Goal: Task Accomplishment & Management: Use online tool/utility

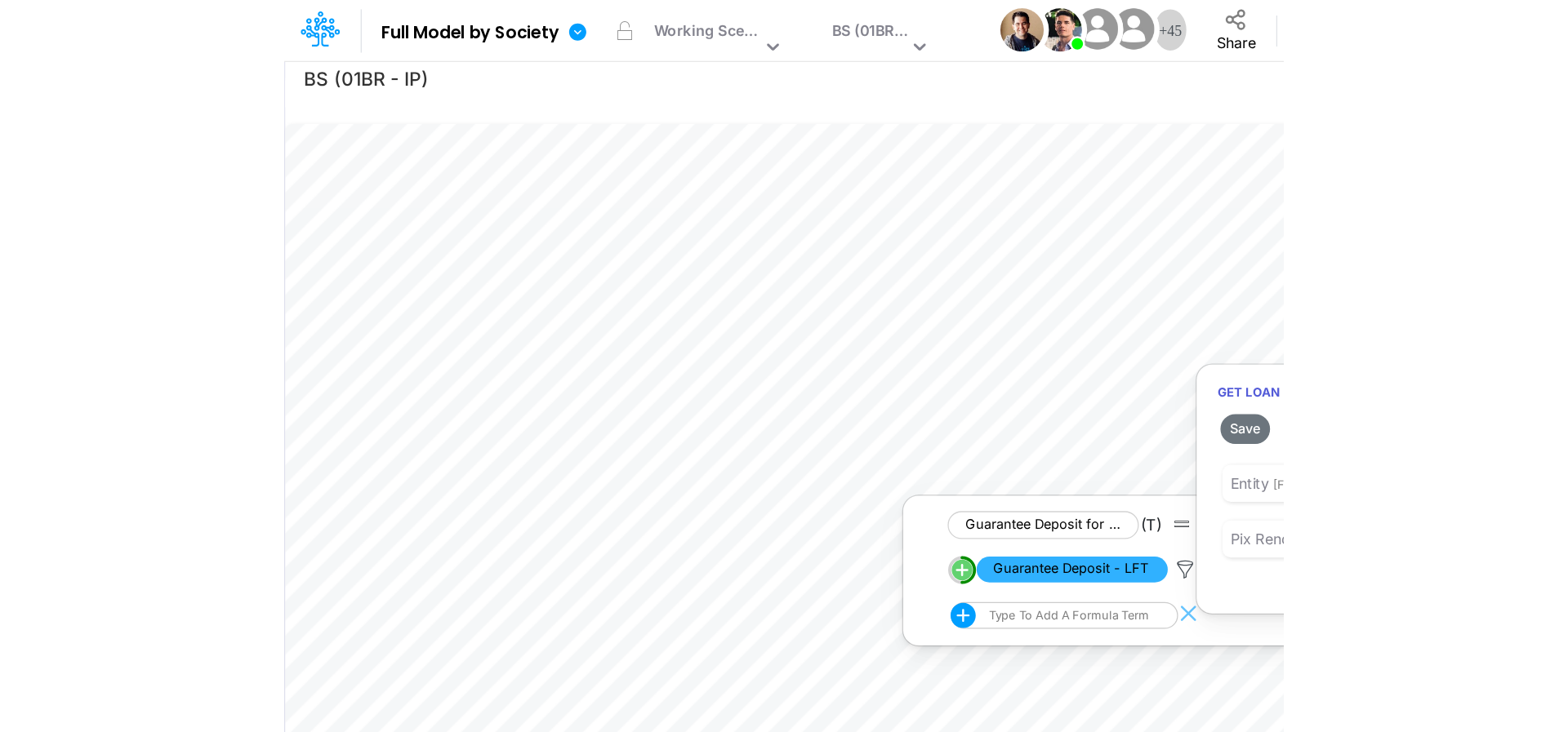
scroll to position [7, 3]
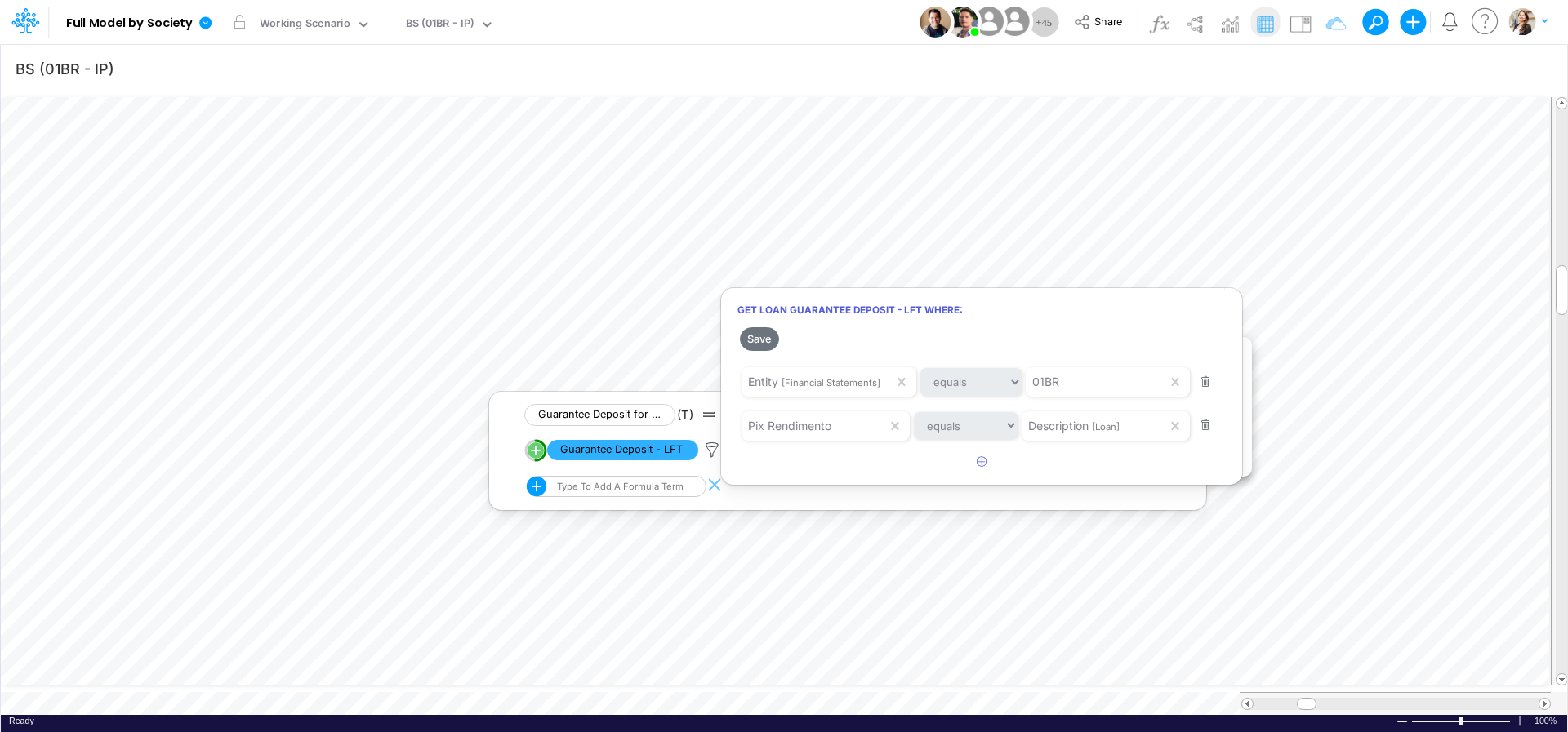
click at [705, 577] on div at bounding box center [784, 371] width 1568 height 724
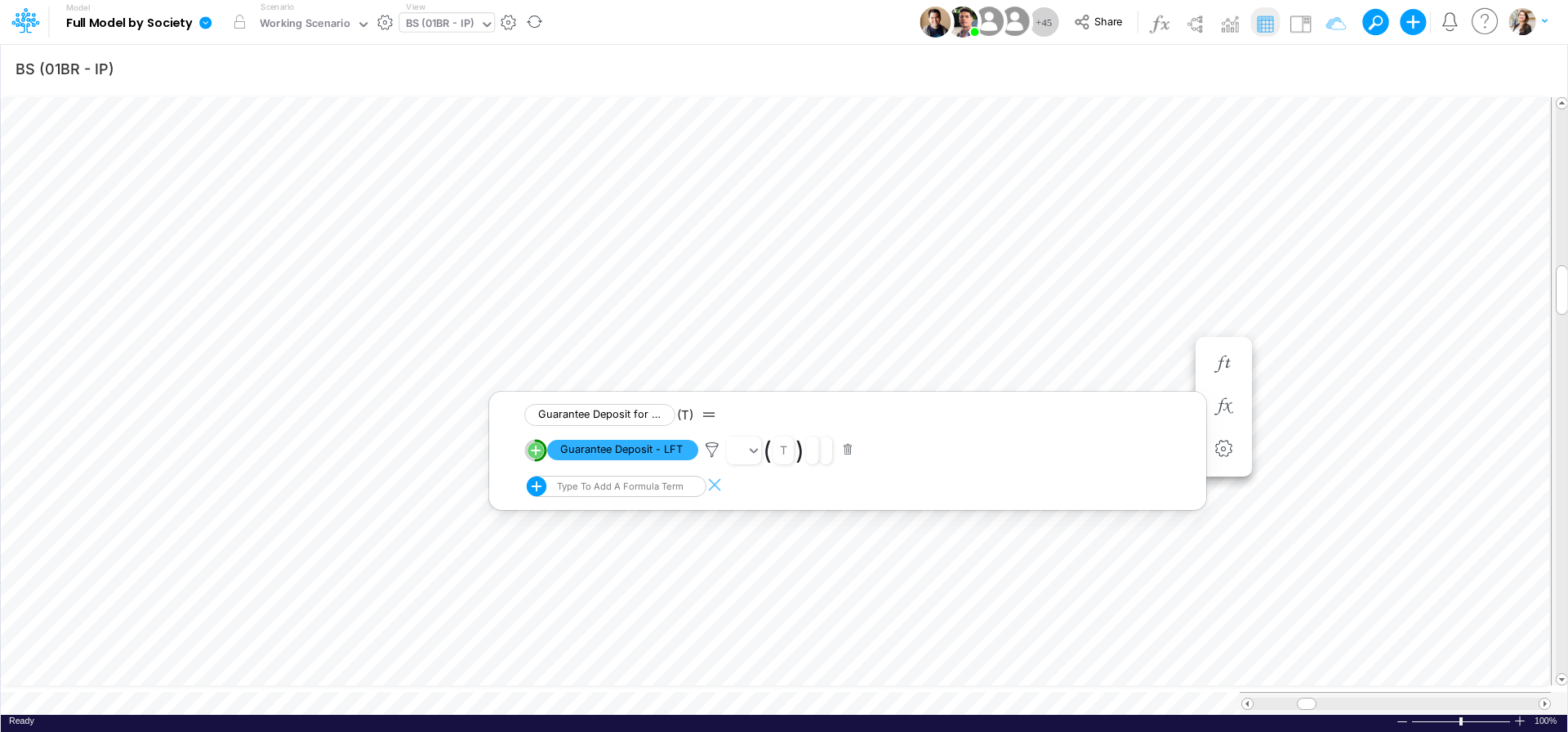
click at [424, 22] on div "BS (01BR - IP)" at bounding box center [440, 24] width 68 height 19
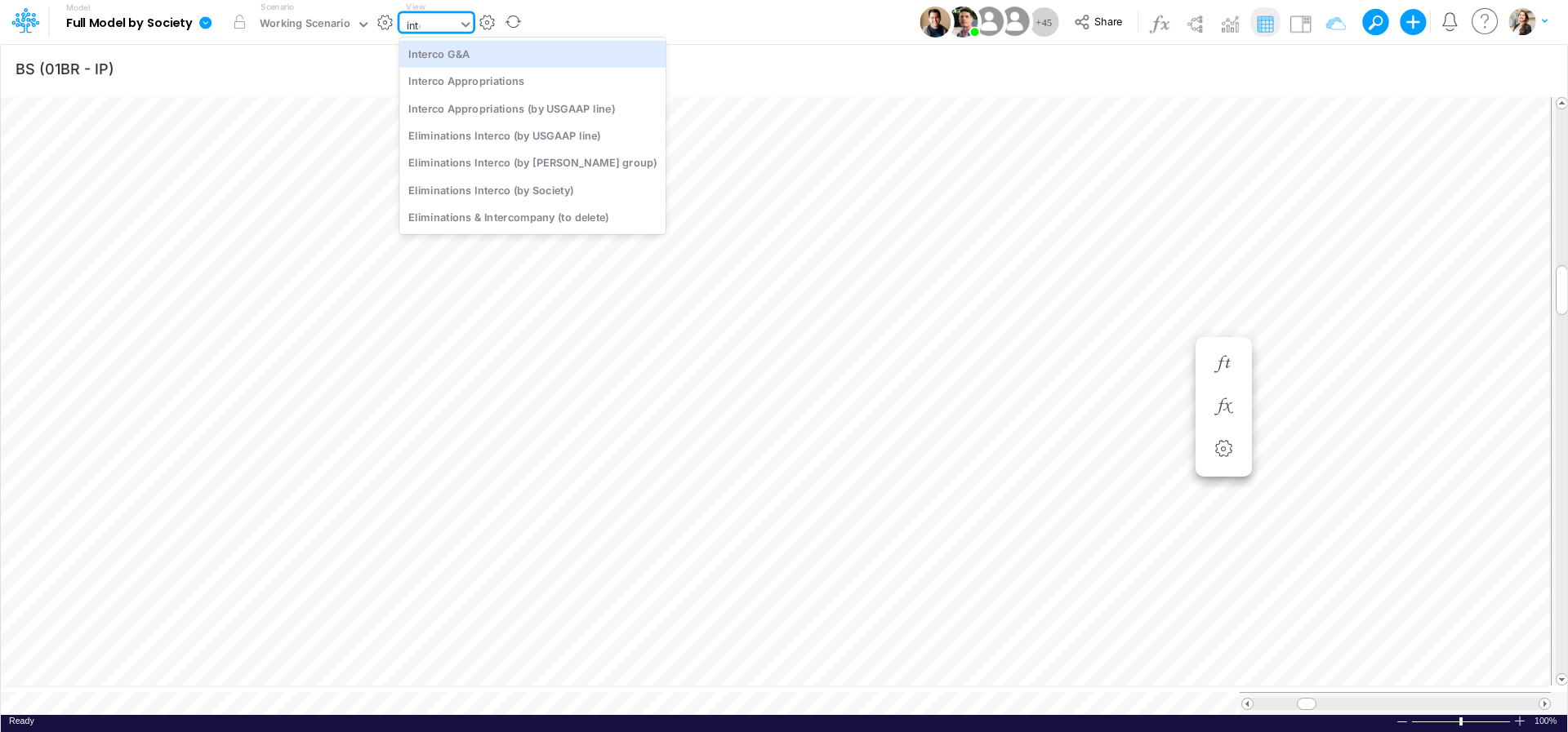
scroll to position [0, 0]
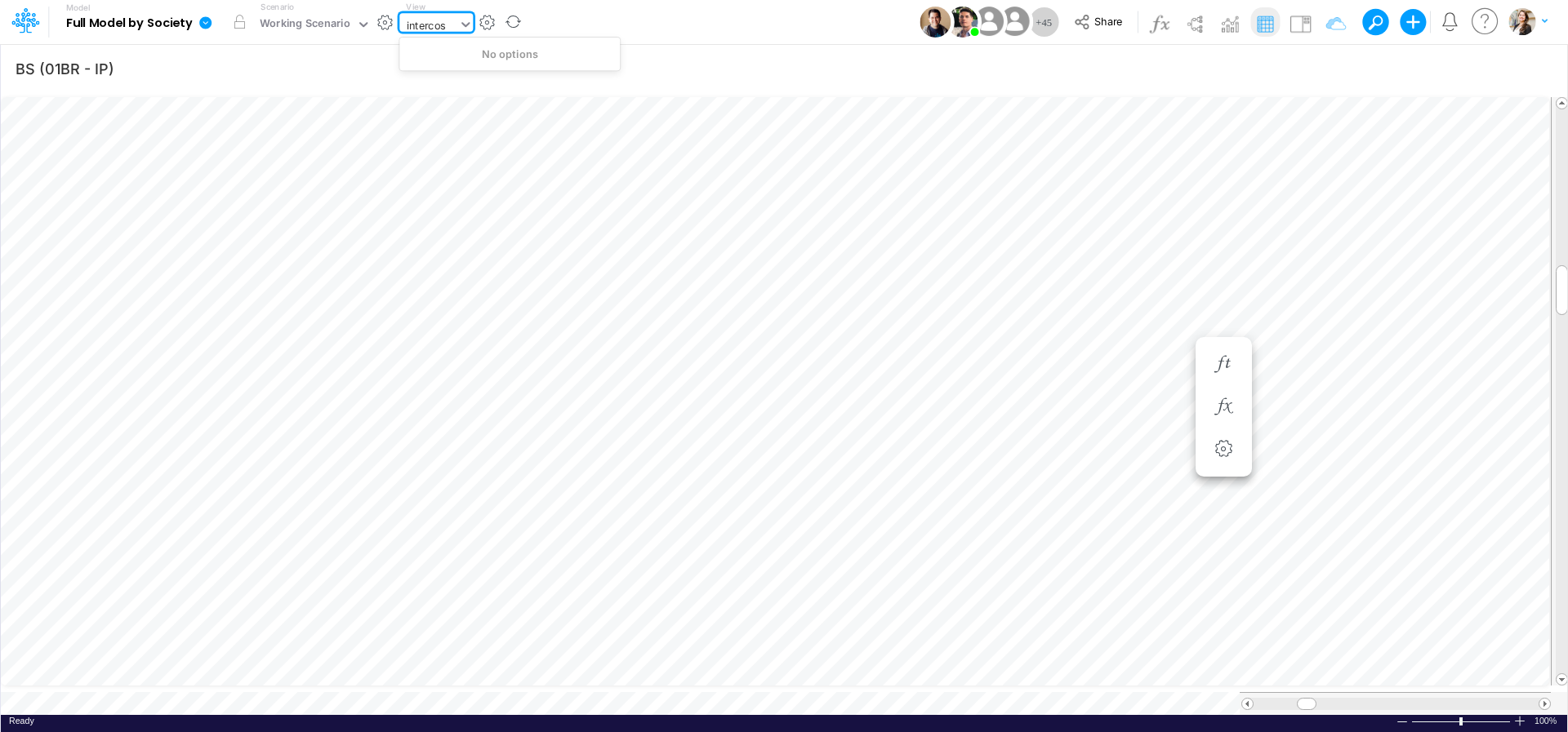
type input "interco"
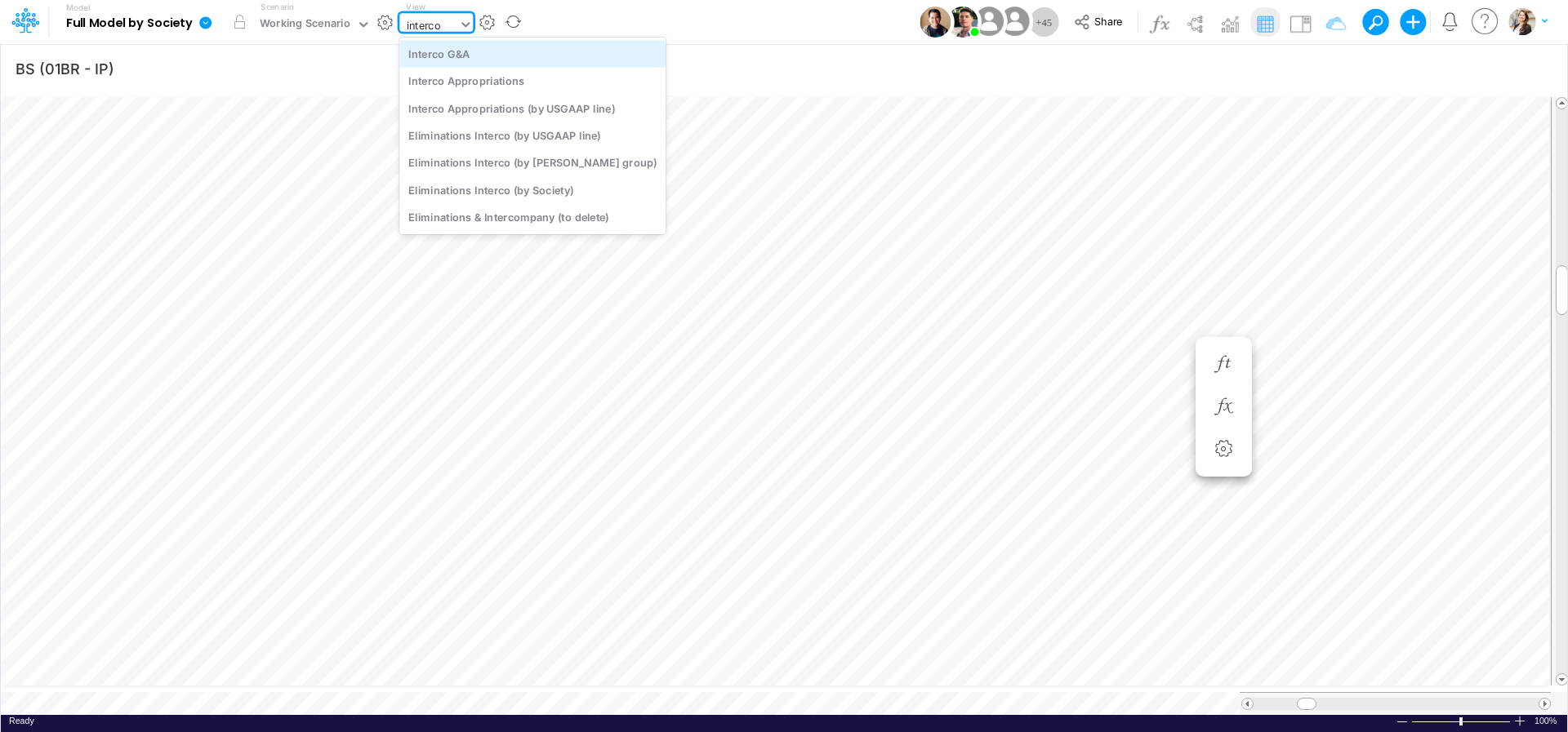
click at [443, 46] on div "Interco G&A" at bounding box center [532, 53] width 266 height 27
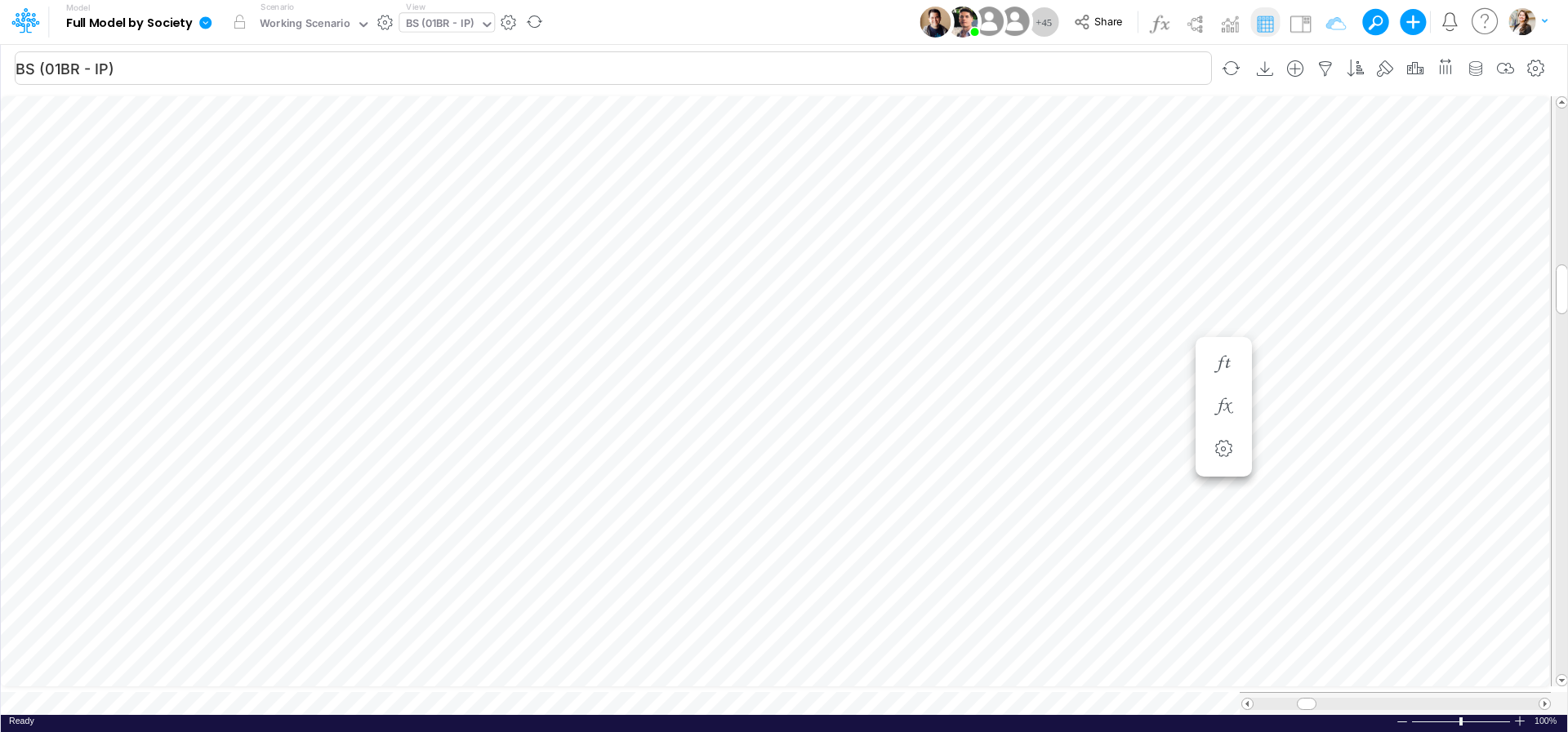
scroll to position [7, 3]
click at [417, 668] on span "Close" at bounding box center [428, 669] width 45 height 14
type input "Intercos G&A"
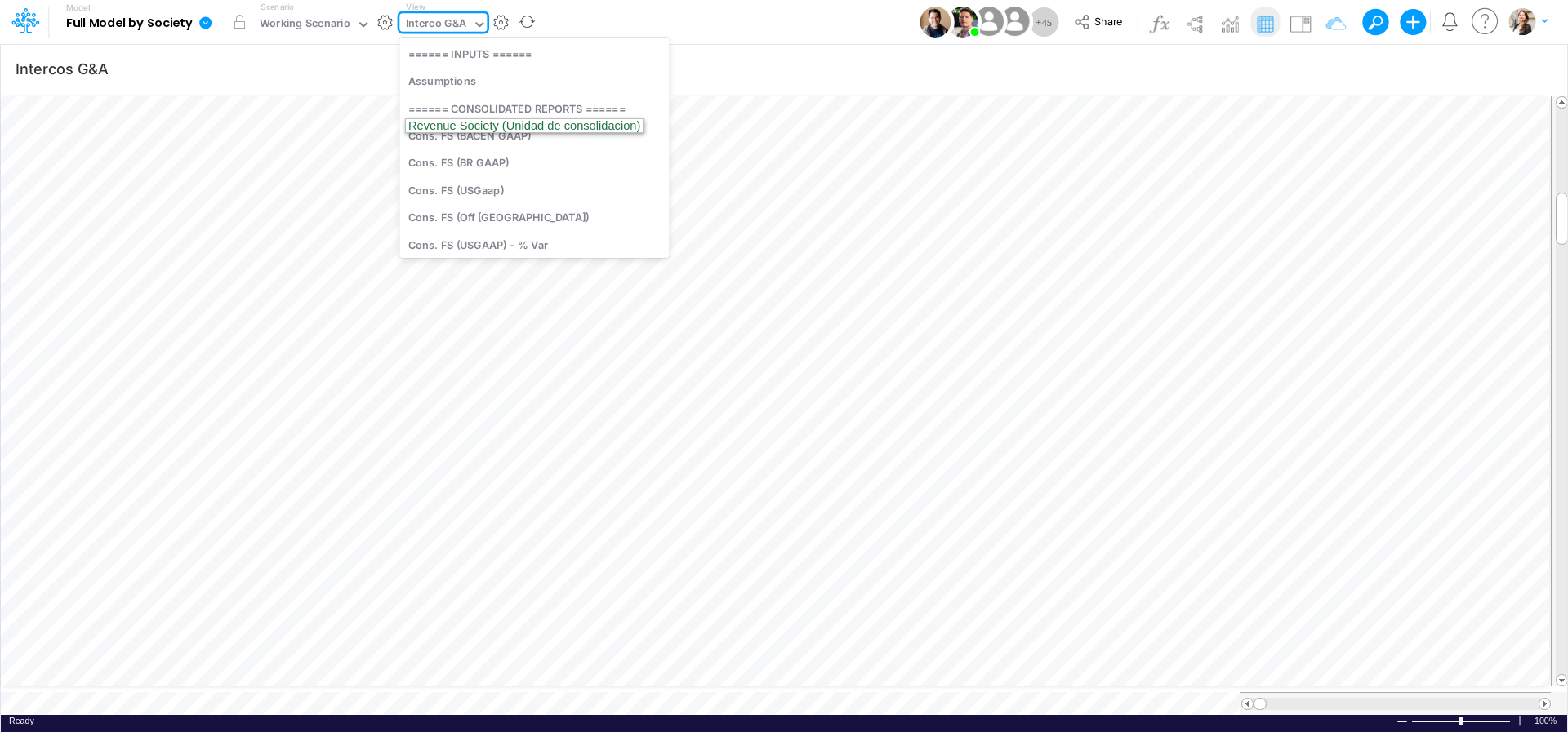
click at [424, 27] on div "Interco G&A" at bounding box center [437, 24] width 62 height 19
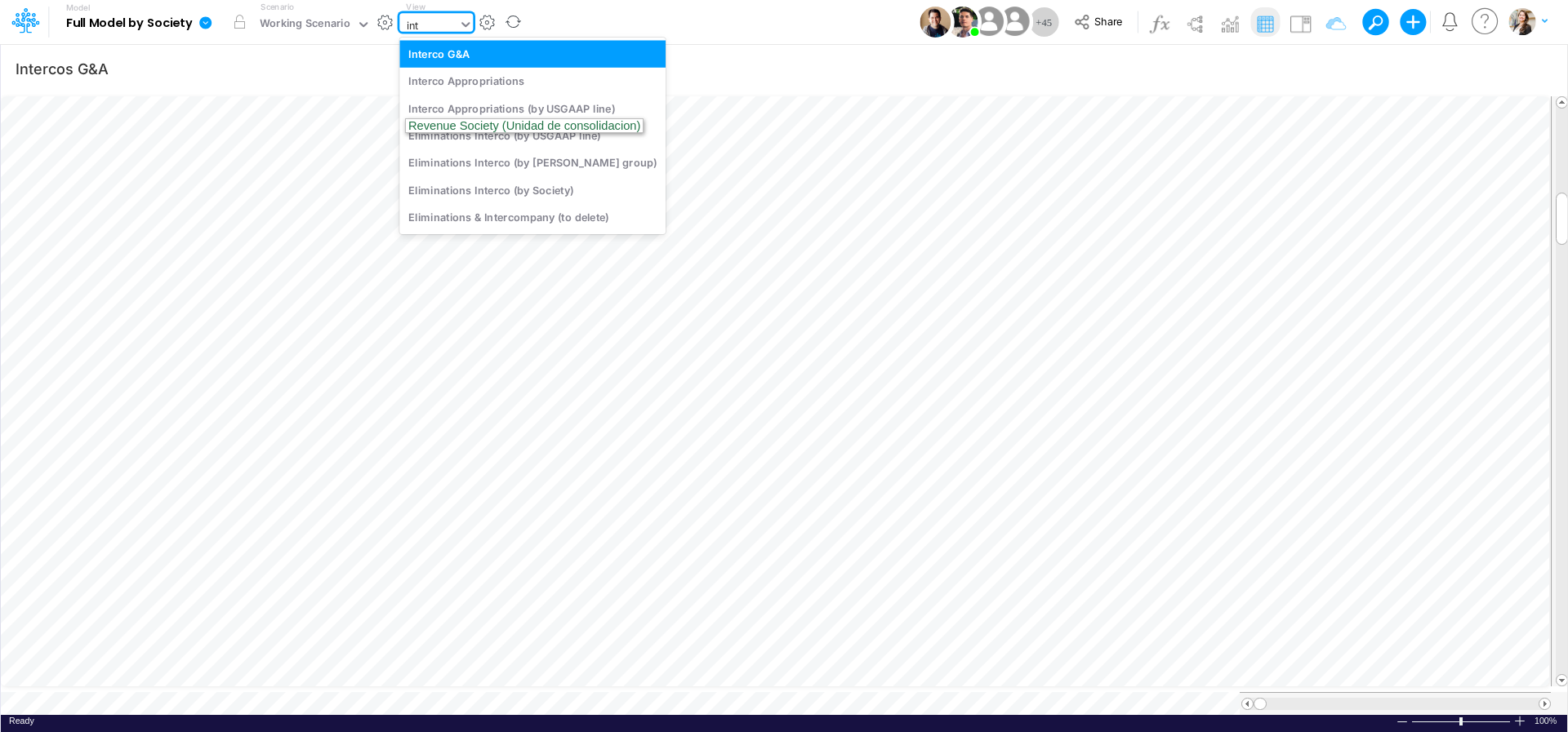
scroll to position [0, 0]
type input "interco"
click at [446, 79] on div "Interco Appropriations" at bounding box center [532, 81] width 266 height 27
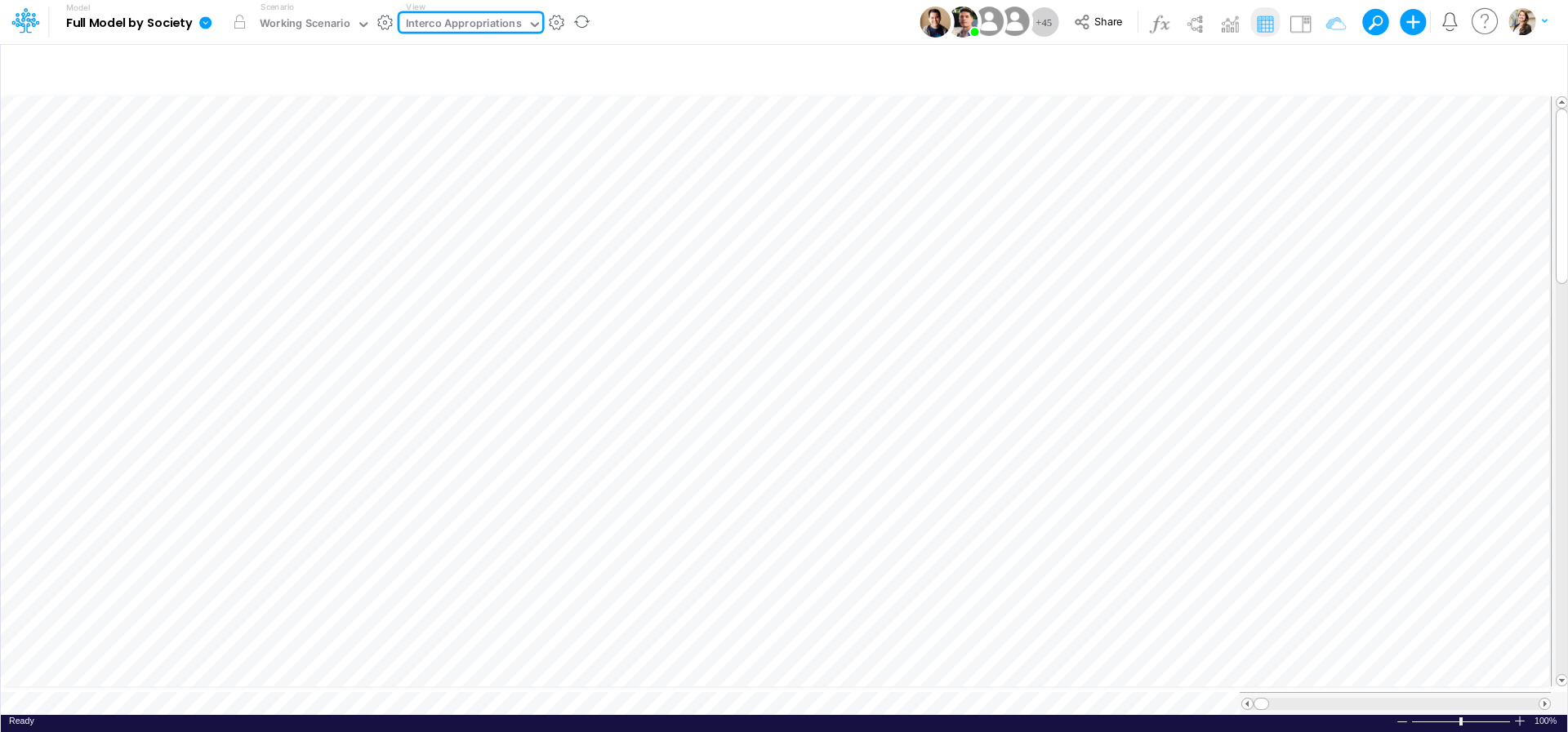
click at [209, 24] on icon at bounding box center [205, 22] width 13 height 13
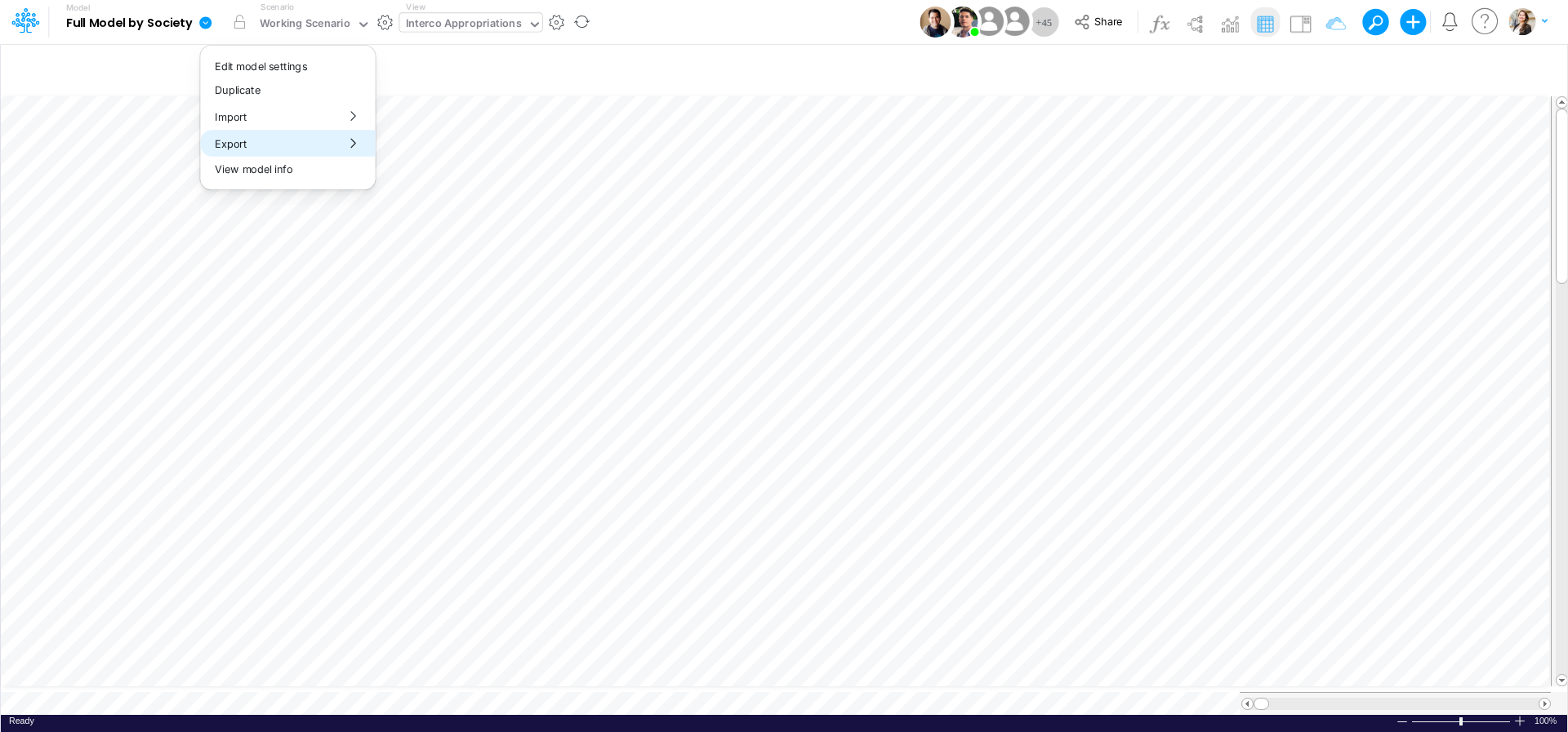
click at [242, 148] on button "Export" at bounding box center [287, 144] width 175 height 27
click at [465, 156] on button "Excel" at bounding box center [464, 152] width 175 height 25
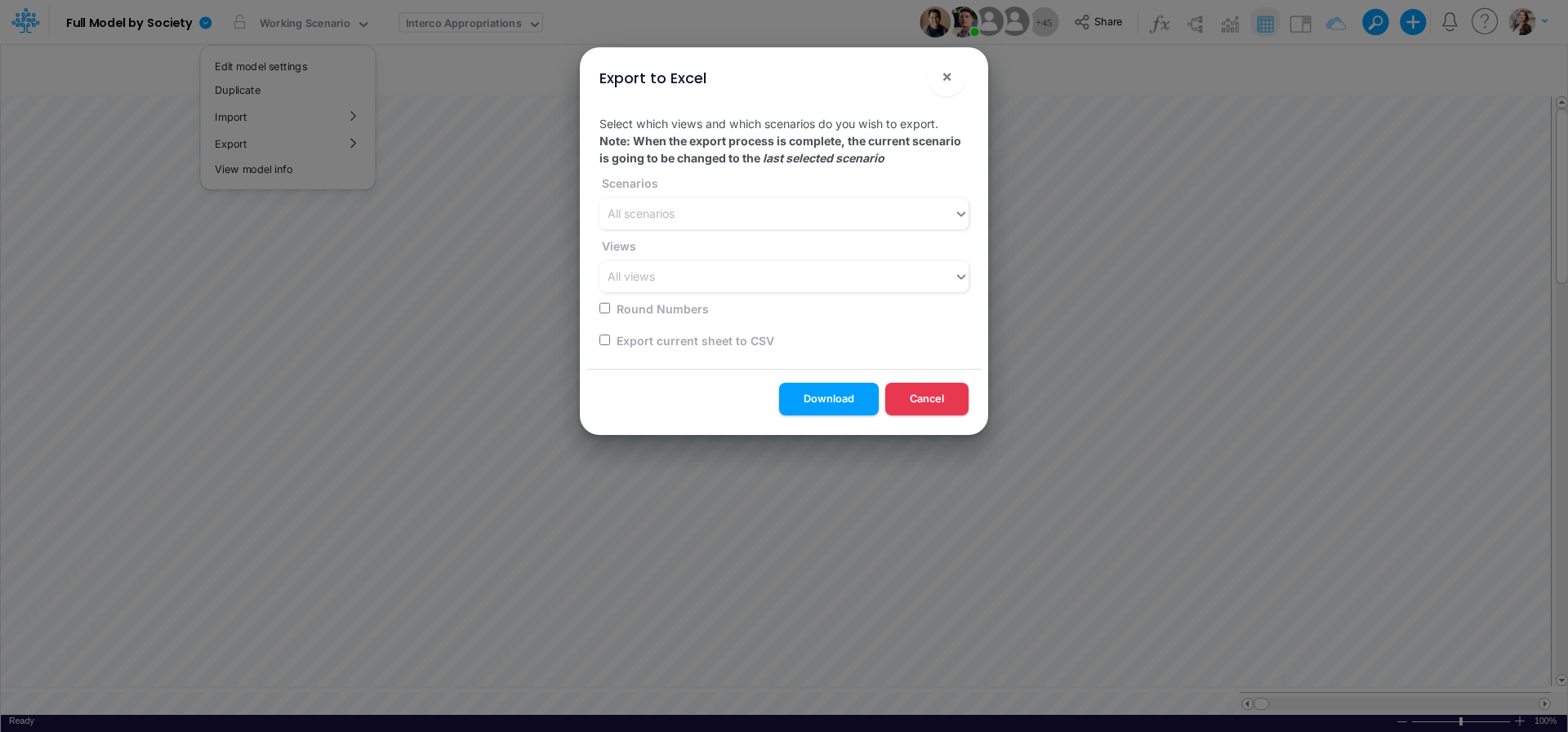
click at [613, 339] on div "Export current sheet to CSV" at bounding box center [779, 340] width 359 height 32
click at [605, 343] on input "checkbox" at bounding box center [605, 339] width 11 height 11
checkbox input "true"
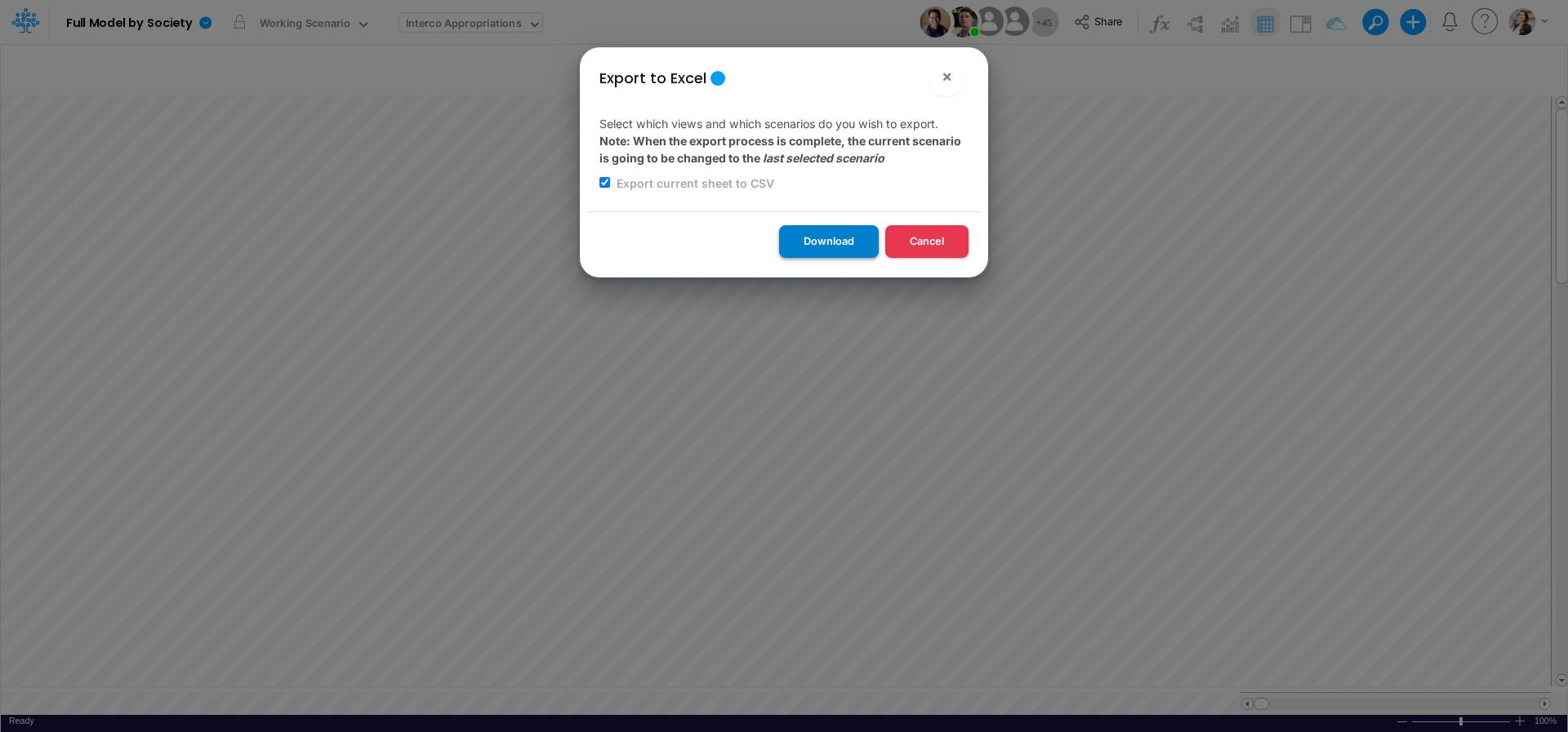
click at [839, 241] on button "Download" at bounding box center [829, 241] width 100 height 32
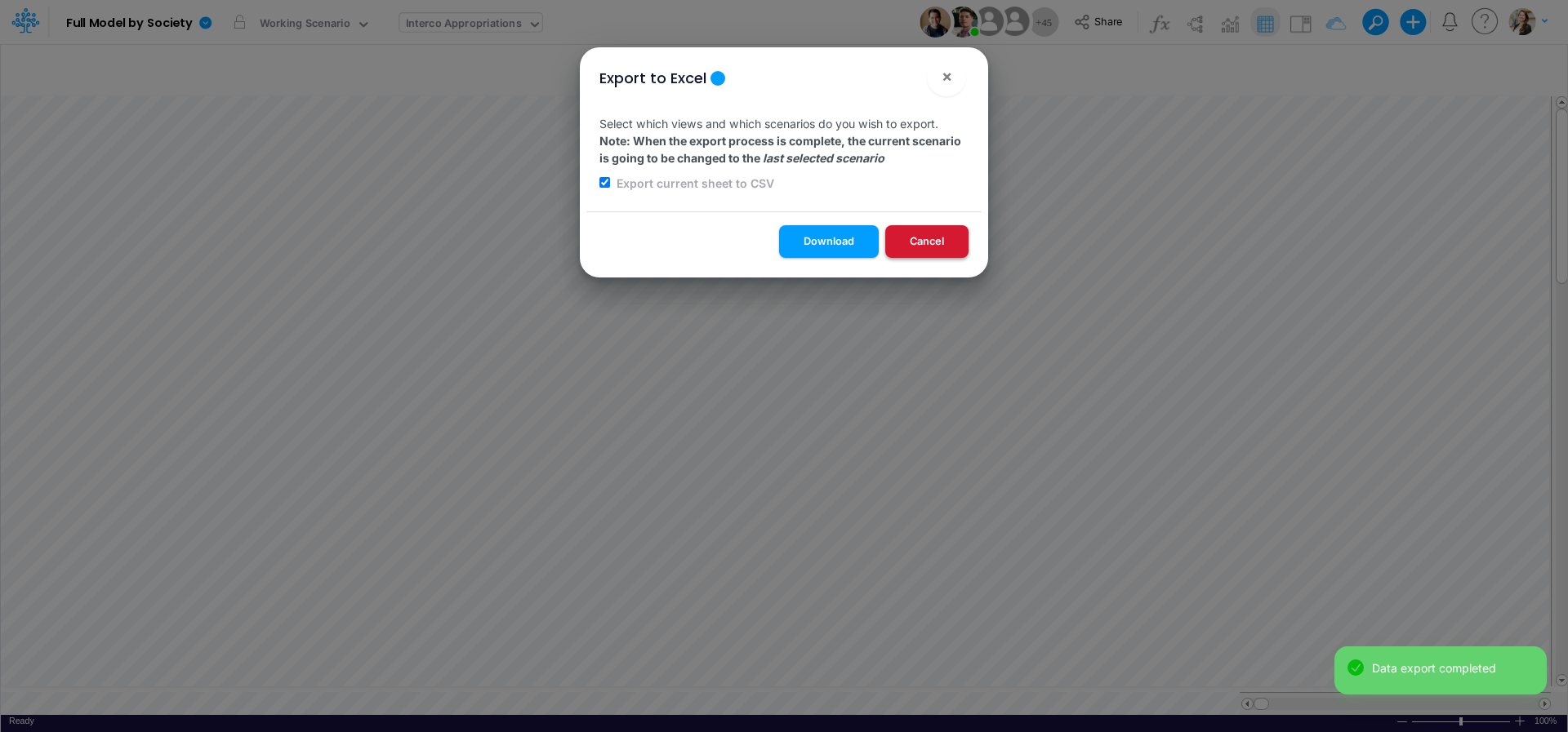
click at [953, 249] on button "Cancel" at bounding box center [927, 241] width 84 height 32
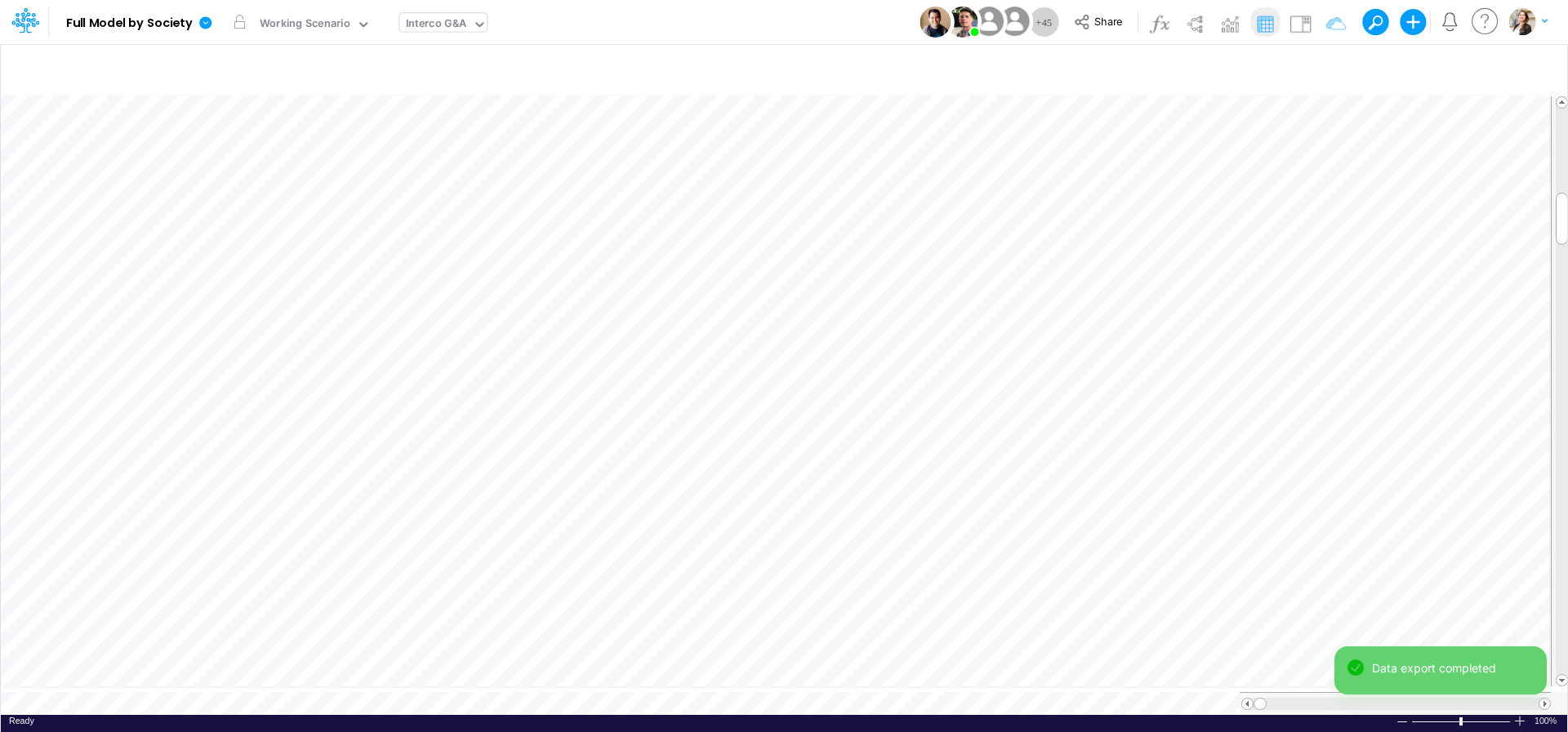
type input "Intercos G&A"
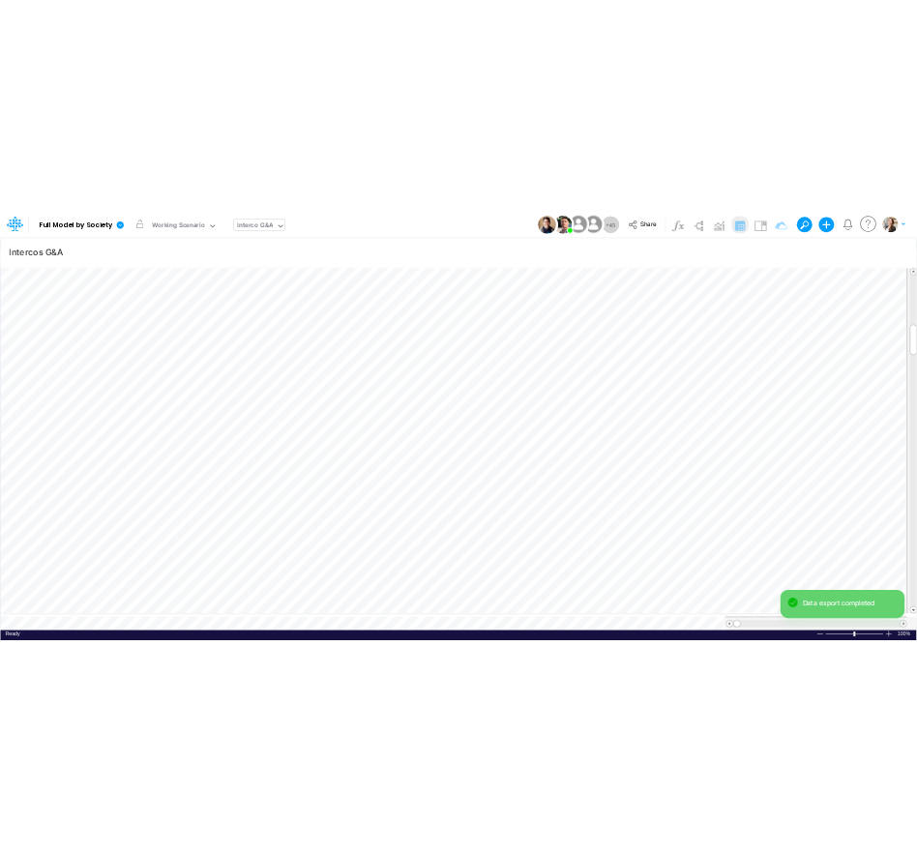
scroll to position [1, 1]
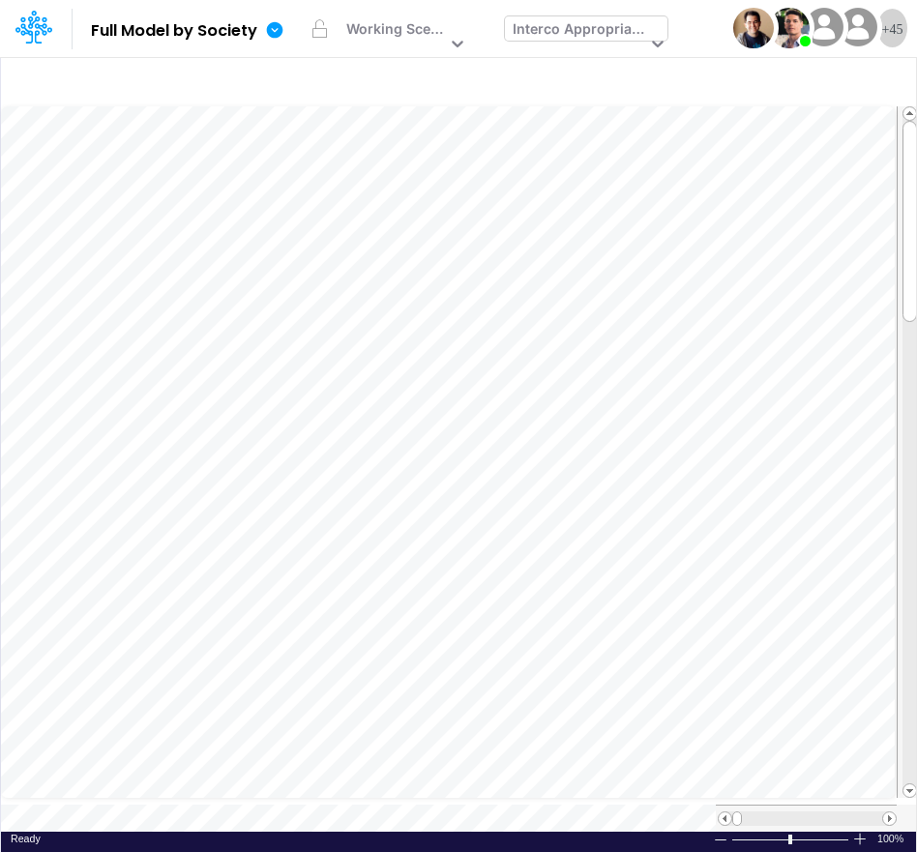
scroll to position [1, 1]
type input "Intercos G&A"
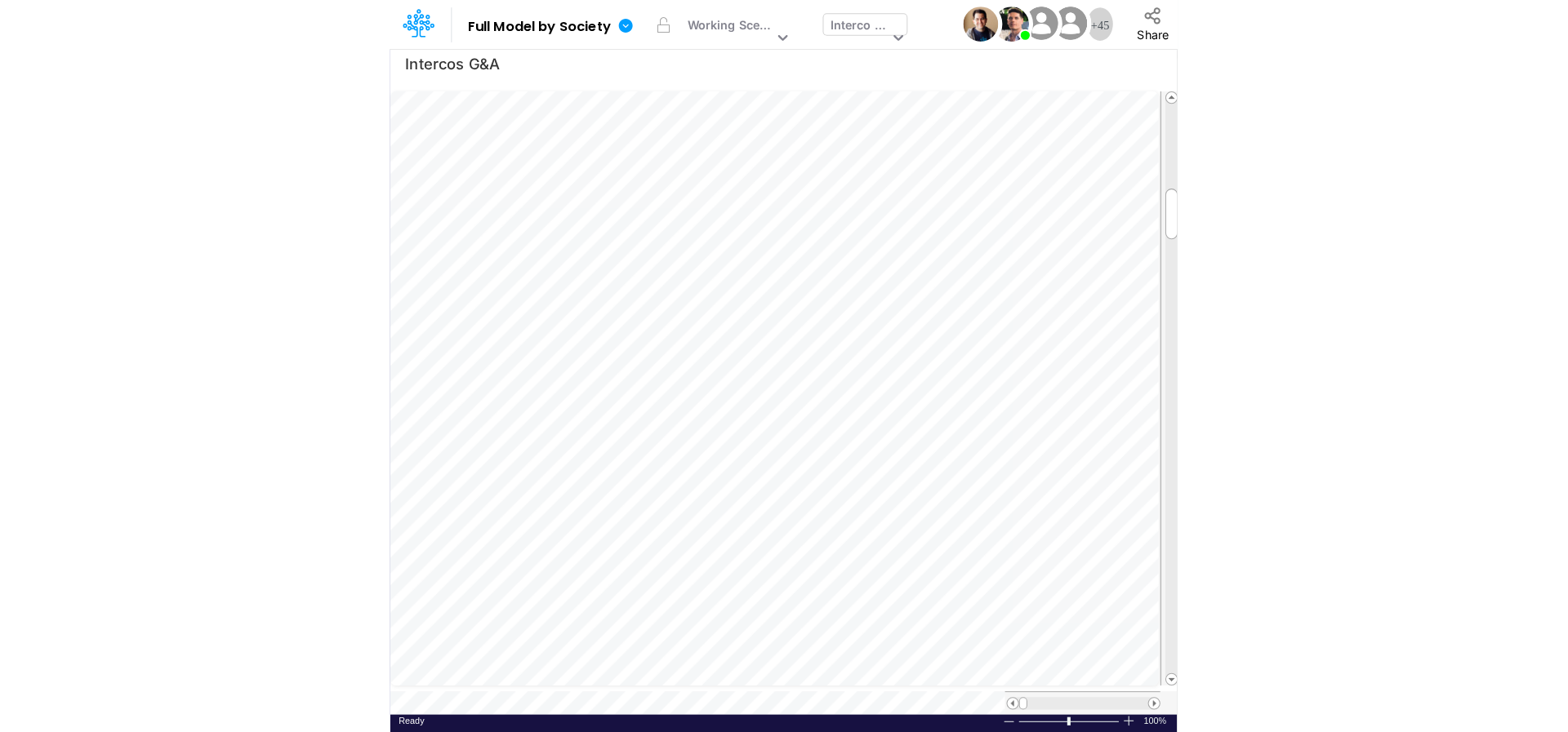
scroll to position [1, 1]
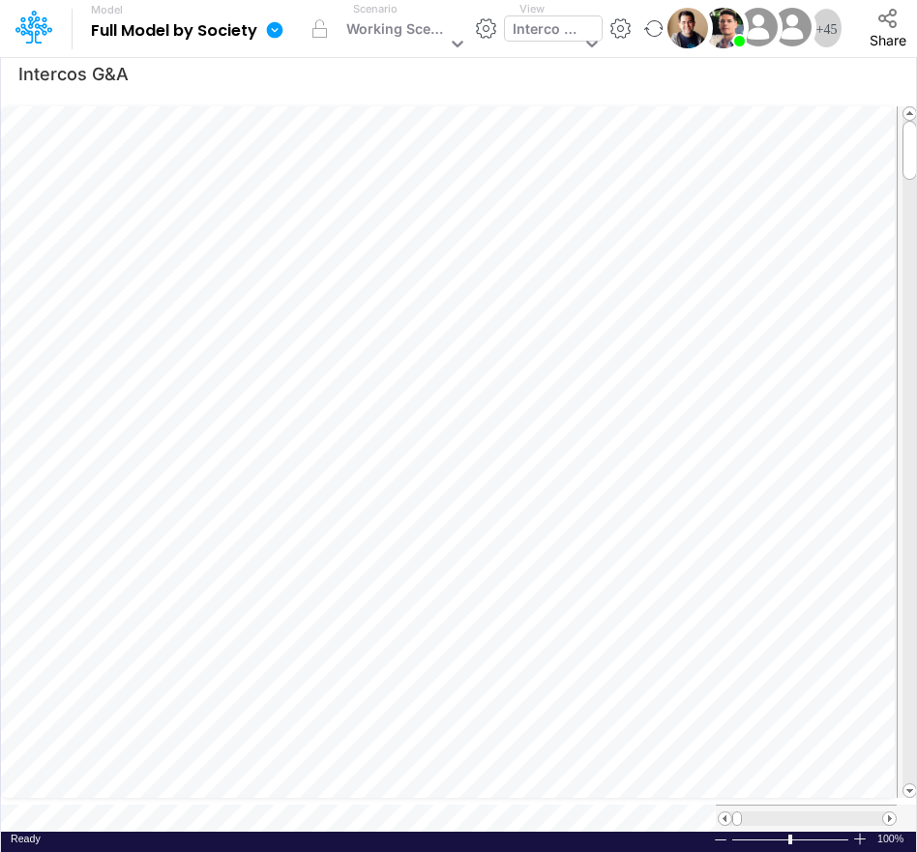
click at [278, 27] on icon at bounding box center [275, 29] width 16 height 16
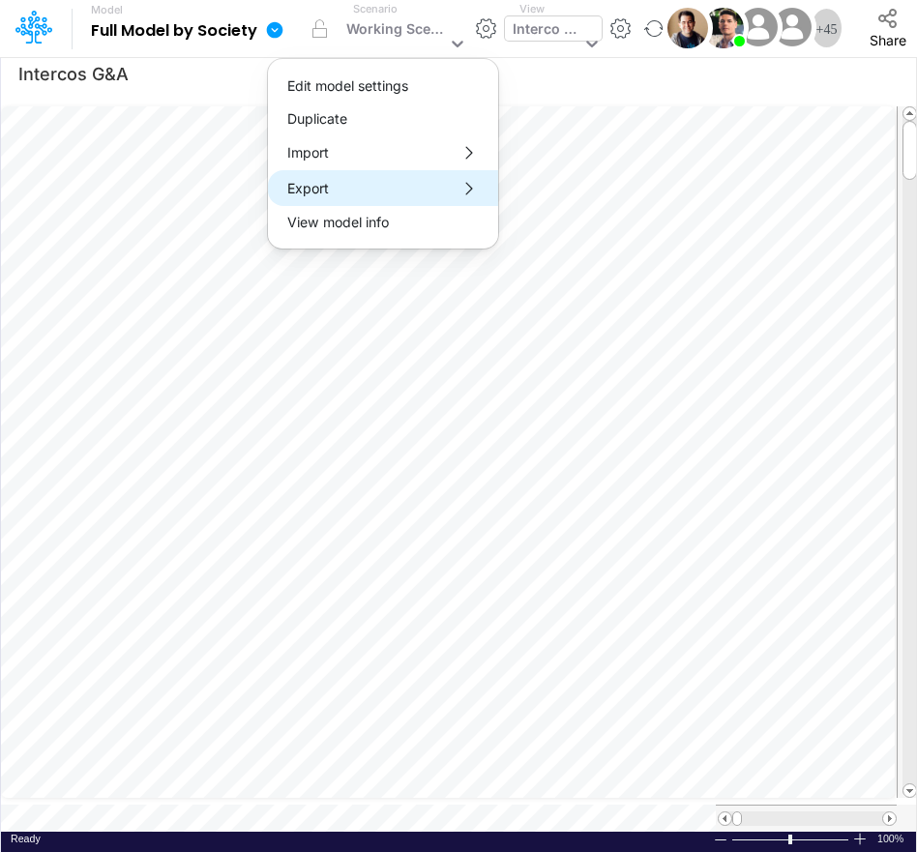
click at [336, 191] on button "Export" at bounding box center [383, 188] width 230 height 36
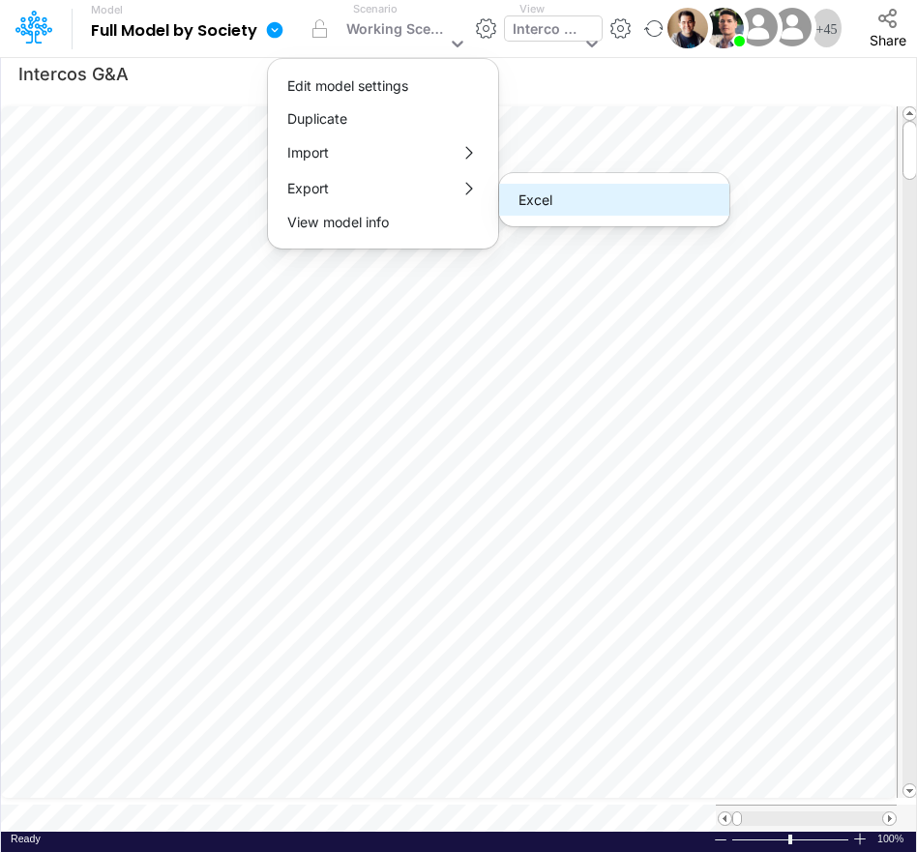
click at [524, 201] on button "Excel" at bounding box center [614, 200] width 230 height 33
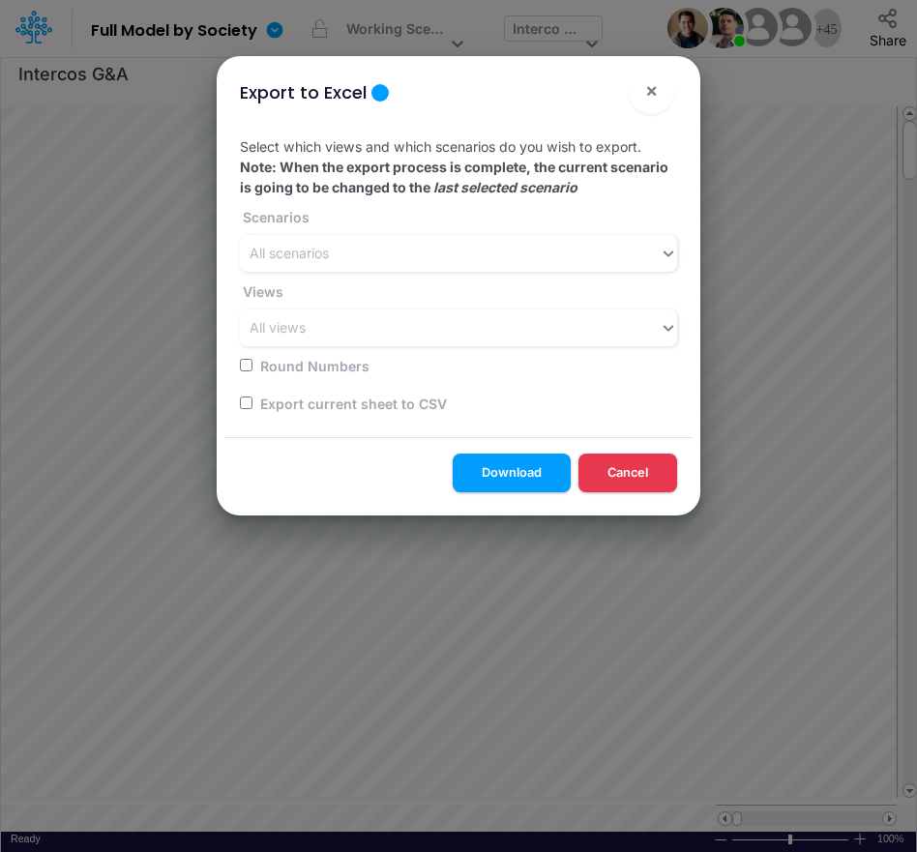
click at [245, 405] on input "checkbox" at bounding box center [246, 402] width 13 height 13
checkbox input "true"
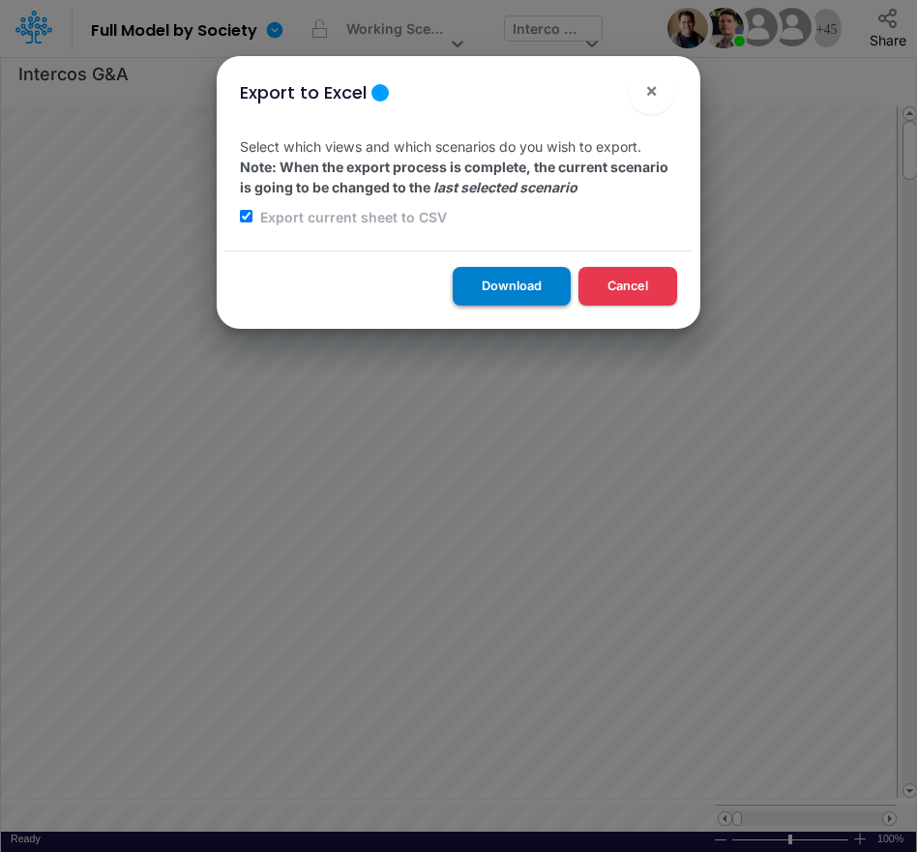
click at [503, 291] on button "Download" at bounding box center [511, 286] width 118 height 38
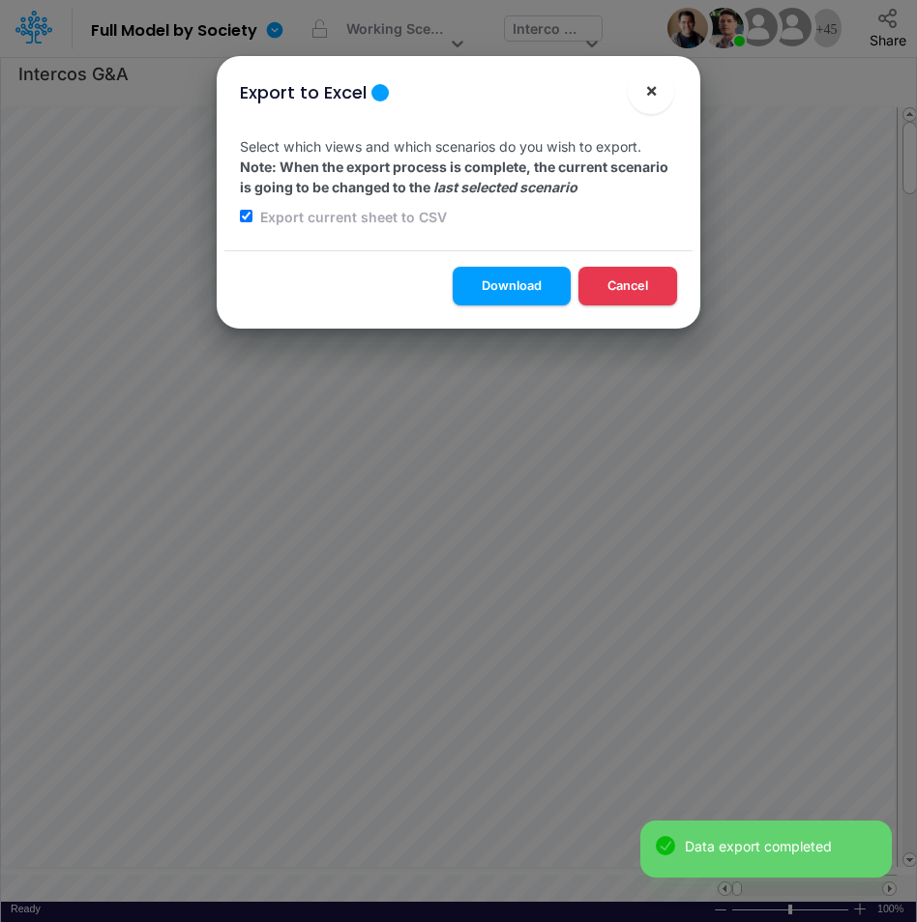
click at [643, 98] on button "×" at bounding box center [650, 91] width 46 height 46
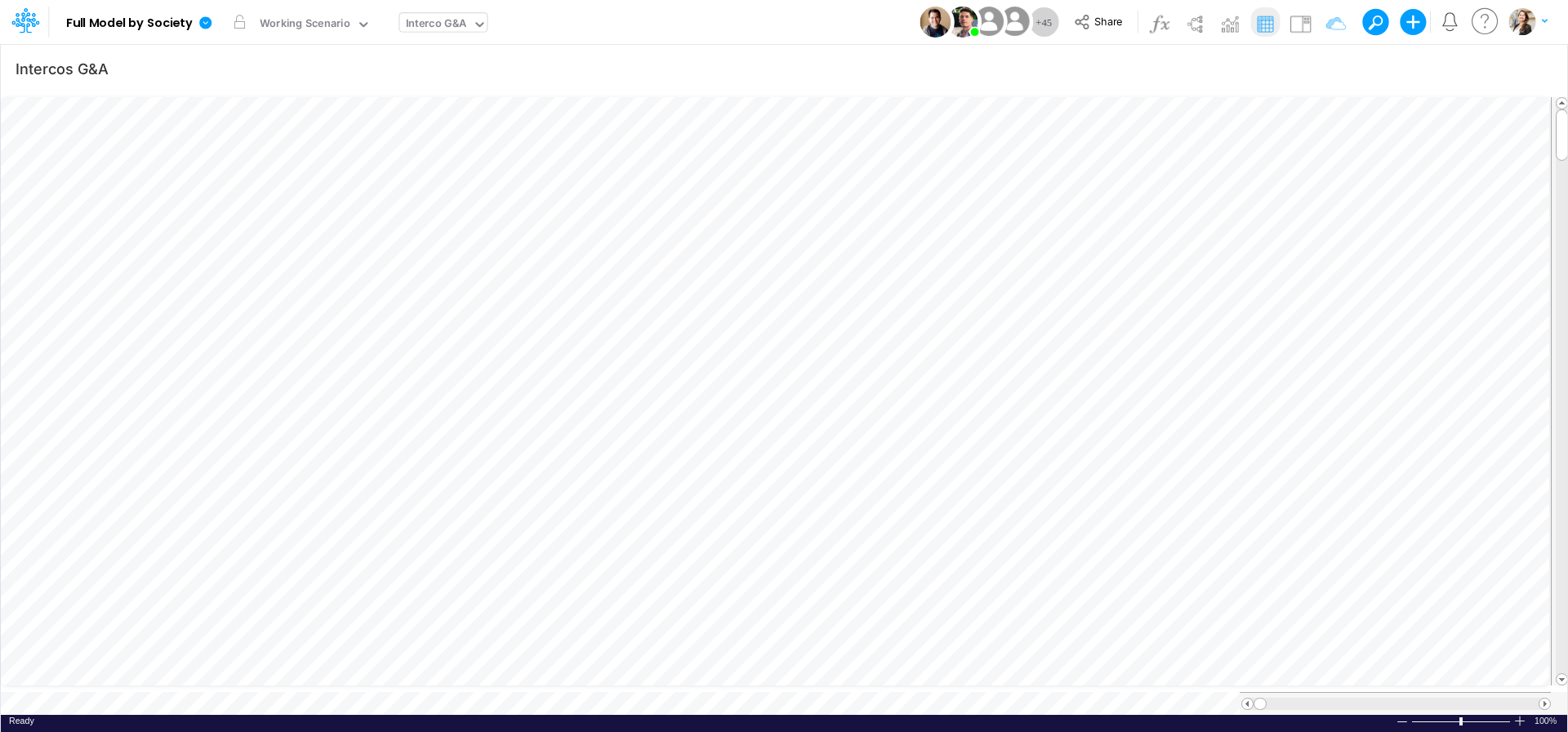
click at [67, 668] on div "Paste Cut Copy AutoFill" at bounding box center [784, 403] width 1566 height 624
click at [251, 668] on div at bounding box center [784, 366] width 1568 height 732
type input "Intercos G&A"
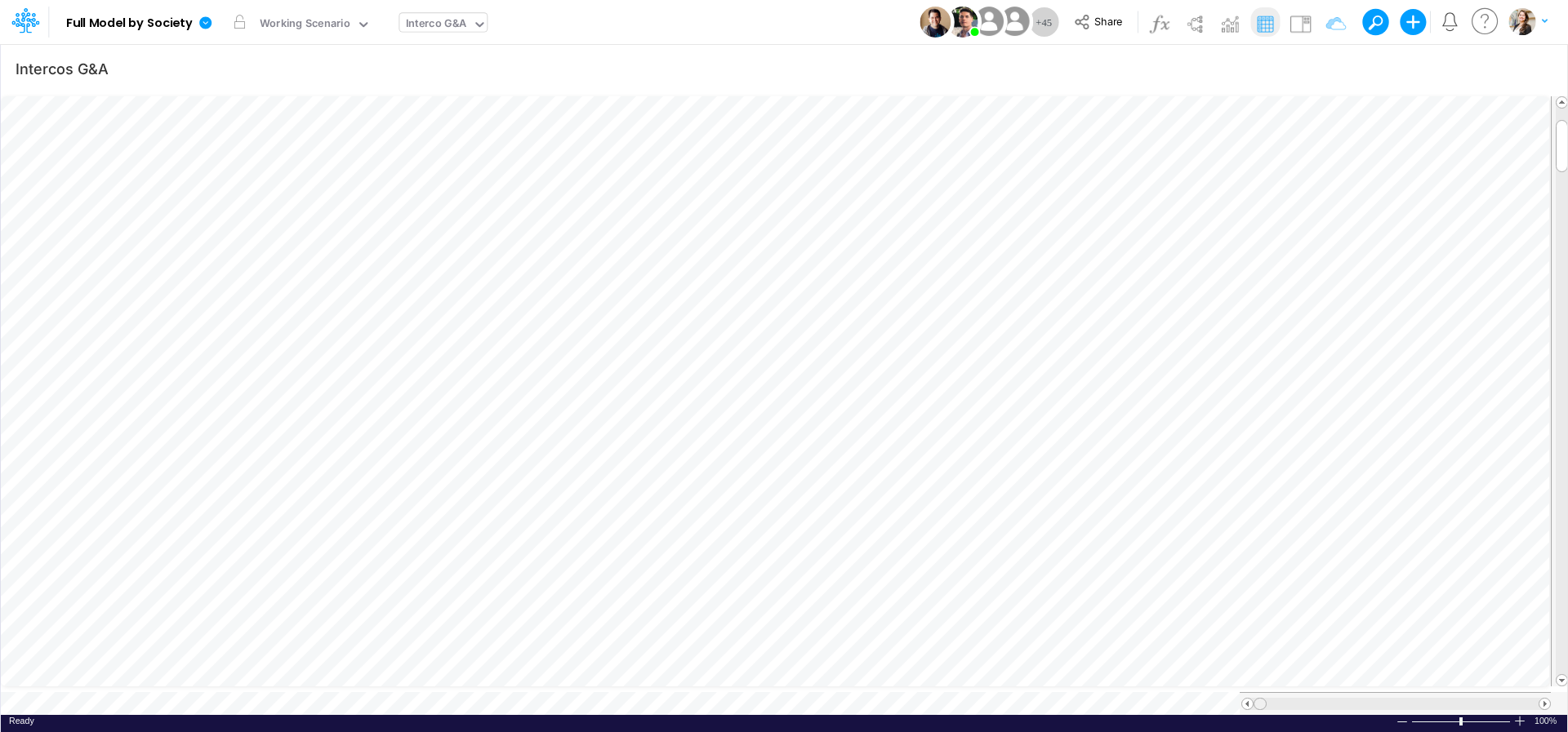
click at [1188, 668] on div at bounding box center [1396, 704] width 309 height 13
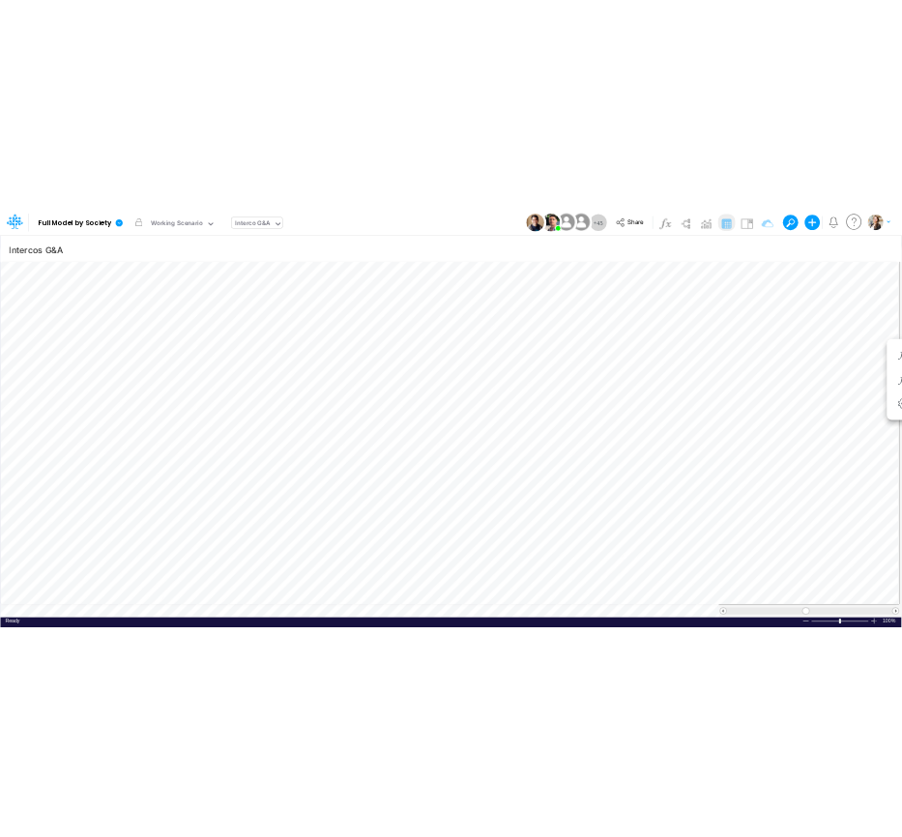
scroll to position [8, 65]
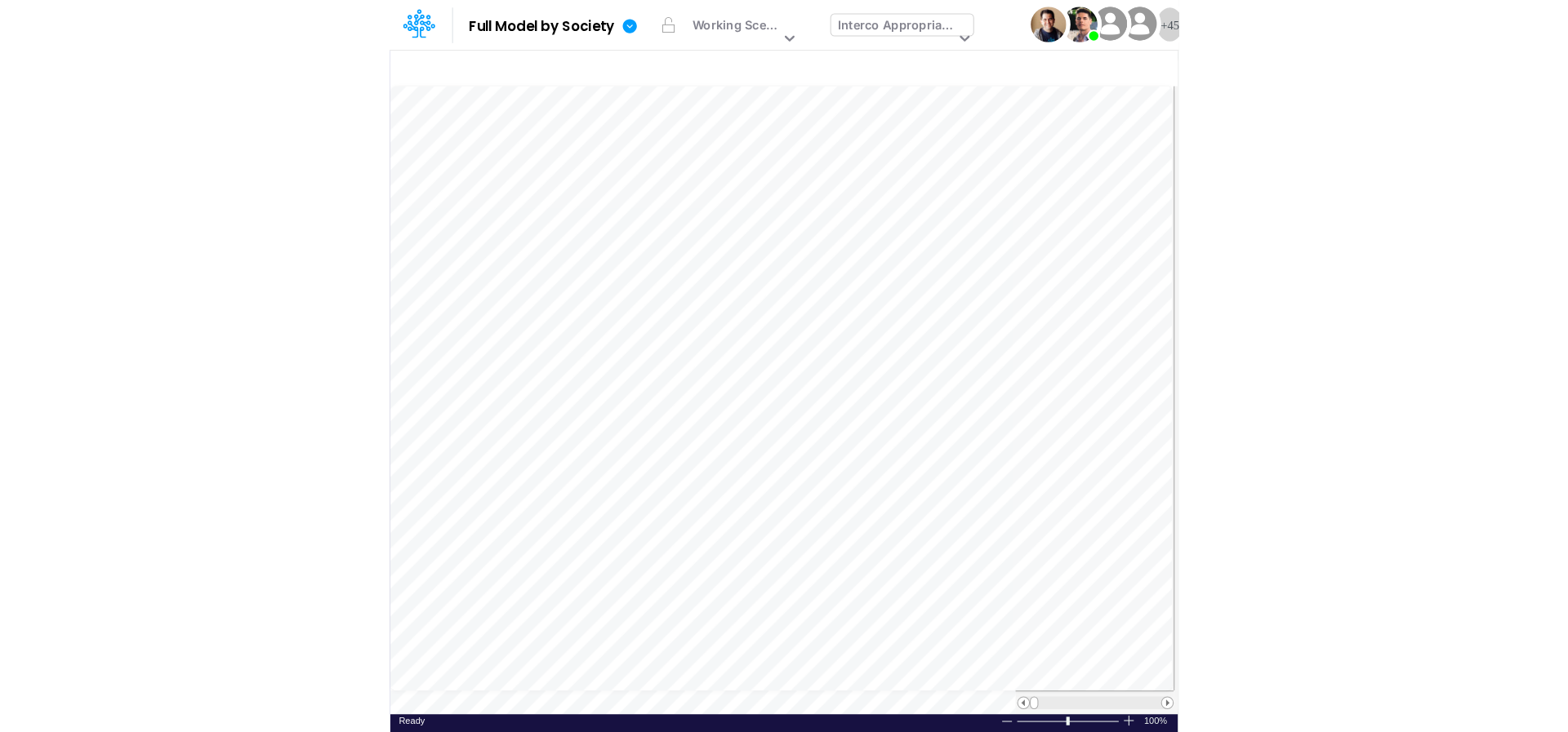
scroll to position [1, 1]
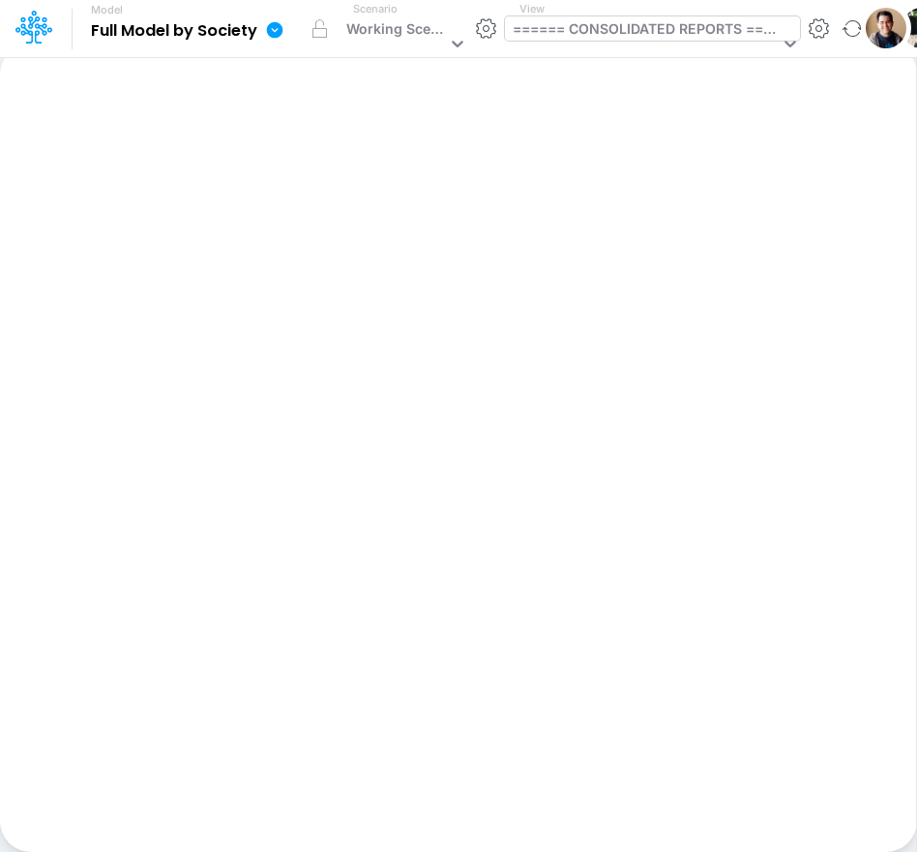
click at [597, 35] on div "====== CONSOLIDATED REPORTS ======" at bounding box center [645, 30] width 266 height 25
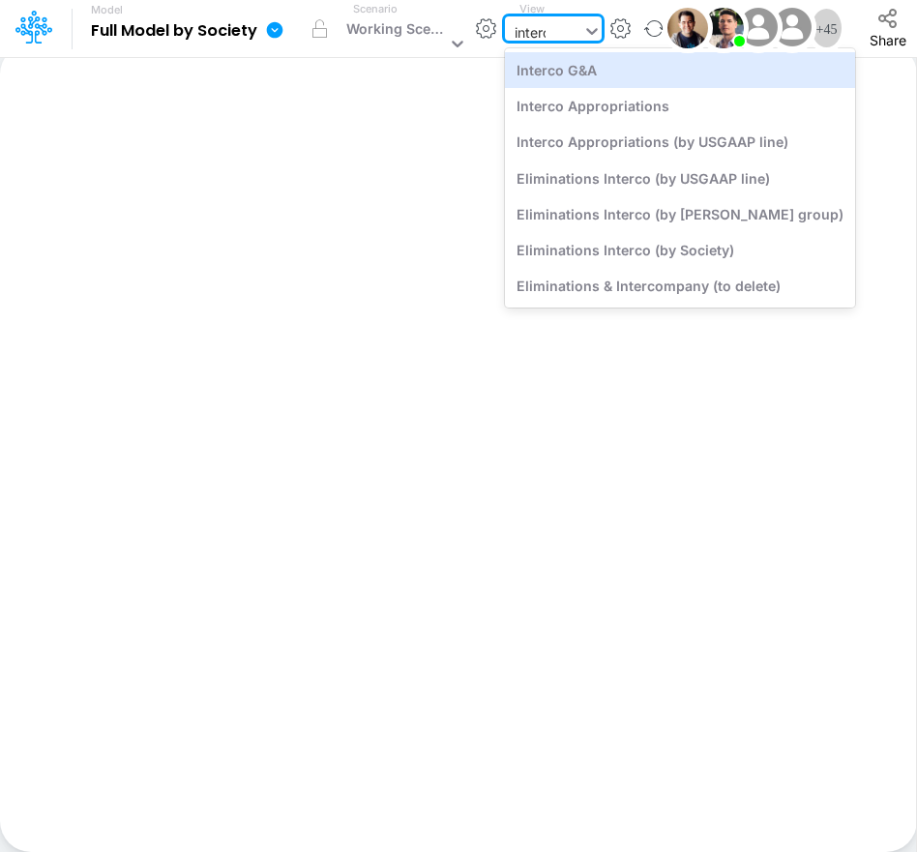
type input "interco"
click at [598, 61] on div "Interco G&A" at bounding box center [680, 70] width 350 height 36
type input "Intercos G&A"
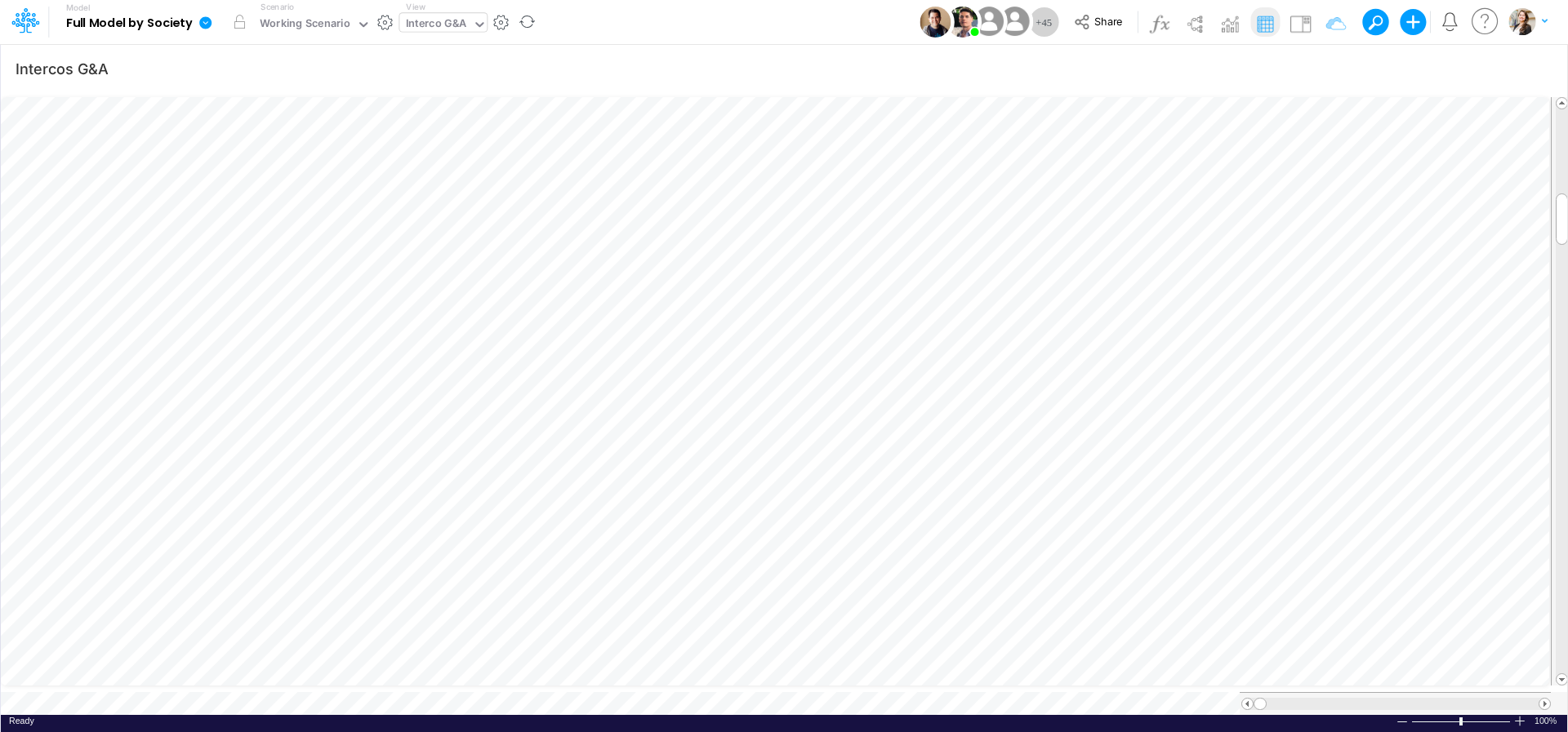
scroll to position [7, 26]
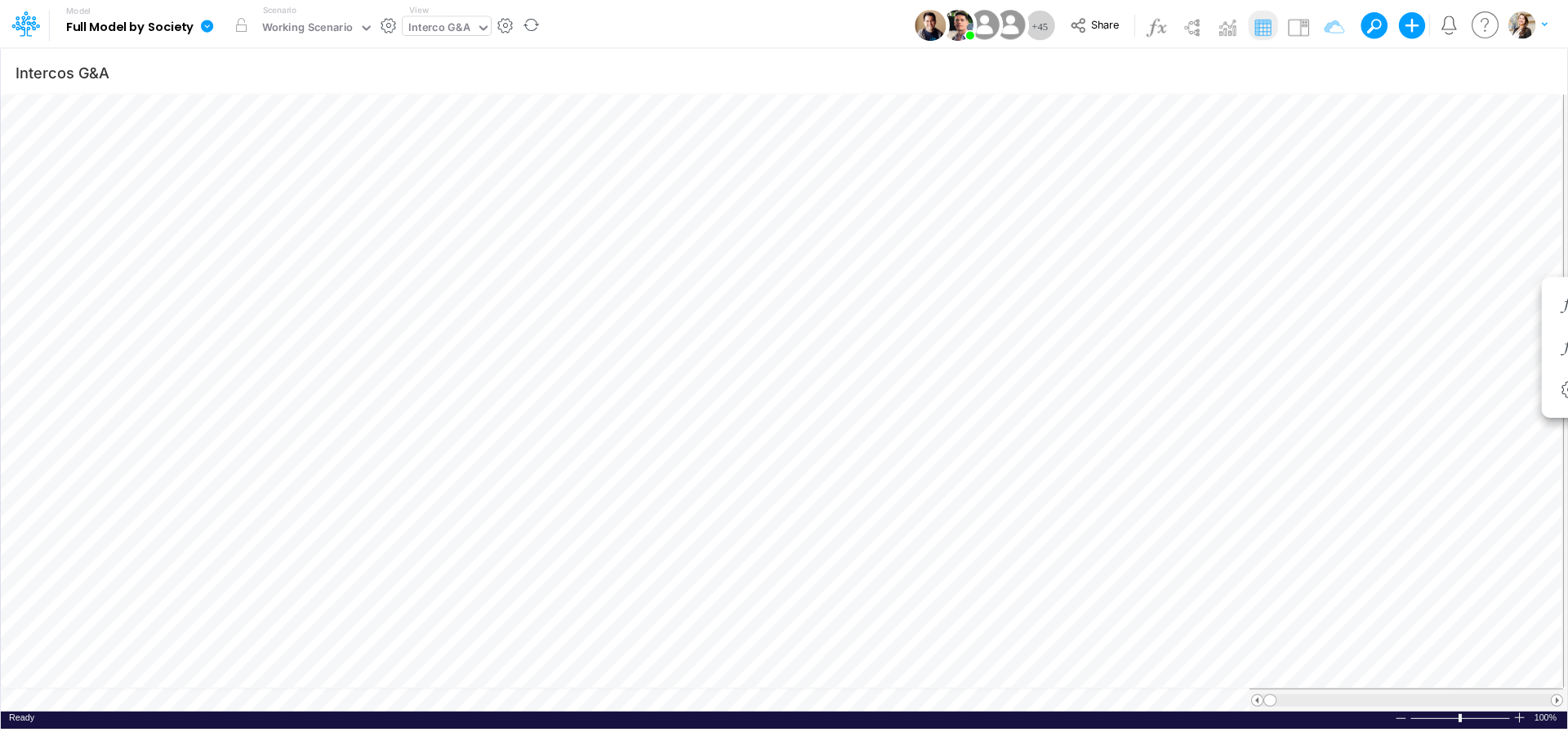
scroll to position [7, 3]
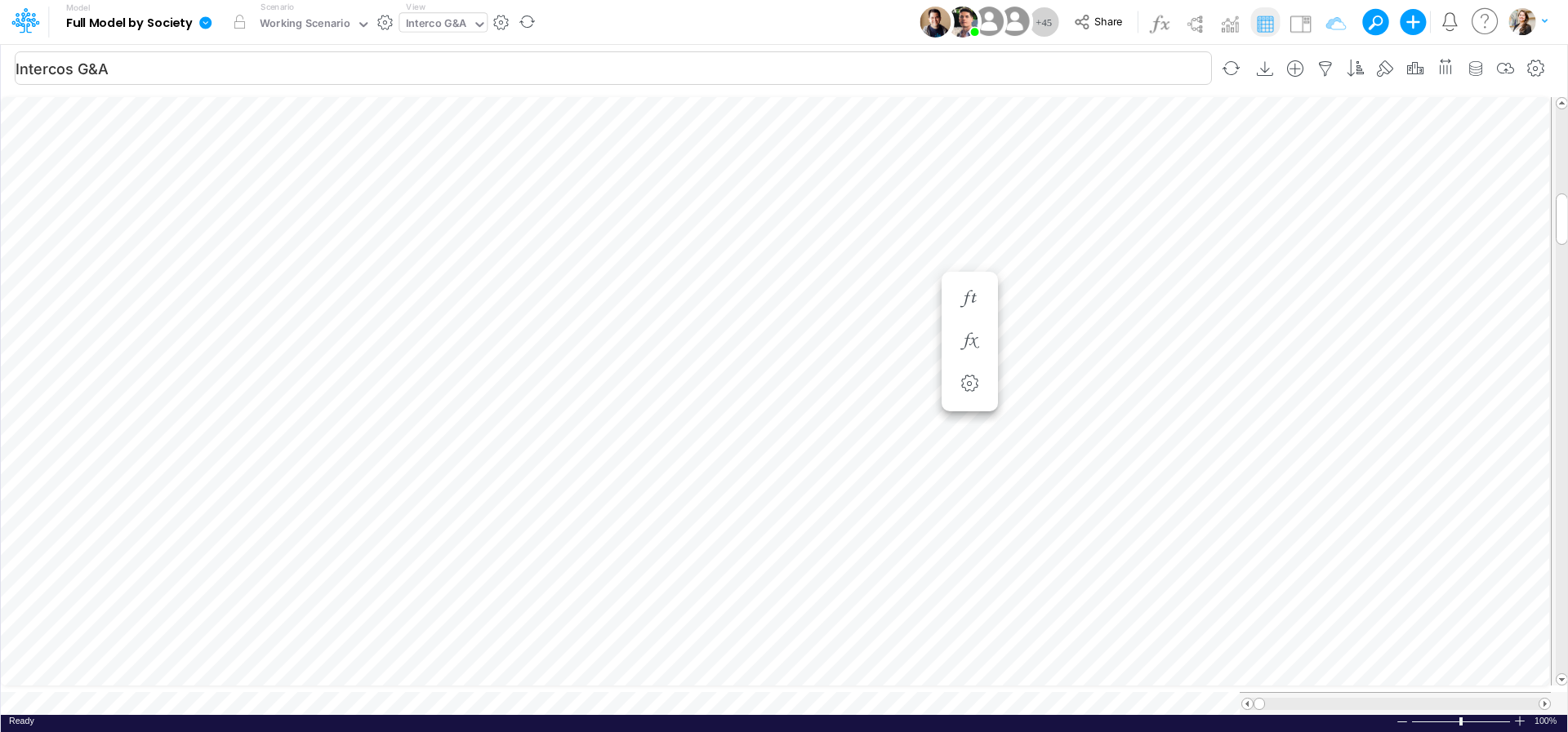
scroll to position [7, 62]
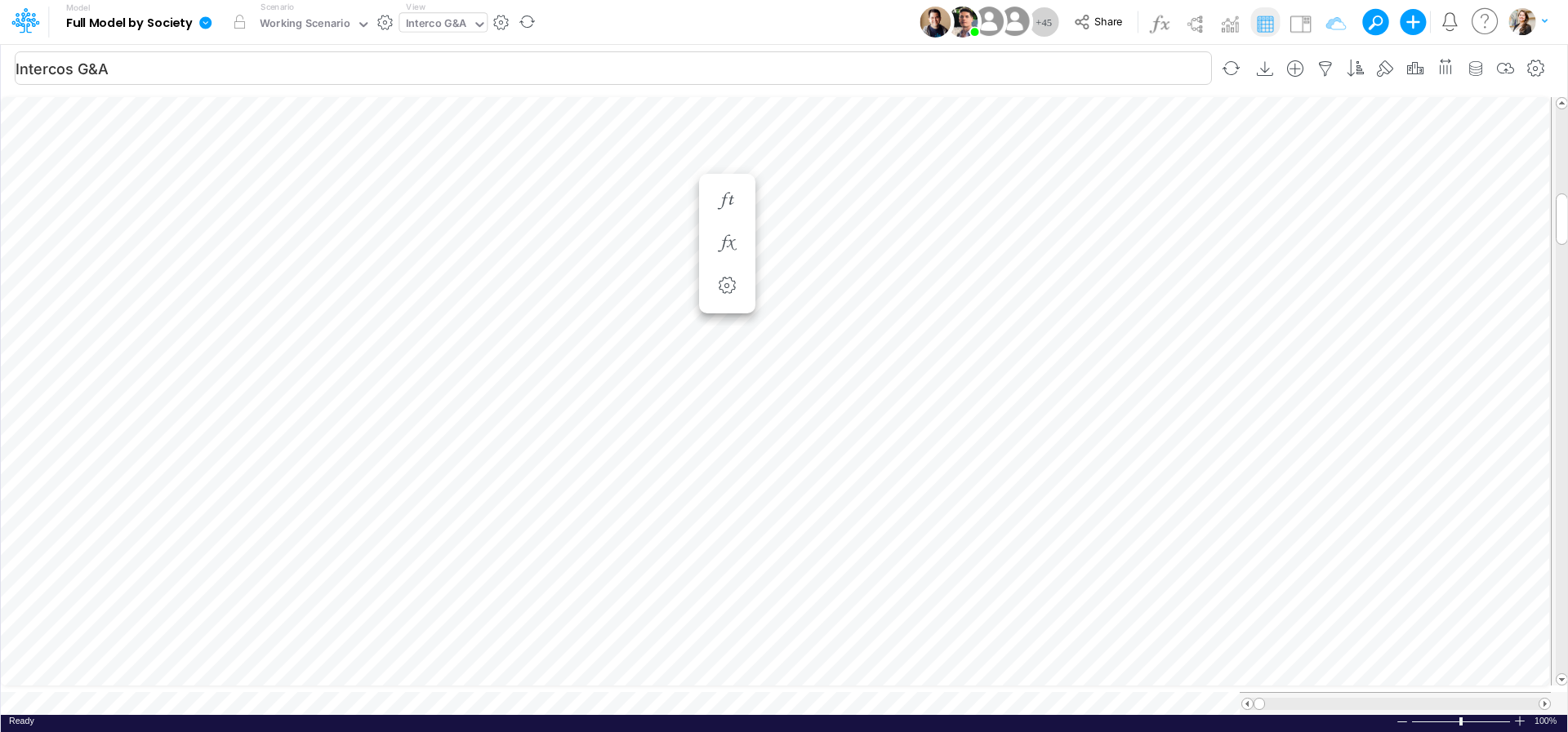
scroll to position [7, 23]
click at [422, 23] on div "Interco G&A" at bounding box center [437, 24] width 62 height 19
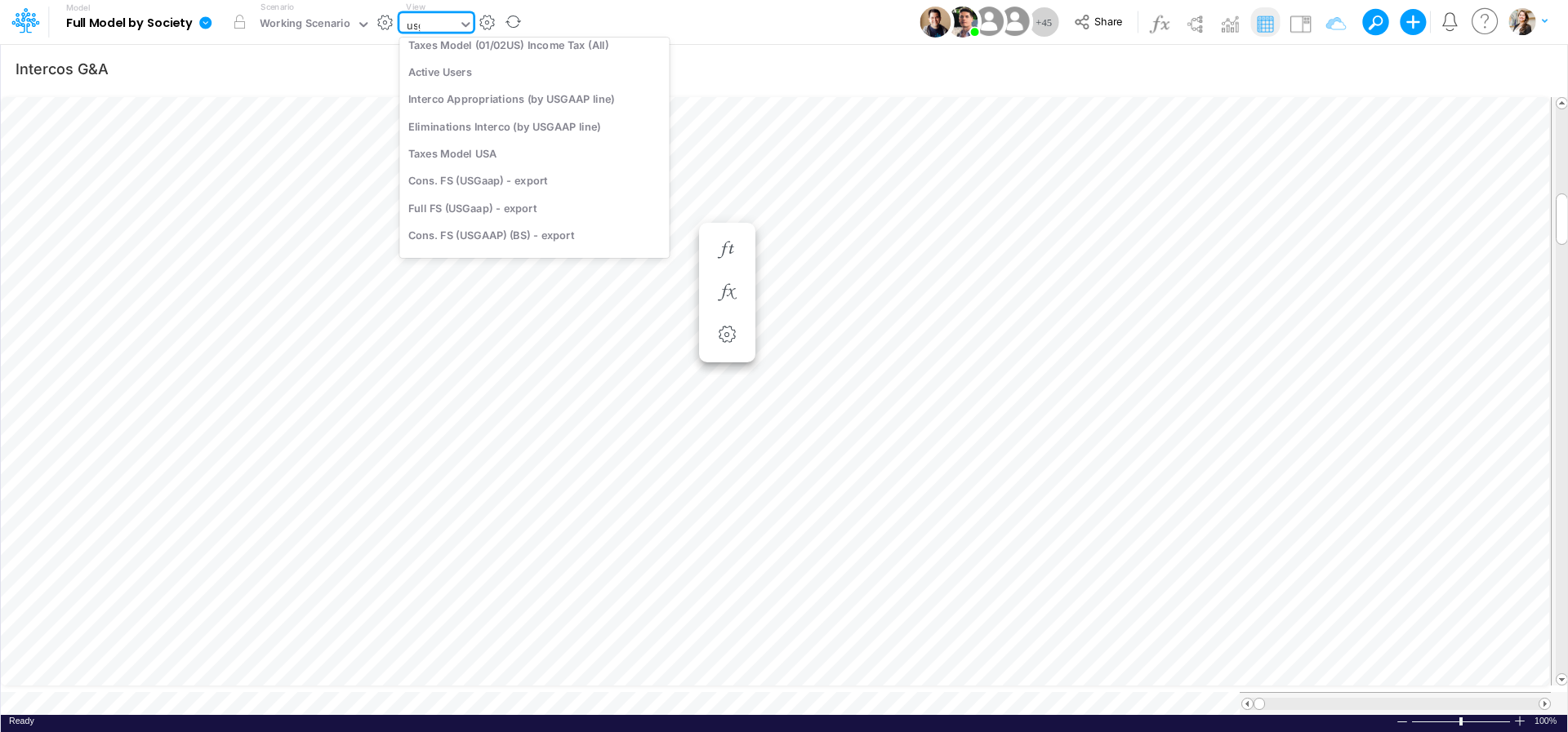
scroll to position [253, 0]
type input "usga"
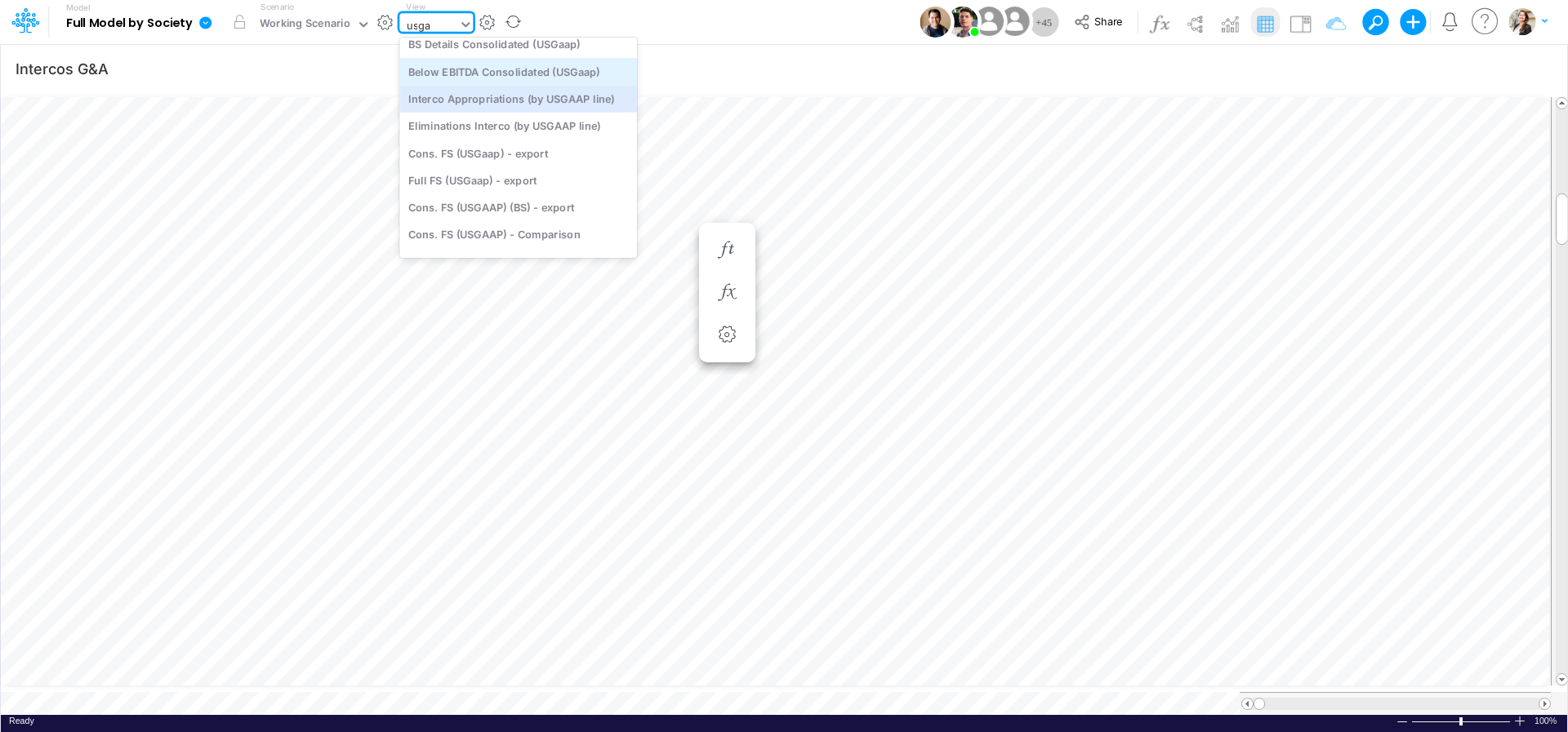
scroll to position [0, 0]
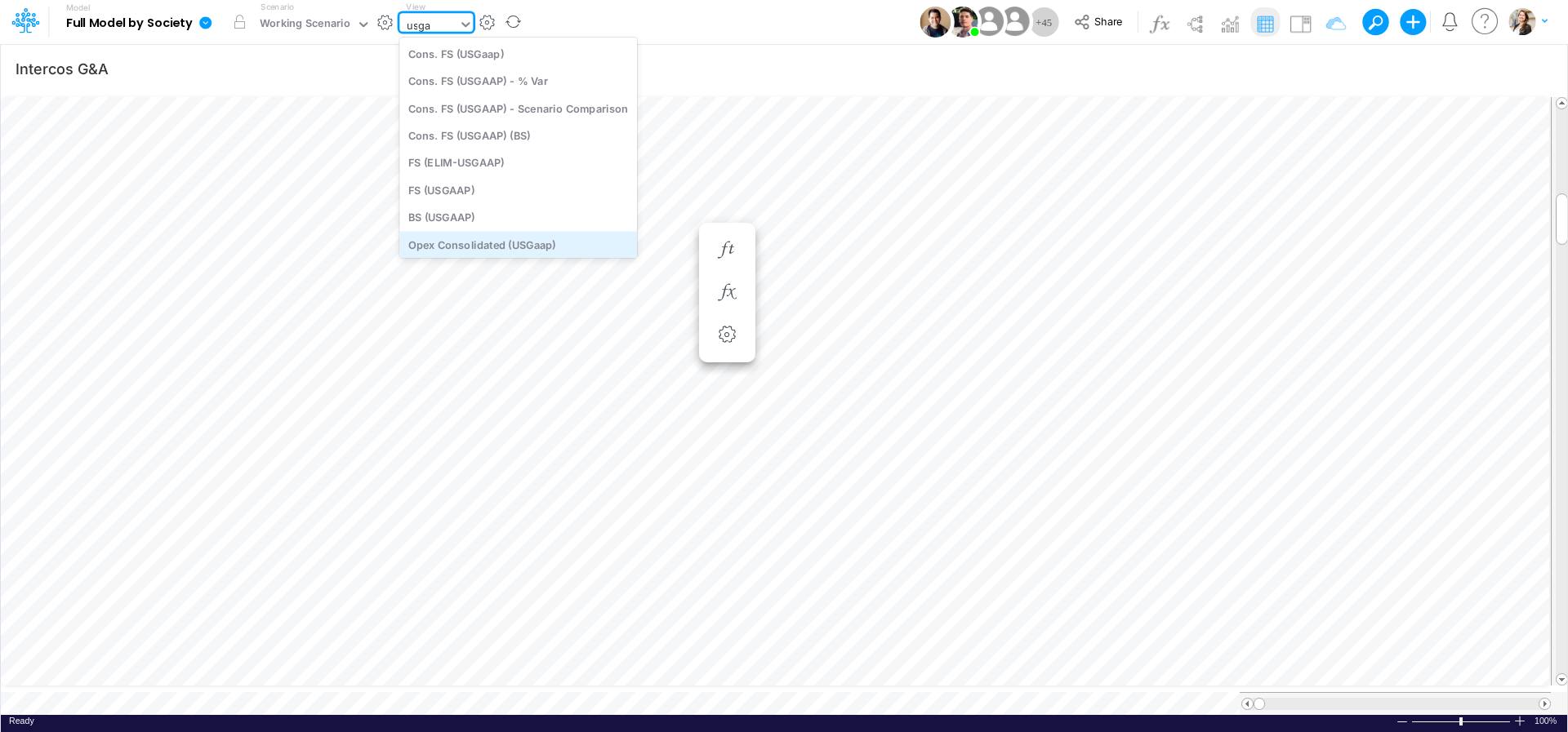
click at [443, 214] on div "BS (USGAAP)" at bounding box center [518, 218] width 237 height 27
type input "BS (USGAAP) - Detailed"
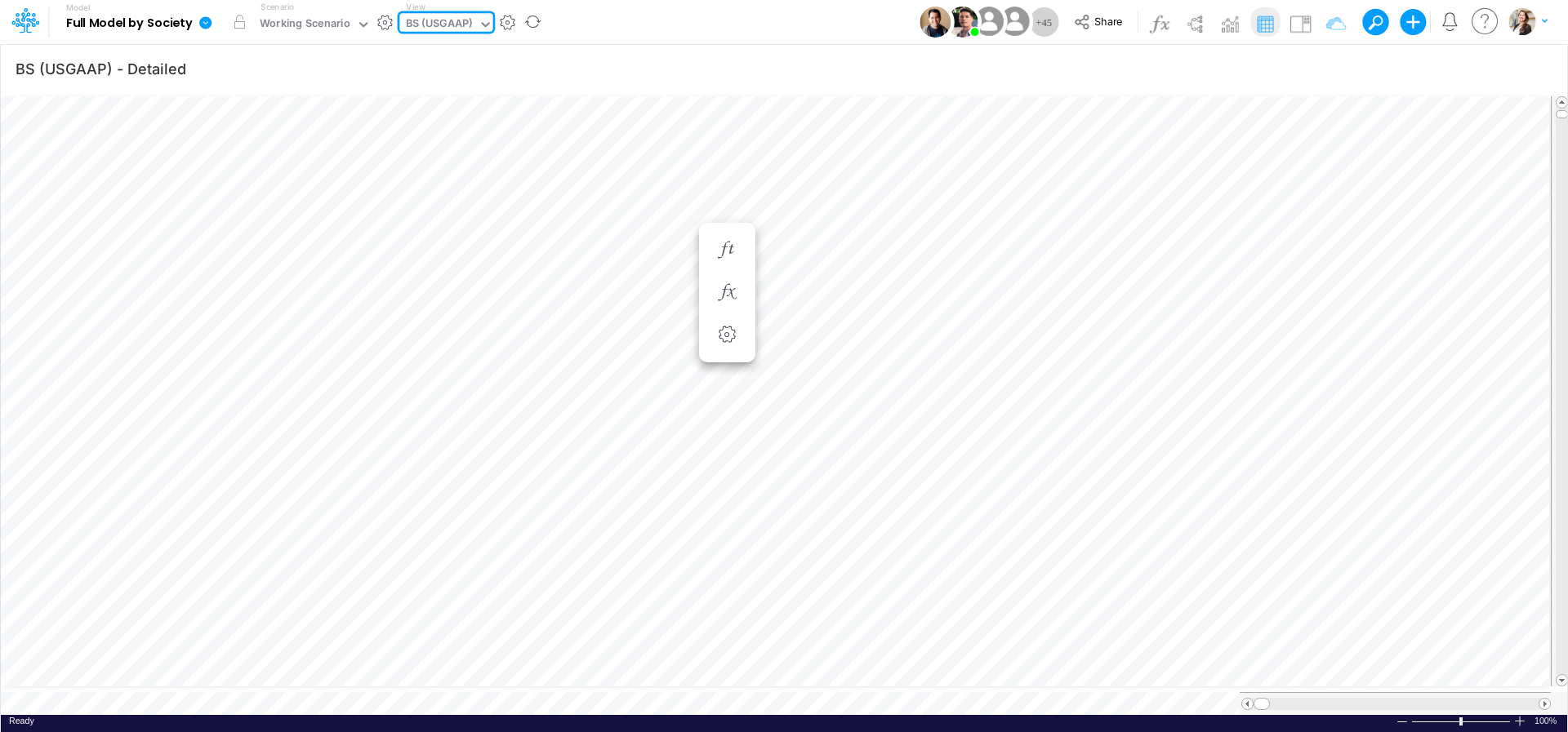
click at [423, 23] on div "BS (USGAAP)" at bounding box center [439, 24] width 67 height 19
type input "bace"
click at [455, 112] on div "BS (BACENGAAP)" at bounding box center [509, 108] width 220 height 27
click at [1322, 69] on icon "button" at bounding box center [1326, 69] width 24 height 17
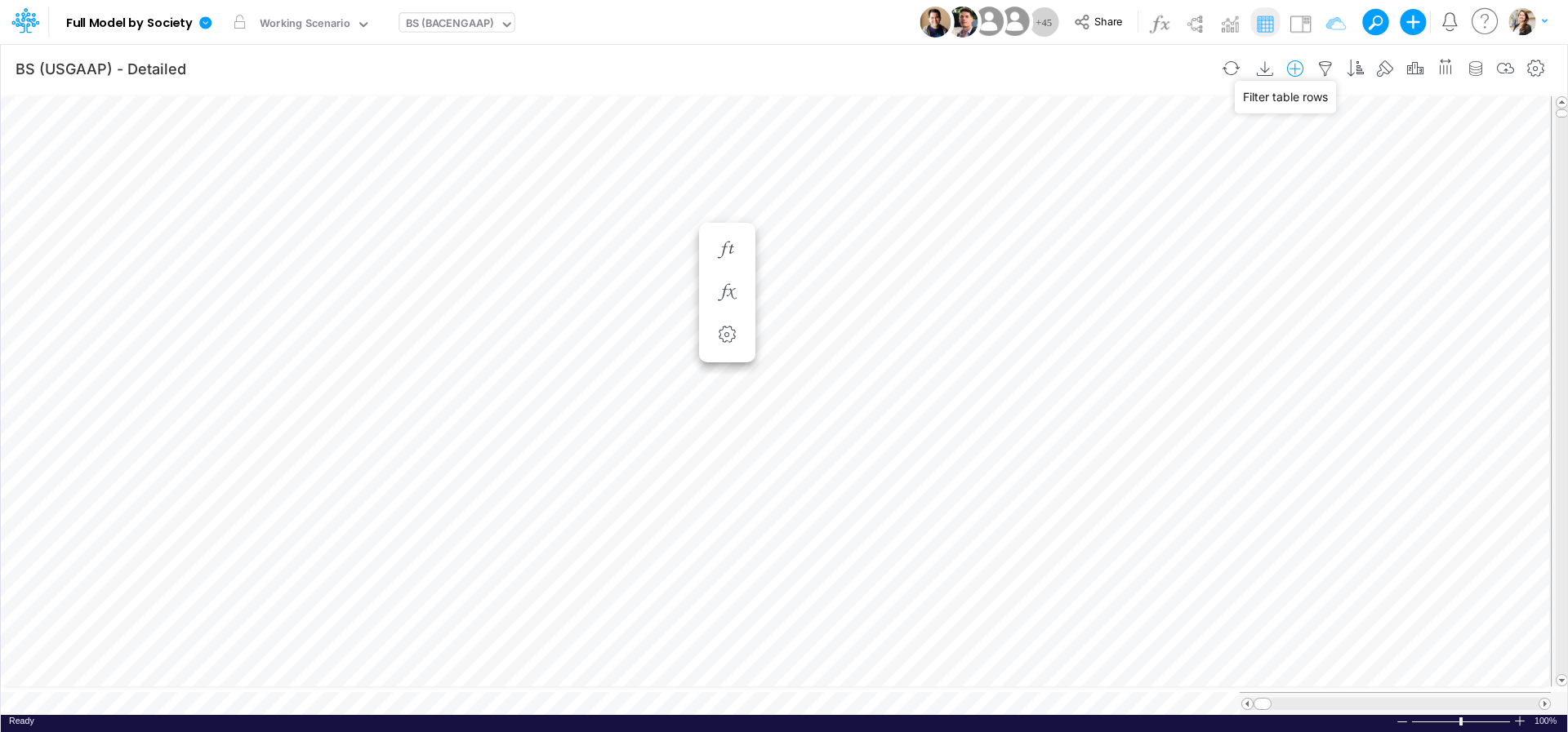
select select "tableSearchOR"
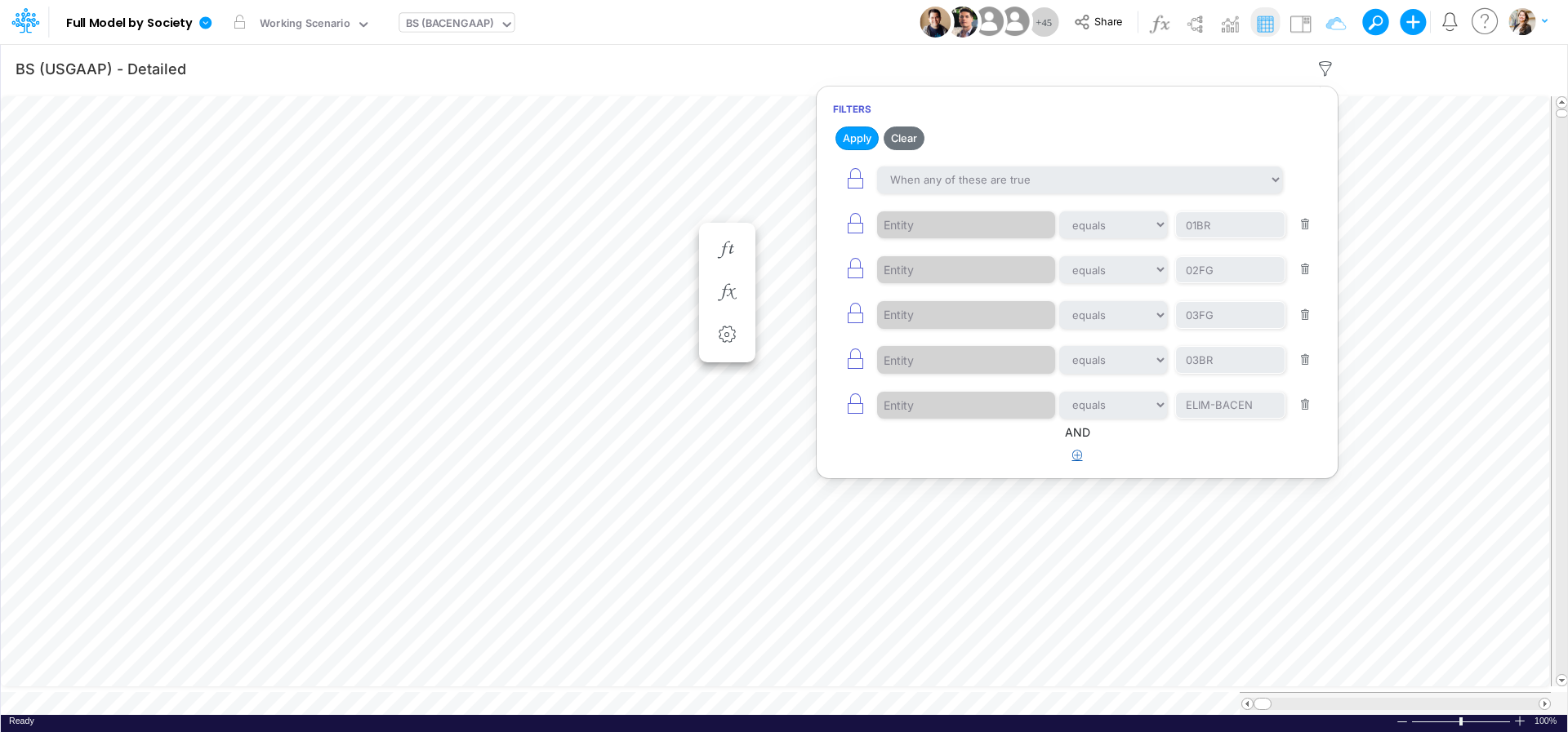
click at [1078, 459] on icon "button" at bounding box center [1077, 455] width 11 height 11
select select "tableSearchOR"
click at [956, 516] on div at bounding box center [955, 507] width 155 height 28
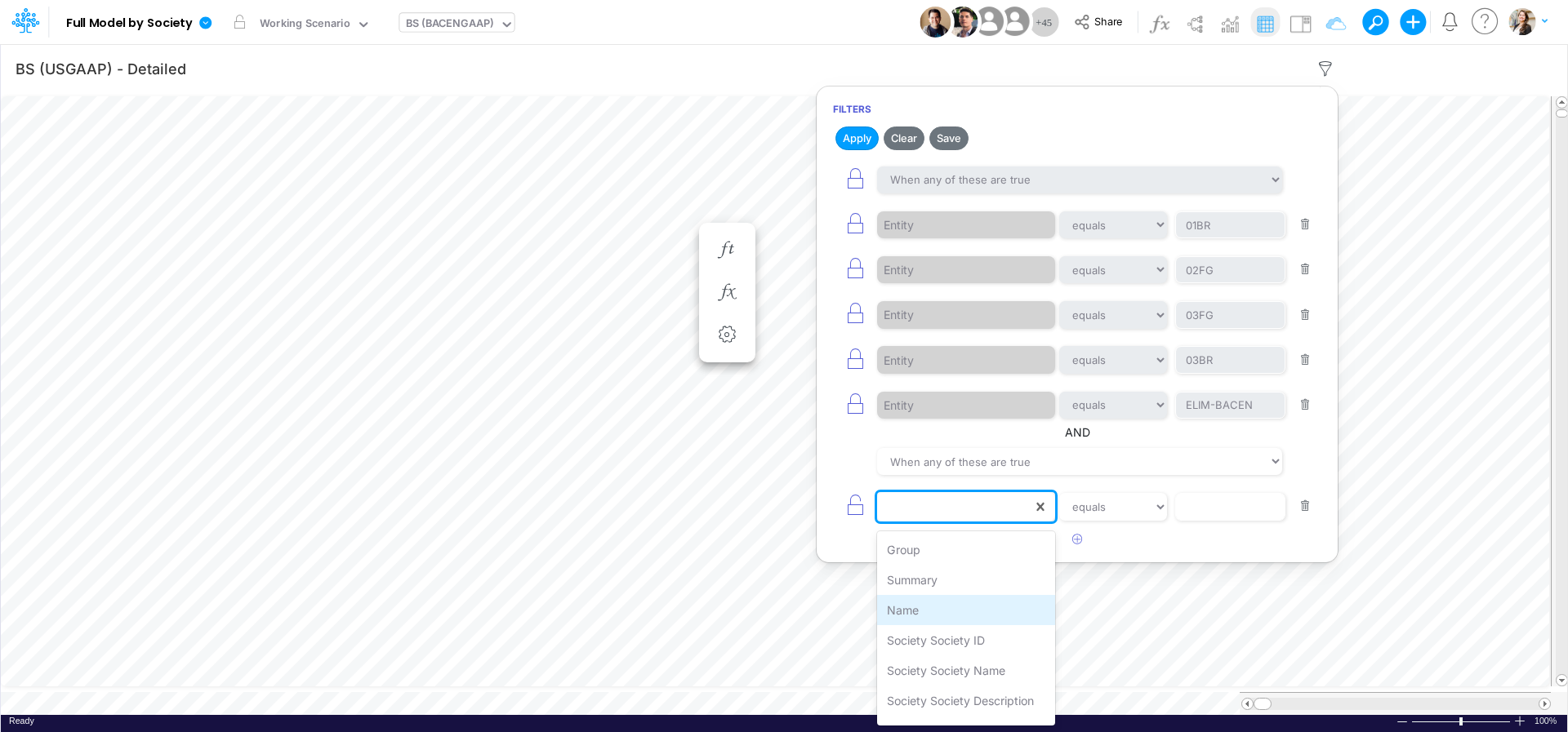
click at [951, 609] on div "Name" at bounding box center [966, 610] width 178 height 30
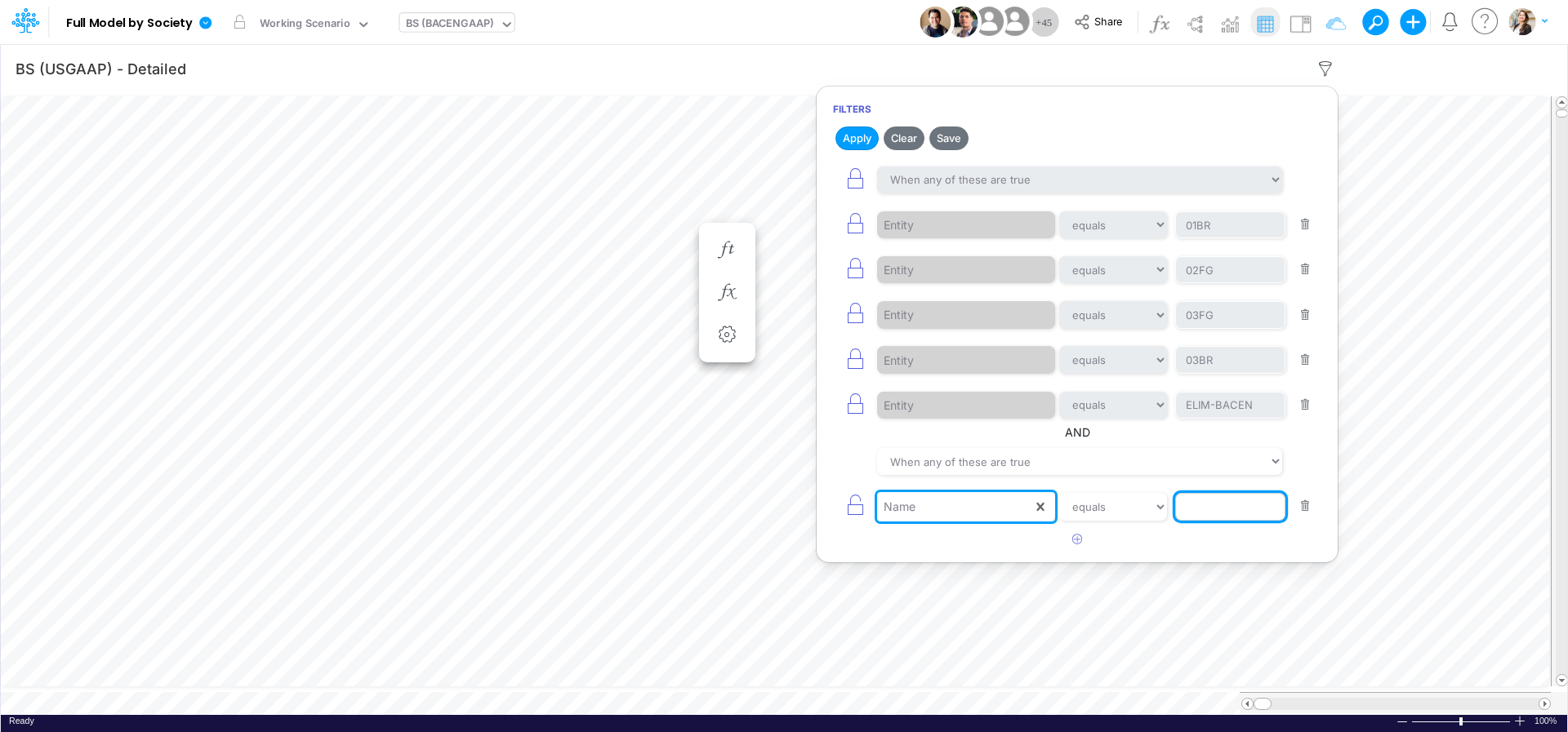
click at [1208, 502] on input "text" at bounding box center [1230, 507] width 111 height 28
type input "Cash"
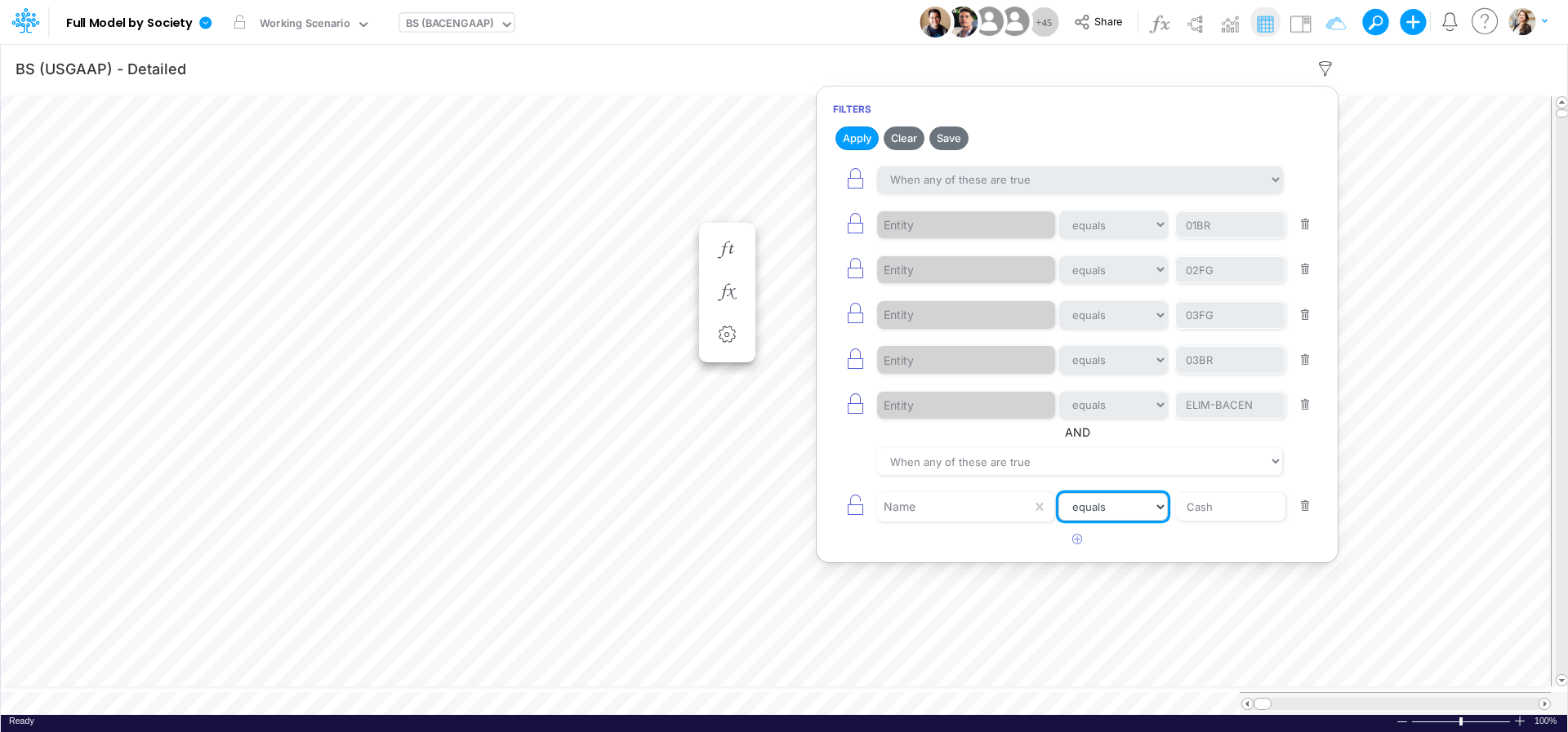
select select "contains"
click option "contains" at bounding box center [0, 0] width 0 height 0
click at [858, 140] on button "Apply" at bounding box center [857, 138] width 43 height 24
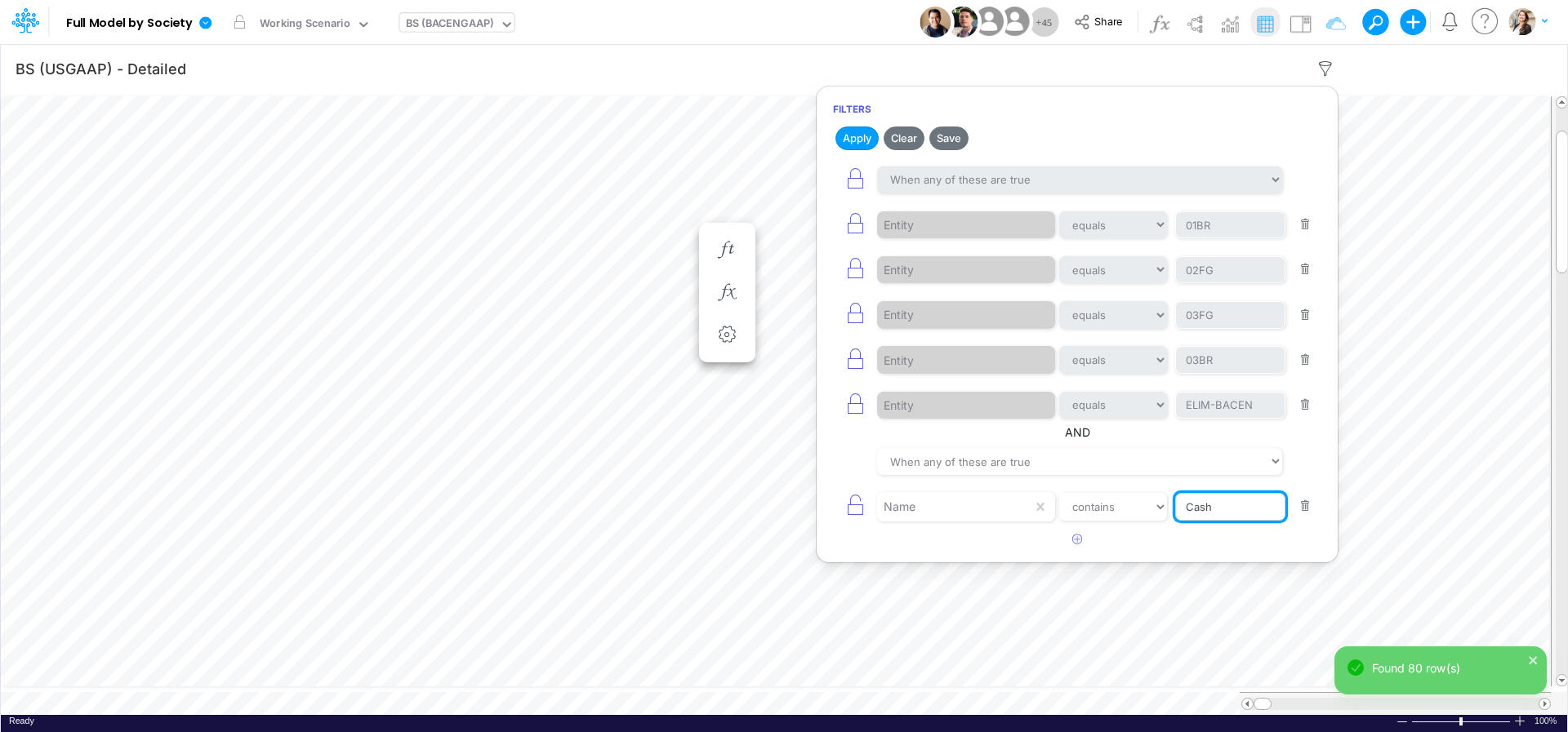
click at [1220, 517] on input "Cash" at bounding box center [1230, 507] width 111 height 28
type input "Cash & banks"
click at [866, 142] on button "Apply" at bounding box center [857, 138] width 43 height 24
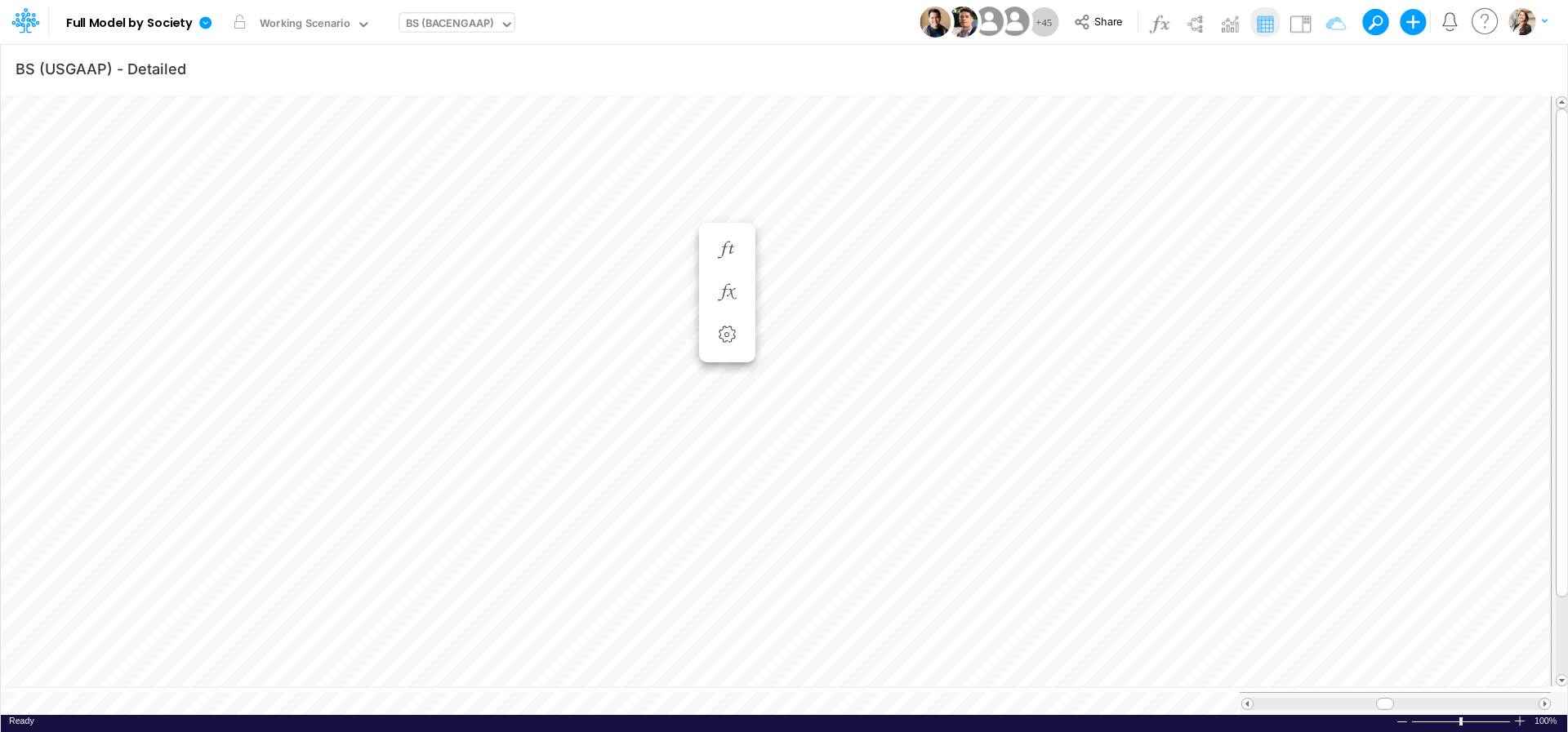
scroll to position [7, 52]
click at [1324, 70] on icon "button" at bounding box center [1326, 69] width 24 height 17
select select "tableSearchOR"
select select "notEqual"
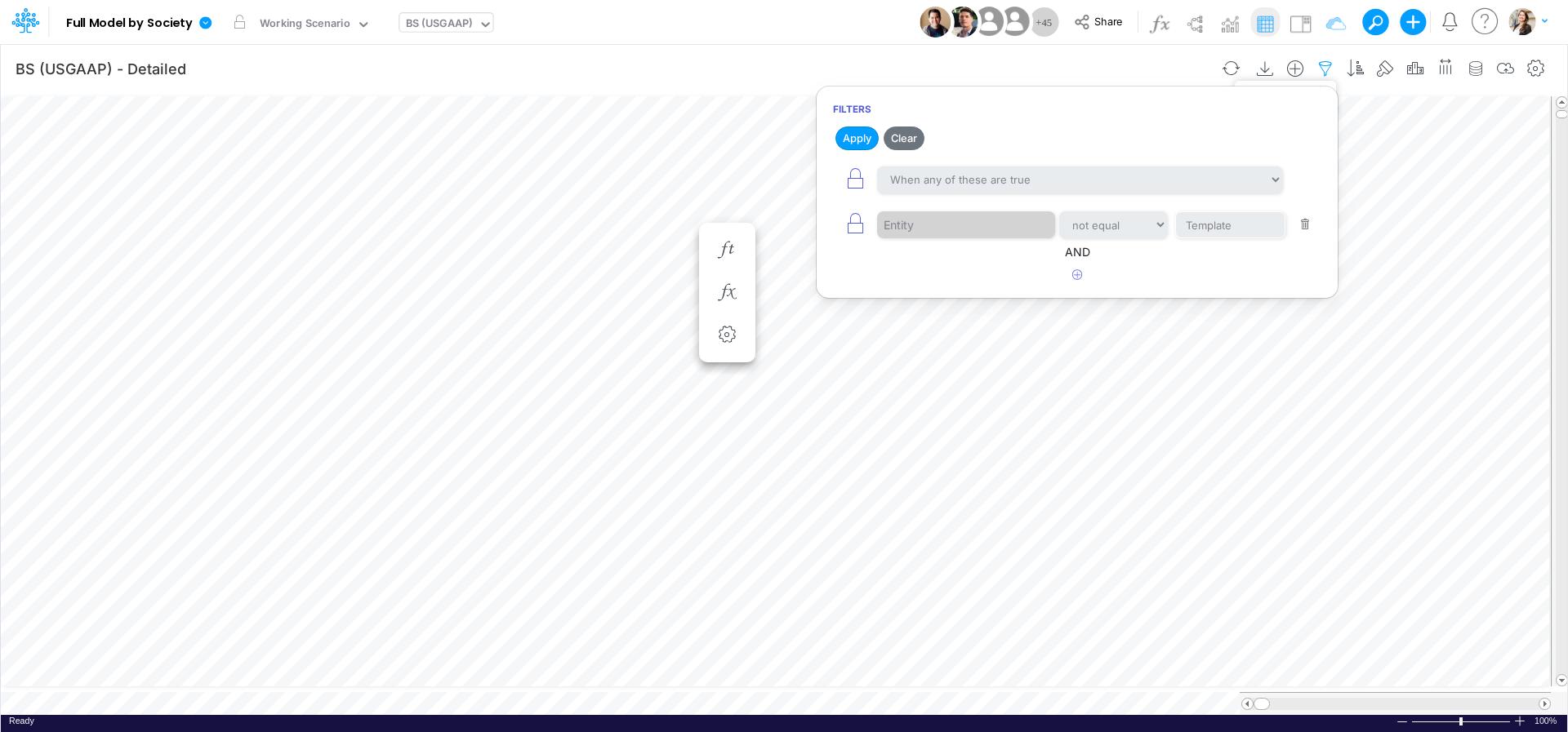
click at [1318, 64] on icon "button" at bounding box center [1326, 69] width 24 height 17
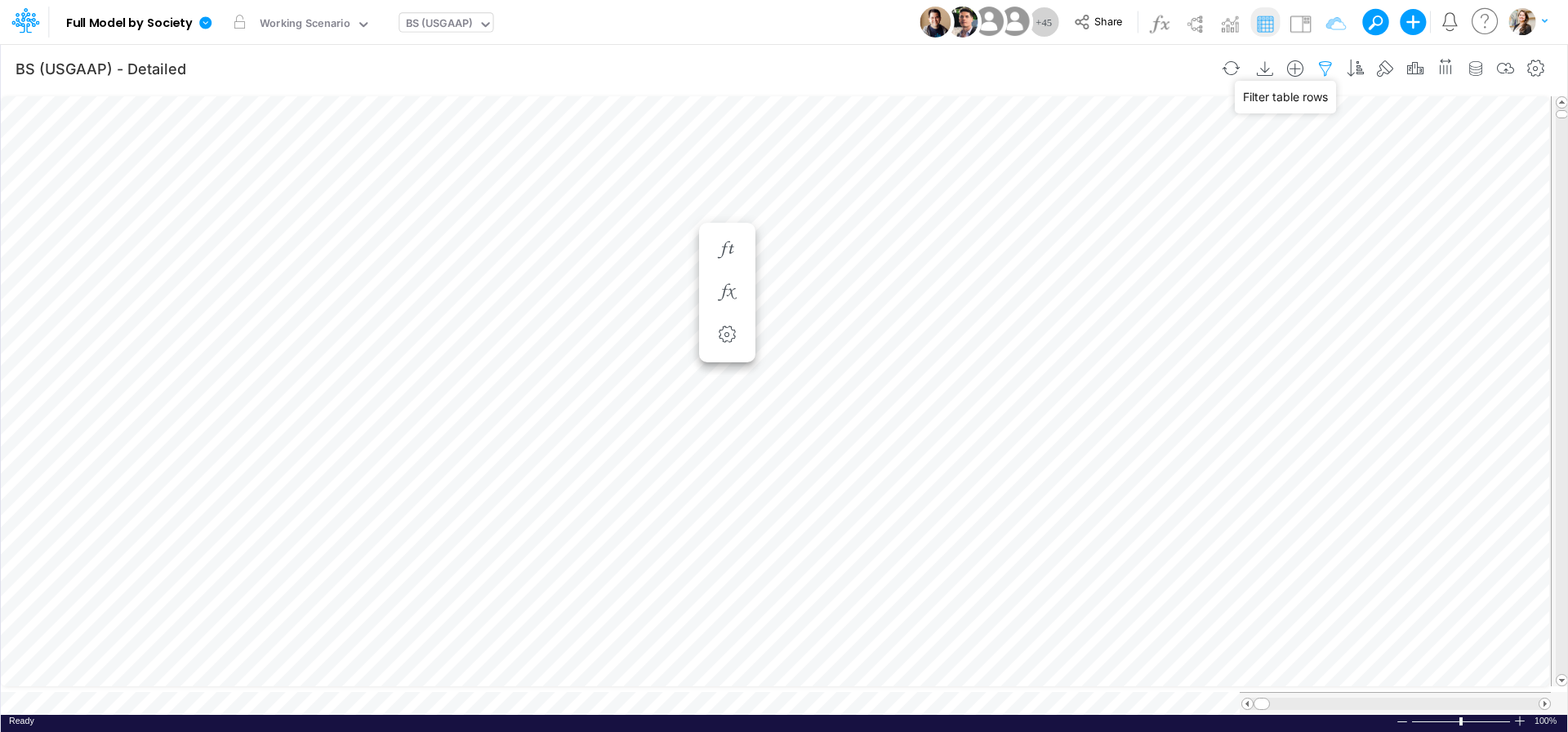
click at [1328, 64] on icon "button" at bounding box center [1326, 69] width 24 height 17
select select "tableSearchOR"
select select "notEqual"
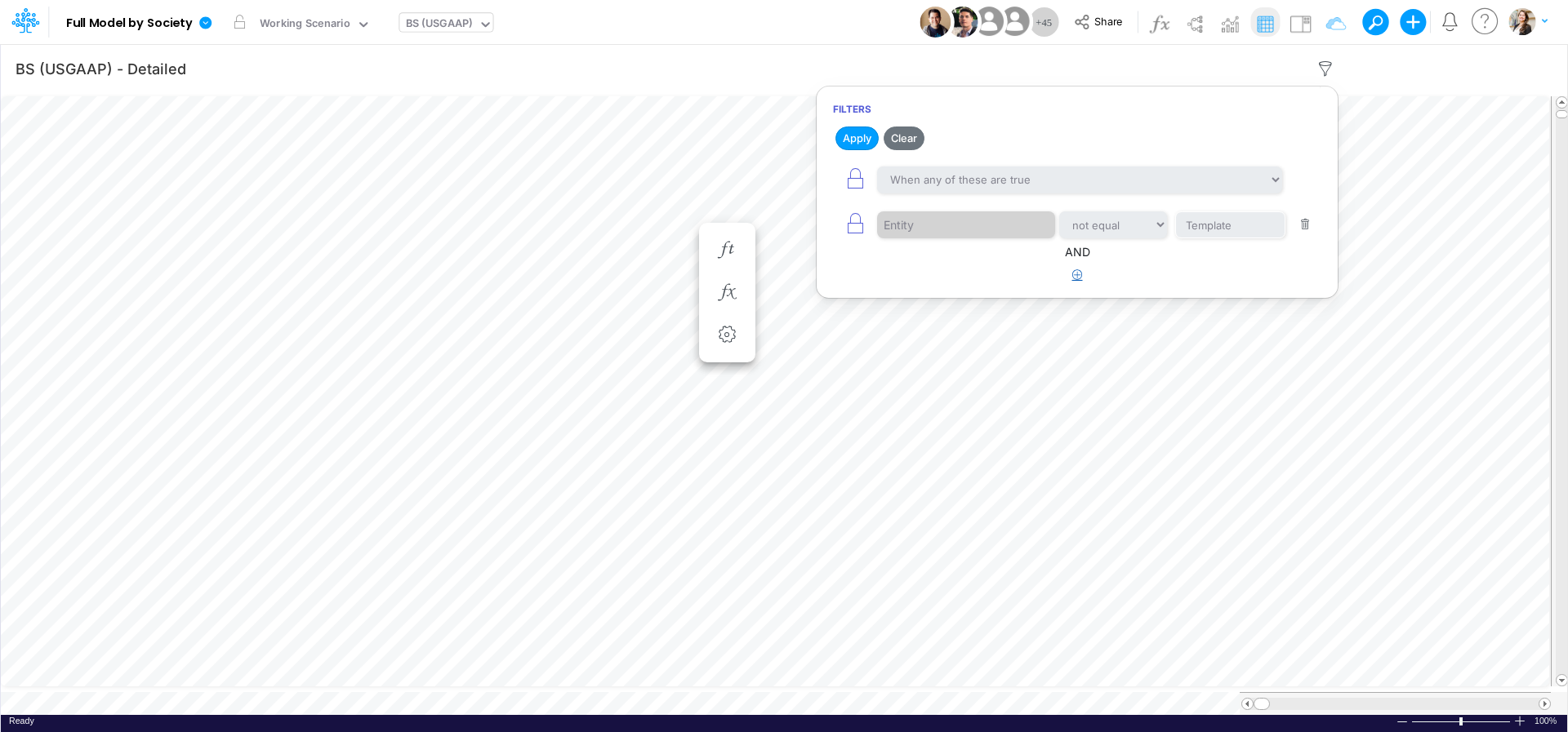
click at [1079, 273] on icon "button" at bounding box center [1077, 274] width 11 height 11
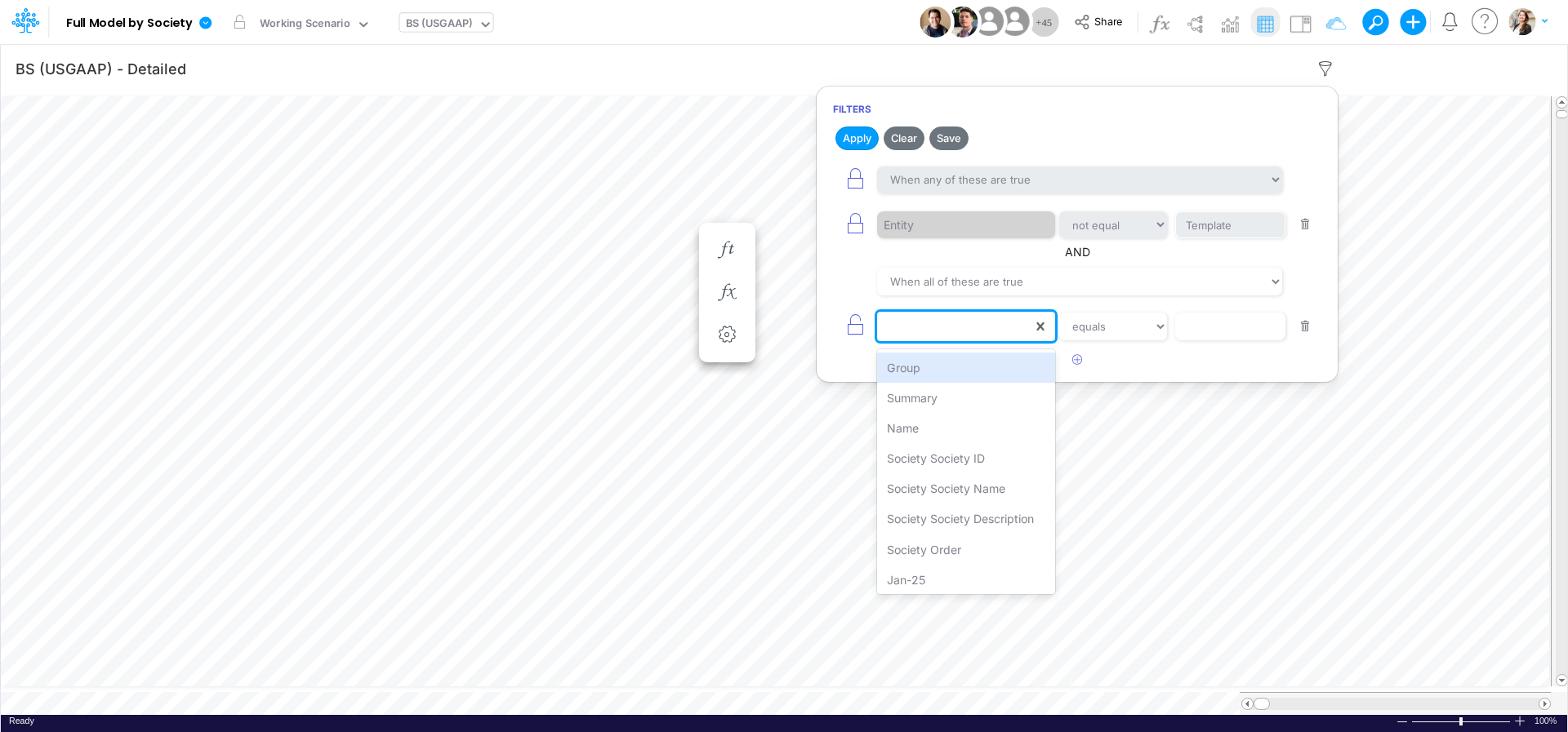
click at [982, 333] on div at bounding box center [955, 326] width 155 height 28
type input "name"
click at [965, 375] on div "Name" at bounding box center [966, 368] width 178 height 30
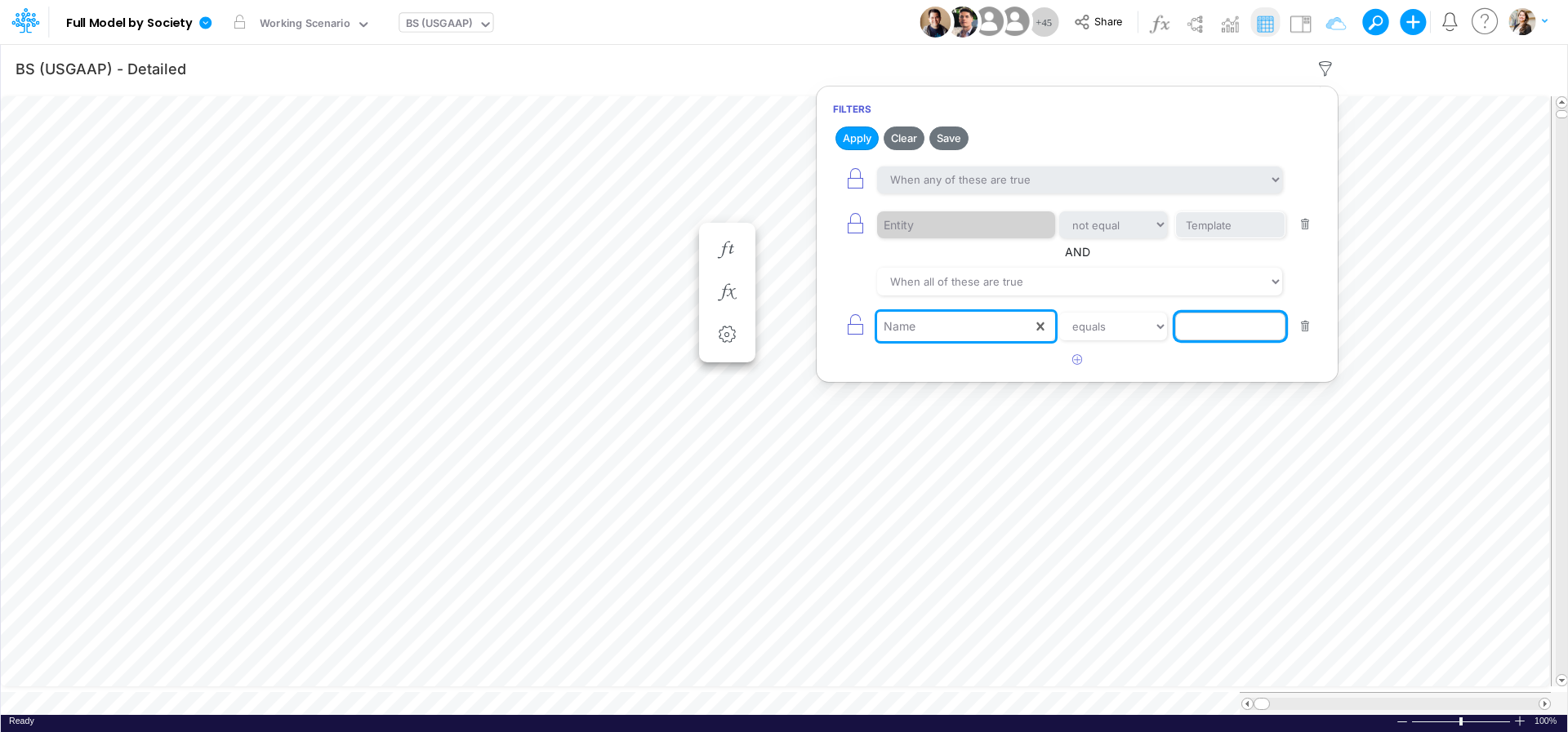
click at [1200, 328] on input "text" at bounding box center [1230, 326] width 111 height 28
type input "Cash & Banks"
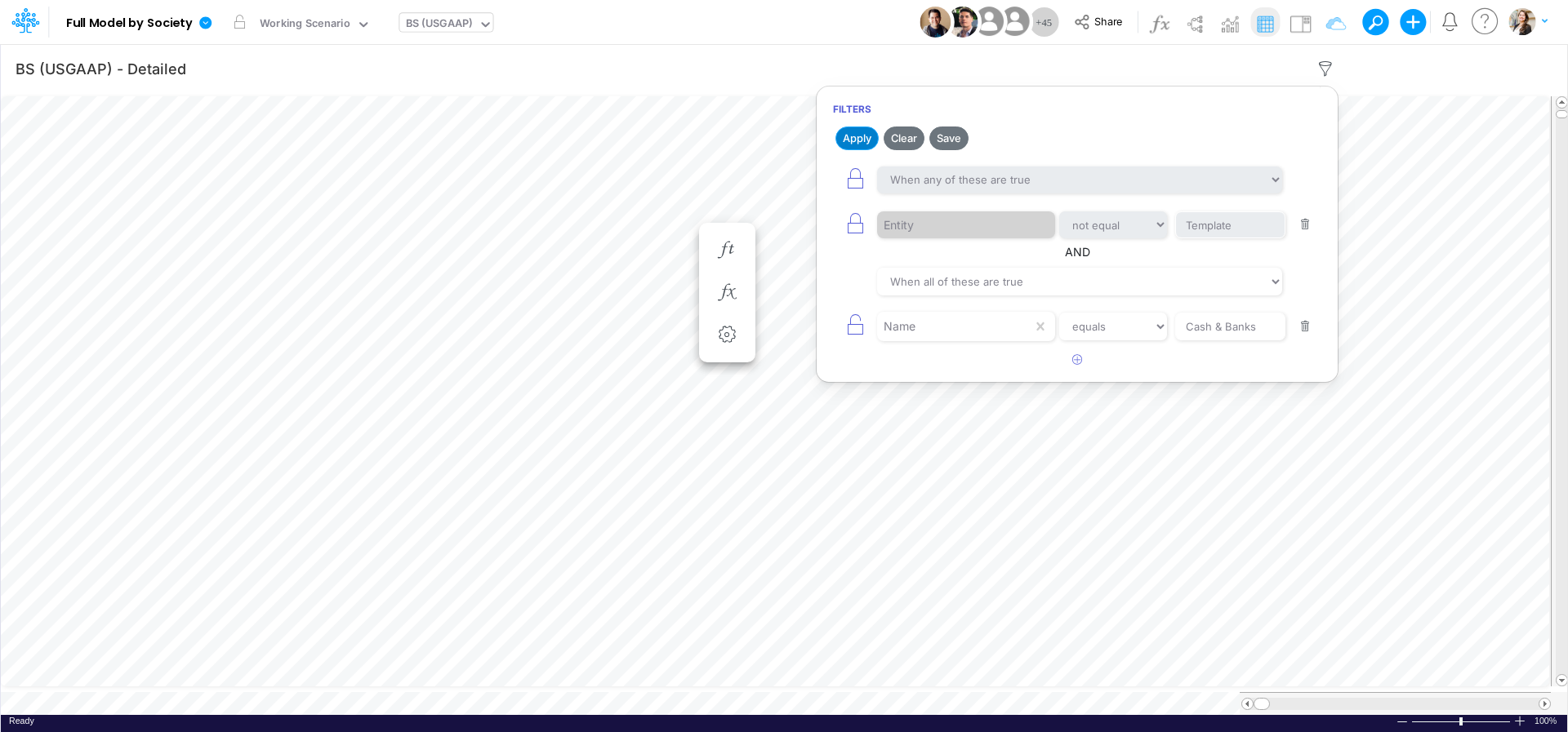
click at [848, 133] on button "Apply" at bounding box center [857, 138] width 43 height 24
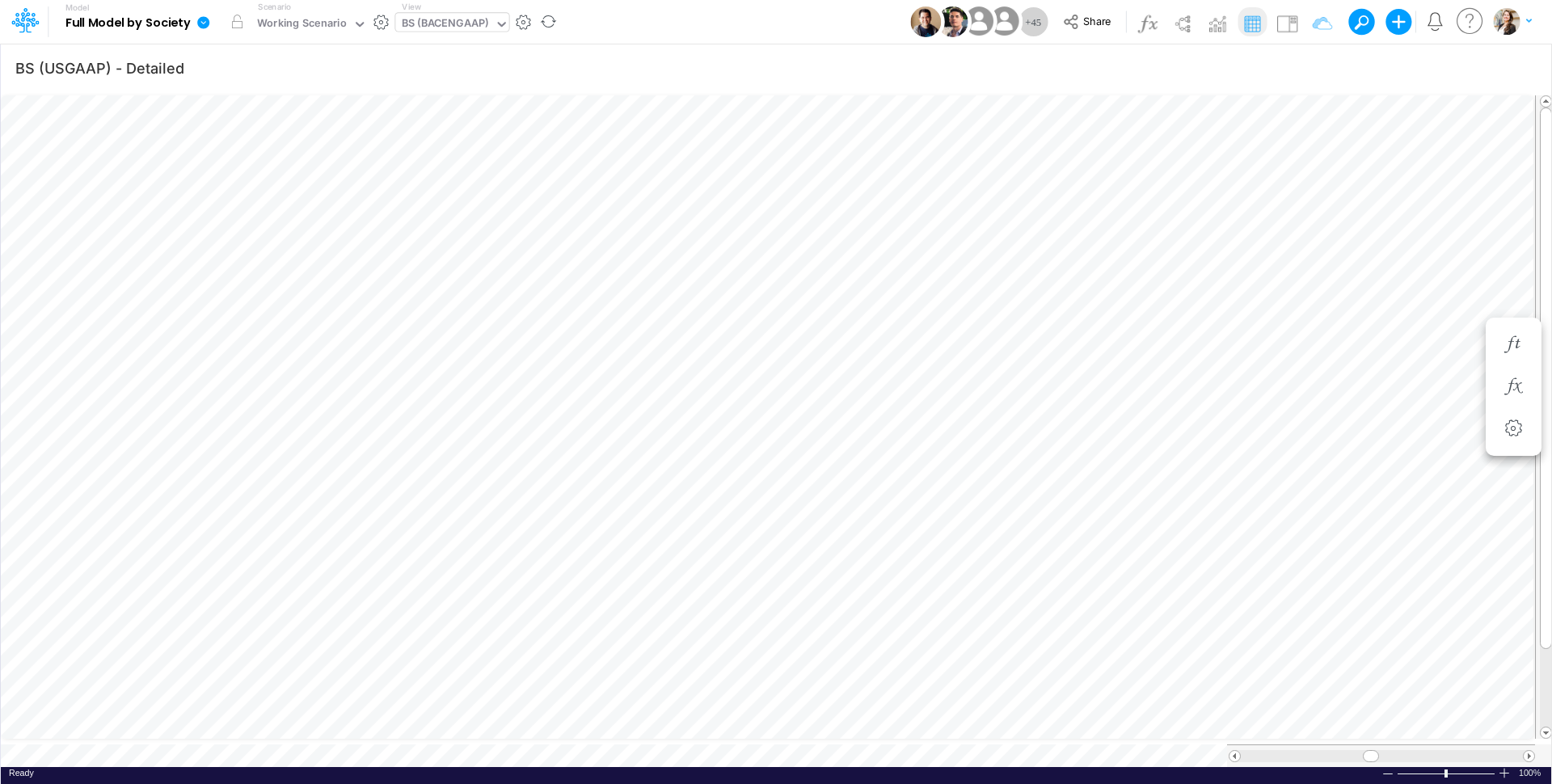
click at [207, 25] on icon at bounding box center [203, 22] width 13 height 13
click at [227, 176] on button "View model info" at bounding box center [284, 168] width 173 height 25
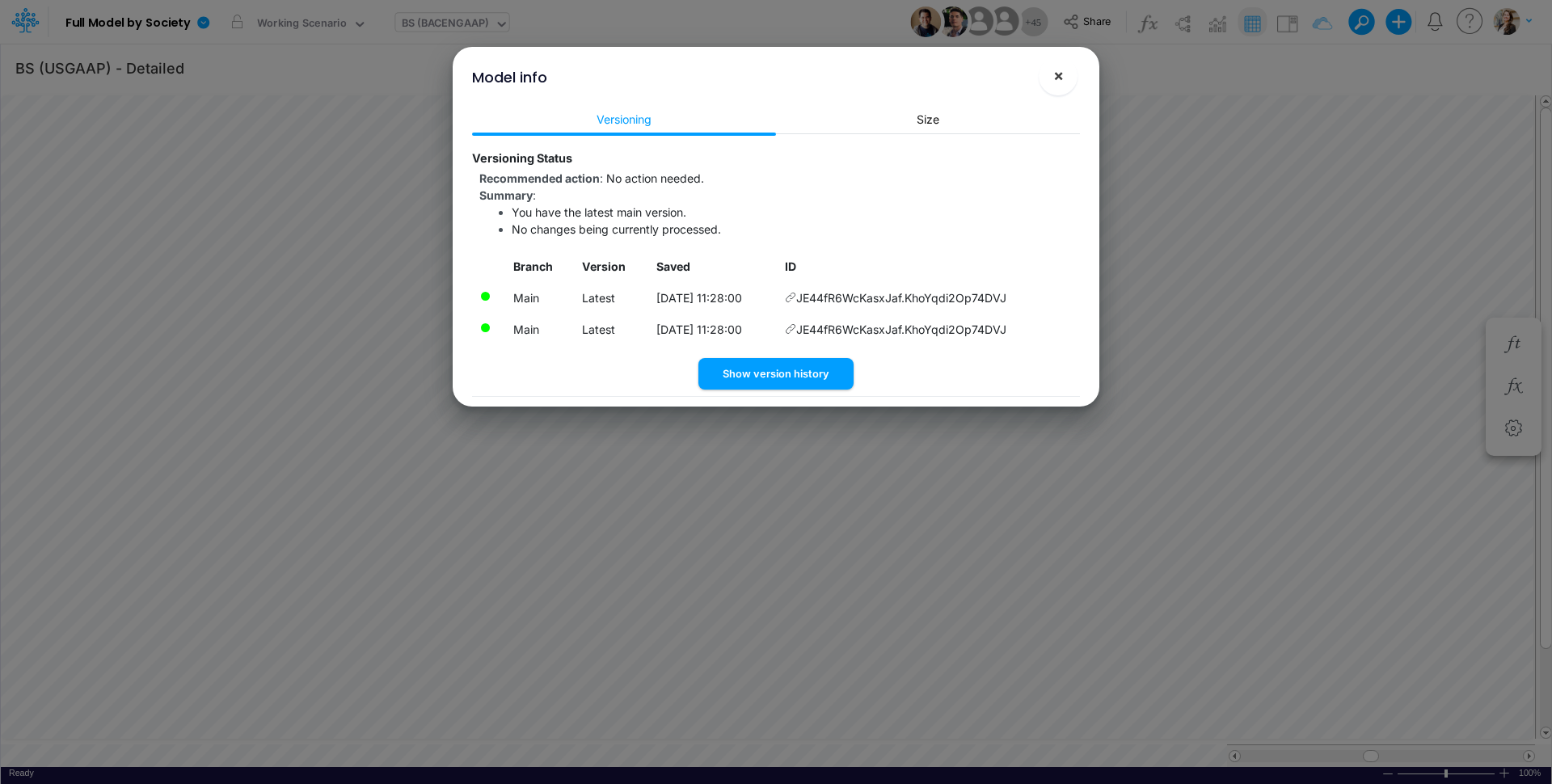
click at [1056, 84] on span "×" at bounding box center [1059, 74] width 11 height 19
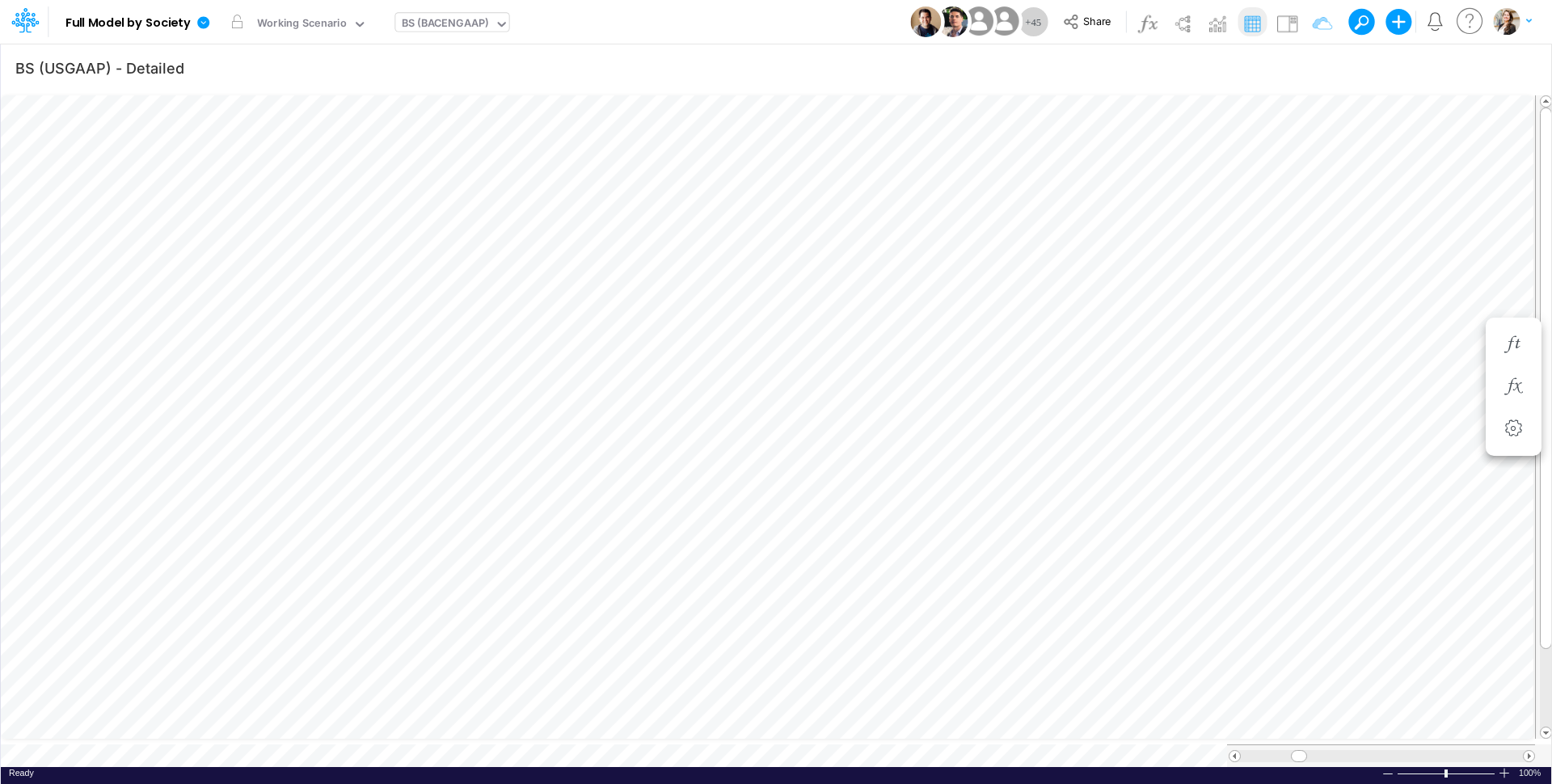
click at [428, 16] on div "BS (BACENGAAP)" at bounding box center [446, 24] width 87 height 18
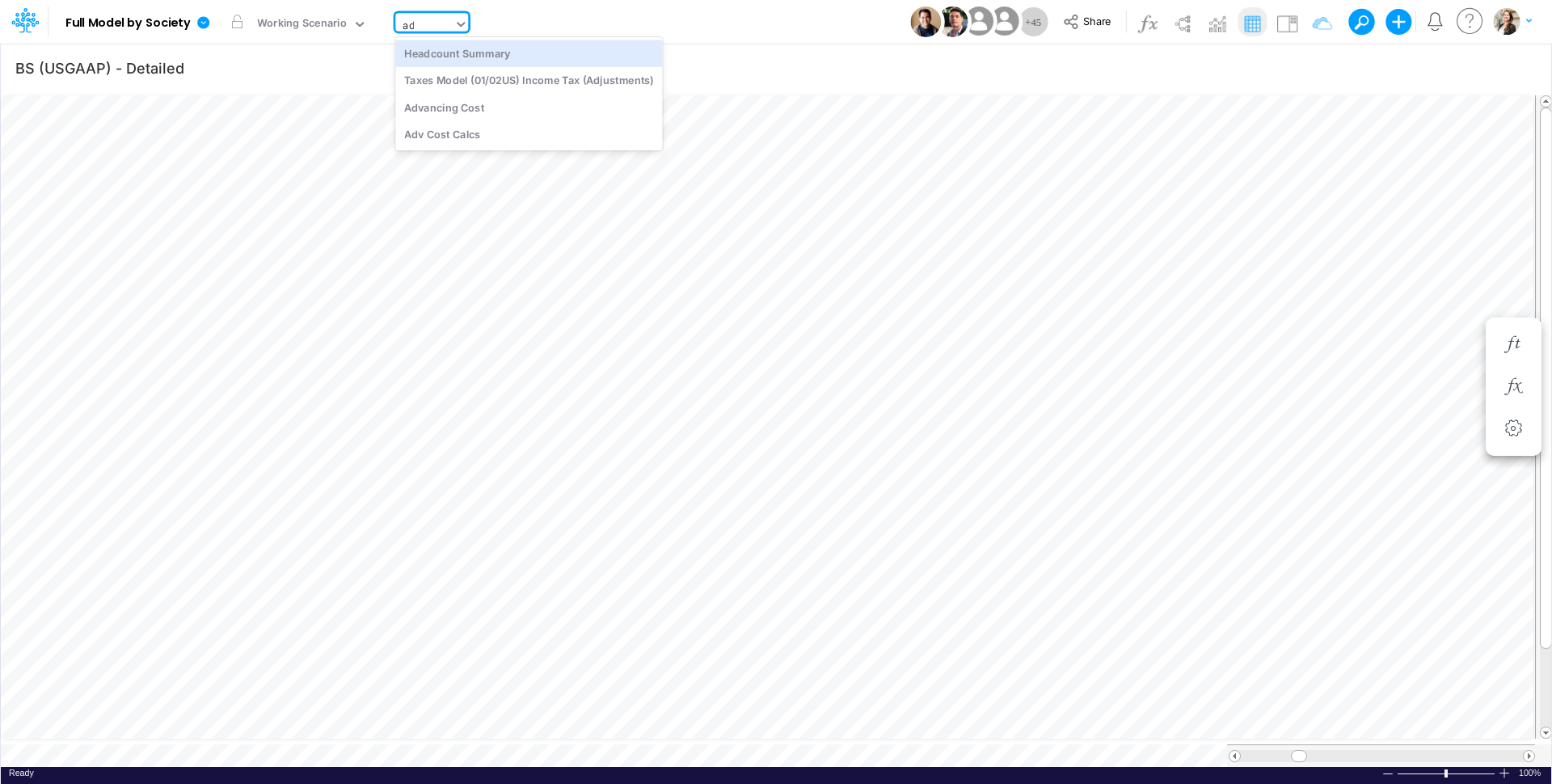
type input "adv"
click at [438, 54] on div "Advancing Cost" at bounding box center [504, 53] width 218 height 27
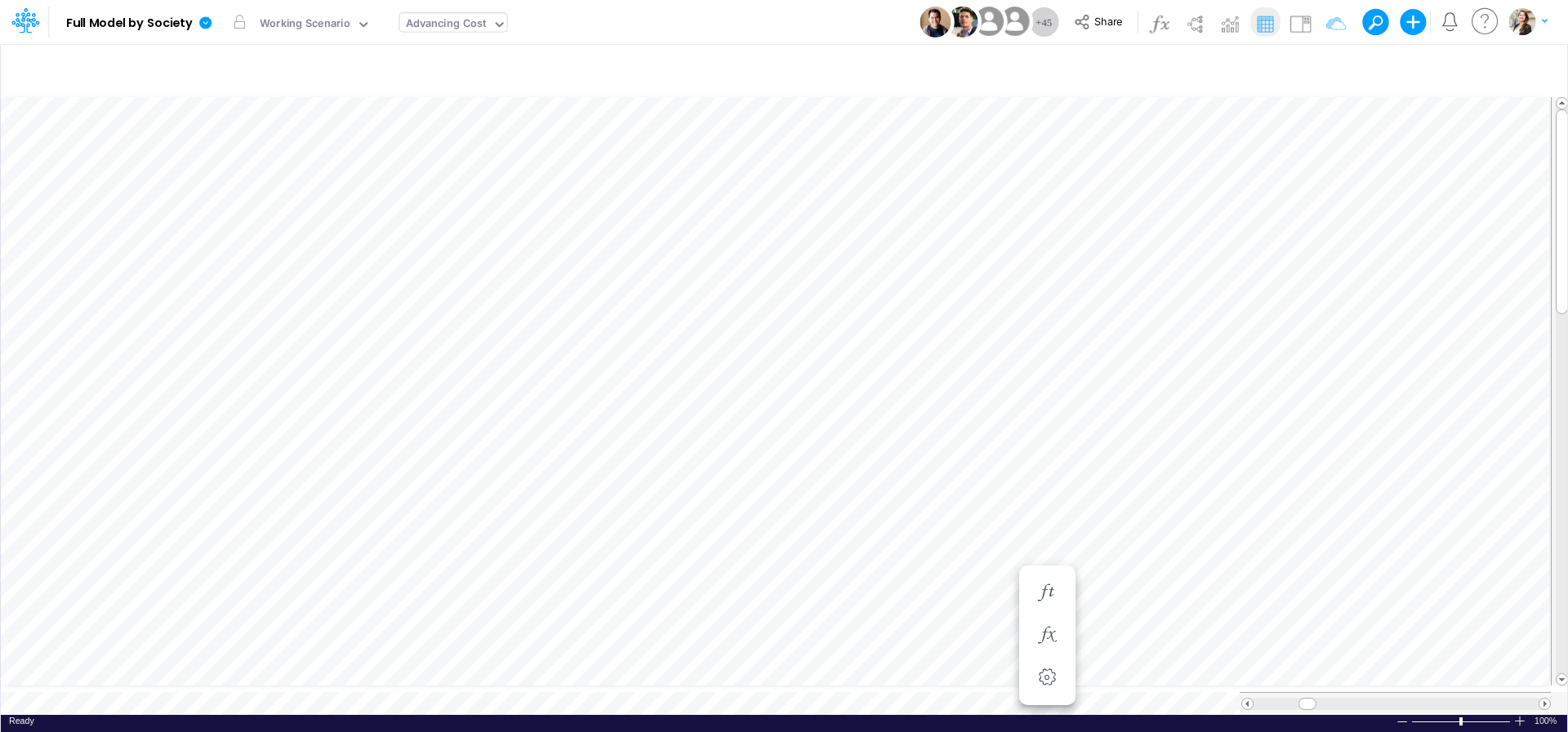
click at [455, 19] on div "Advancing Cost" at bounding box center [447, 24] width 81 height 19
type input "cogs"
click at [460, 85] on div "COGS (03BR)" at bounding box center [509, 81] width 220 height 27
type input "BS (USGAAP) - Detailed"
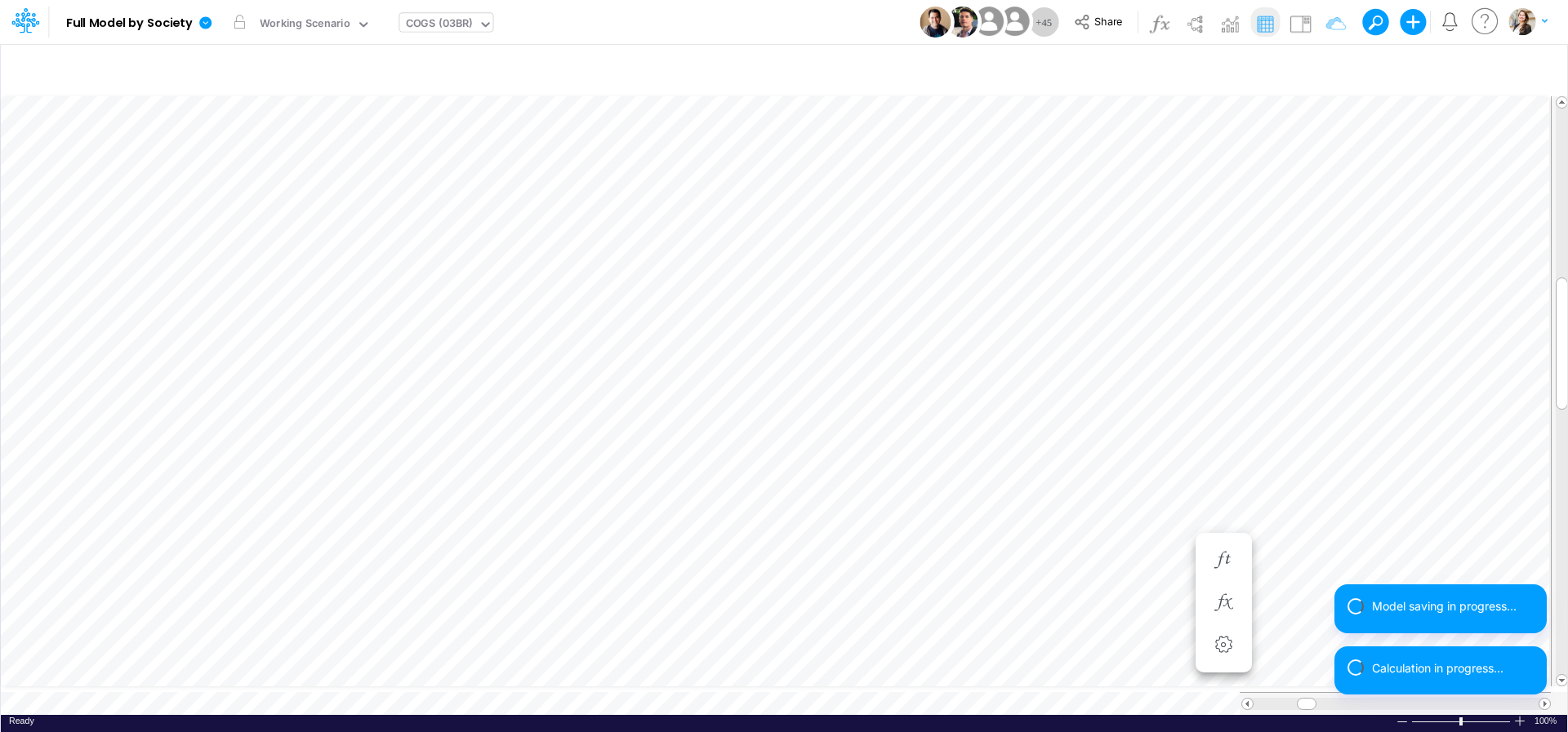
type input "BS (USGAAP) - Detailed"
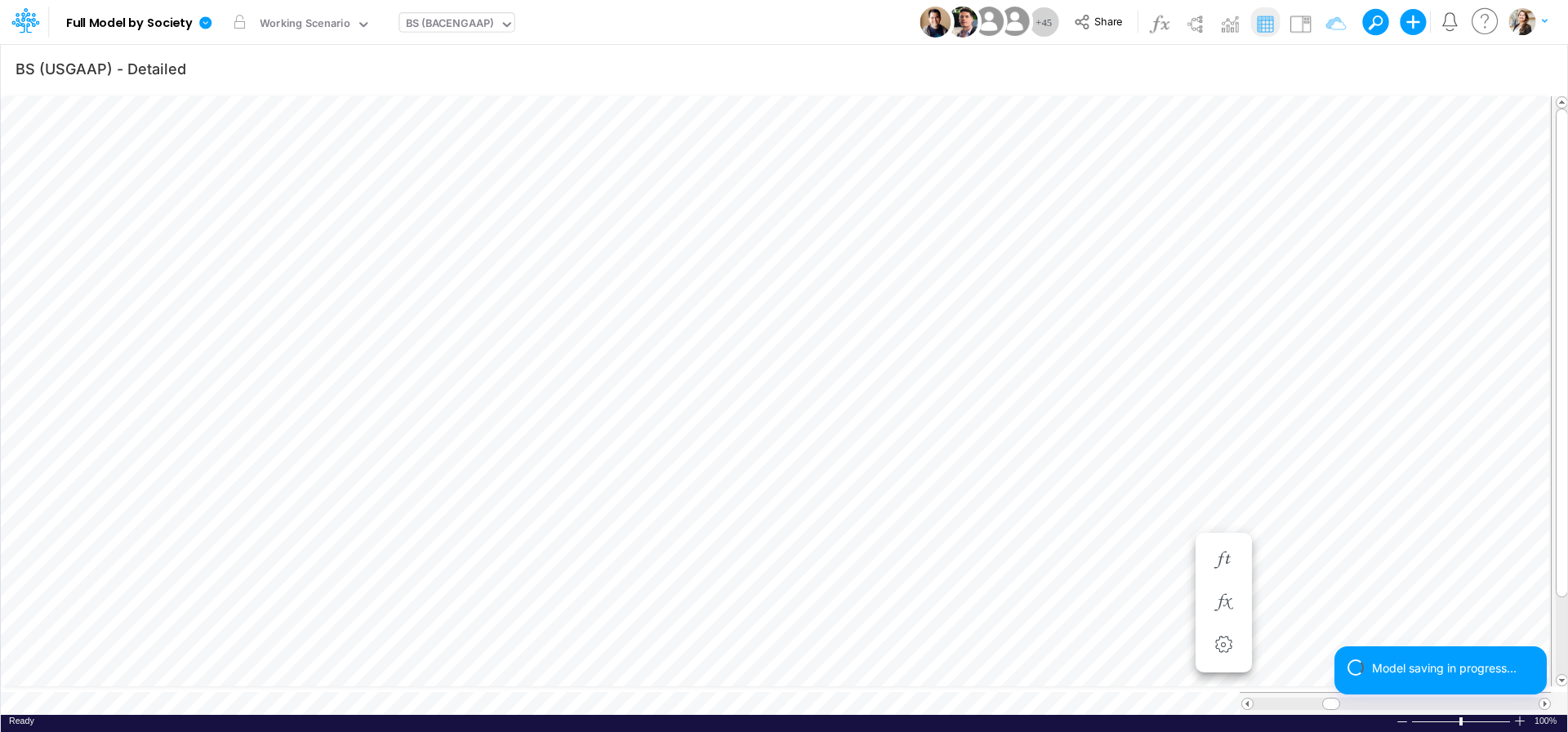
scroll to position [7, 53]
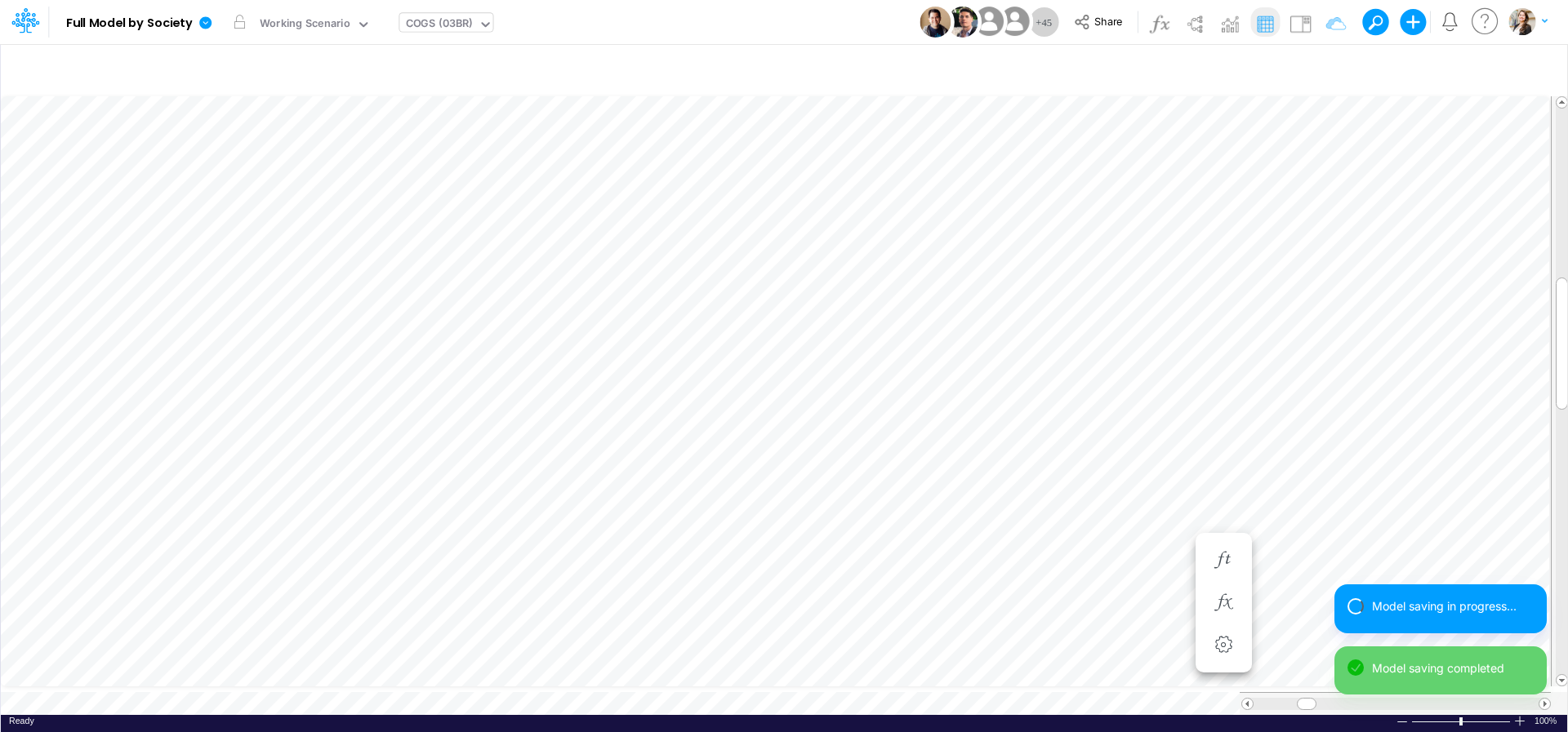
scroll to position [7, 21]
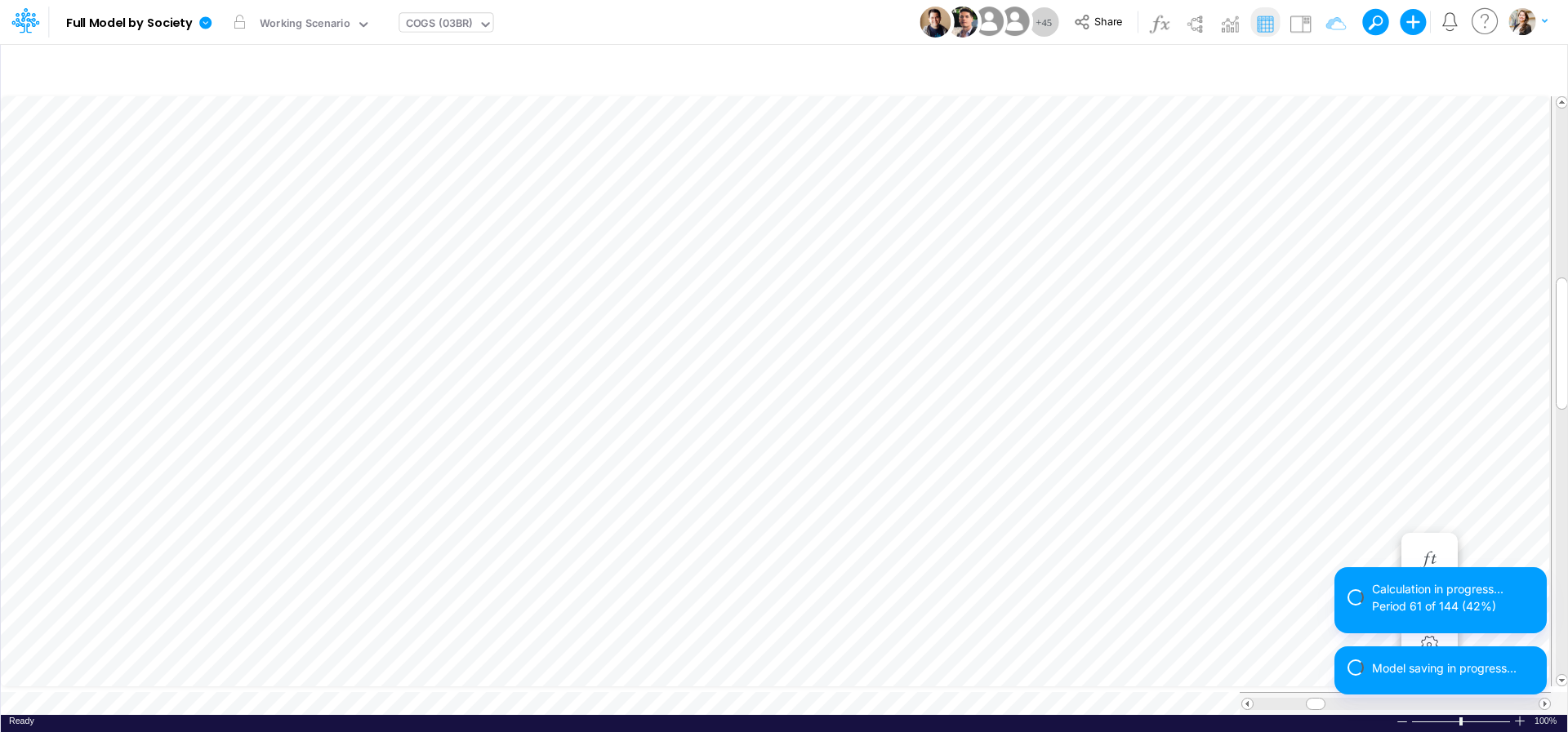
type input "BS (USGAAP) - Detailed"
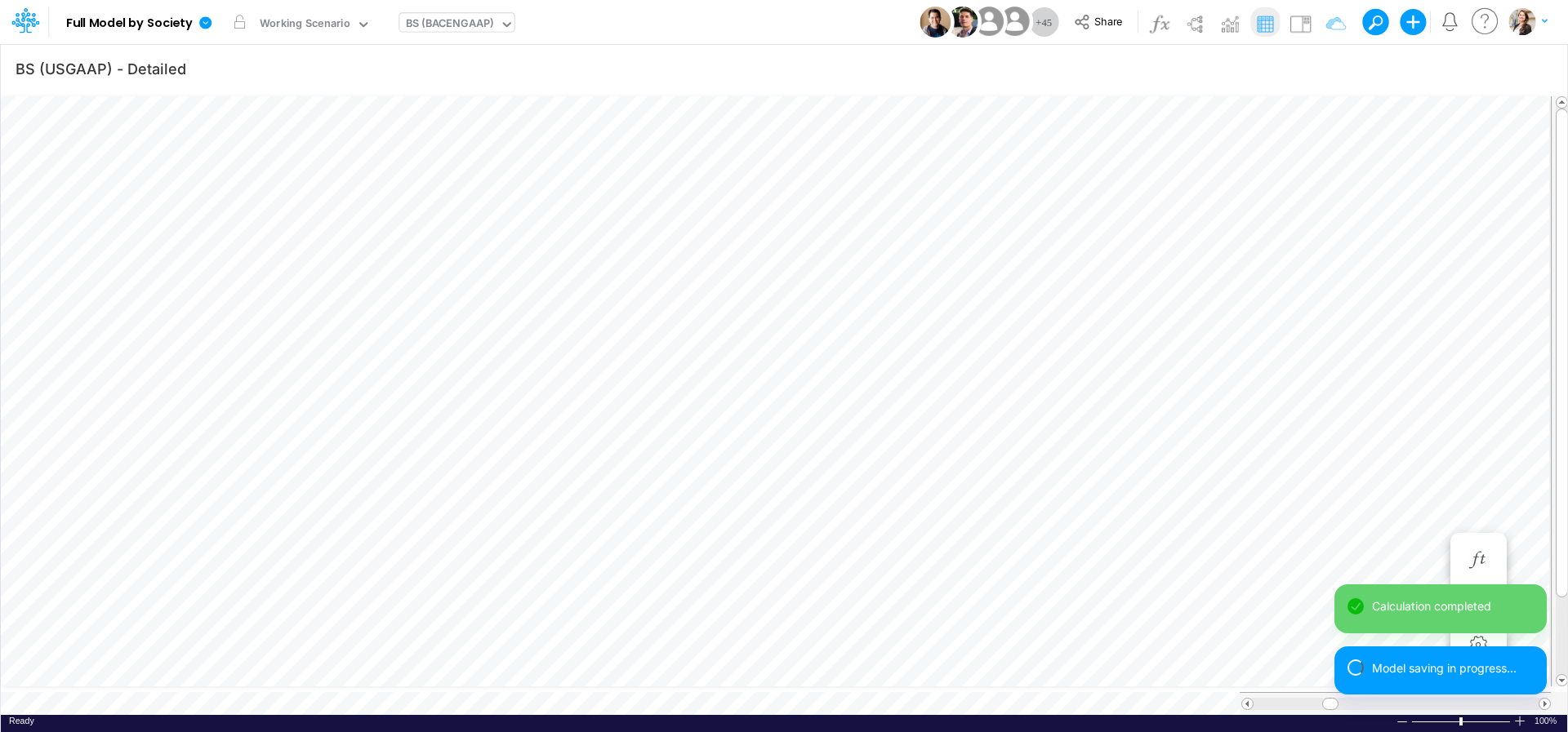
scroll to position [7, 53]
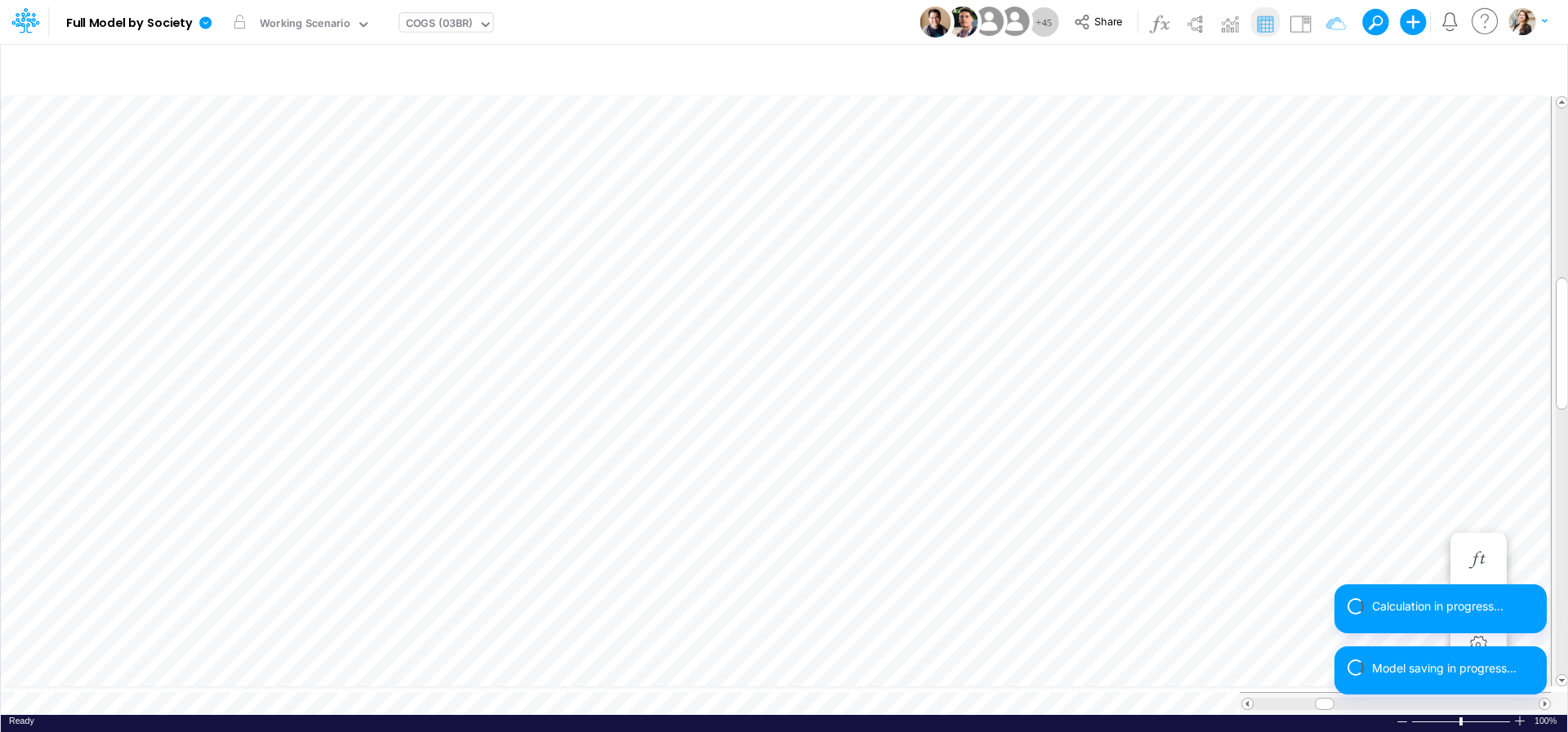
scroll to position [7, 3]
type input "BS (USGAAP) - Detailed"
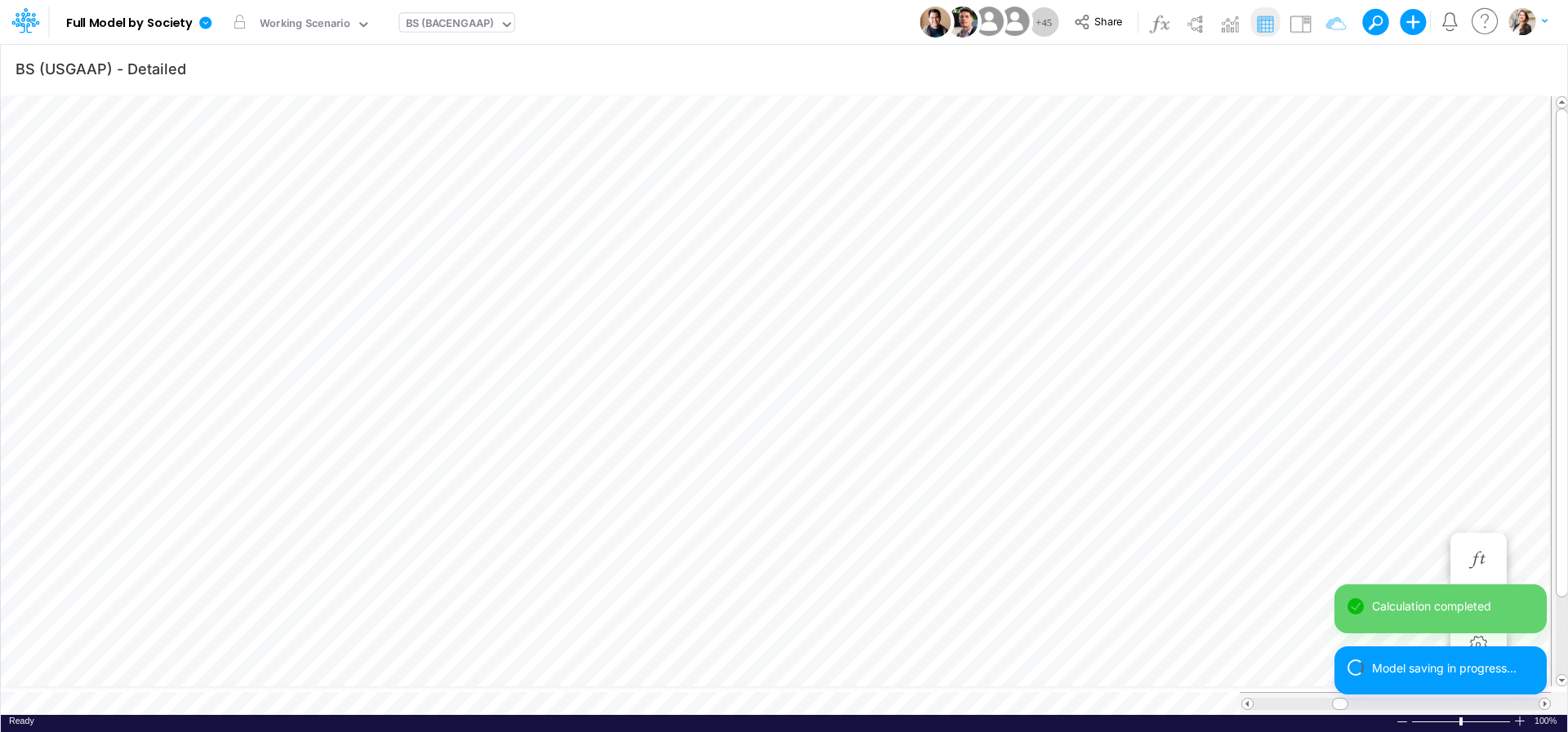
scroll to position [7, 50]
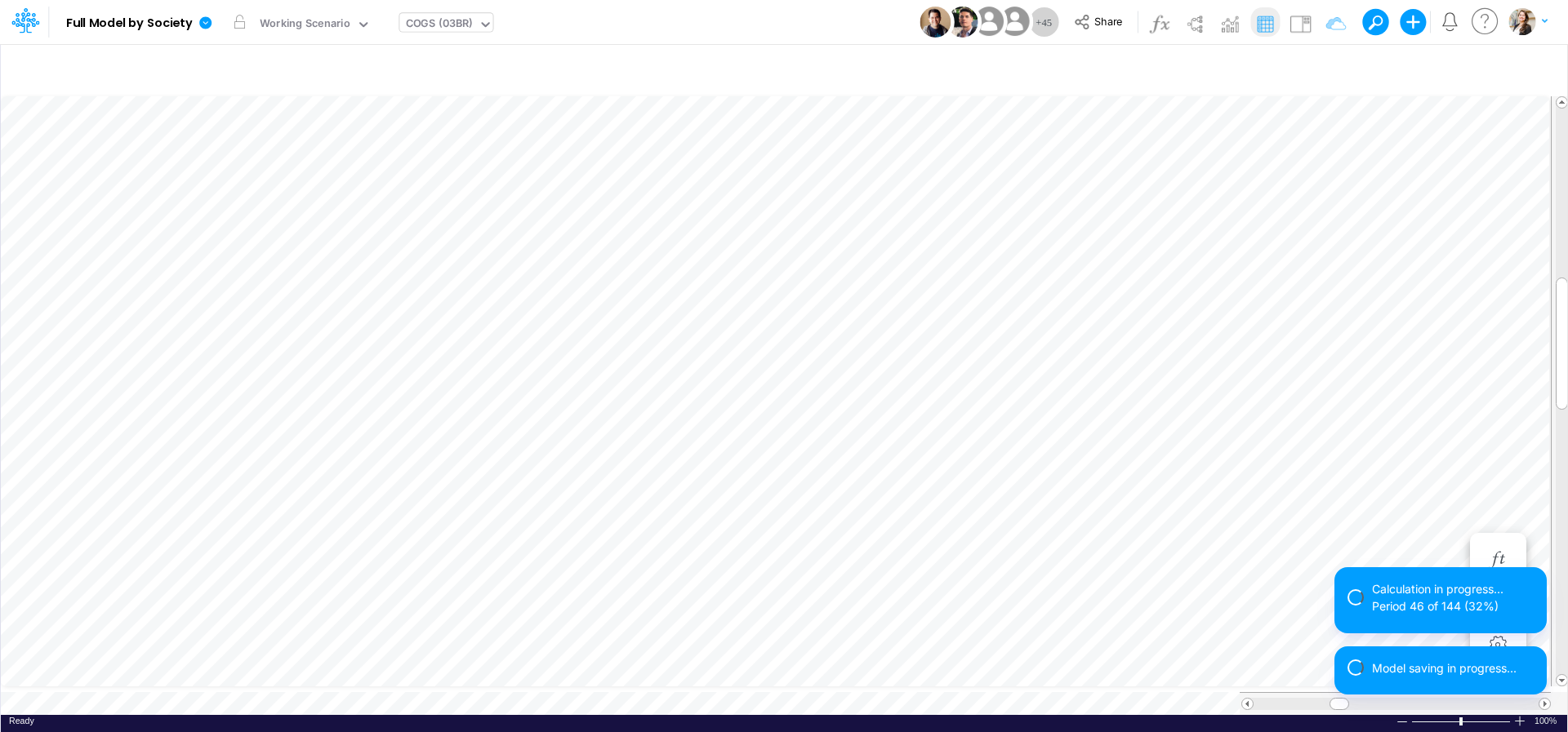
scroll to position [7, 24]
type input "BS (USGAAP) - Detailed"
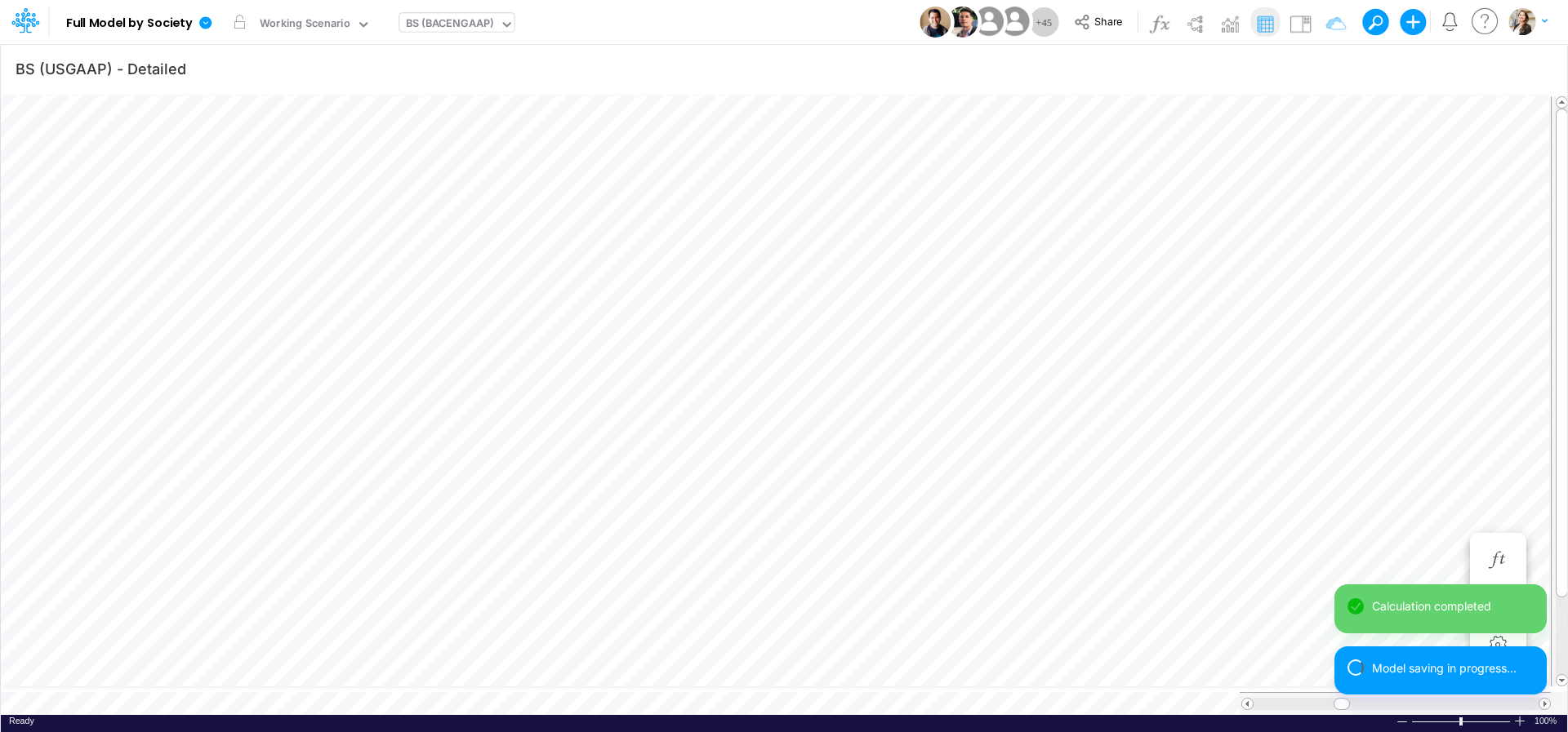
scroll to position [7, 50]
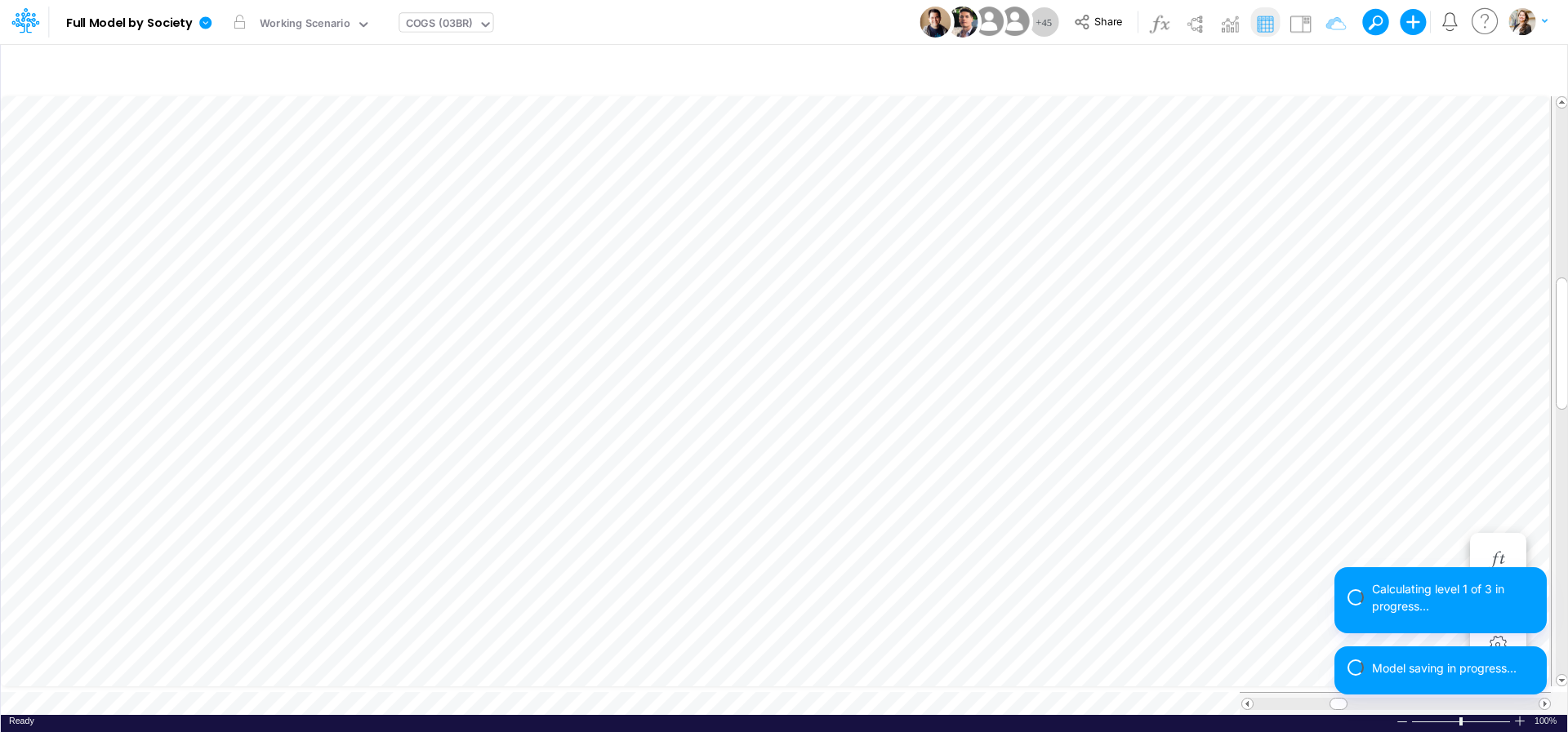
scroll to position [7, 21]
type input "BS (USGAAP) - Detailed"
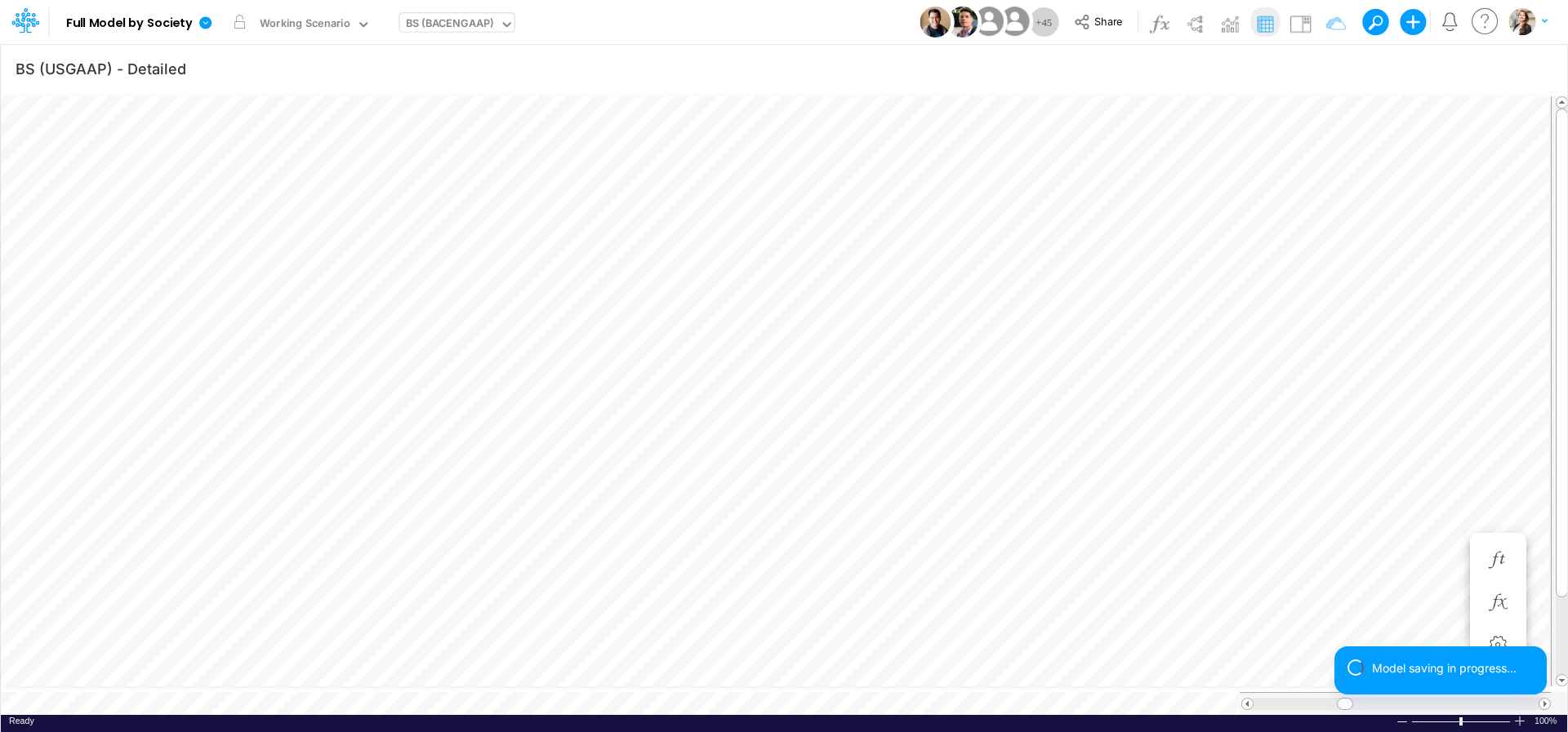
scroll to position [7, 50]
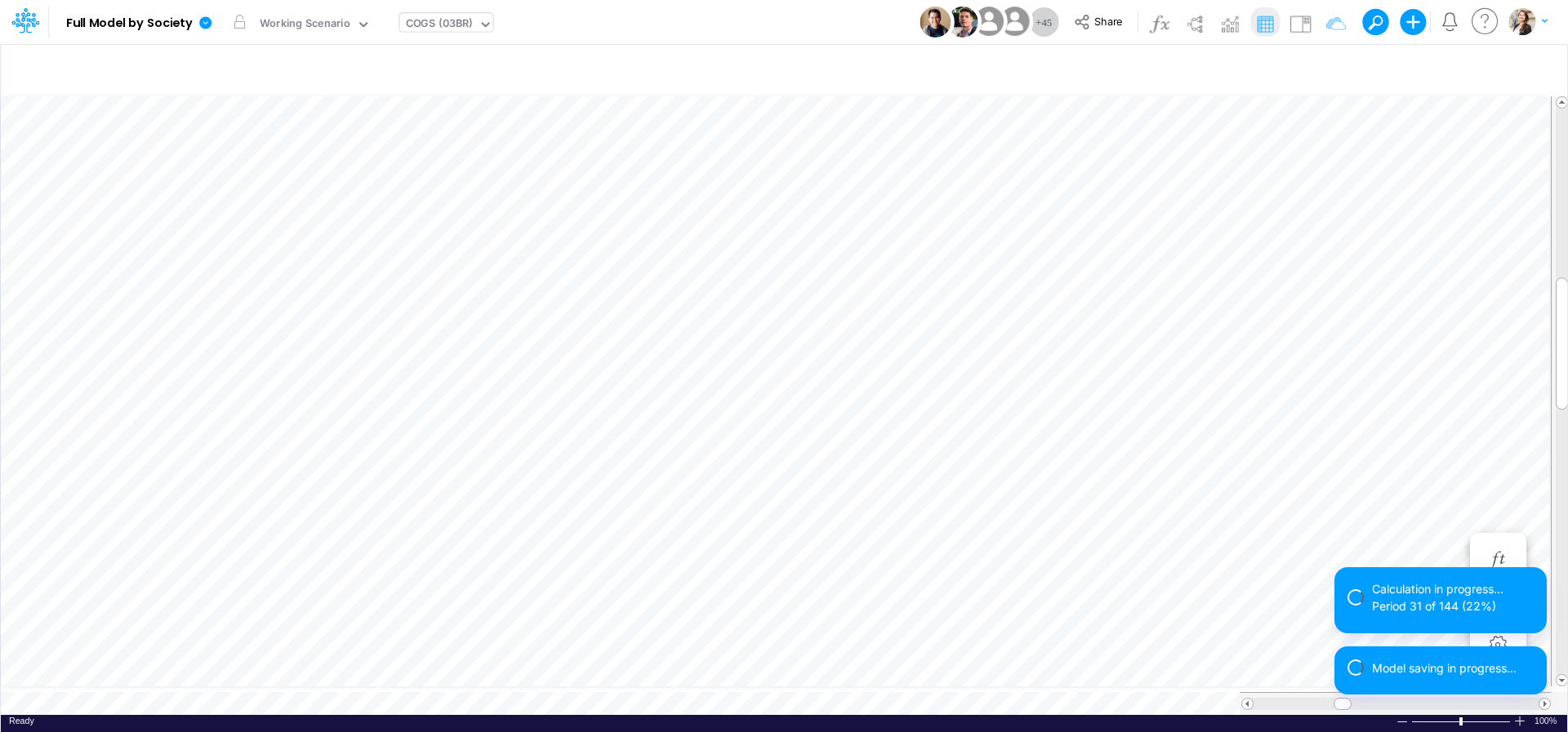
scroll to position [7, 24]
type input "BS (USGAAP) - Detailed"
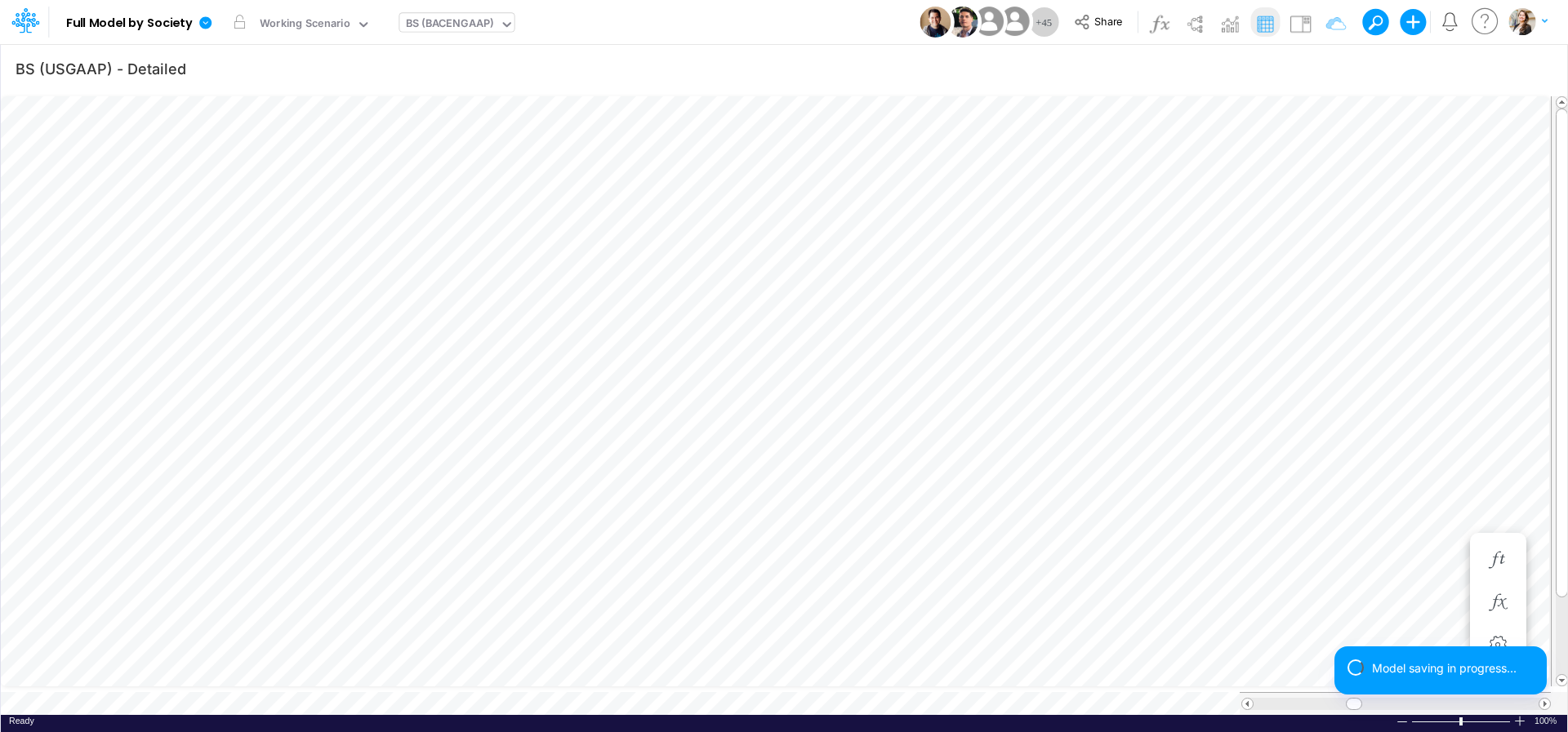
scroll to position [7, 46]
type input "BS (USGAAP) - Detailed"
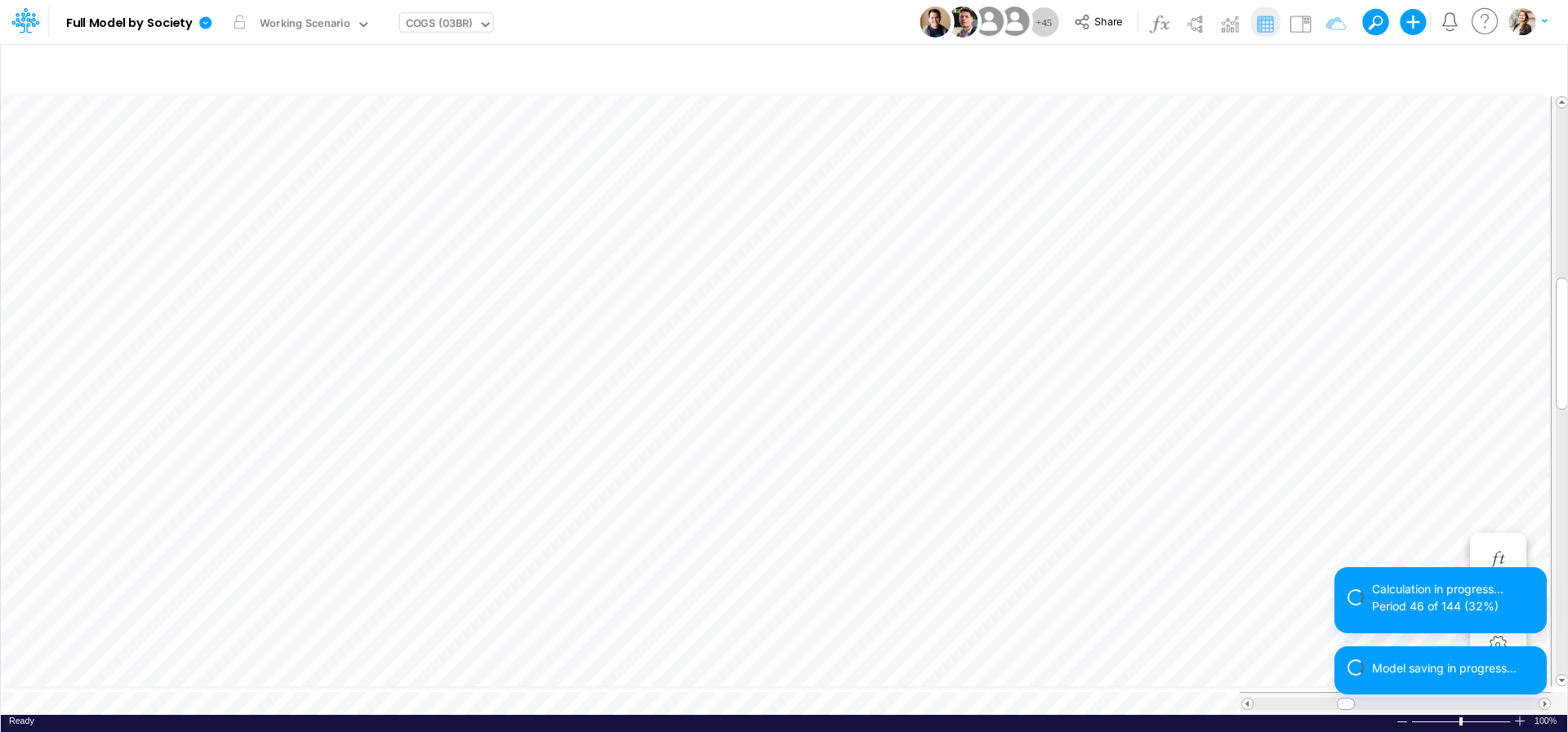
type input "BS (USGAAP) - Detailed"
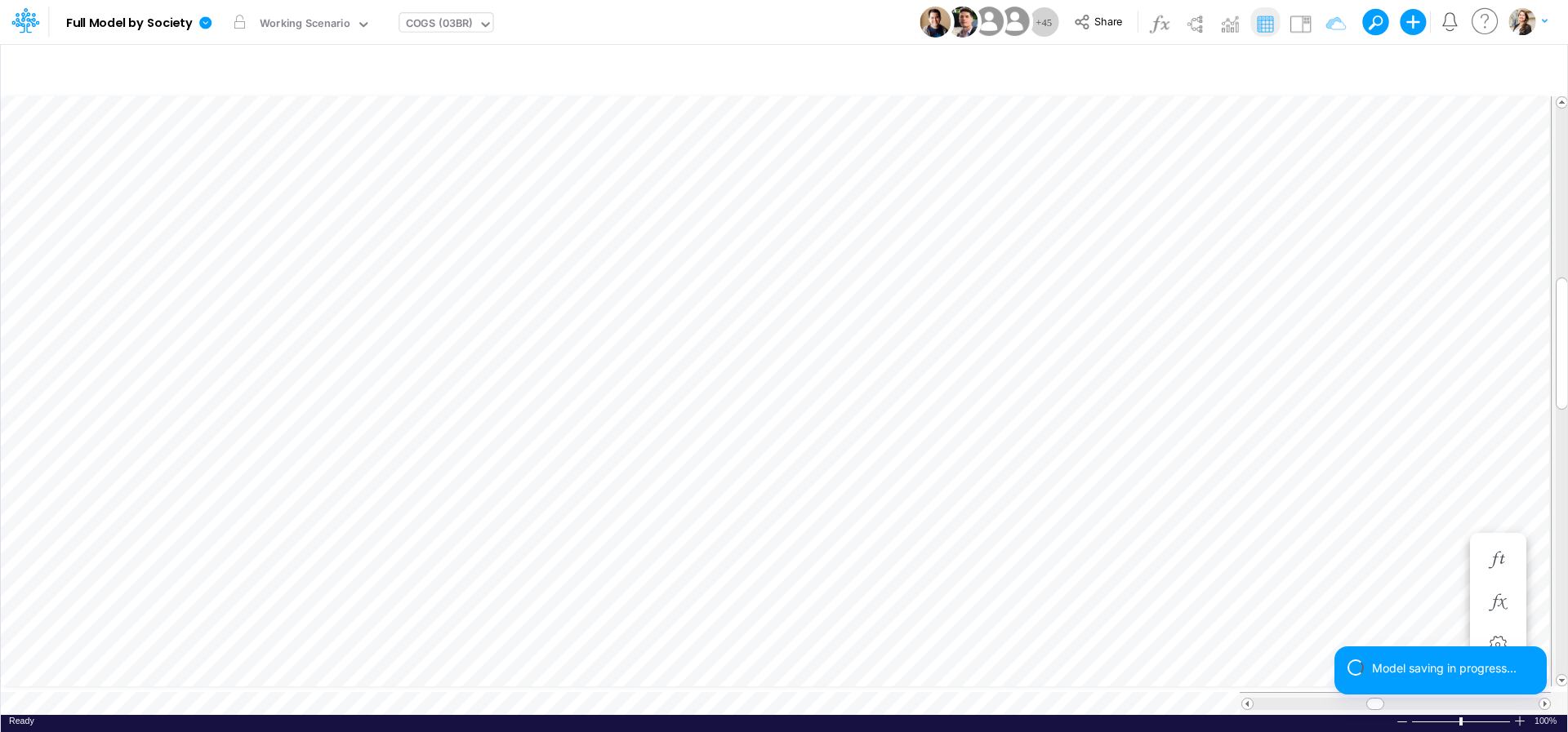
scroll to position [7, 24]
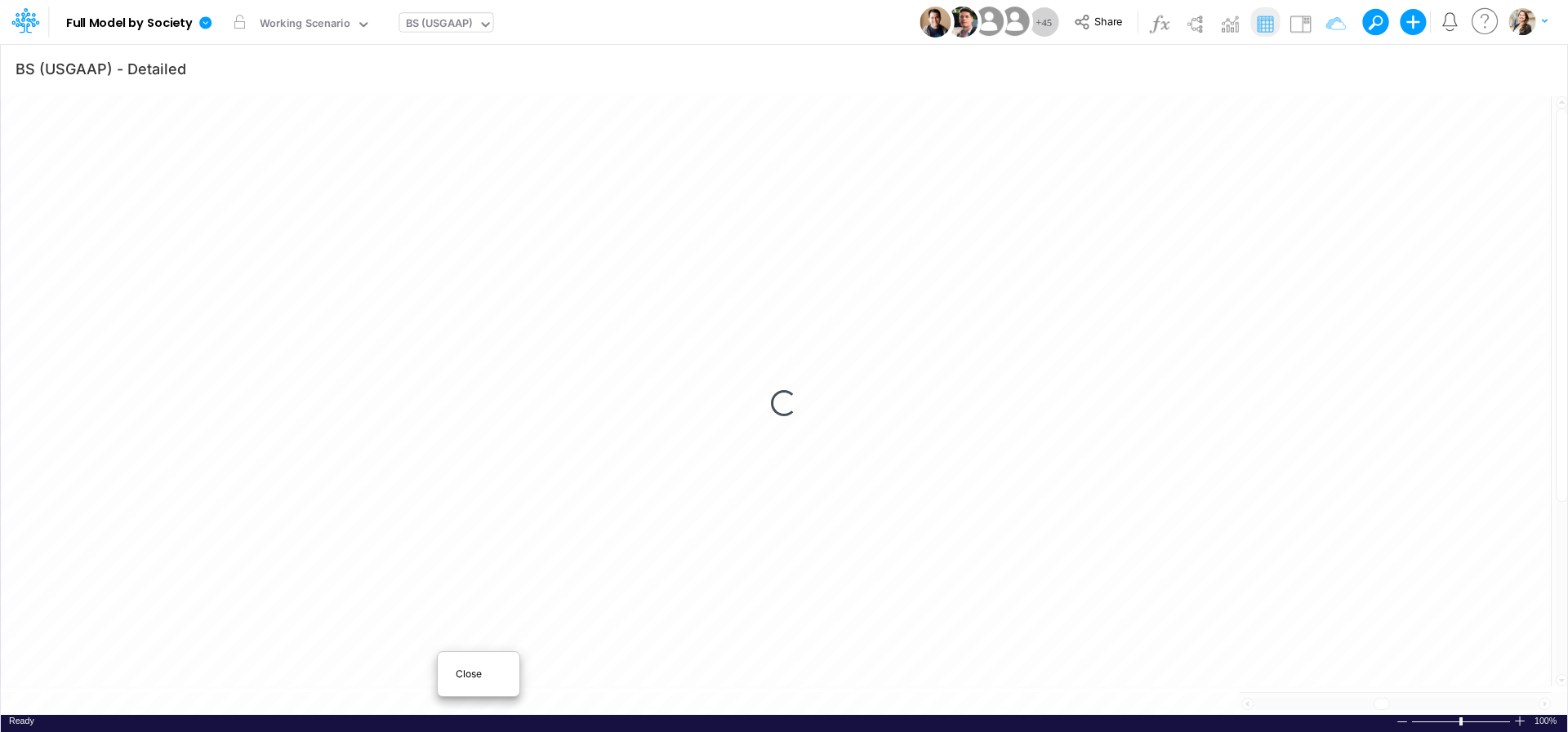
click at [465, 671] on span "Close" at bounding box center [477, 674] width 45 height 14
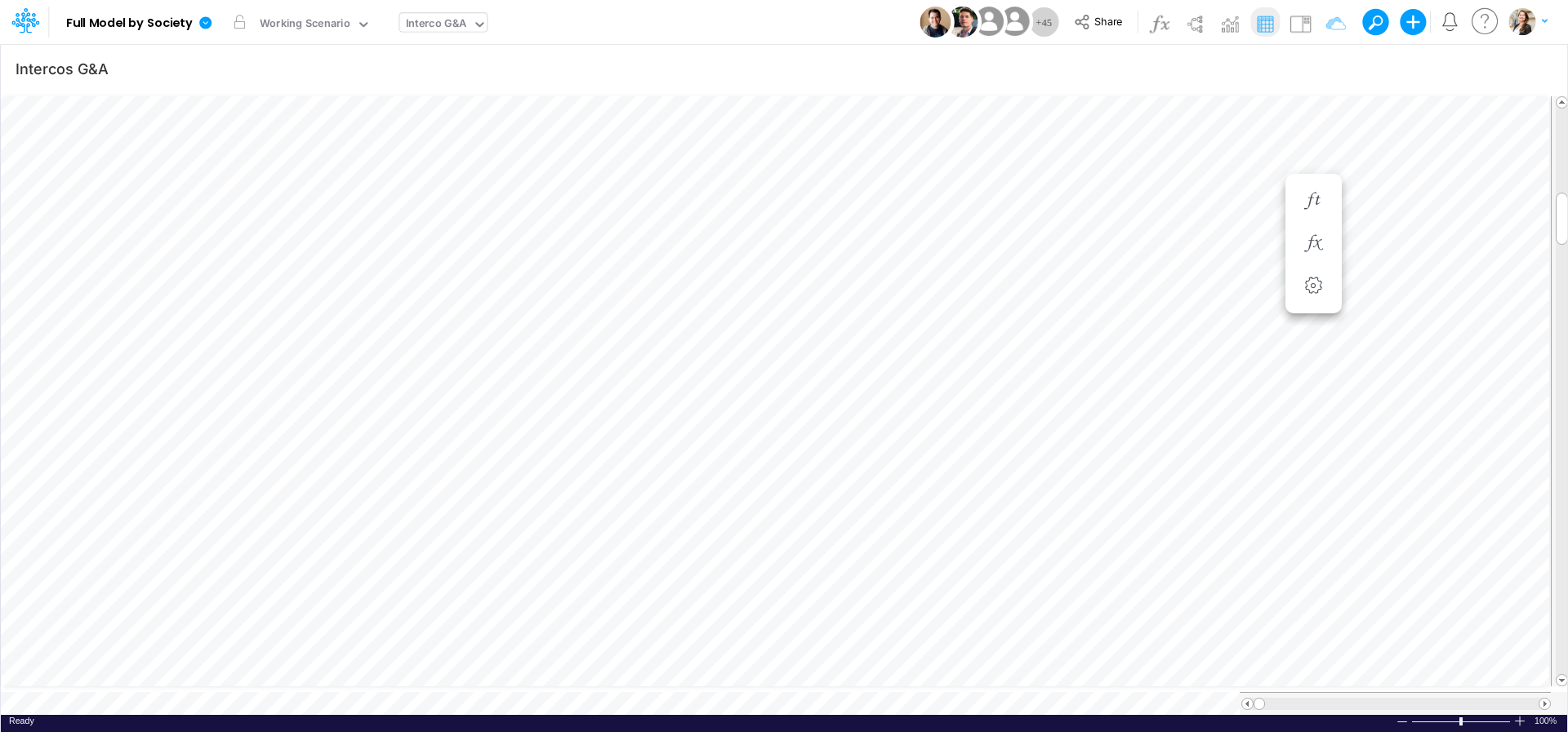
scroll to position [7, 24]
type input "Intercos G&A"
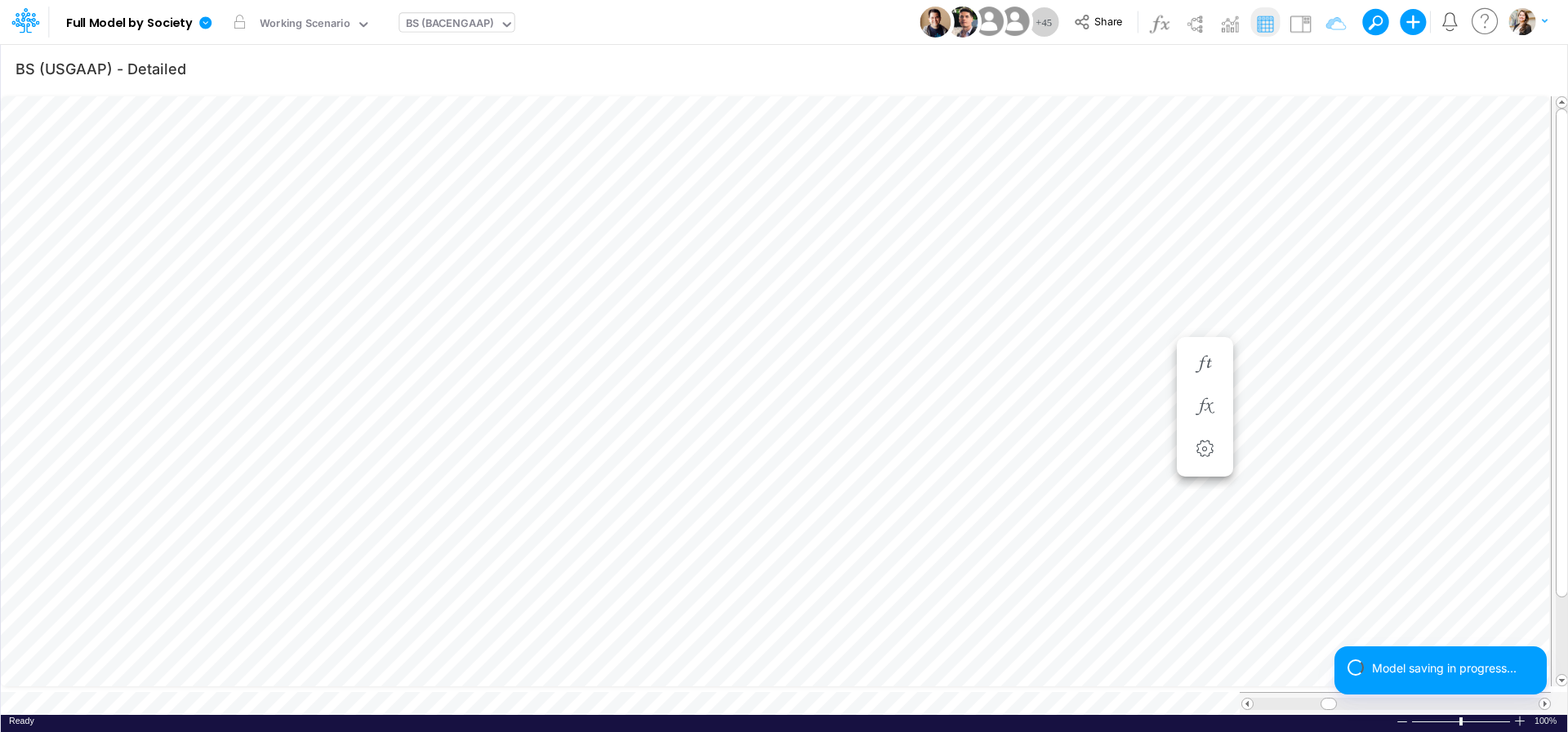
scroll to position [7, 52]
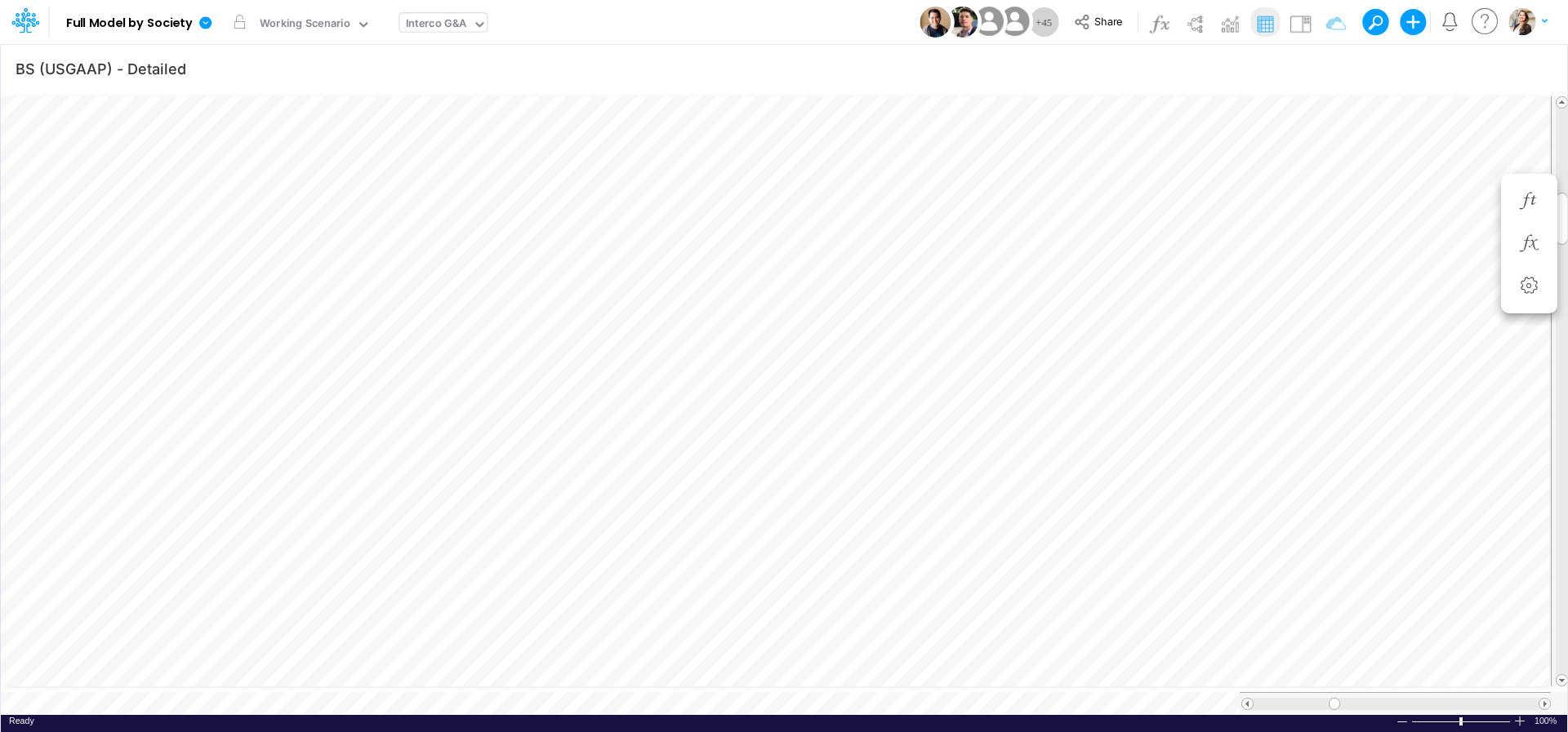
type input "Intercos G&A"
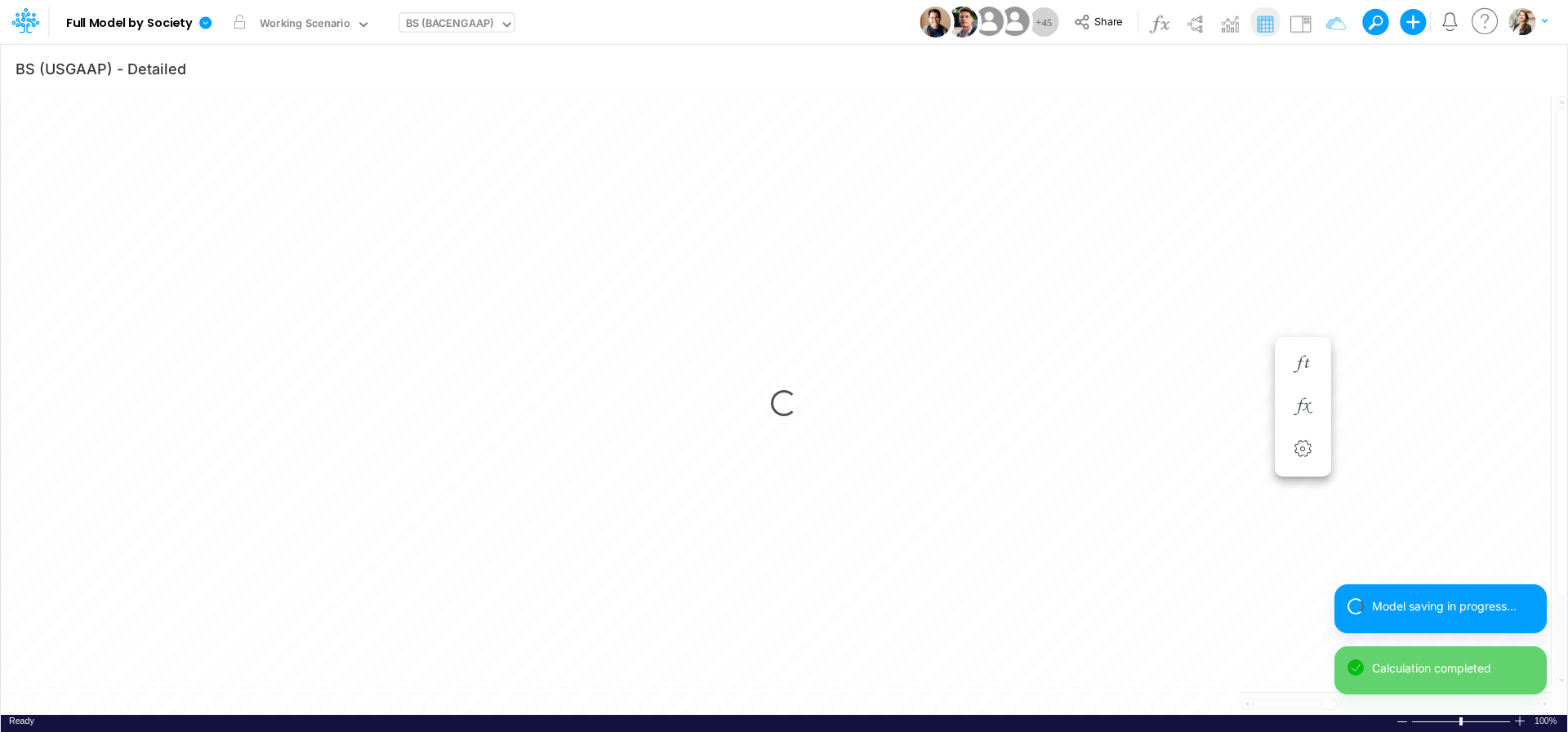
scroll to position [7, 52]
type input "Intercos G&A"
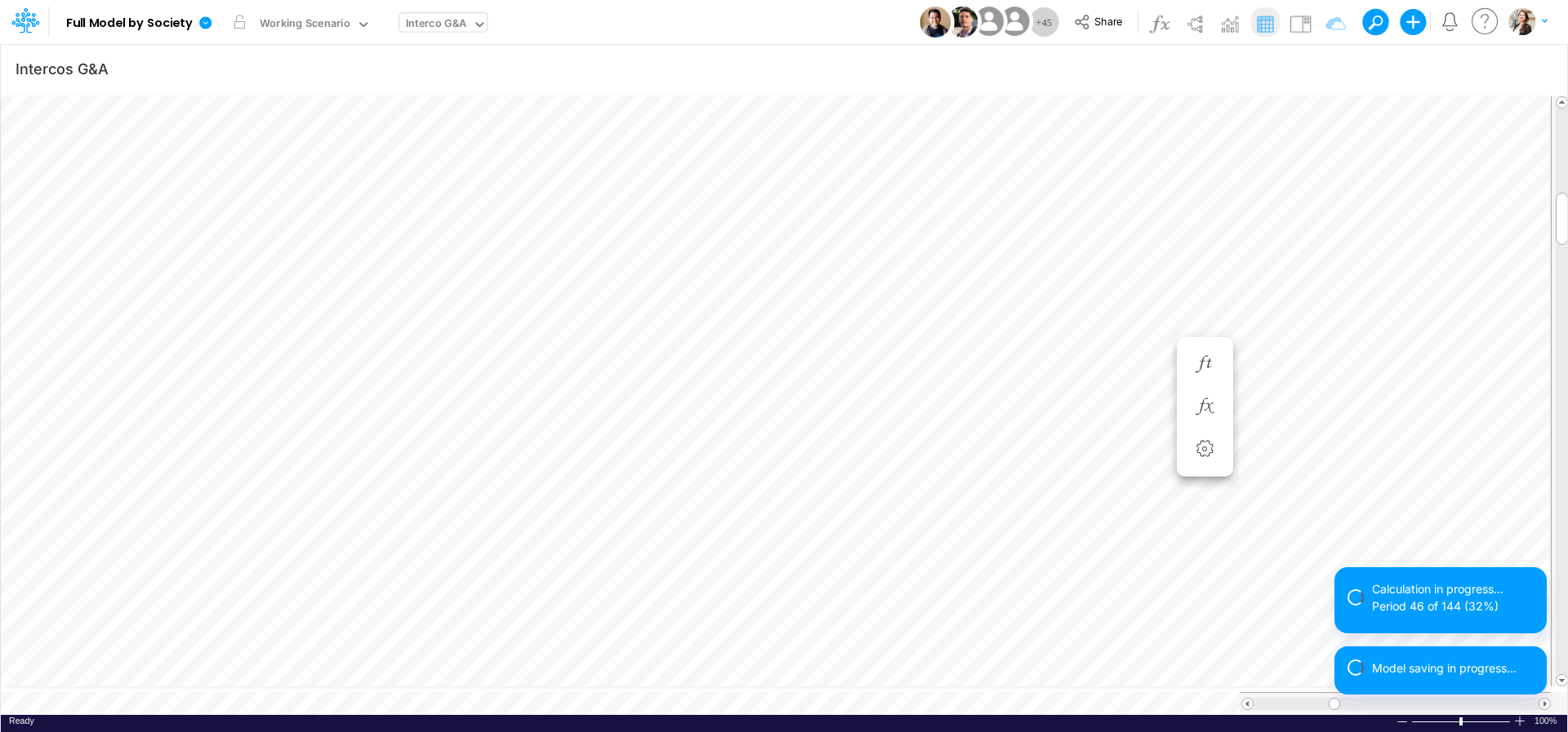
scroll to position [7, 3]
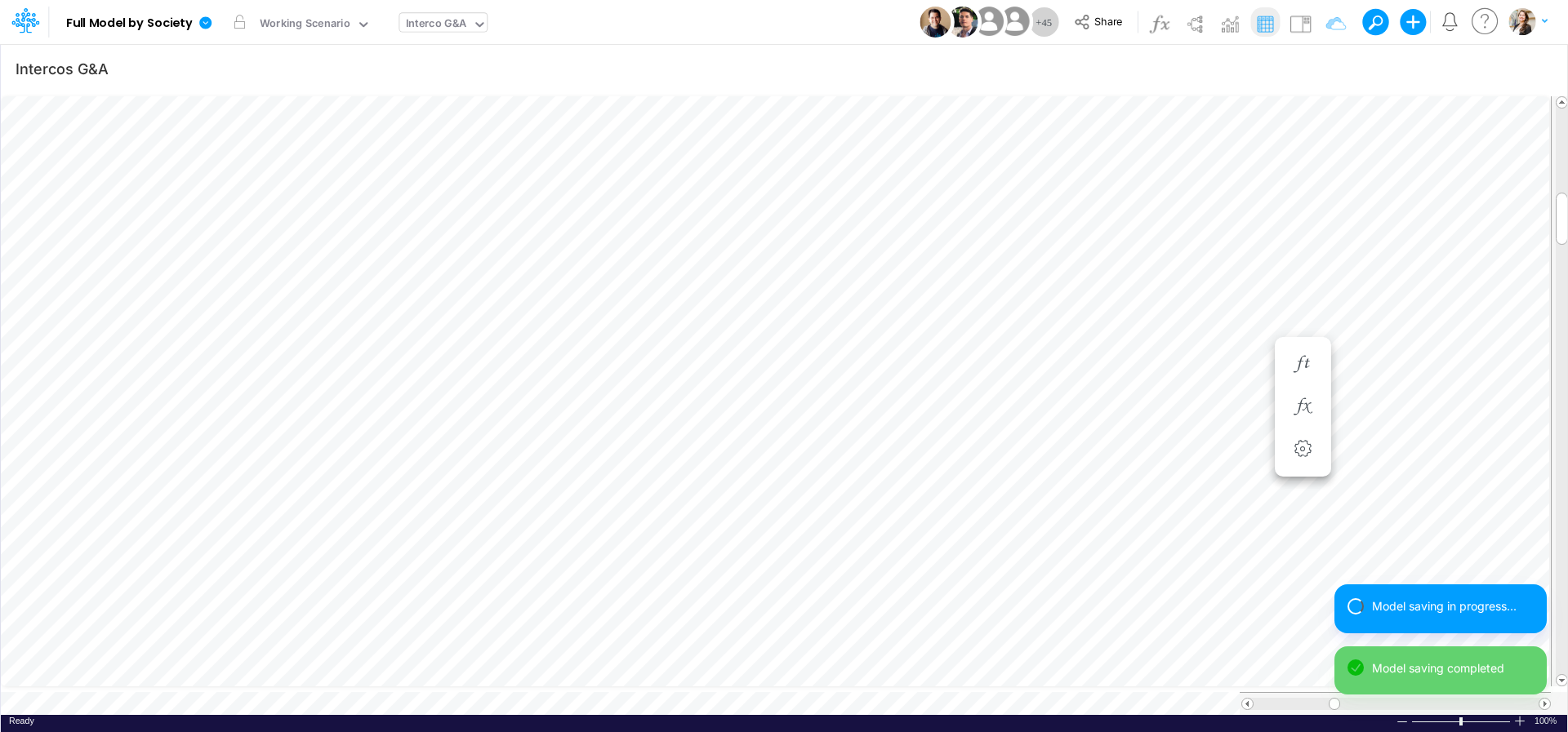
scroll to position [7, 24]
click at [1209, 360] on icon "button" at bounding box center [1205, 365] width 24 height 17
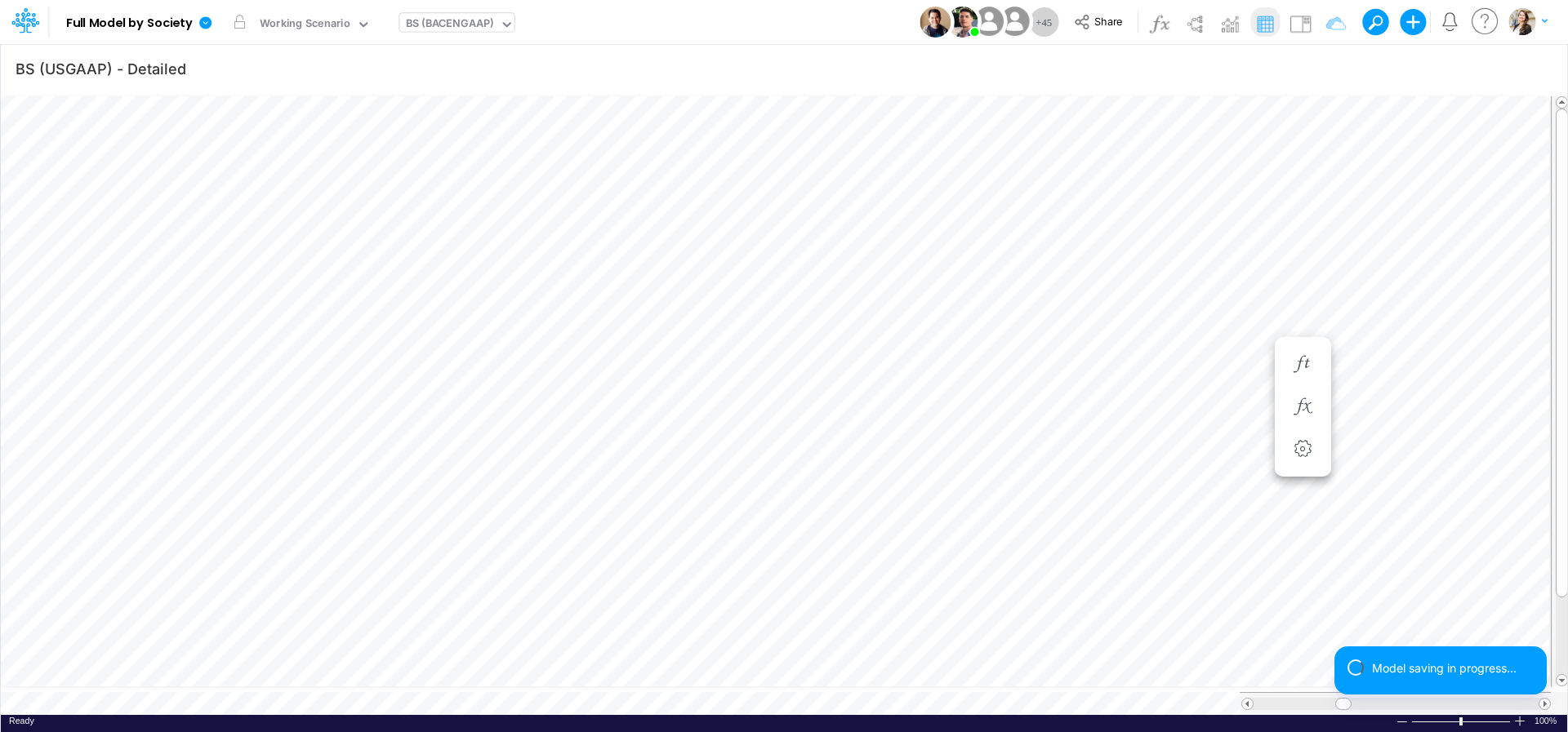
scroll to position [7, 44]
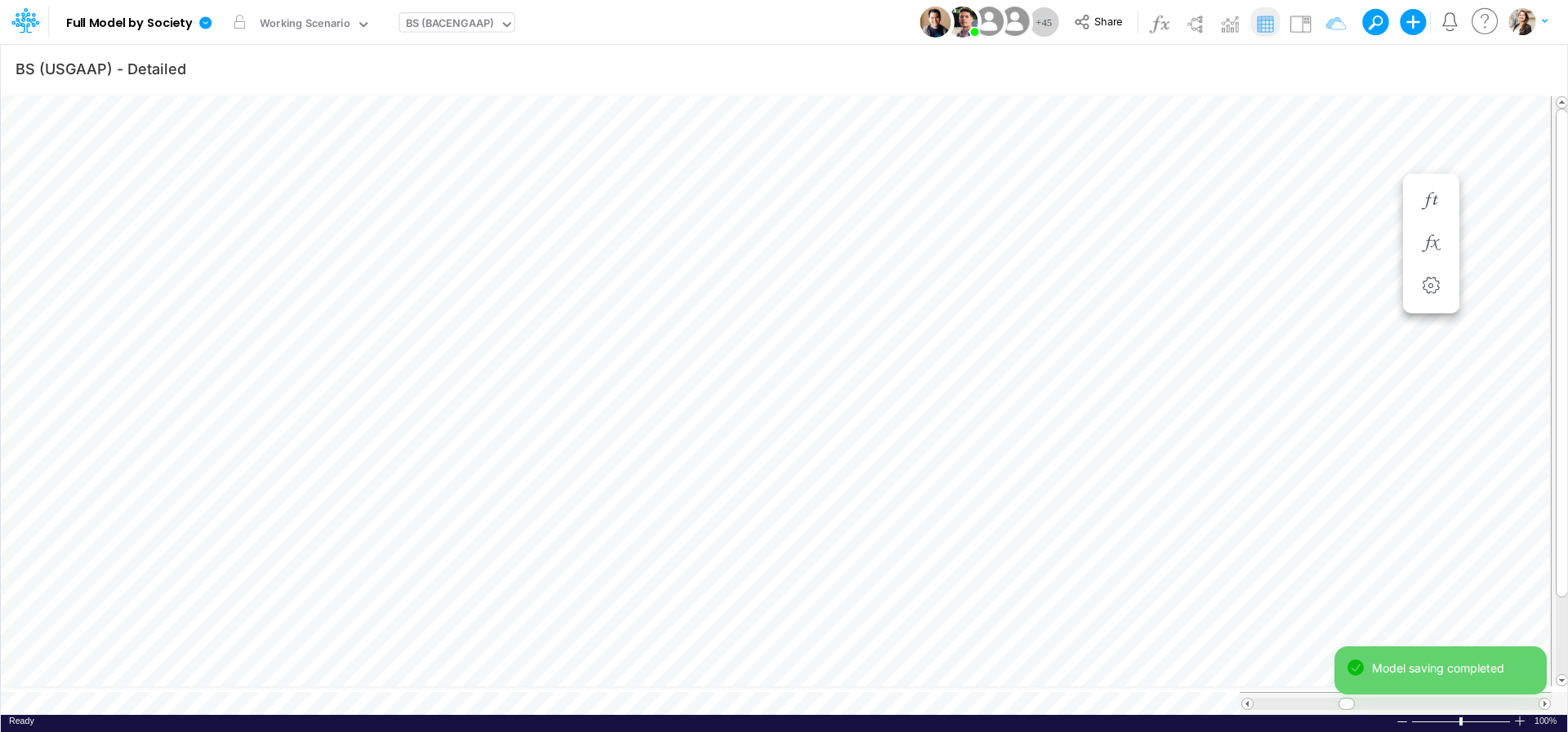
scroll to position [7, 53]
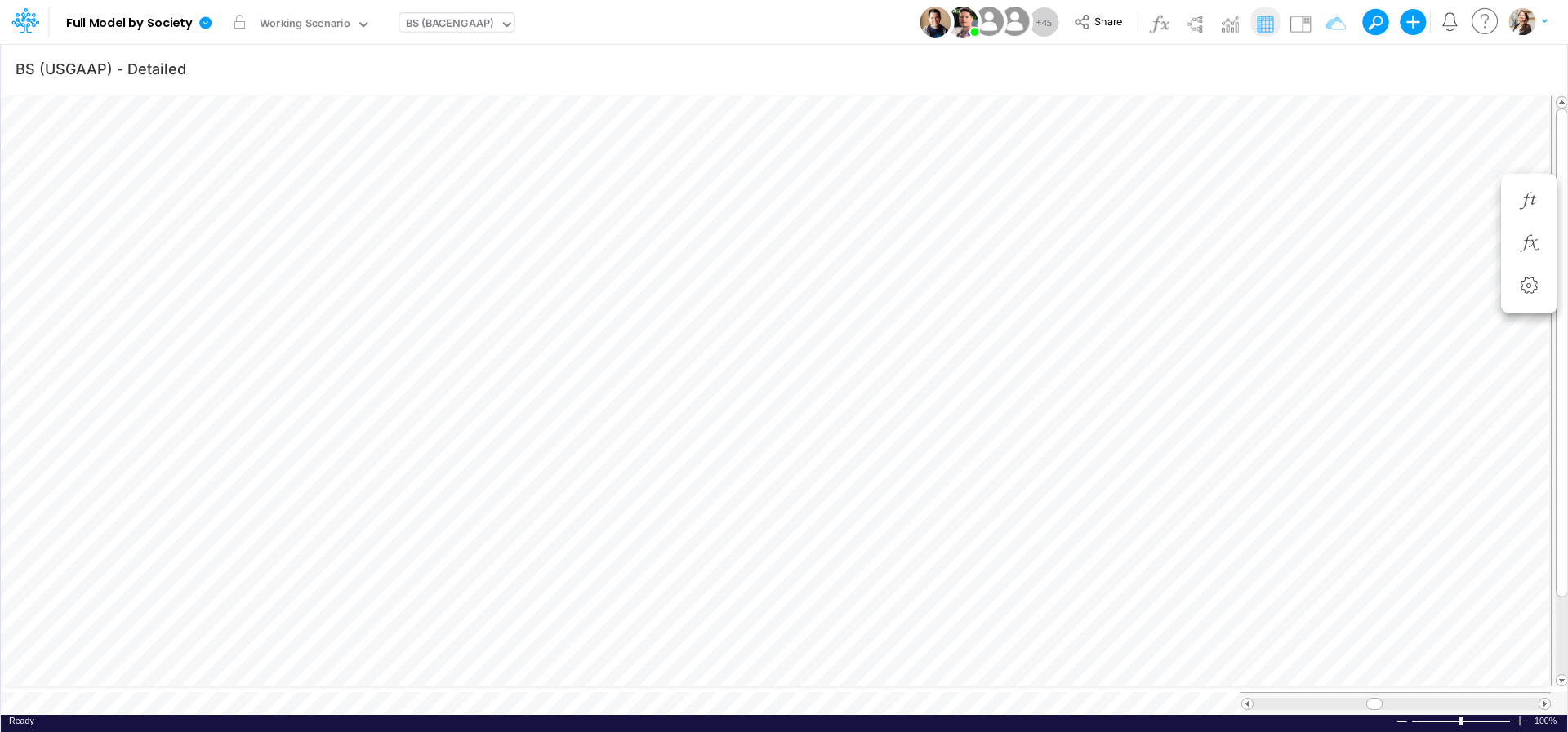
type input "Intercos G&A"
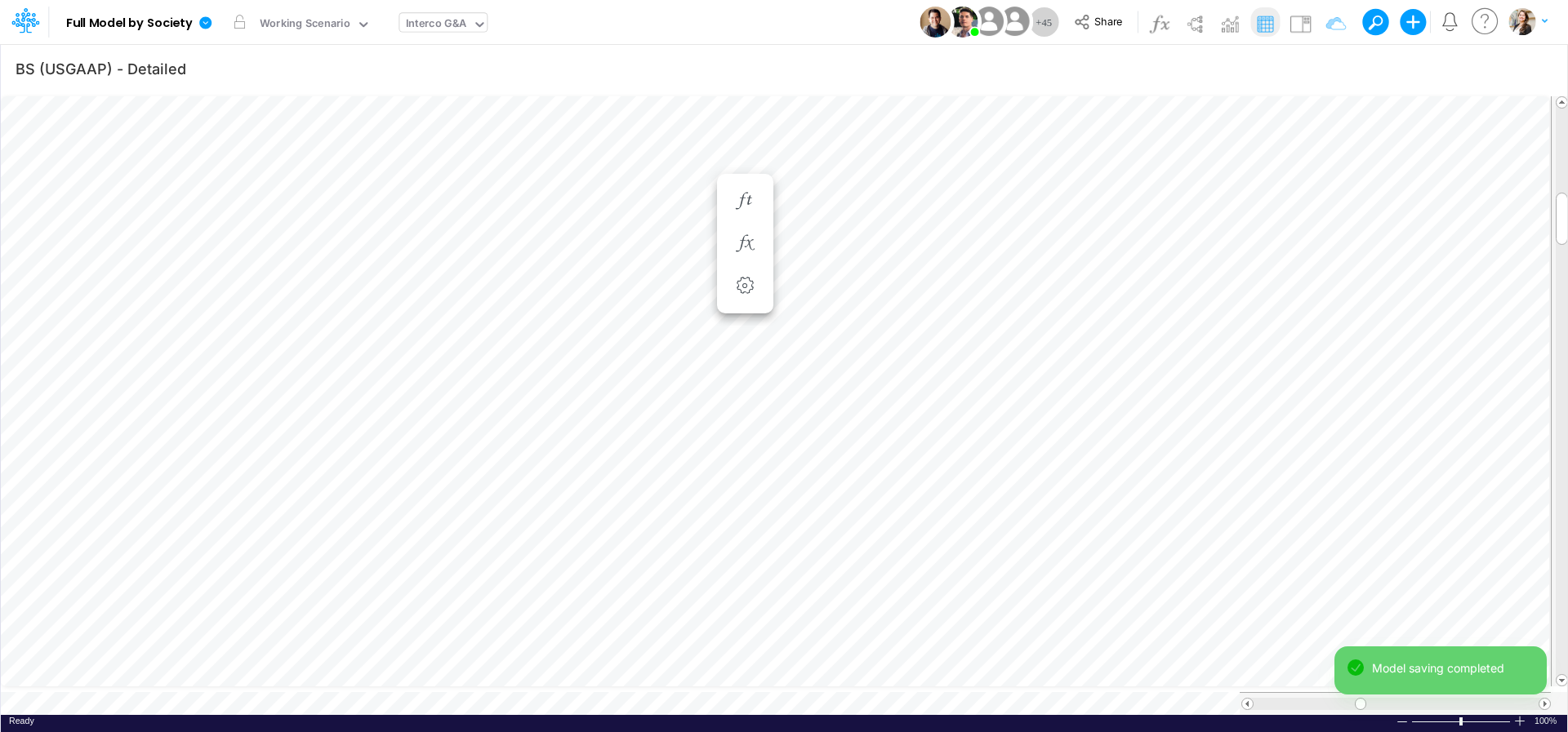
type input "Intercos G&A"
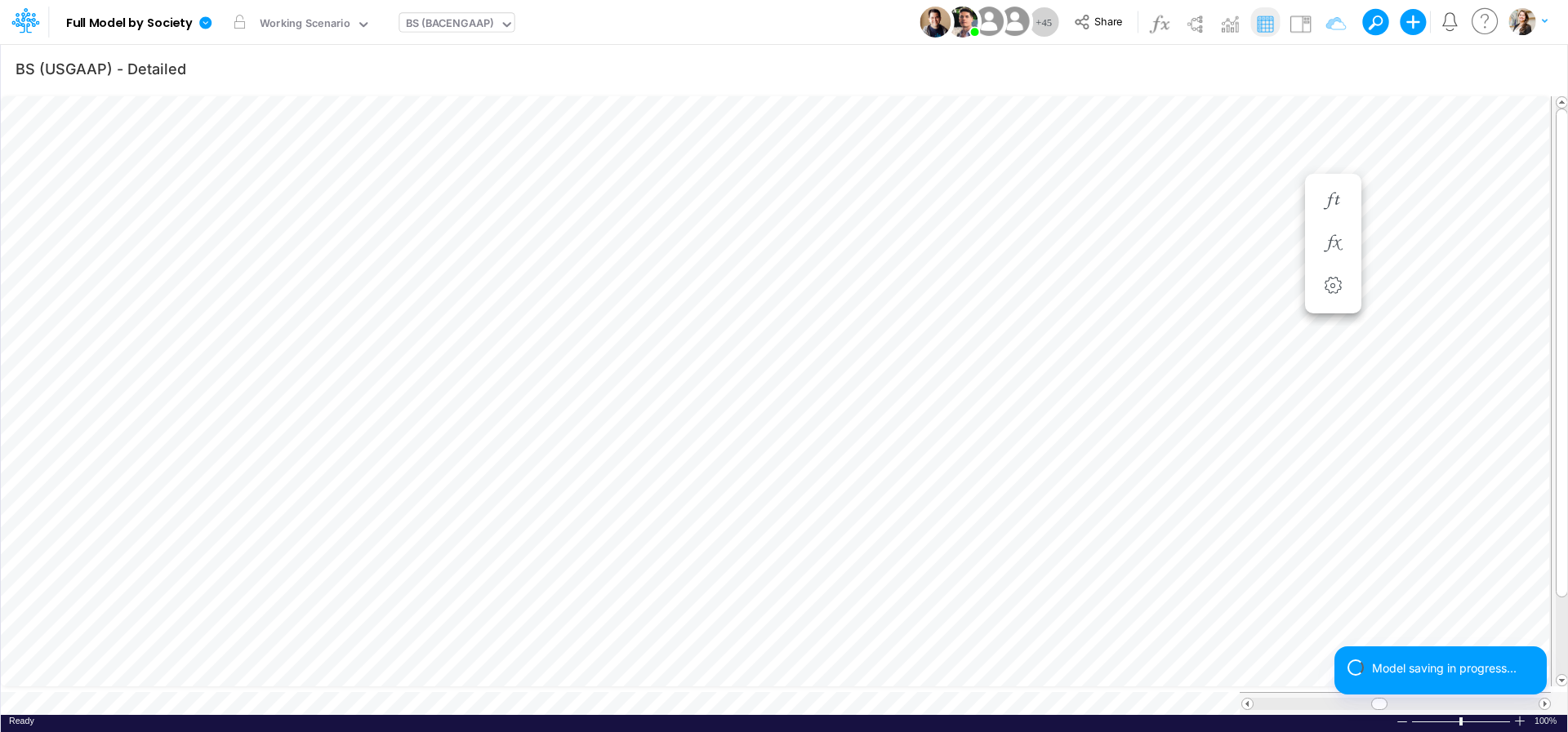
type input "Intercos G&A"
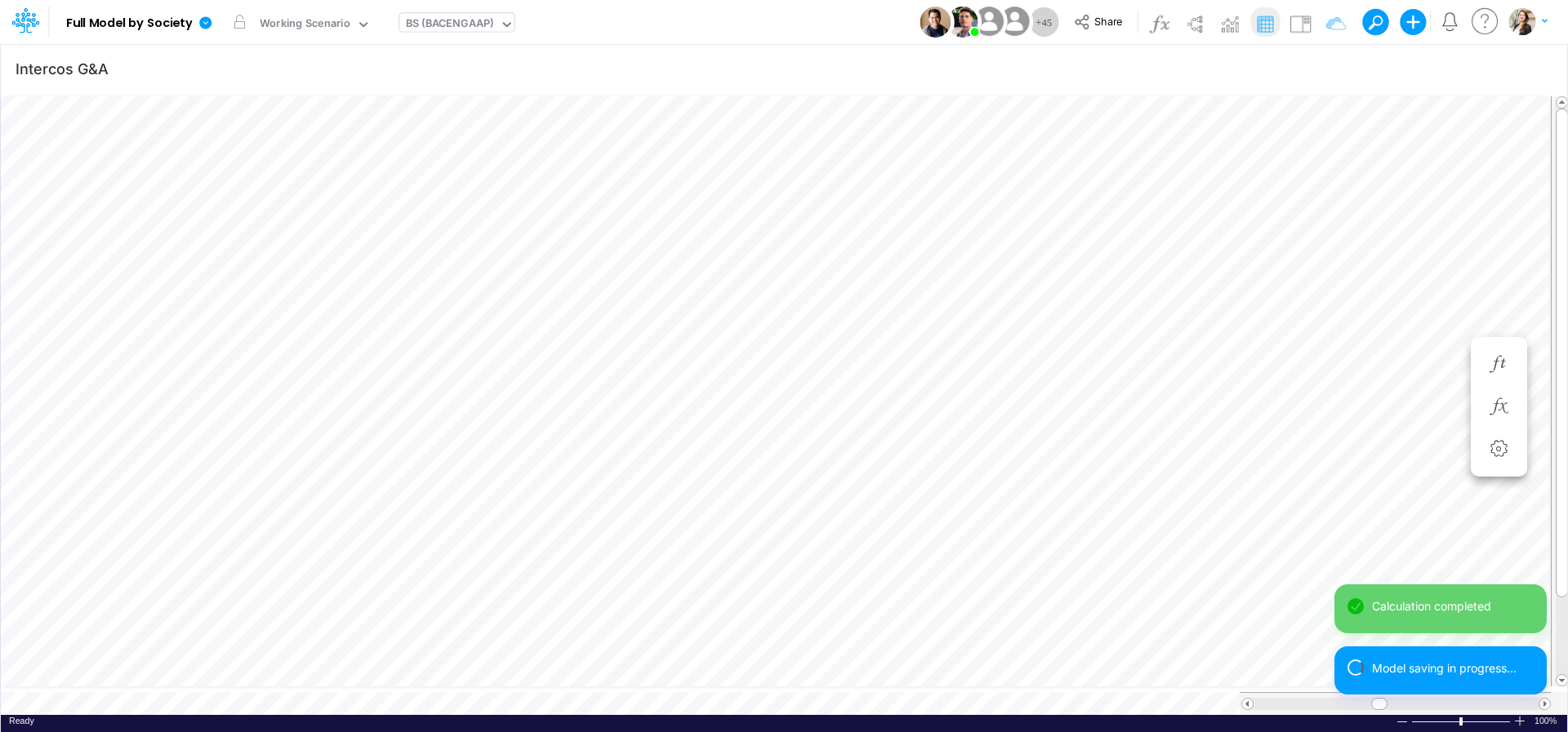
type input "BS (USGAAP) - Detailed"
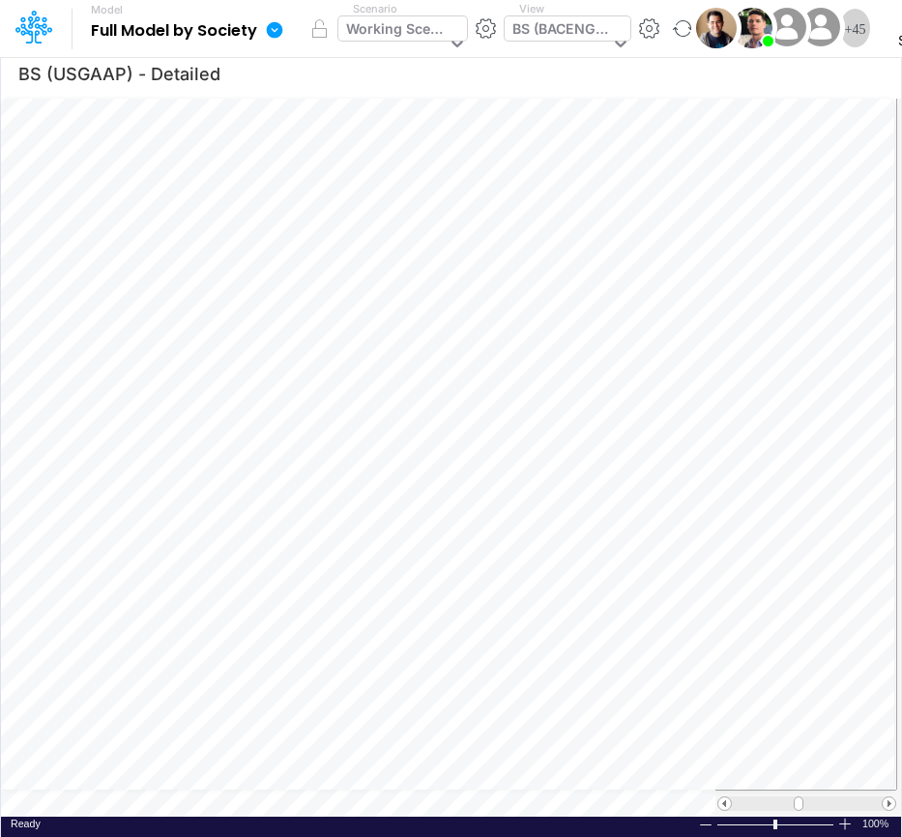
click at [399, 30] on div "Working Scenario" at bounding box center [396, 30] width 100 height 25
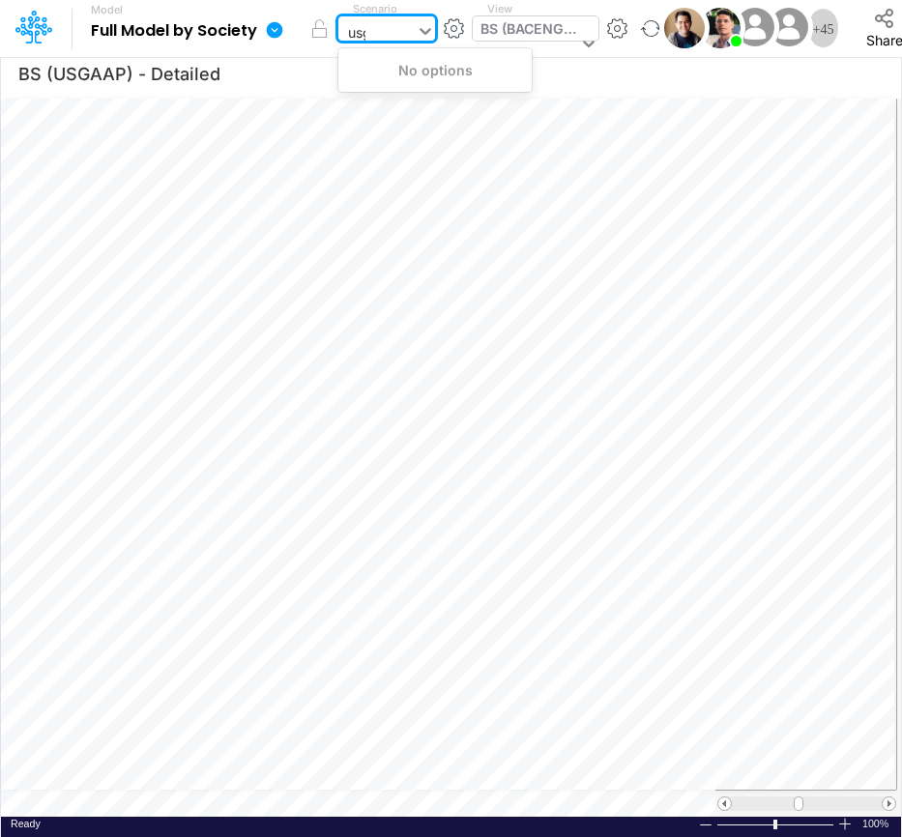
type input "usga"
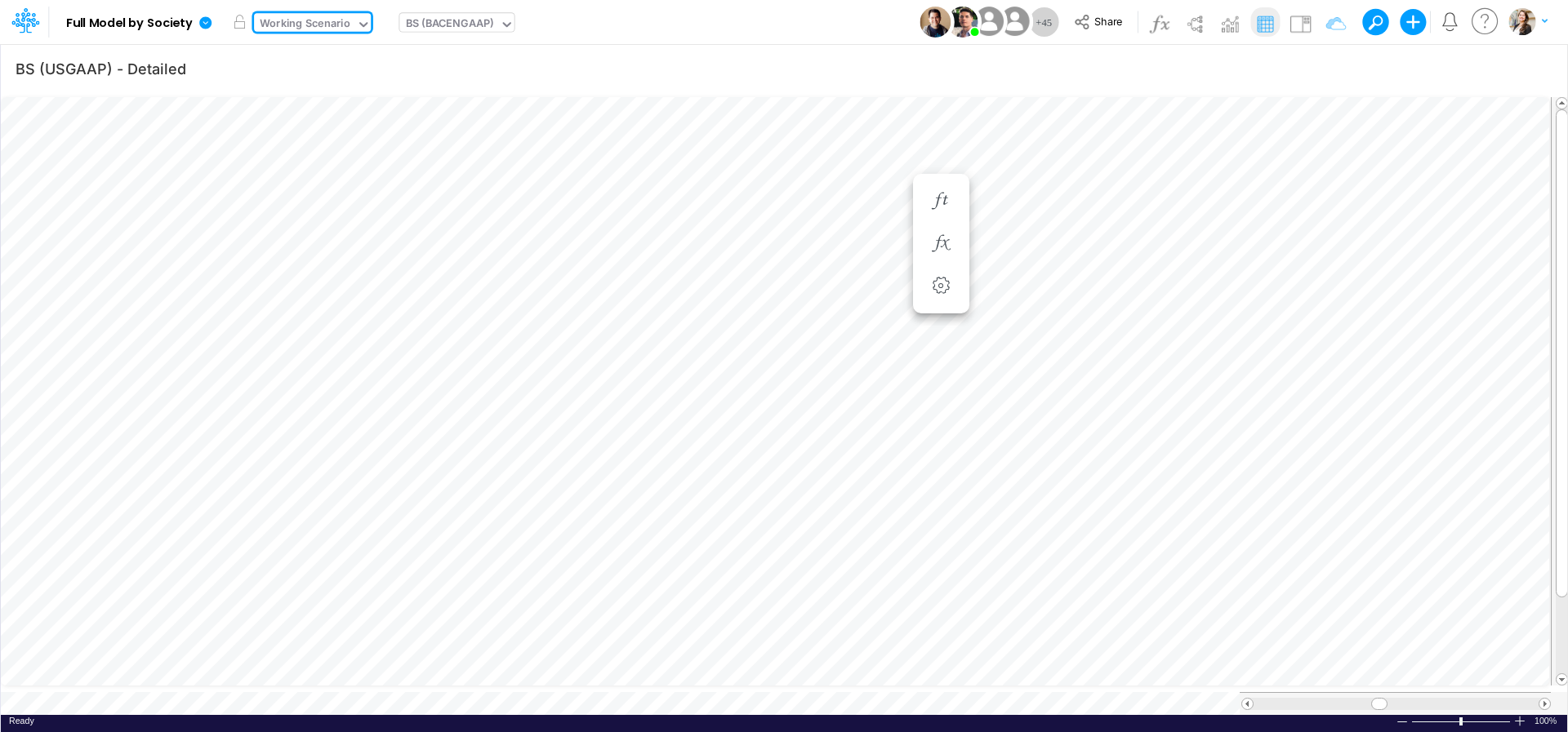
click at [424, 19] on div "BS (BACENGAAP)" at bounding box center [450, 24] width 88 height 19
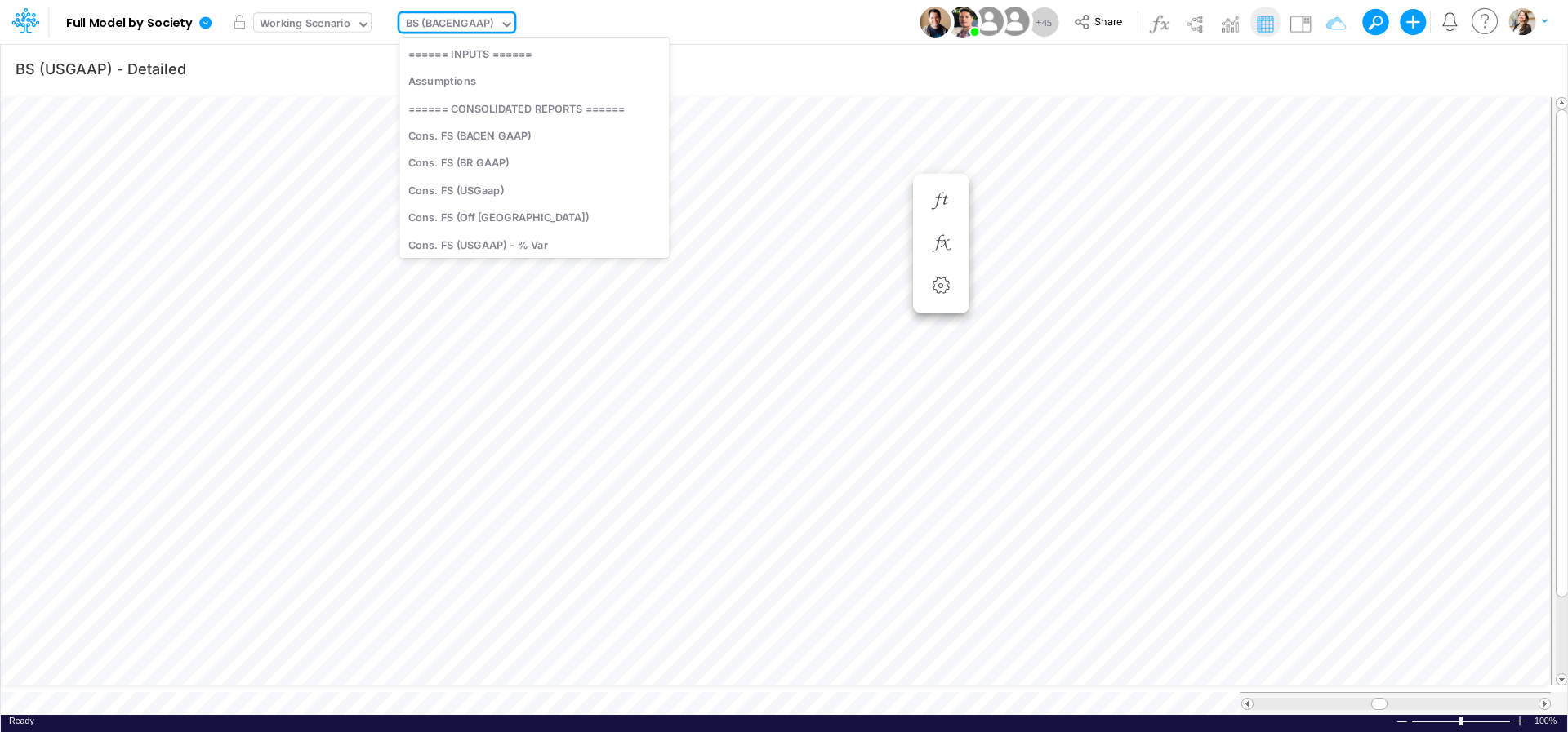
scroll to position [888, 0]
type input "usg"
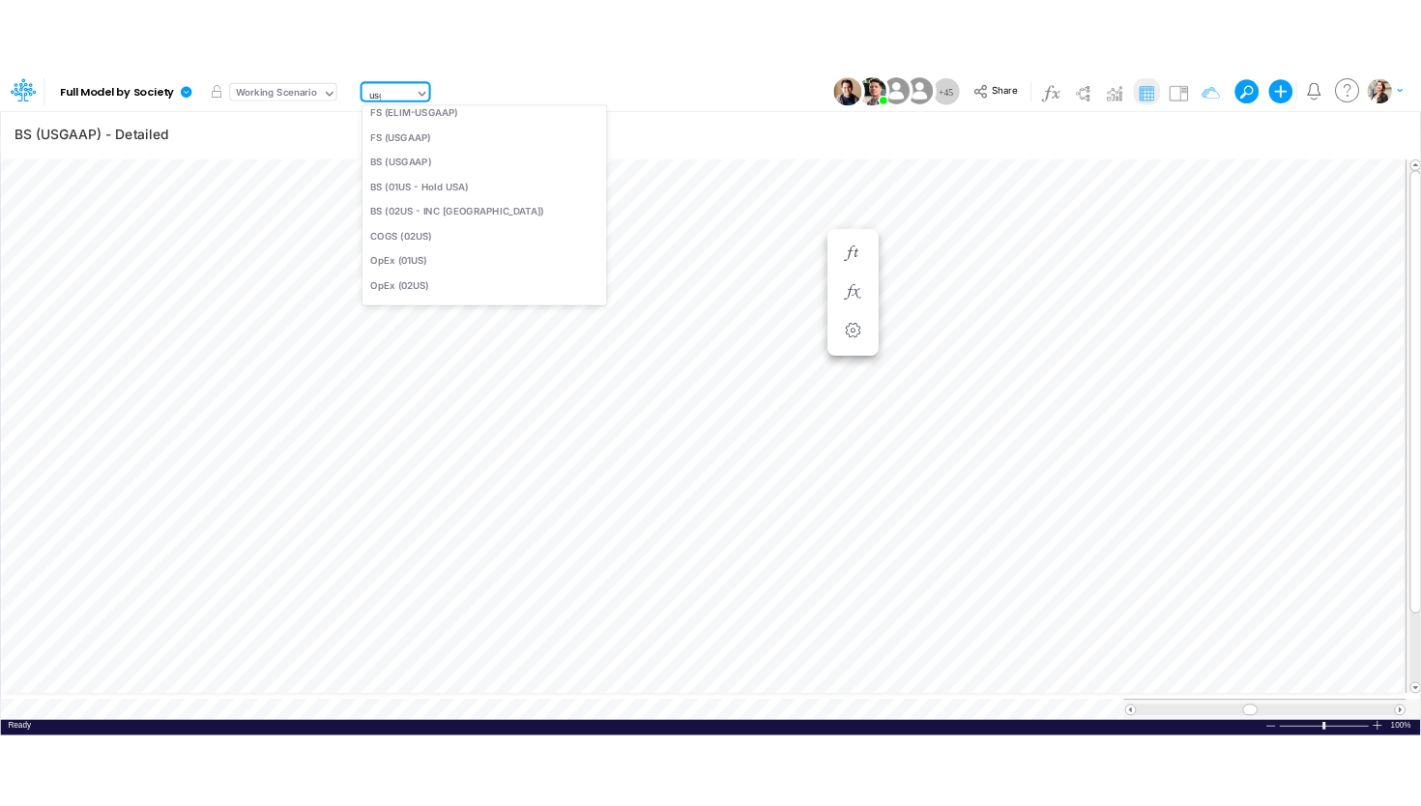
scroll to position [155, 0]
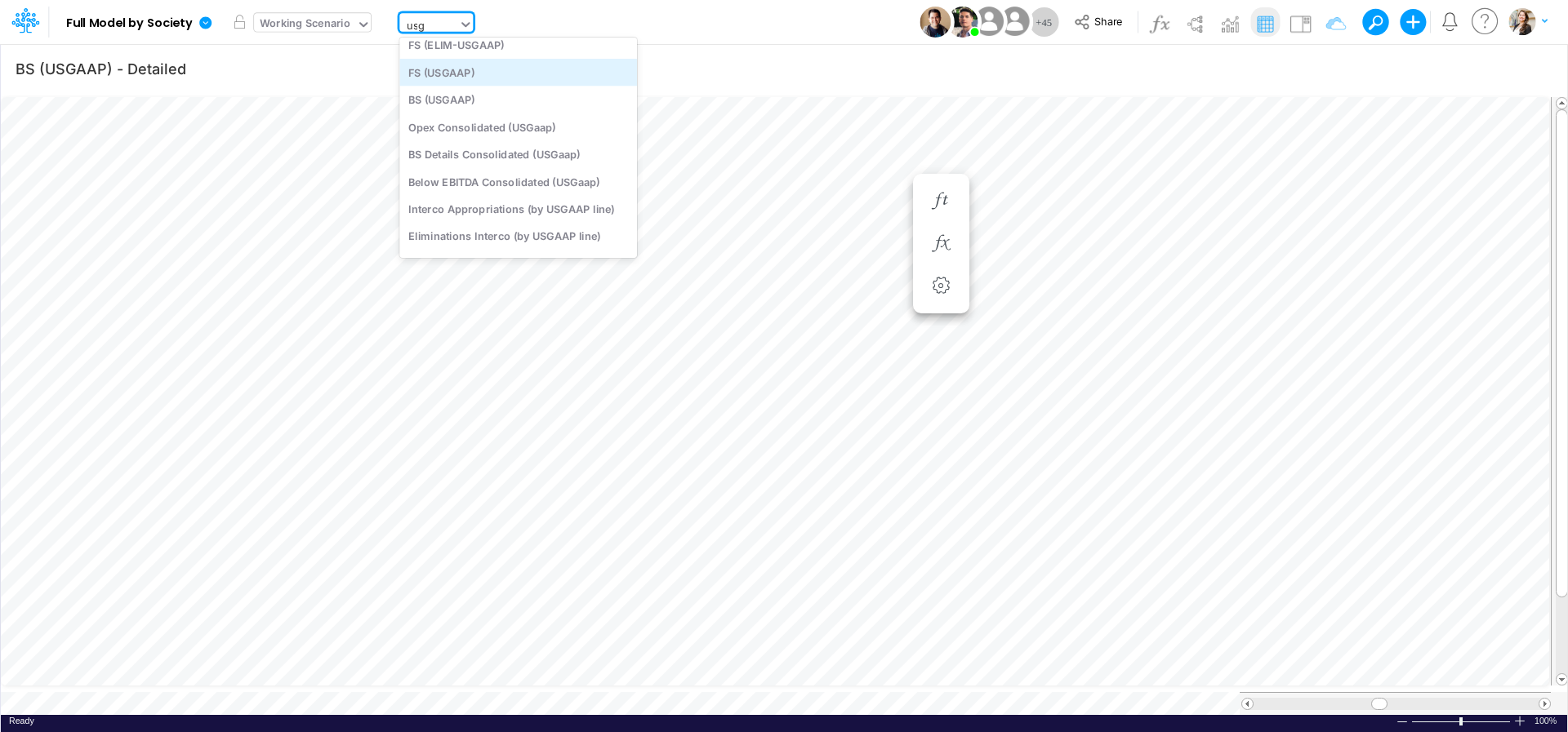
click at [466, 82] on div "FS (USGAAP)" at bounding box center [518, 73] width 237 height 27
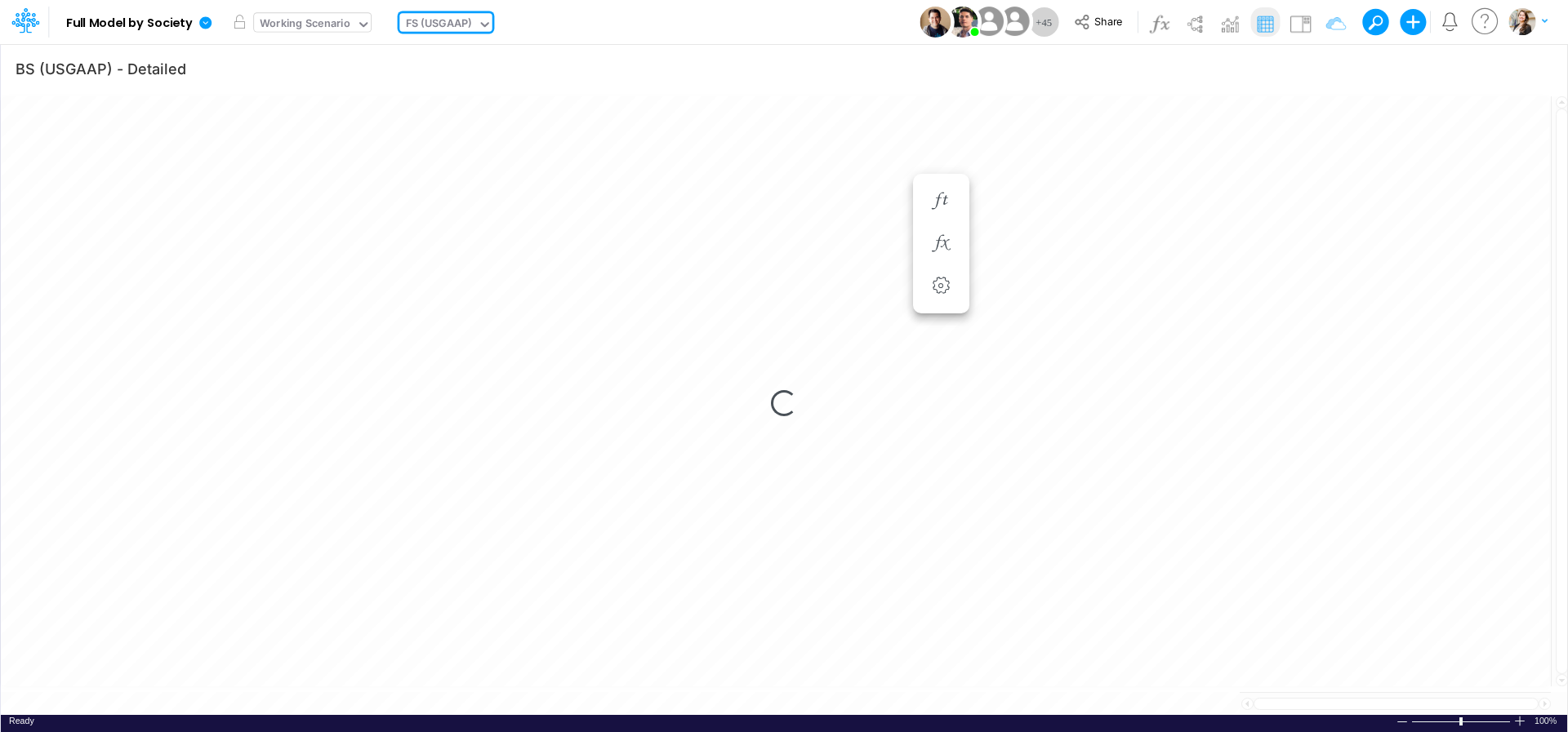
type input "Financial Statements - Consolidated"
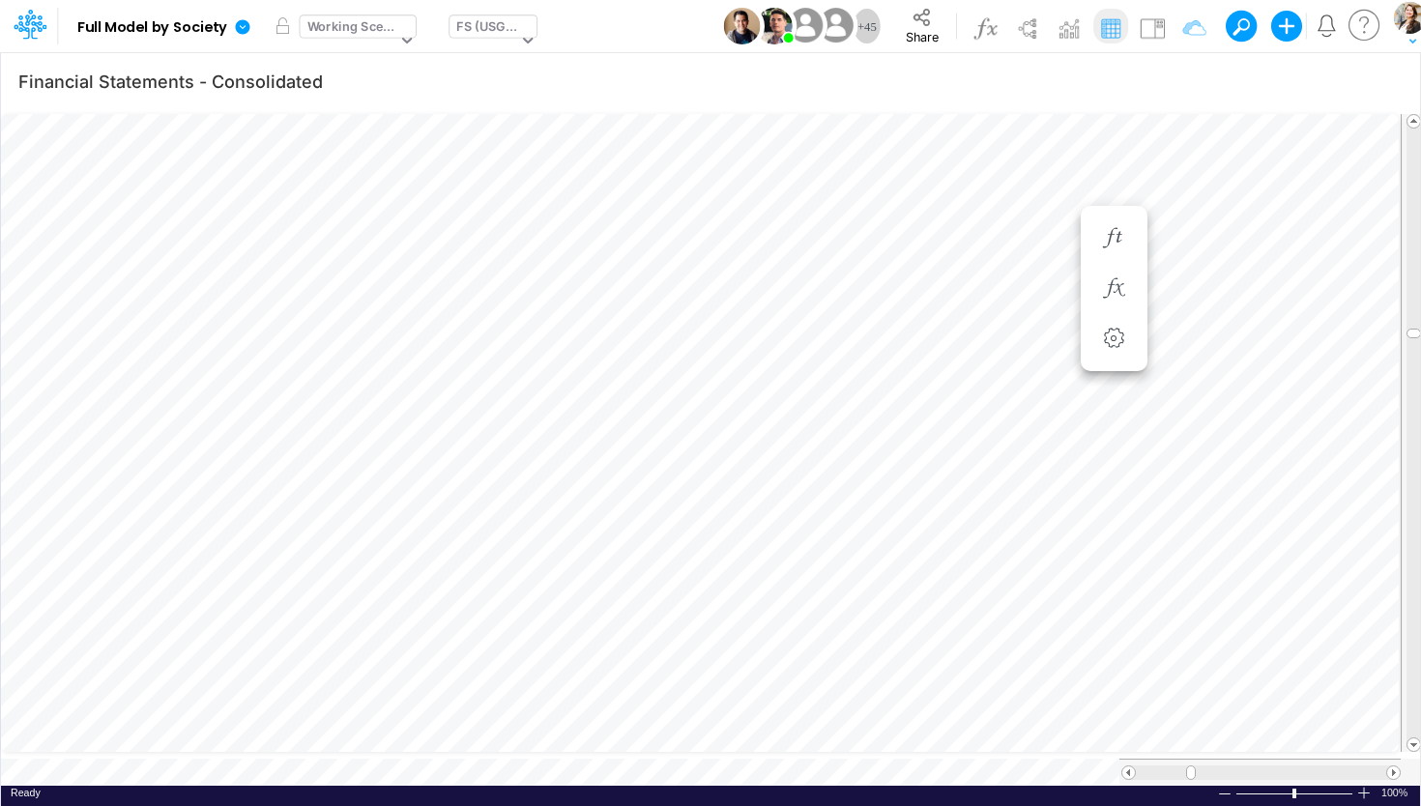
scroll to position [8, 28]
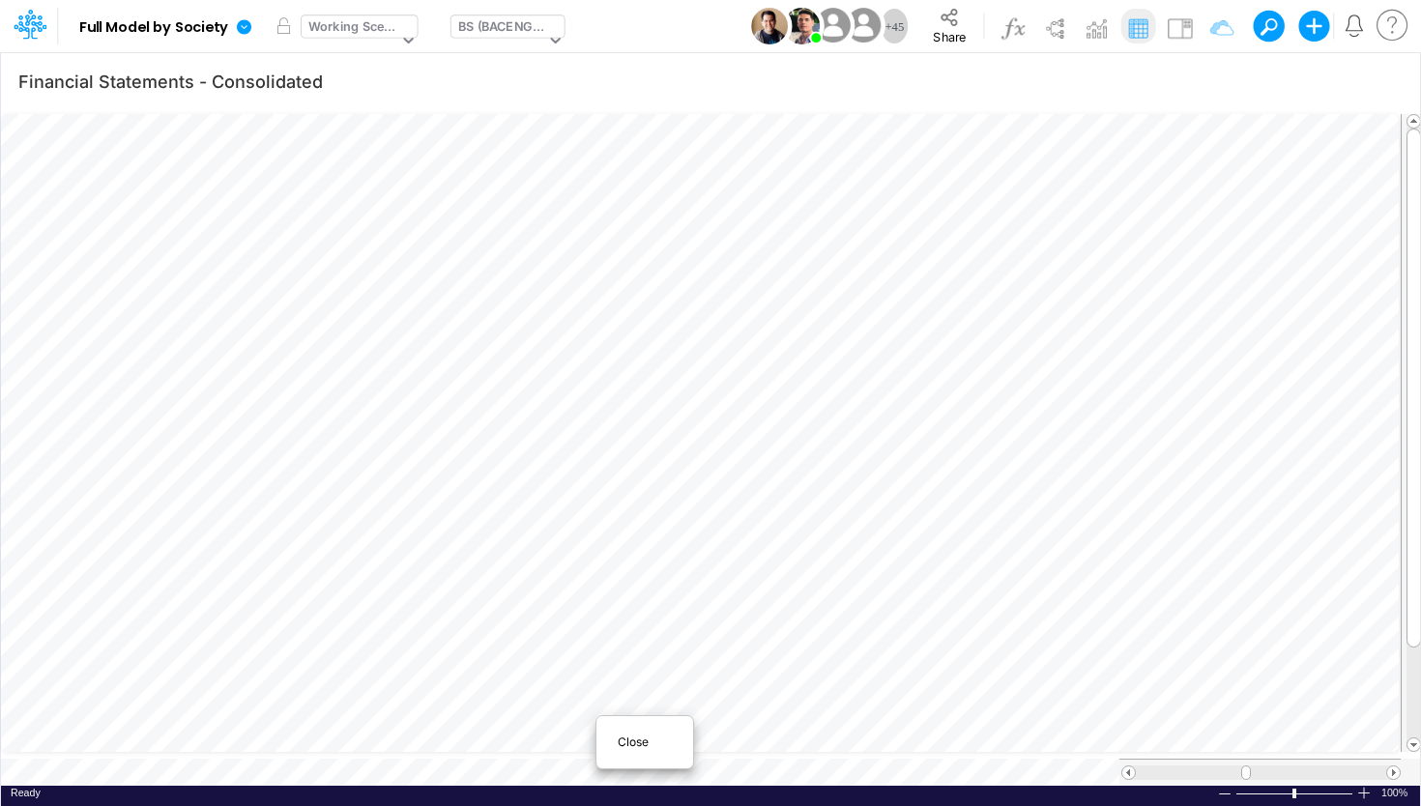
type input "BS (USGAAP) - Detailed"
click at [621, 737] on span "Close" at bounding box center [644, 742] width 53 height 17
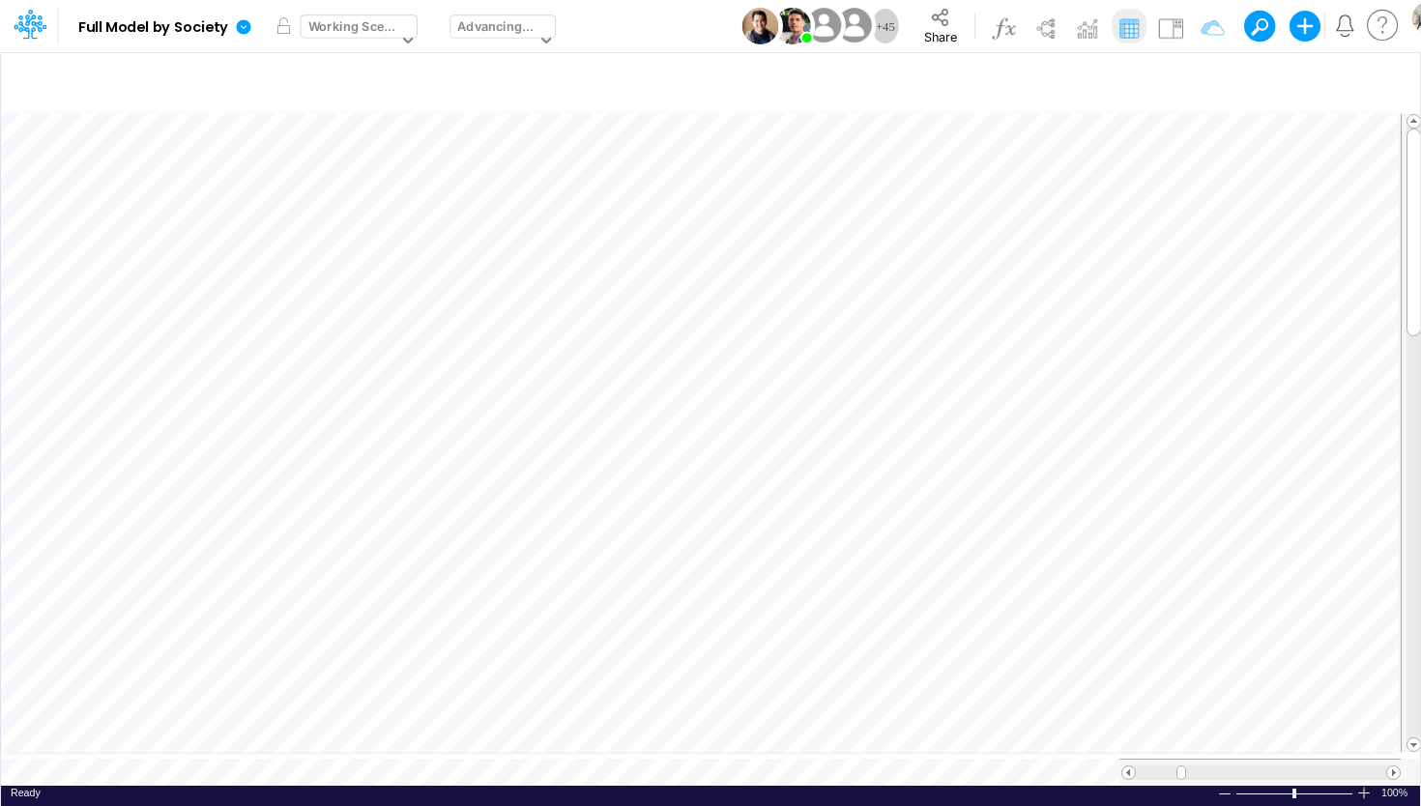
scroll to position [8, 4]
type input "Financial Statements - Consolidated"
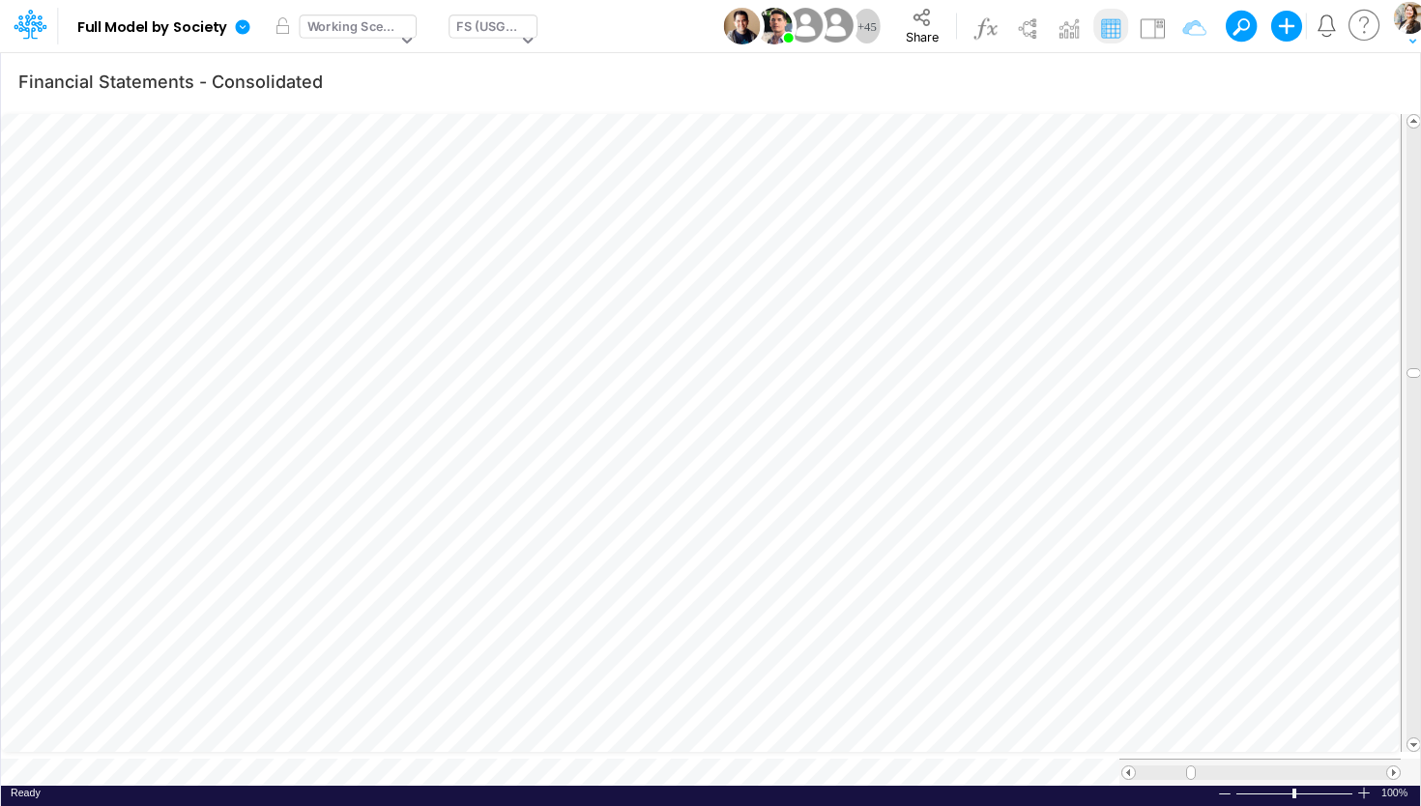
scroll to position [8, 28]
click at [487, 33] on div "FS (USGAAP)" at bounding box center [486, 28] width 61 height 22
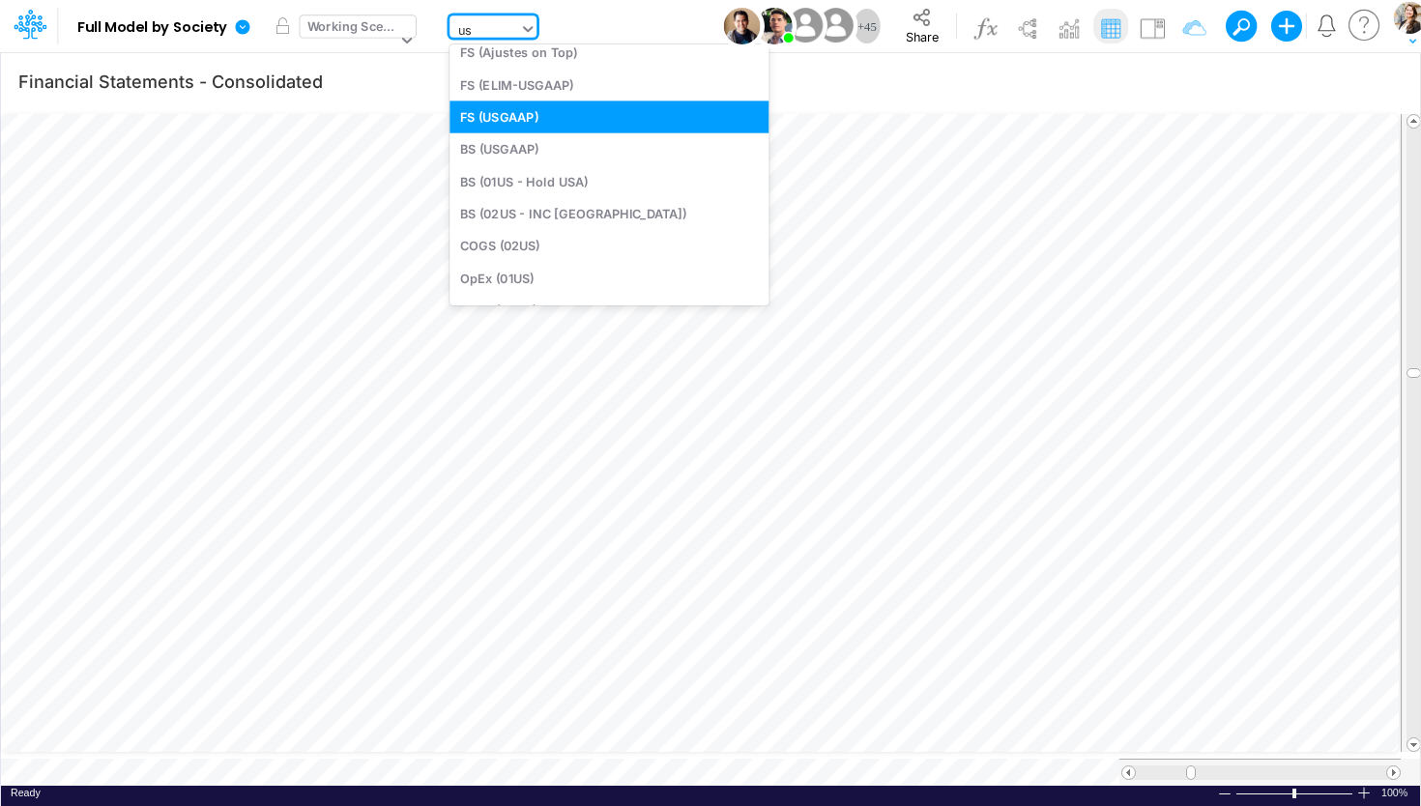
scroll to position [84, 0]
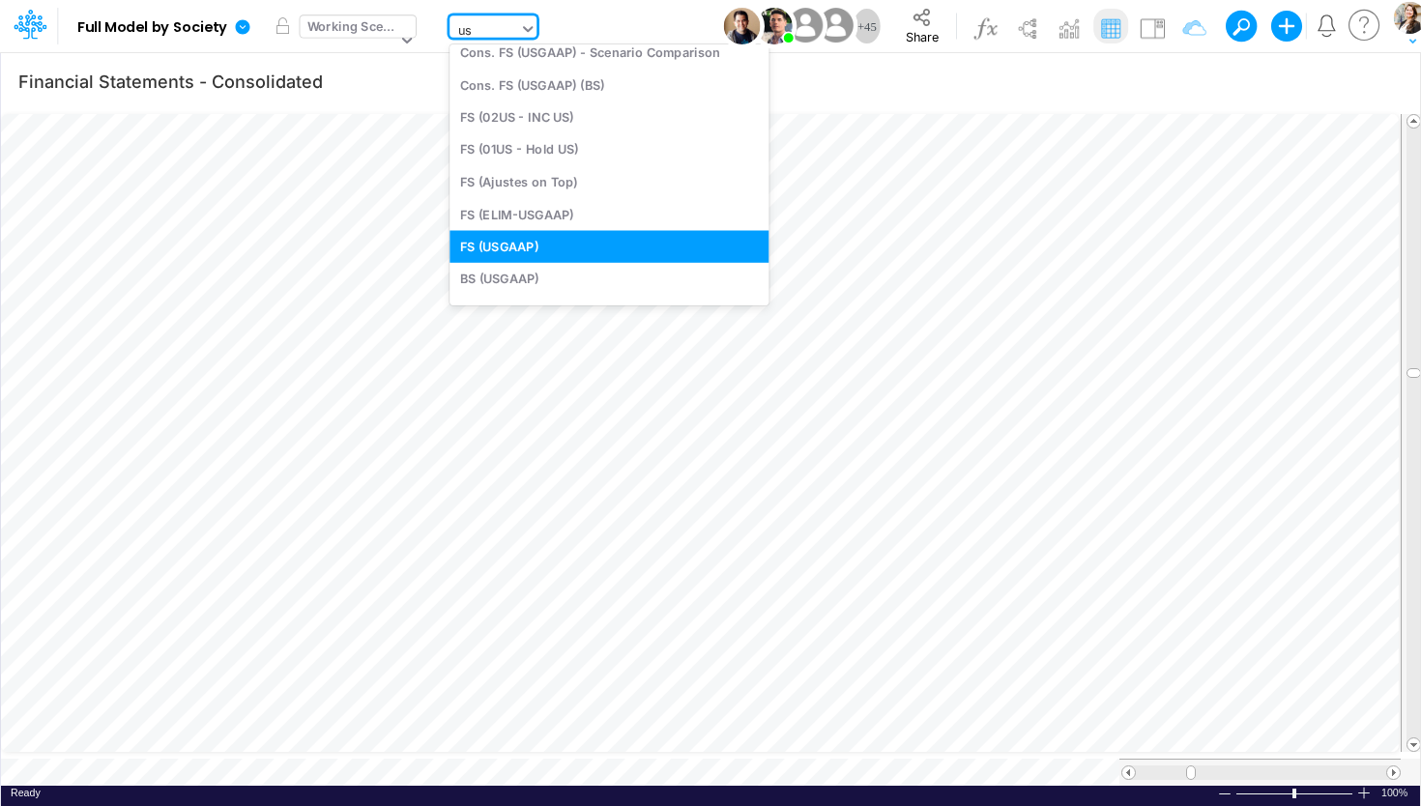
type input "usg"
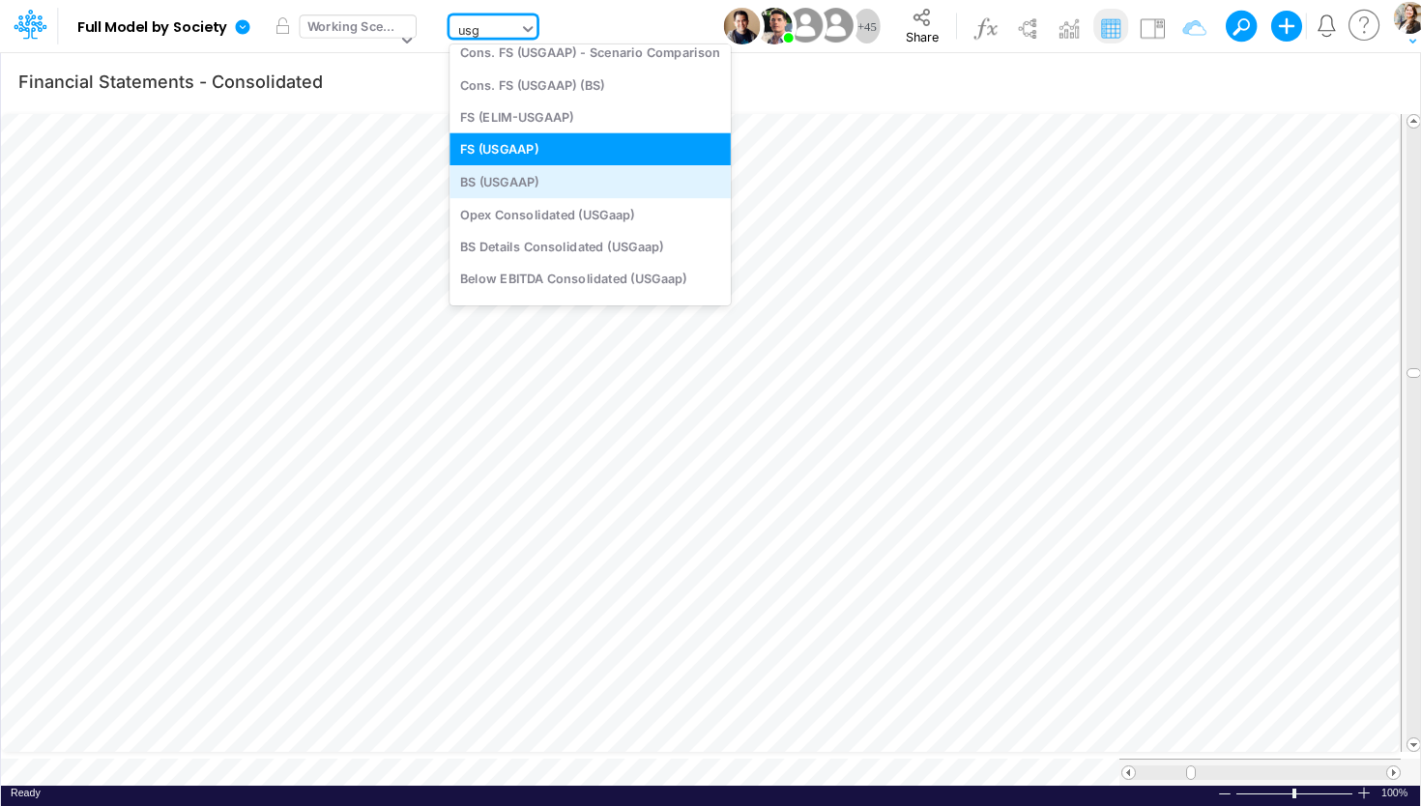
click at [476, 182] on div "BS (USGAAP)" at bounding box center [590, 181] width 281 height 32
type input "BS (USGAAP) - Detailed"
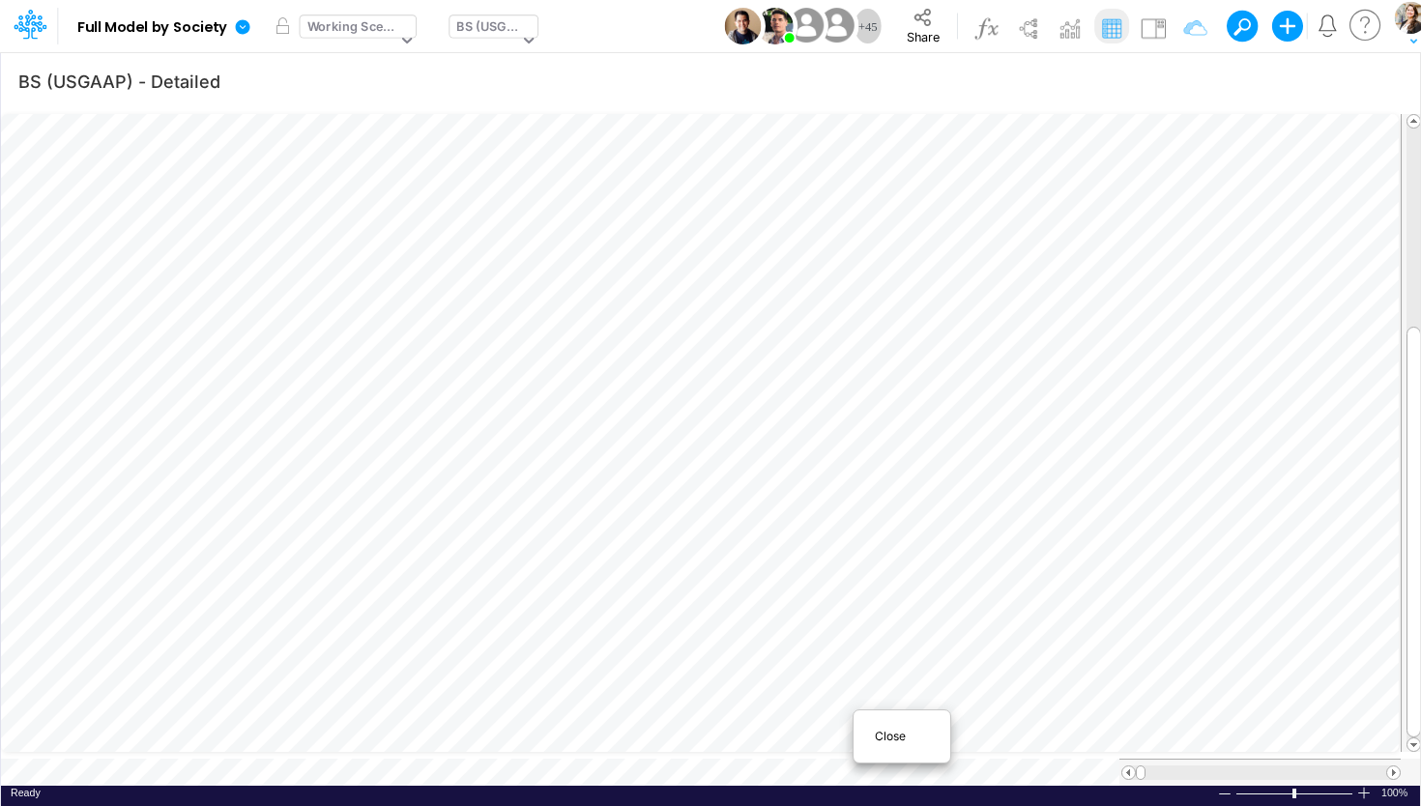
scroll to position [1, 1]
click at [1183, 73] on div at bounding box center [710, 403] width 1421 height 806
click at [1135, 89] on icon "button" at bounding box center [1134, 82] width 29 height 20
select select "tableSearchOR"
select select "notEqual"
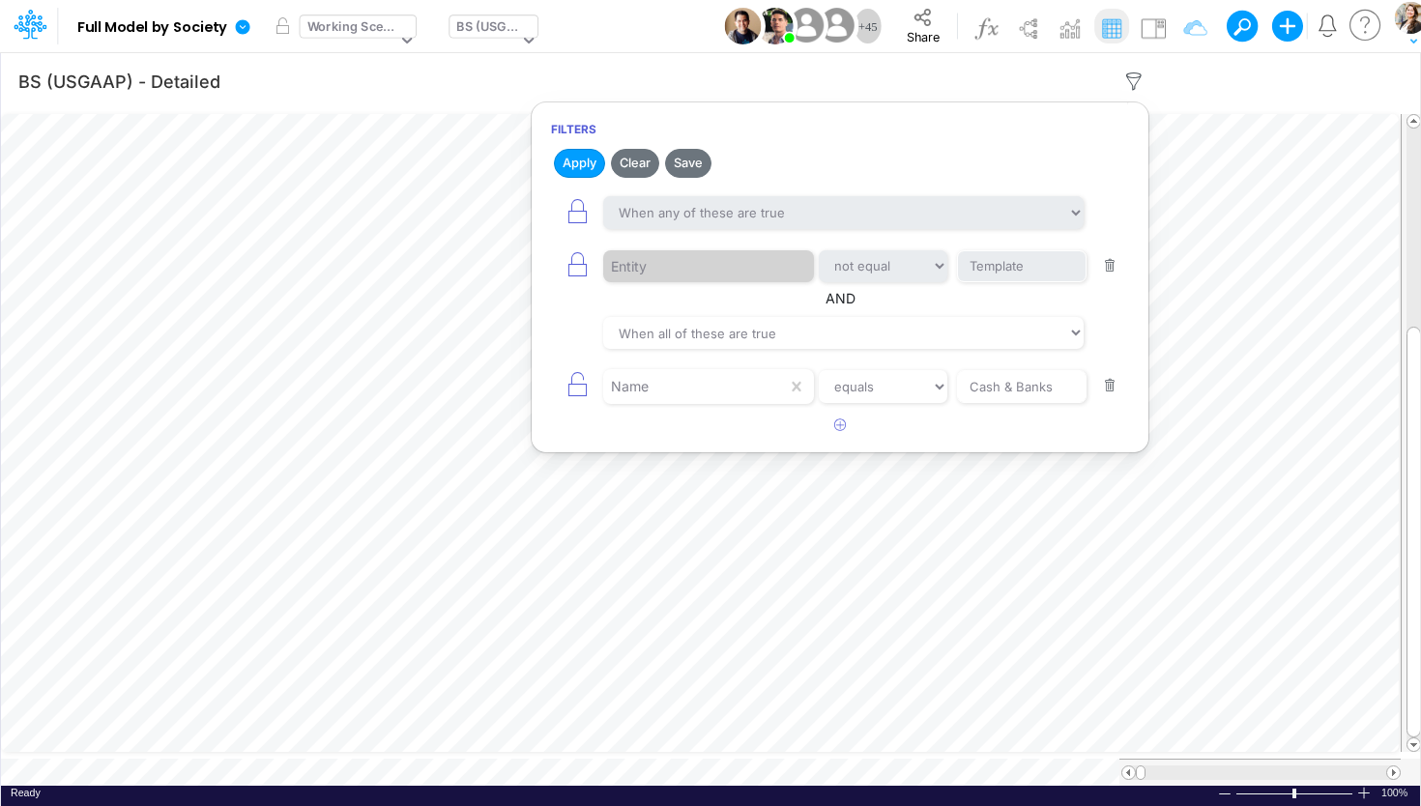
click at [1107, 387] on button "button" at bounding box center [1111, 386] width 38 height 26
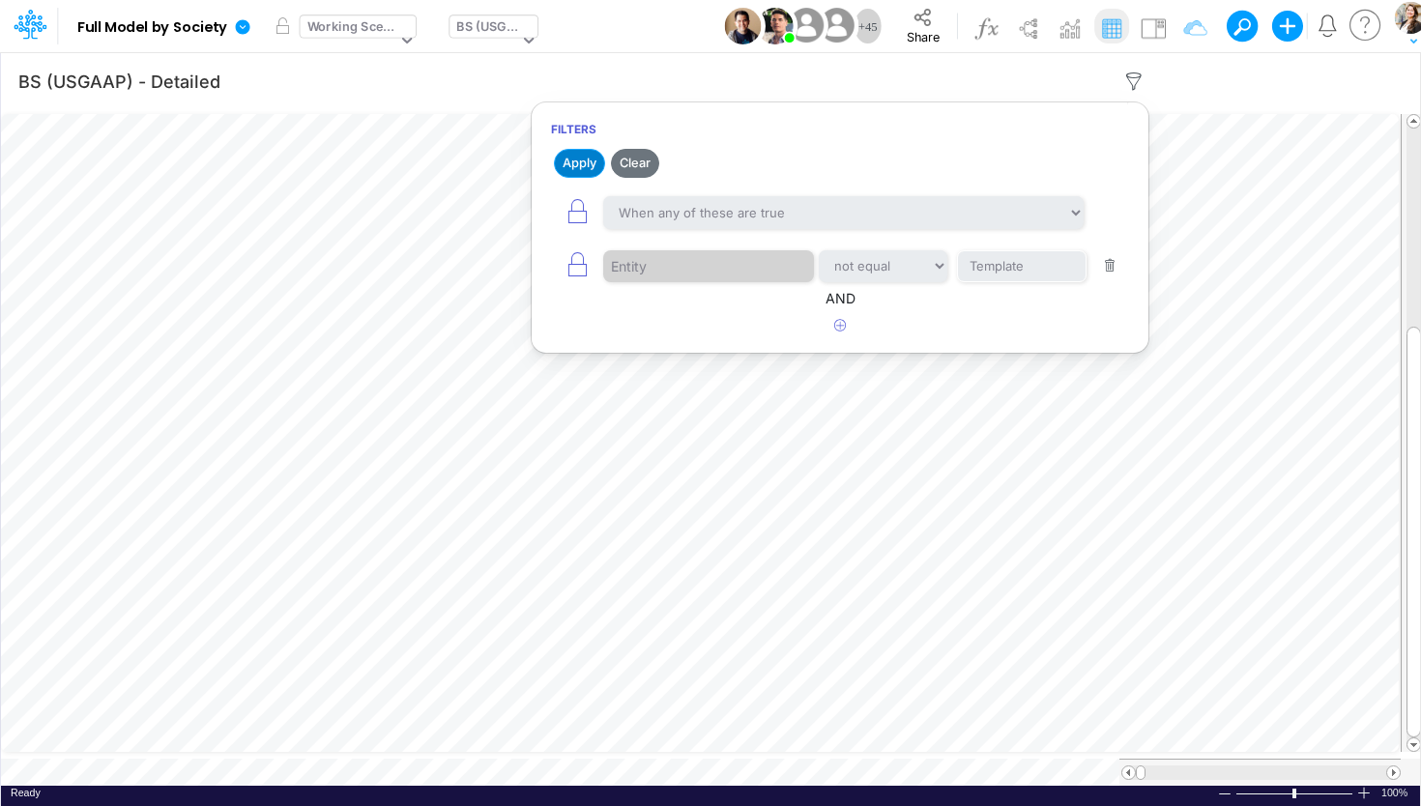
click at [580, 158] on button "Apply" at bounding box center [579, 163] width 51 height 28
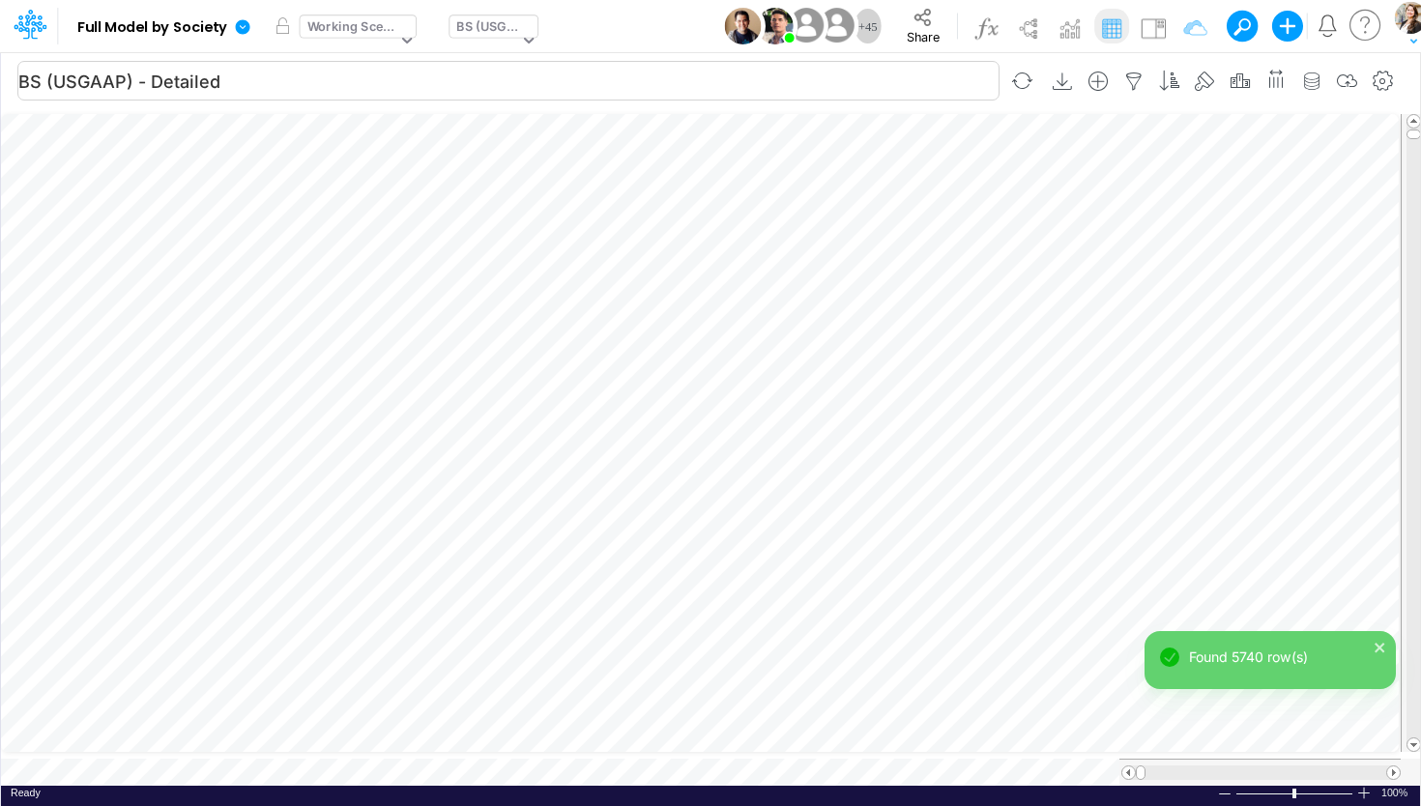
scroll to position [8, 61]
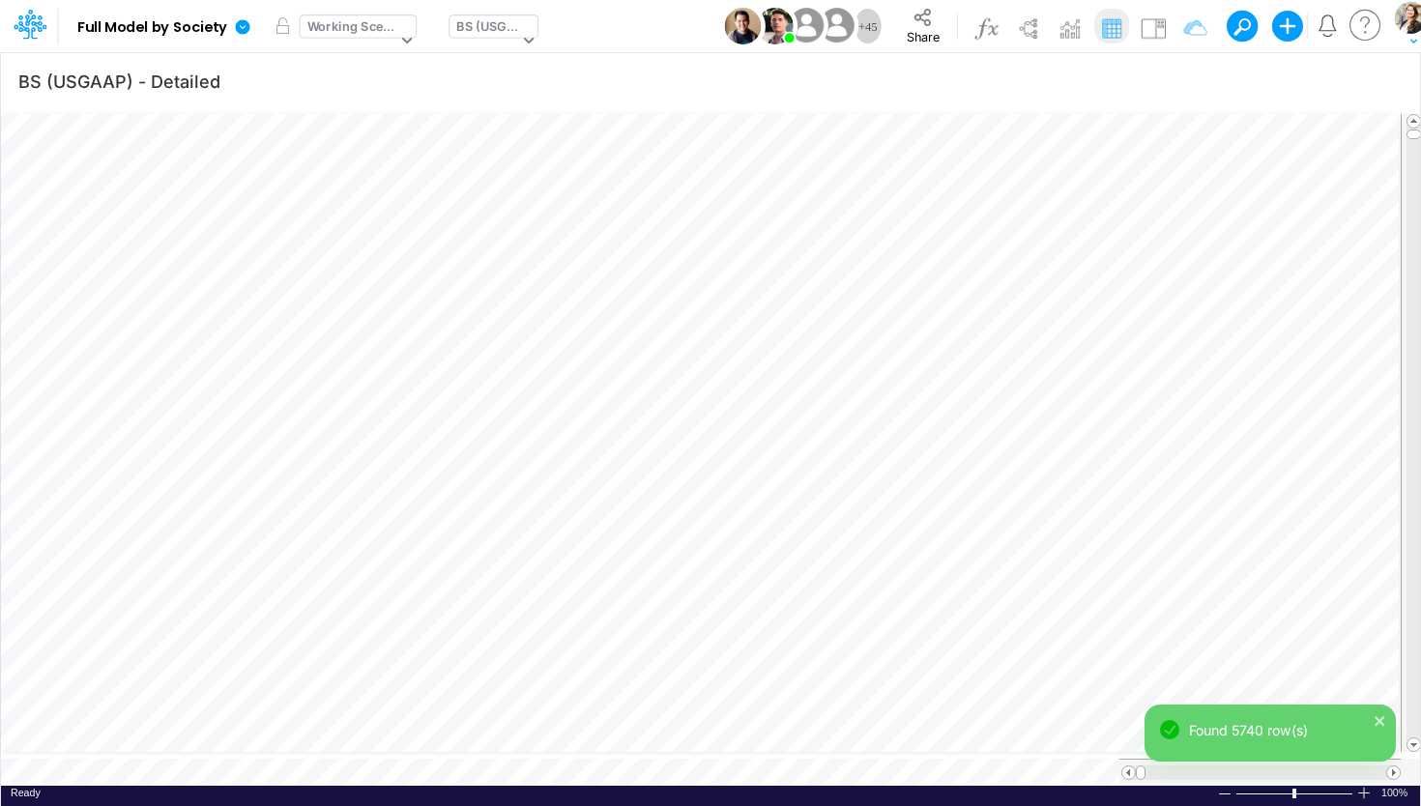
click at [492, 34] on div "BS (USGAAP)" at bounding box center [487, 28] width 62 height 22
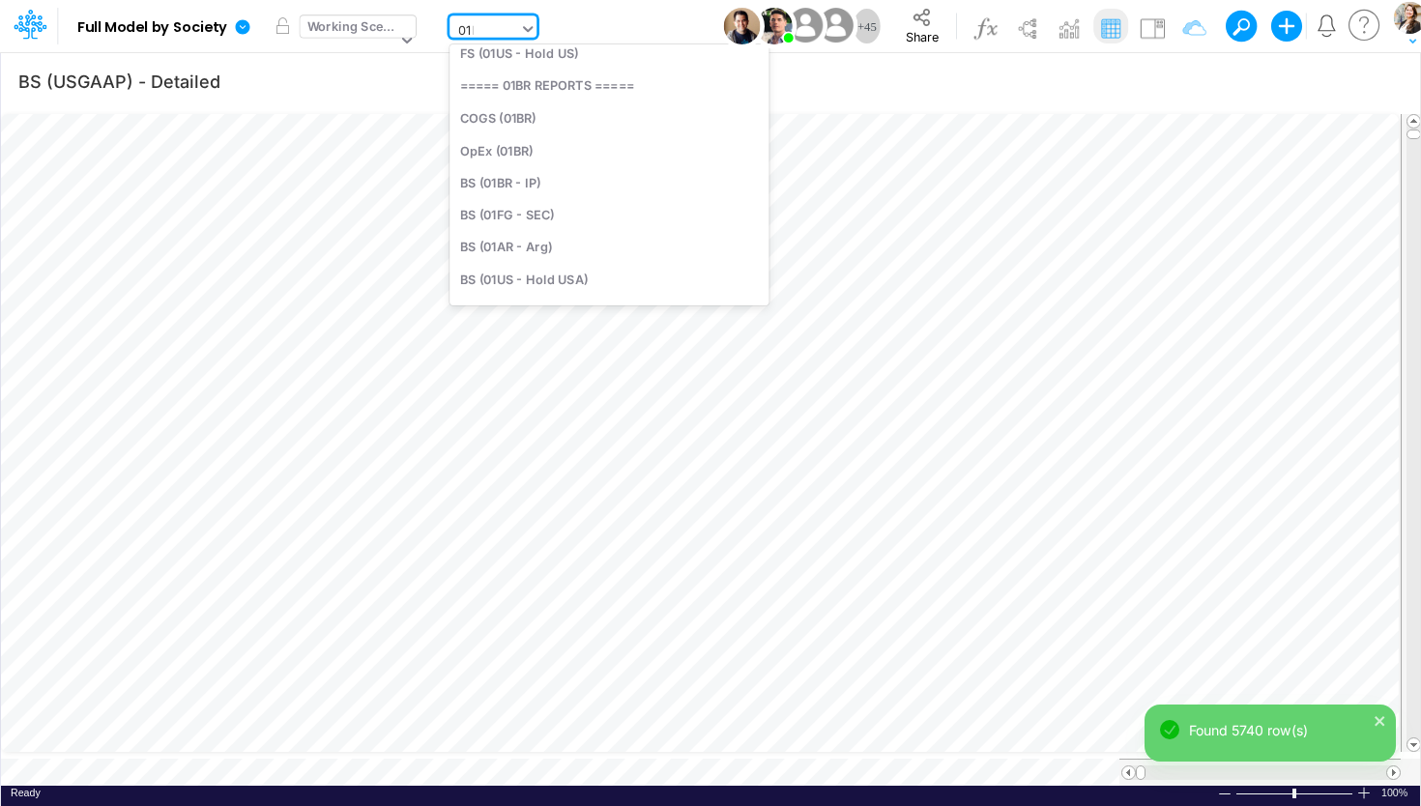
scroll to position [48, 0]
type input "01br"
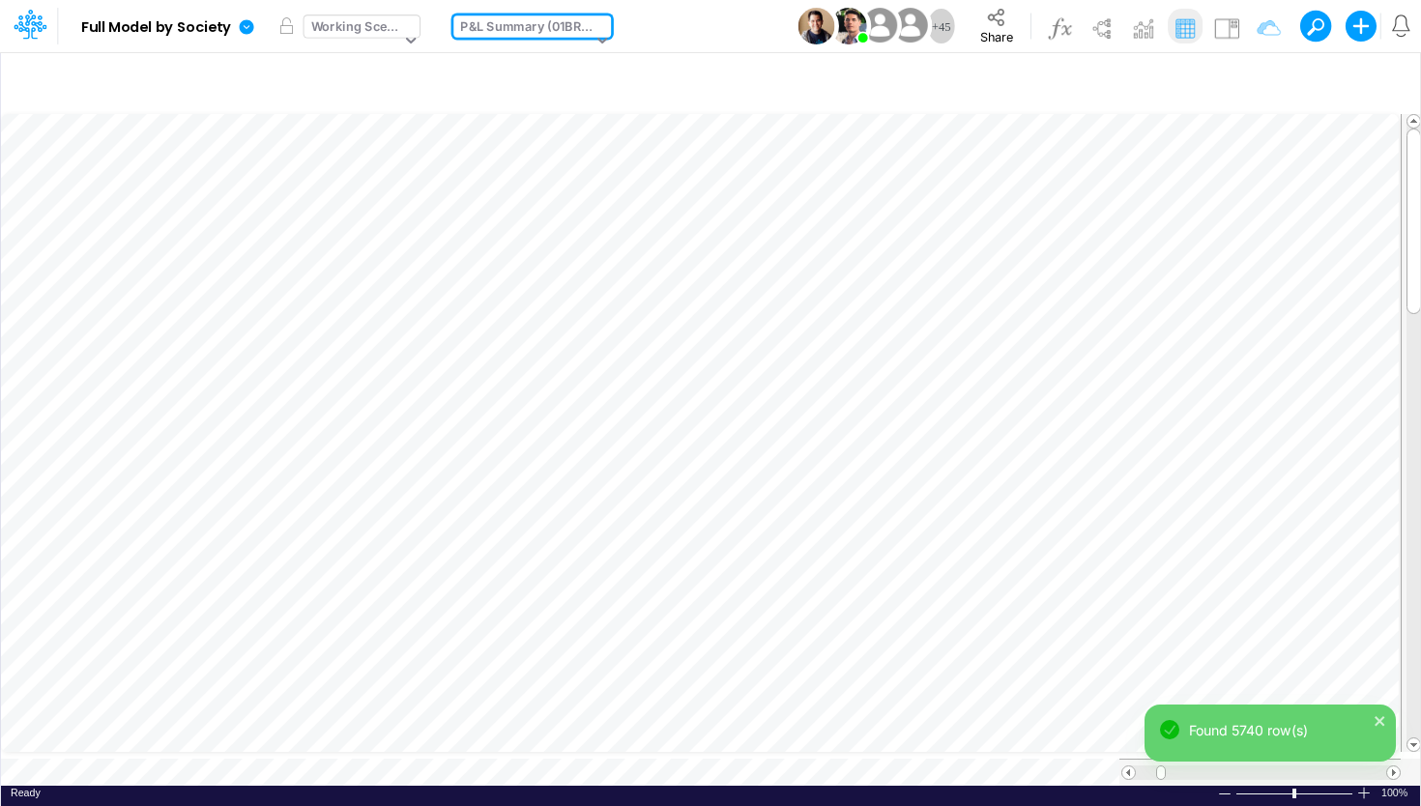
click at [532, 33] on div "P&L Summary (01BR - IP)" at bounding box center [525, 28] width 131 height 22
click at [1019, 748] on span "Close" at bounding box center [1043, 747] width 53 height 17
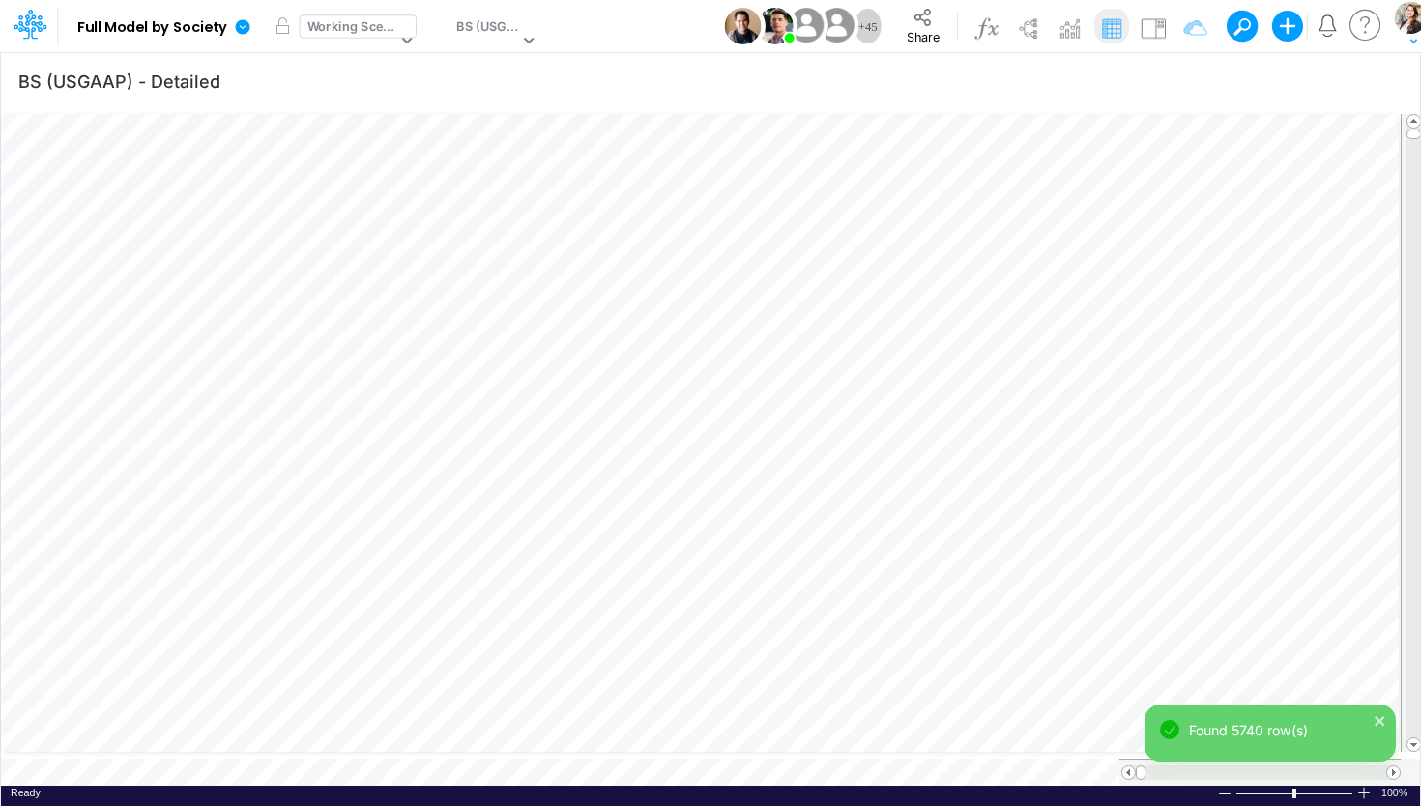
scroll to position [8, 61]
click at [914, 740] on span "Close" at bounding box center [930, 740] width 53 height 17
type input "Financial Statements - Consolidated"
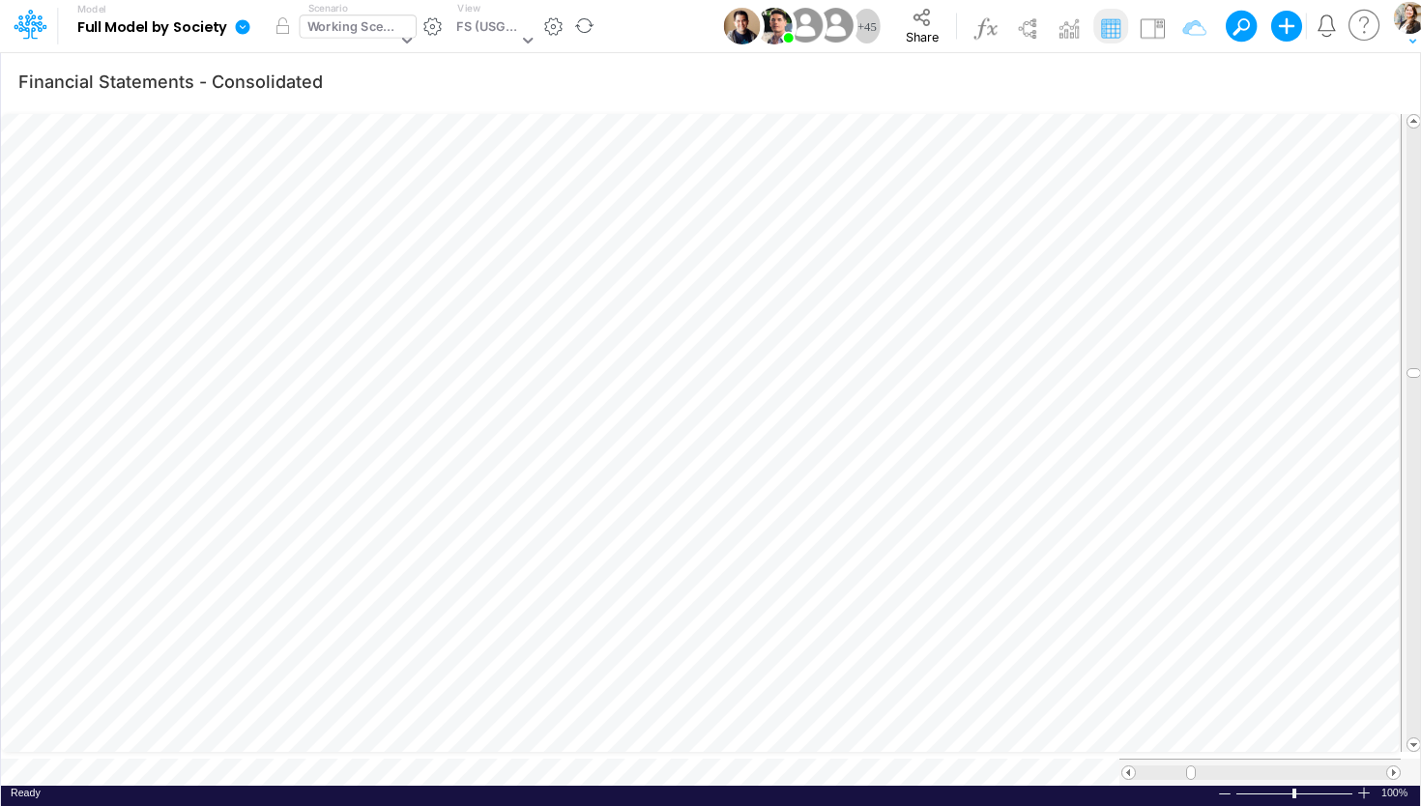
click at [481, 14] on div "View FS (USGAAP)" at bounding box center [493, 26] width 87 height 50
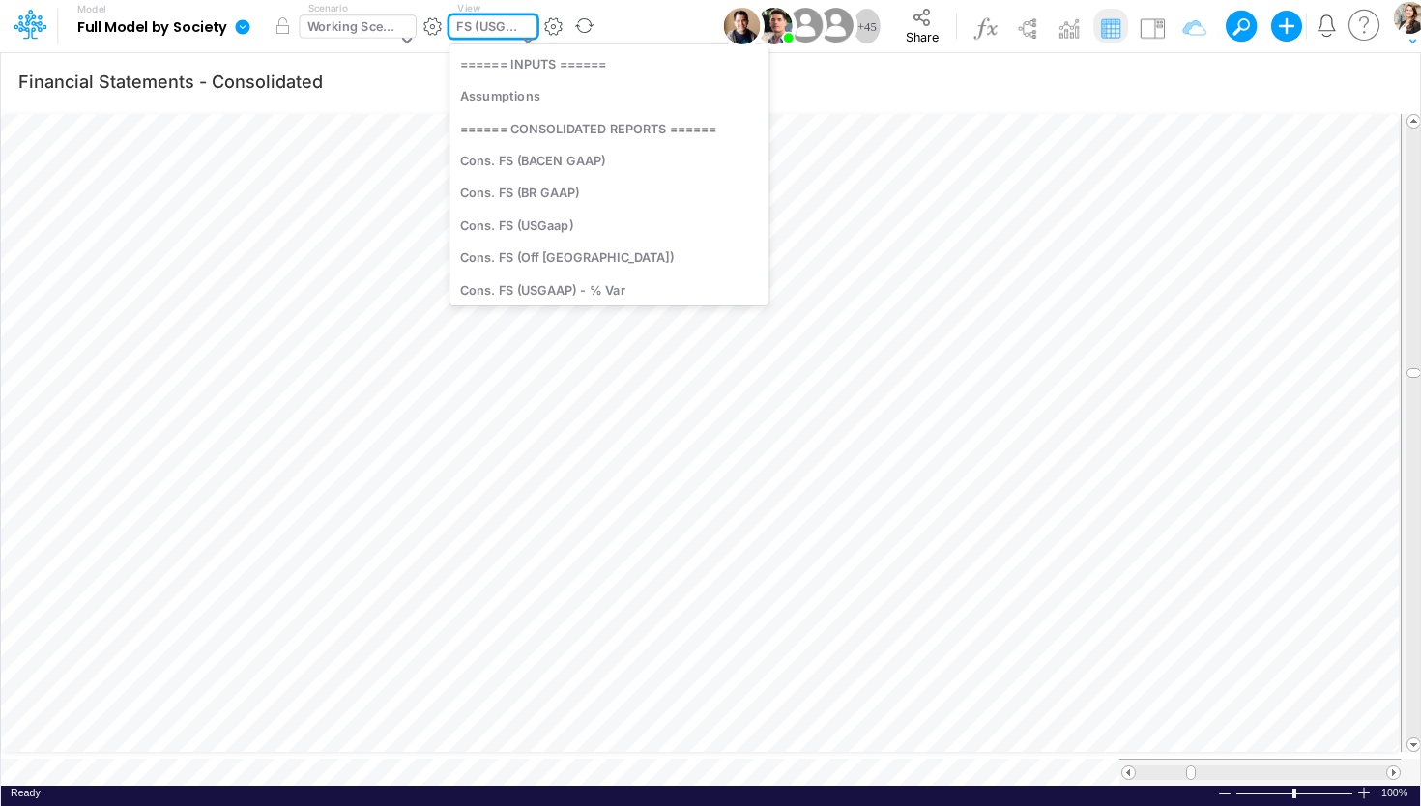
click at [481, 20] on div "FS (USGAAP)" at bounding box center [486, 28] width 61 height 22
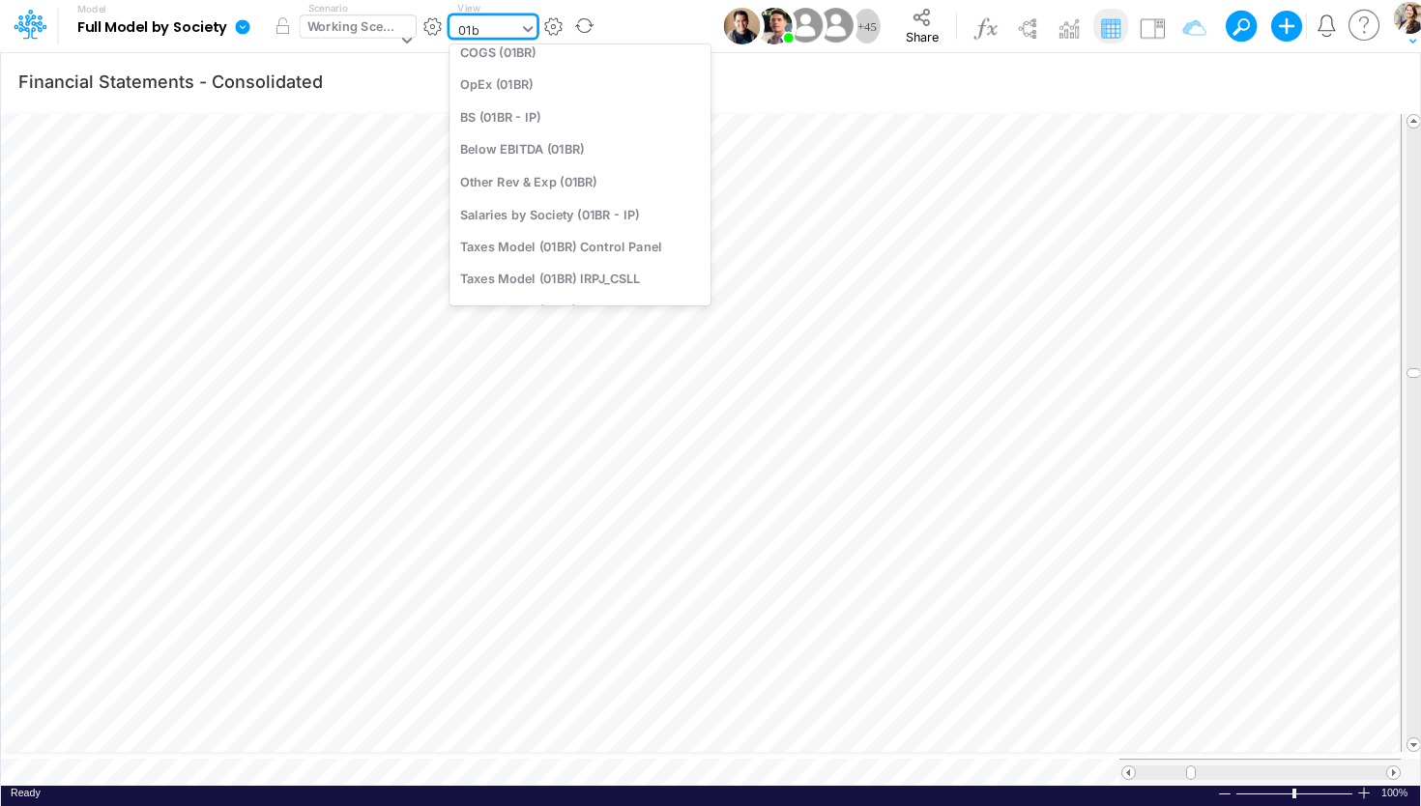
scroll to position [0, 0]
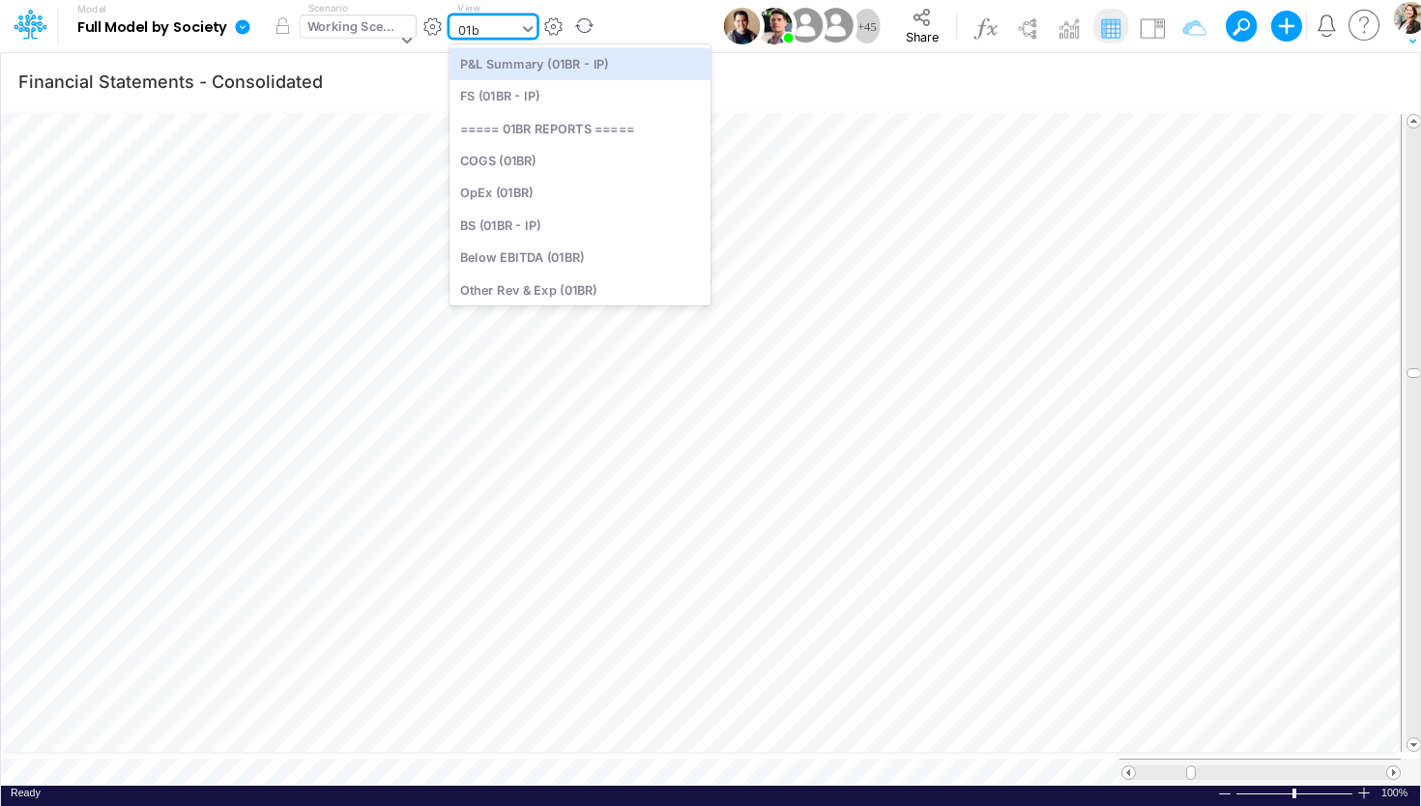
type input "01br"
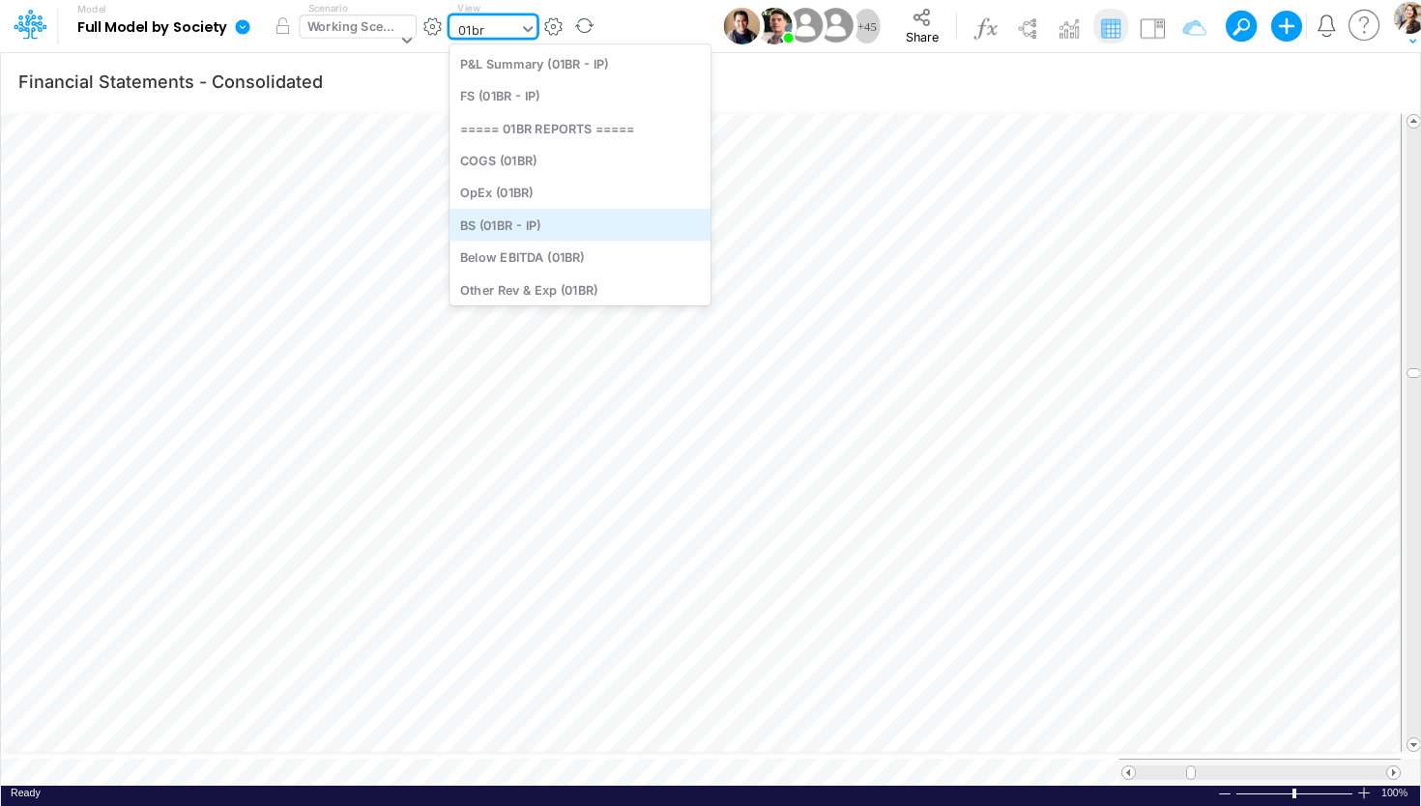
click at [539, 235] on div "BS (01BR - IP)" at bounding box center [580, 225] width 261 height 32
type input "BS (01BR - IP)"
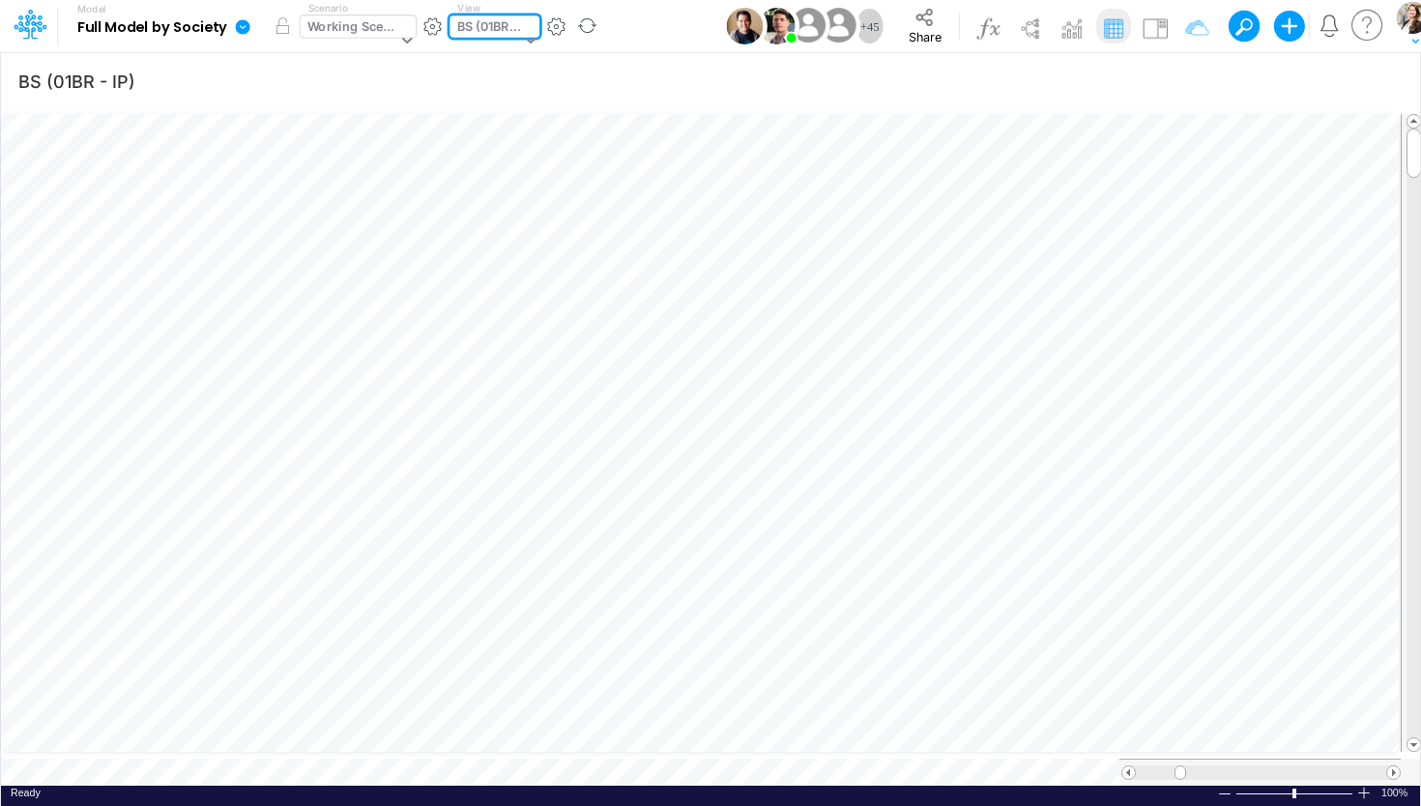
click at [472, 28] on div "BS (01BR - IP)" at bounding box center [489, 28] width 64 height 22
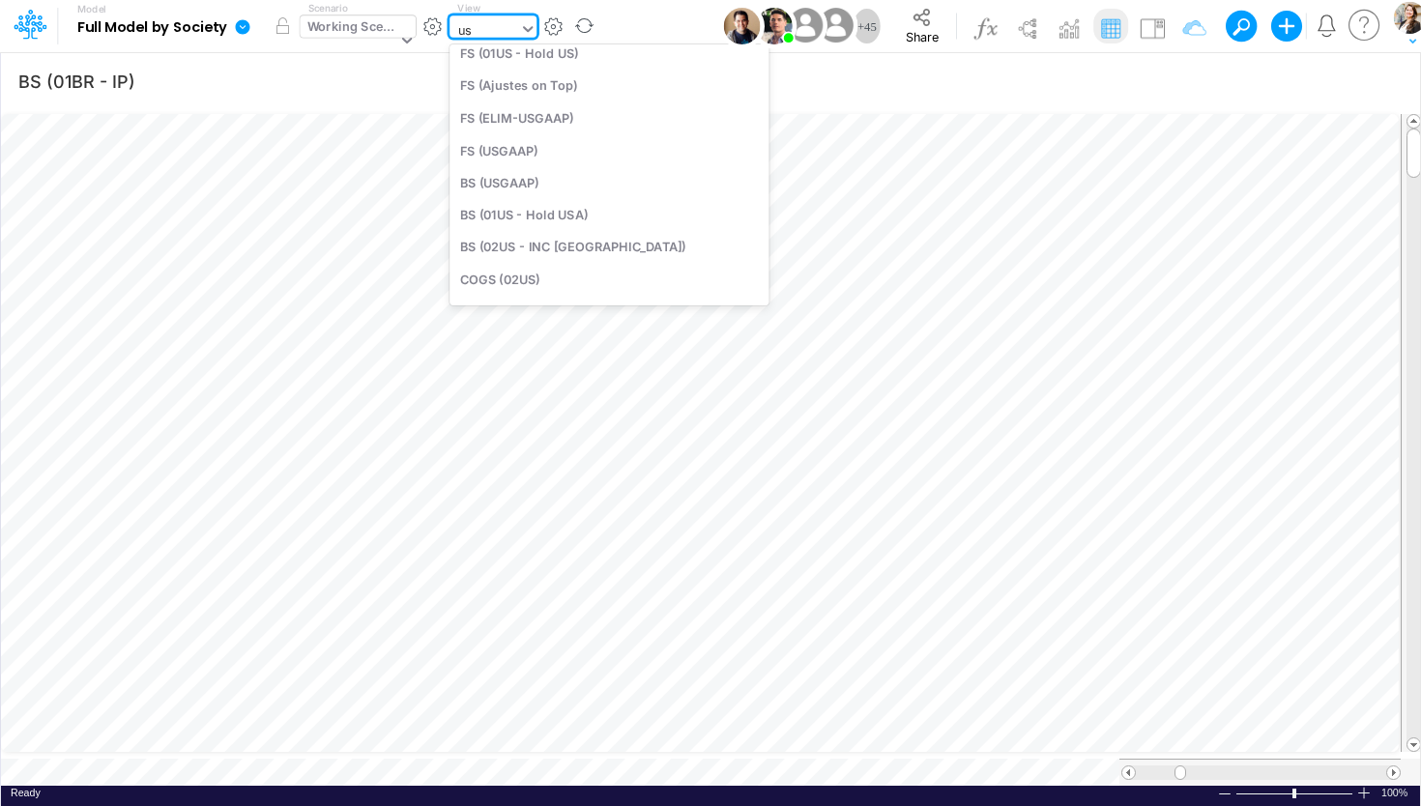
type input "usg"
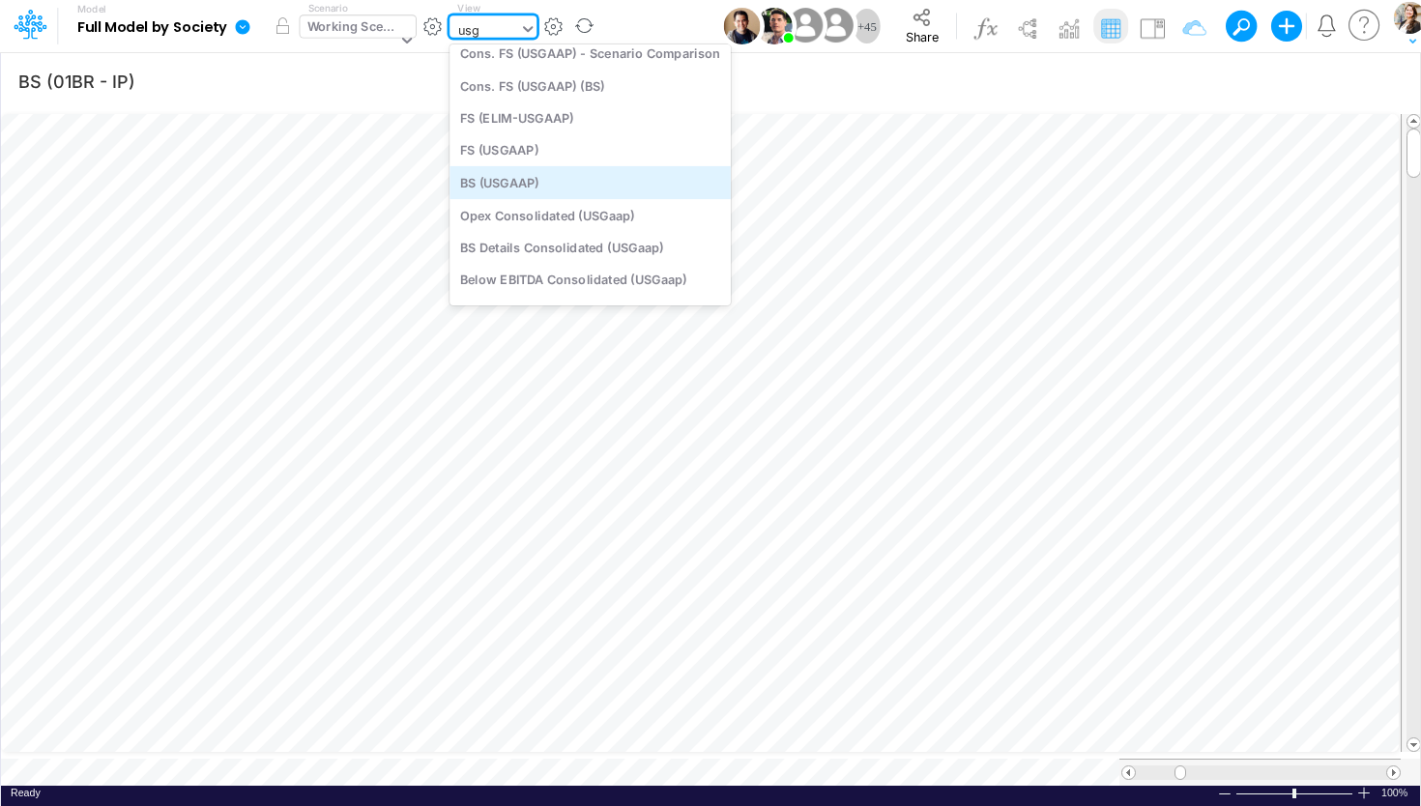
click at [507, 190] on div "BS (USGAAP)" at bounding box center [590, 182] width 281 height 32
type input "BS (USGAAP) - Detailed"
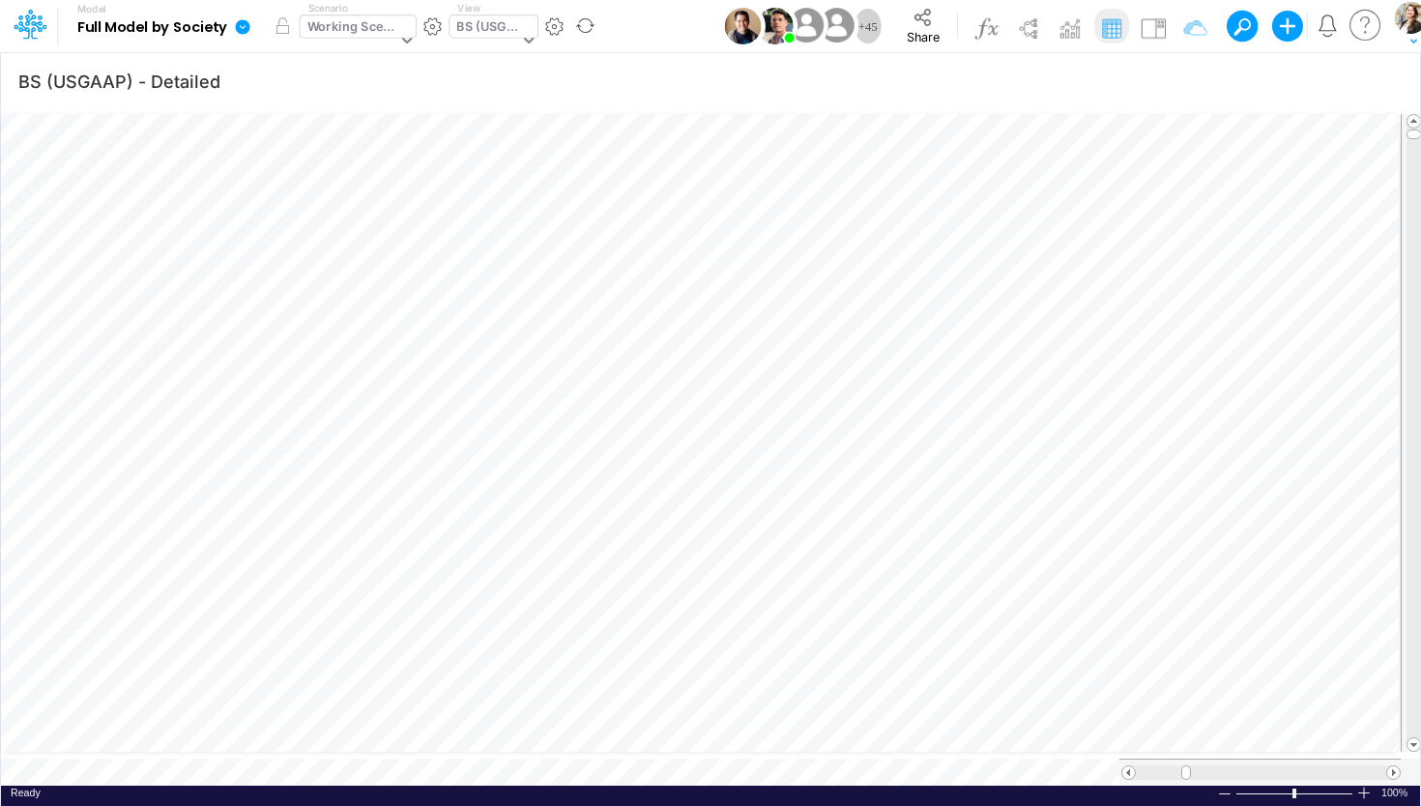
scroll to position [8, 59]
click at [1243, 78] on icon "button" at bounding box center [1240, 82] width 29 height 20
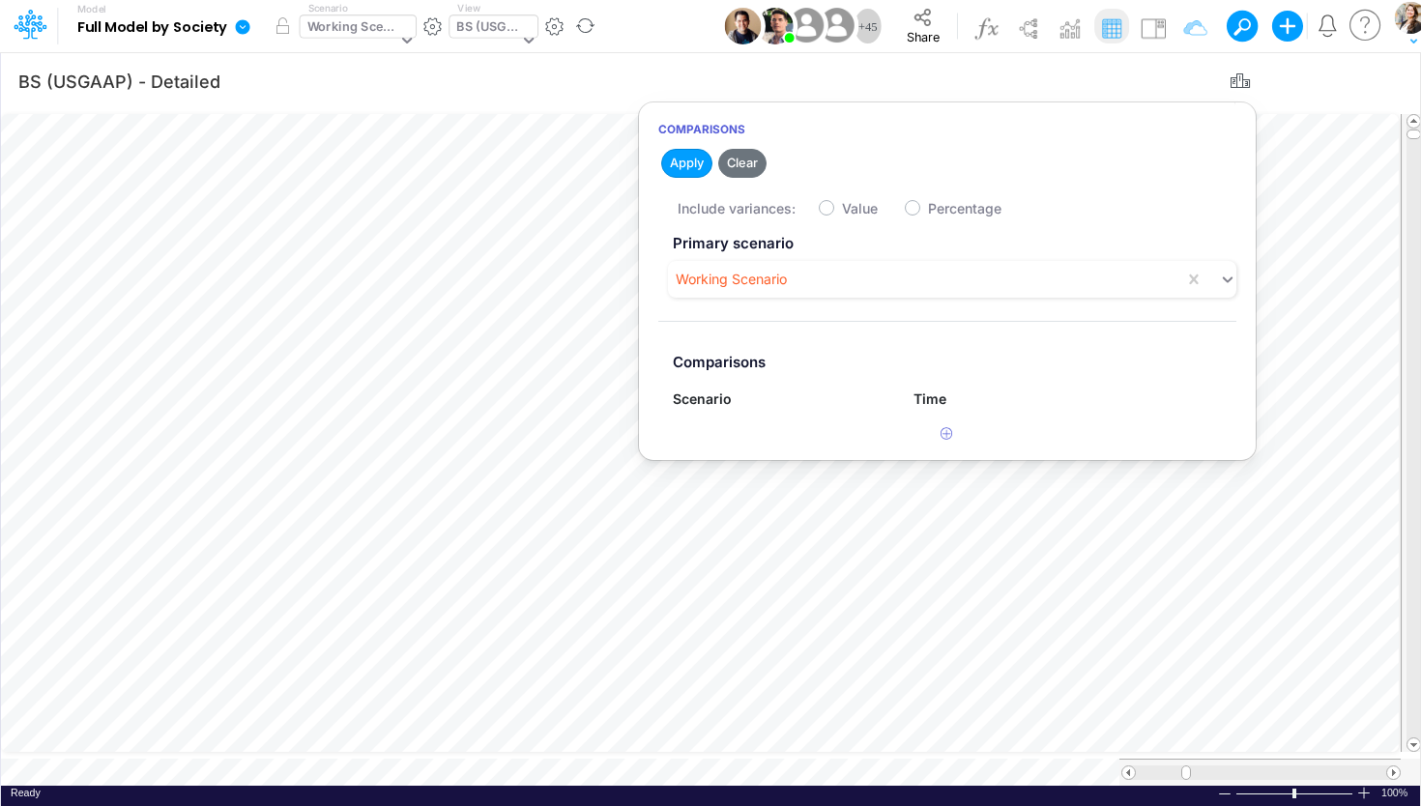
click at [842, 212] on label "Value" at bounding box center [860, 208] width 36 height 20
click at [842, 210] on input "Value" at bounding box center [848, 203] width 13 height 13
click at [842, 208] on label "Value" at bounding box center [860, 208] width 36 height 20
click at [842, 208] on input "Value" at bounding box center [848, 203] width 13 height 13
checkbox input "false"
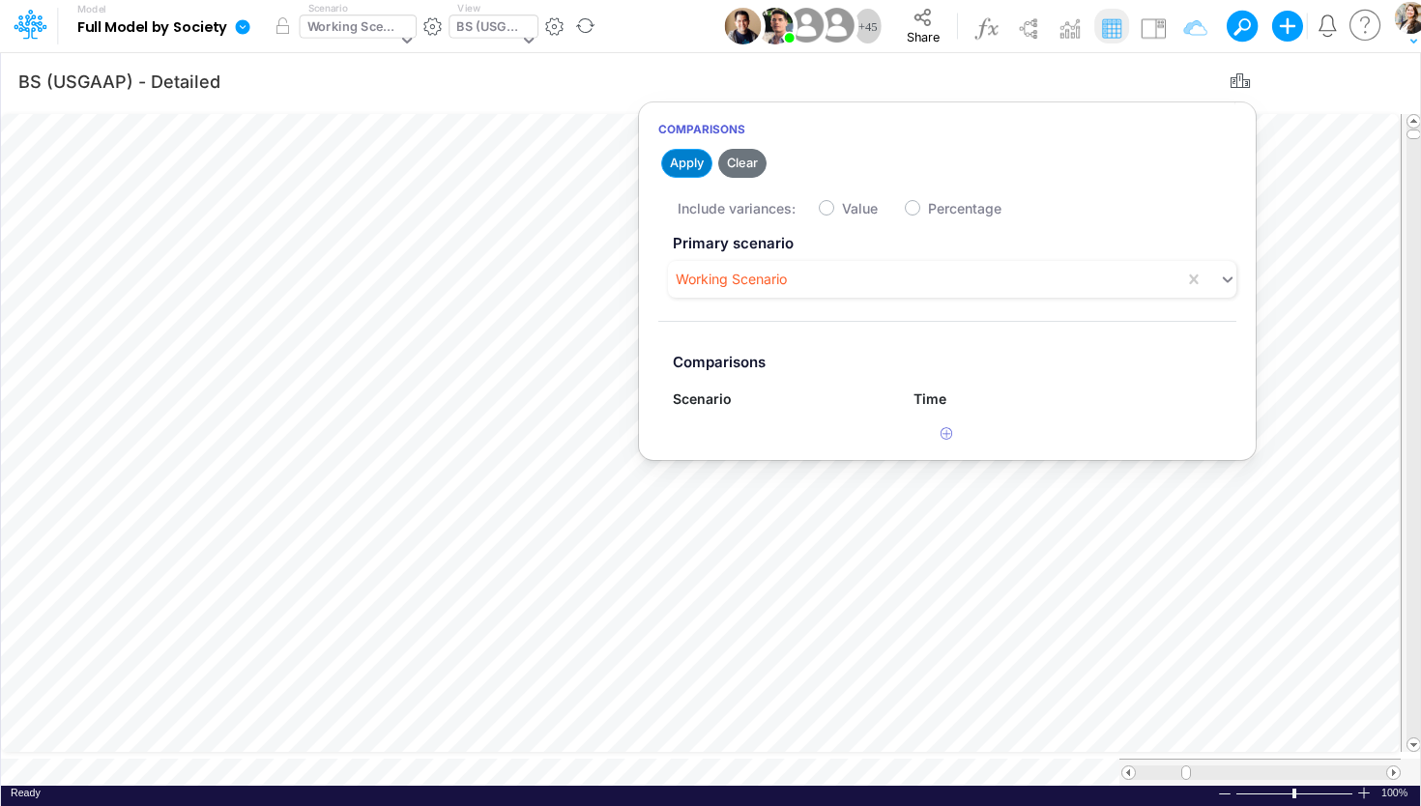
click at [693, 166] on button "Apply" at bounding box center [686, 163] width 51 height 28
click at [744, 164] on button "Clear" at bounding box center [742, 163] width 48 height 28
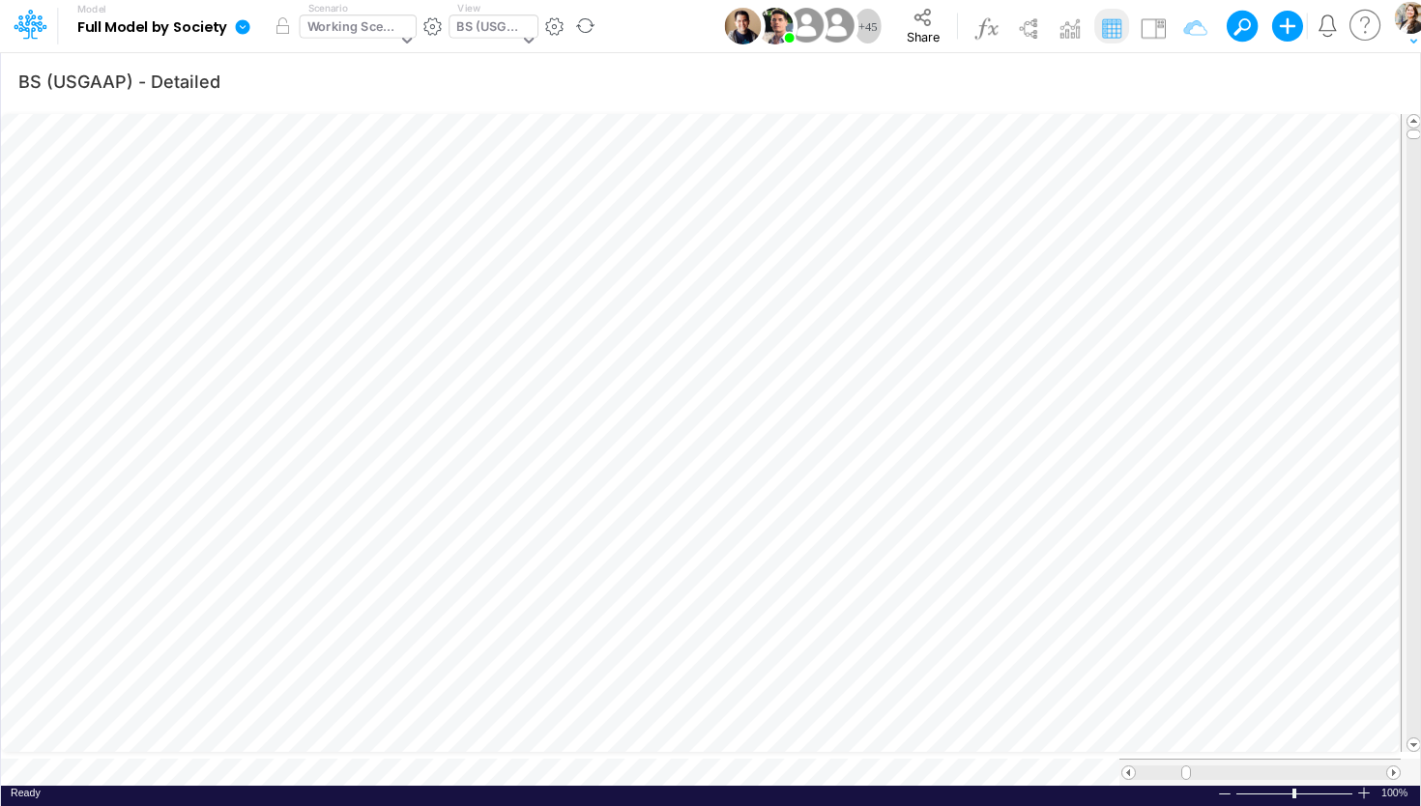
scroll to position [8, 63]
click at [775, 786] on div "Ready 100% Sum: null Max: null Min: null Numerical Count: null Count: null Aver…" at bounding box center [710, 798] width 1419 height 24
type input "Financial Statements - Consolidated"
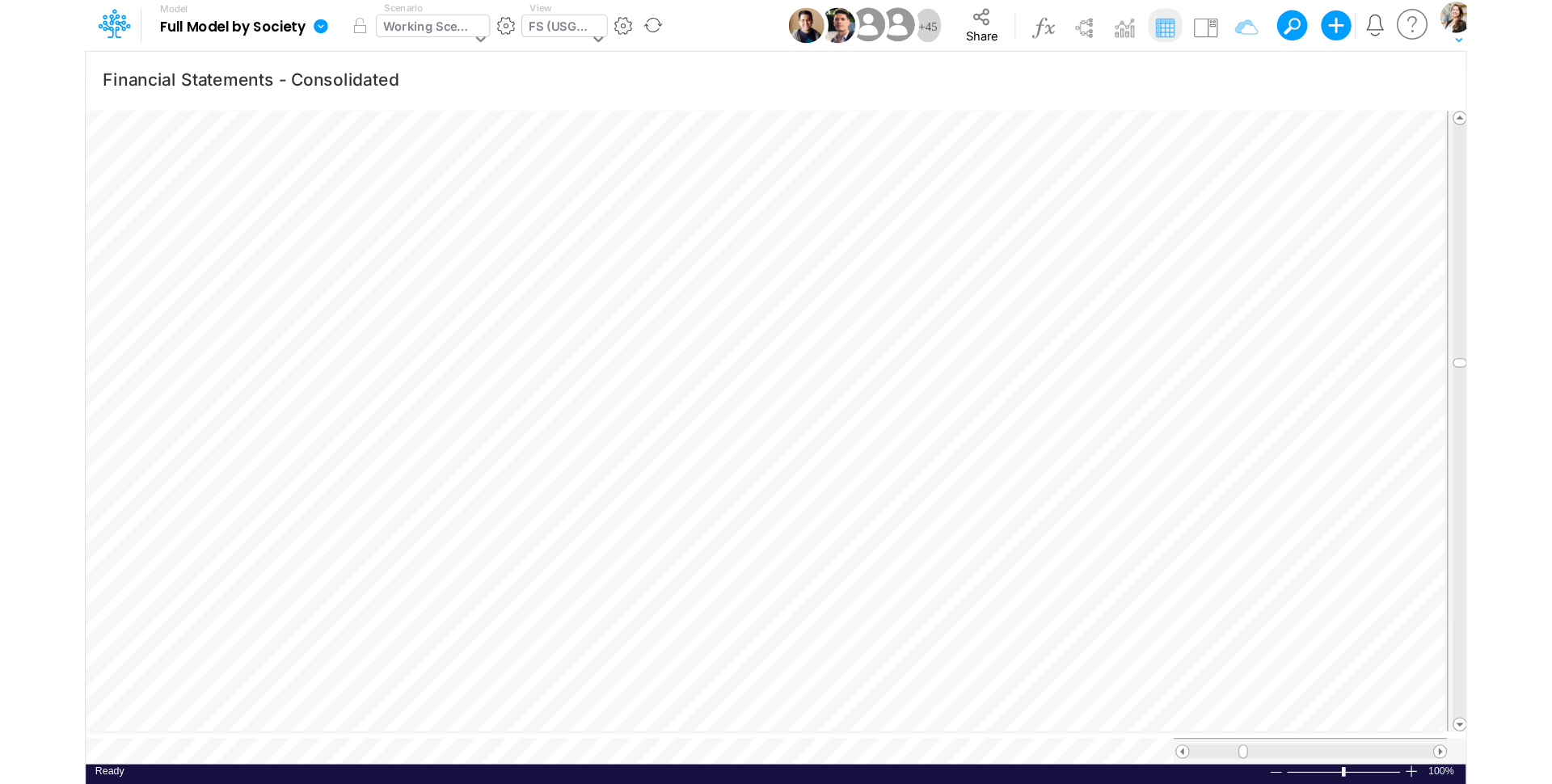
scroll to position [7, 23]
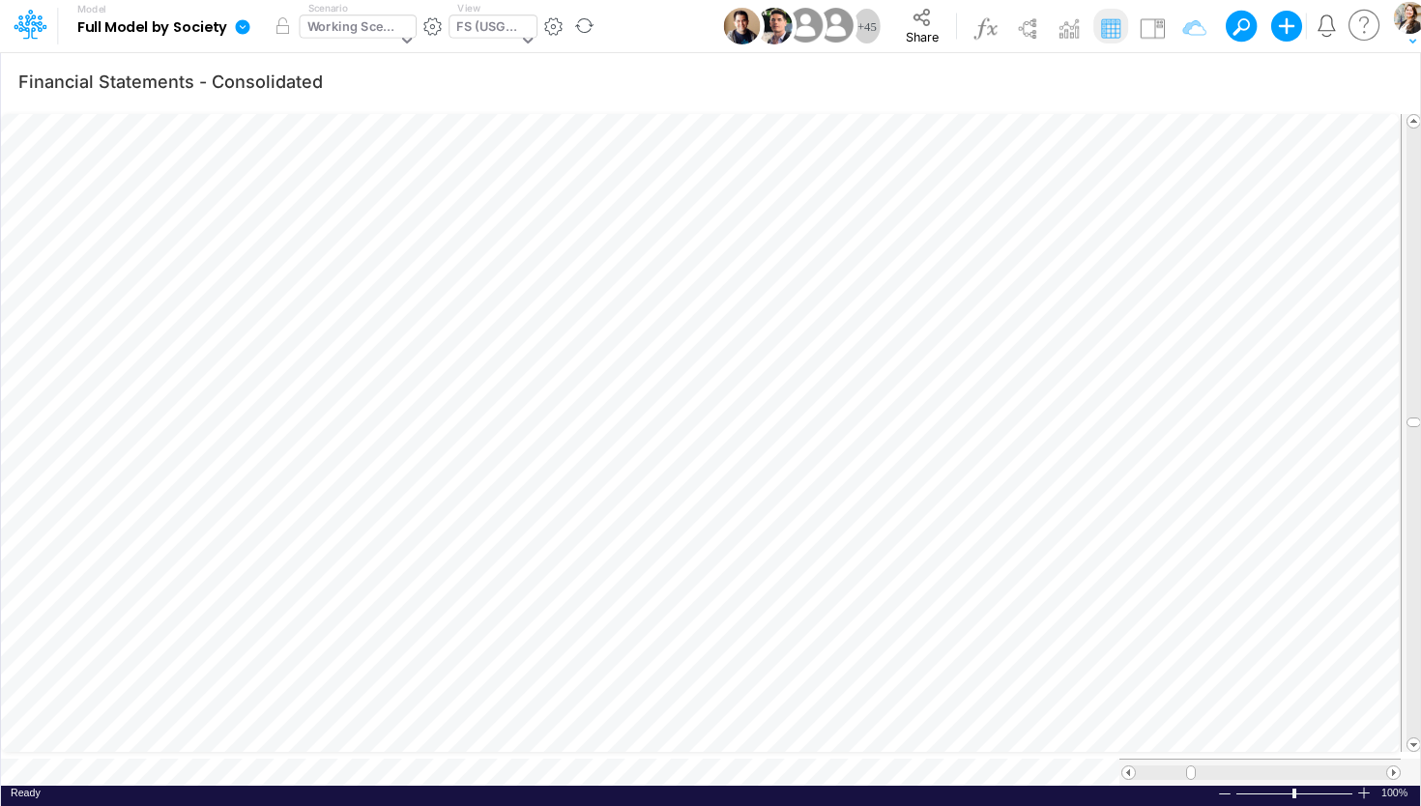
click at [241, 32] on icon at bounding box center [243, 26] width 15 height 15
click at [314, 177] on button "Export" at bounding box center [340, 170] width 207 height 32
click at [536, 186] on button "Excel" at bounding box center [548, 180] width 207 height 30
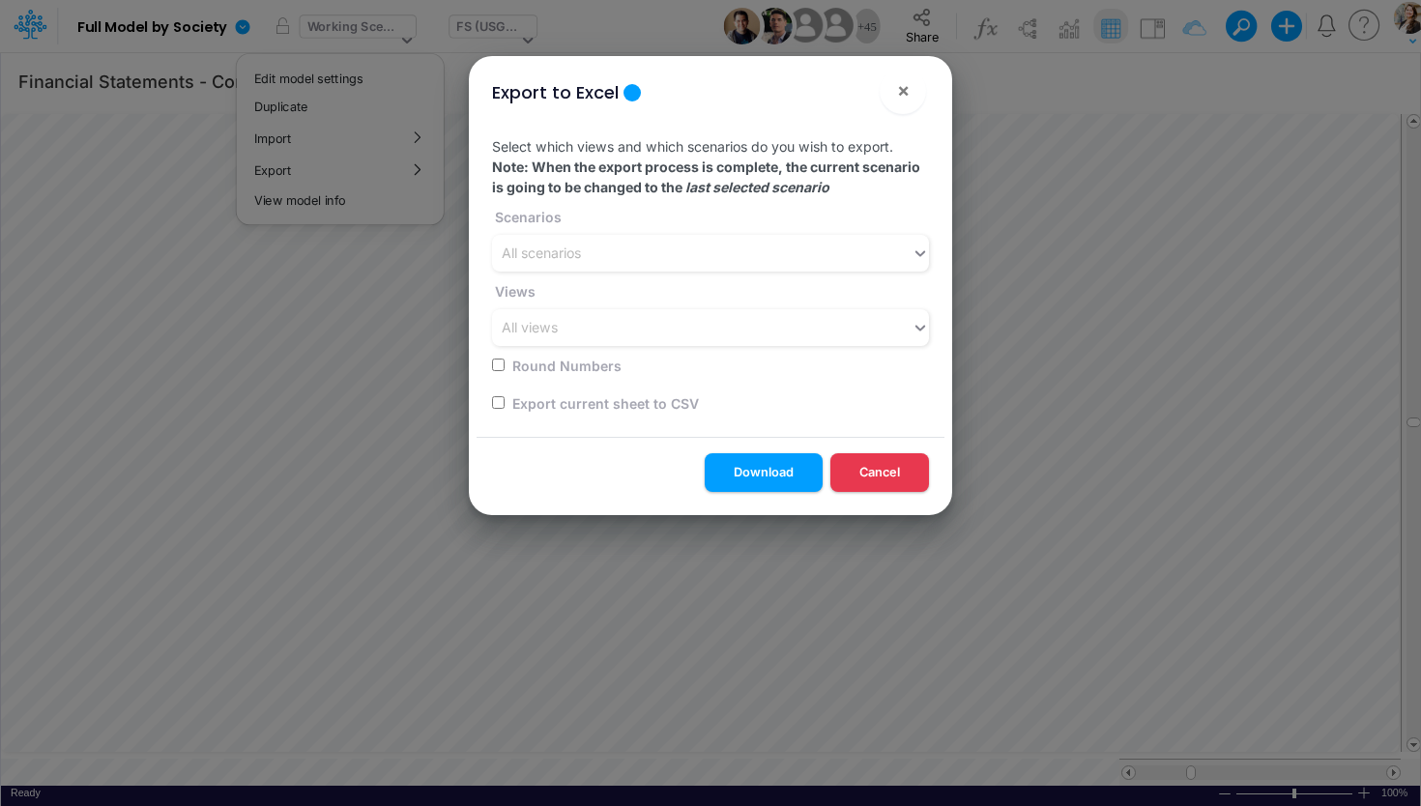
click at [500, 407] on input "checkbox" at bounding box center [498, 402] width 13 height 13
checkbox input "true"
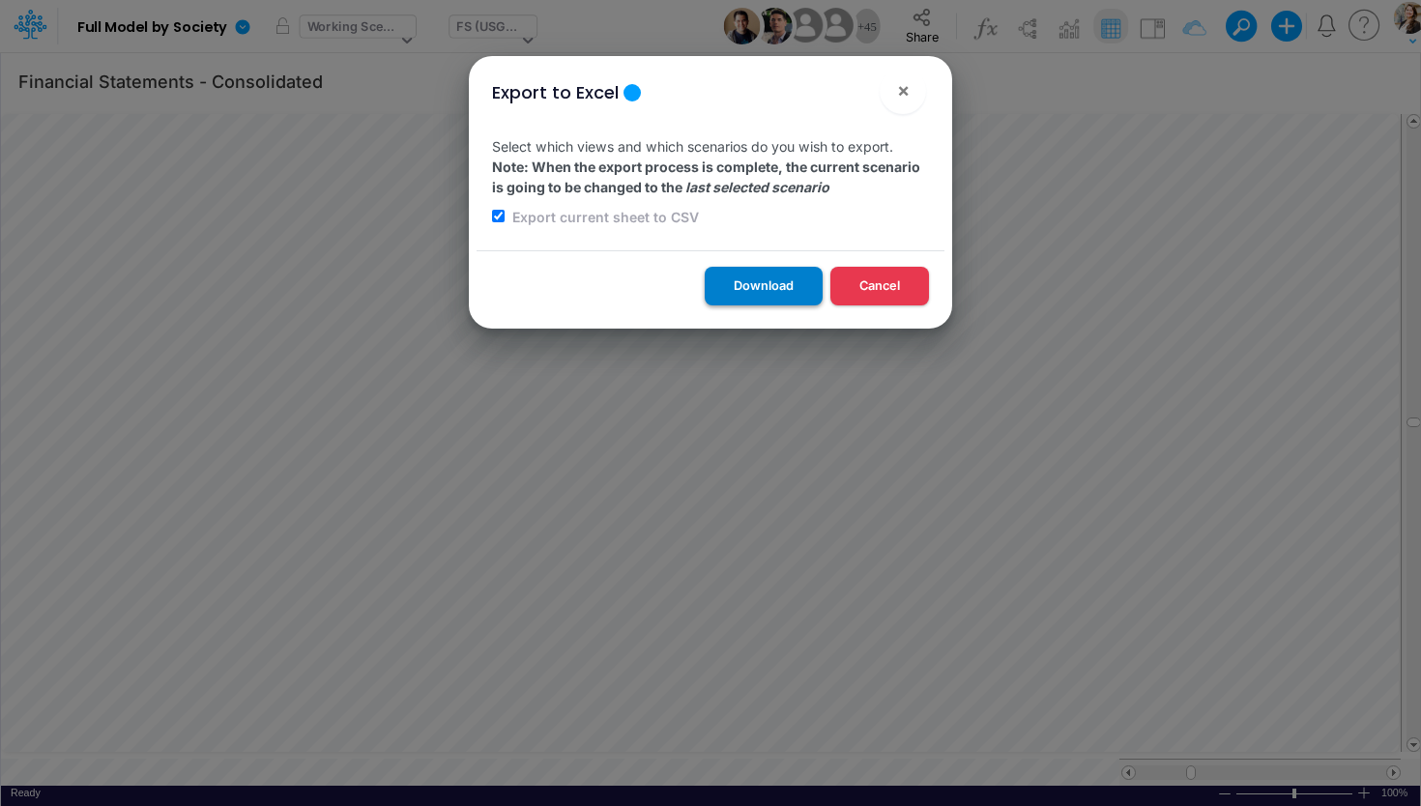
click at [750, 281] on button "Download" at bounding box center [764, 286] width 118 height 38
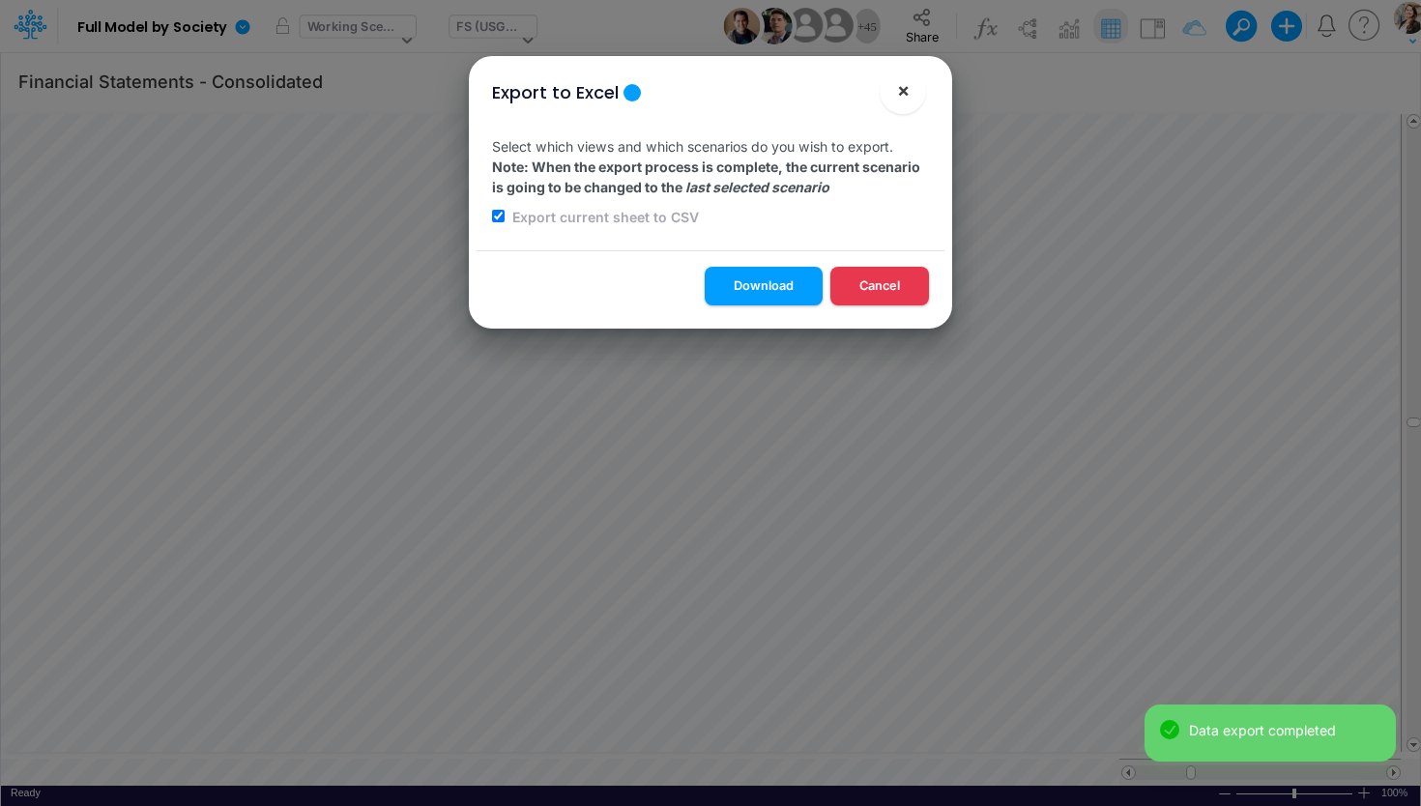
click at [904, 92] on span "×" at bounding box center [903, 89] width 13 height 23
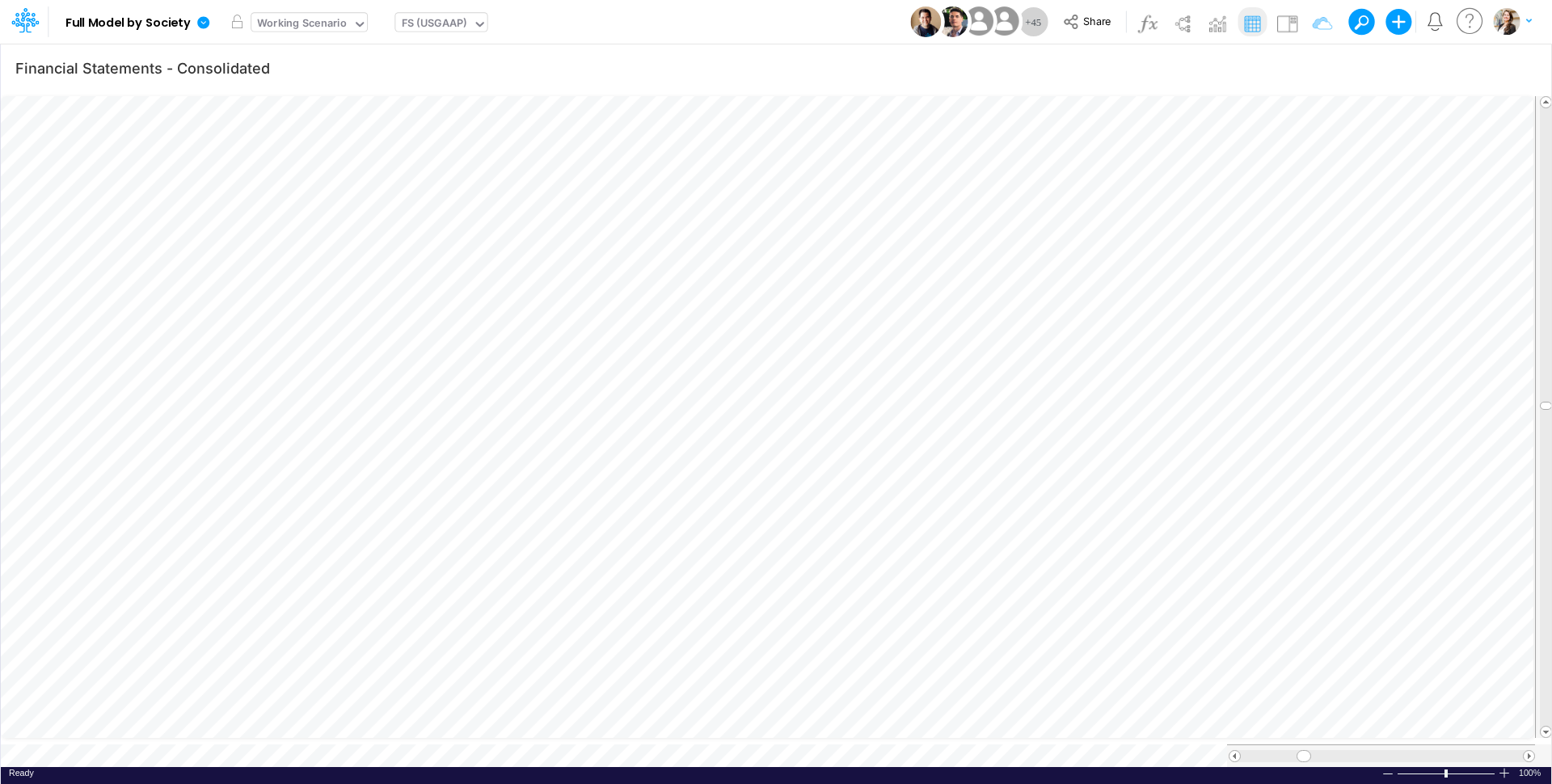
type input "BS (01BR - IP)"
click at [1121, 569] on icon "button" at bounding box center [1123, 564] width 24 height 17
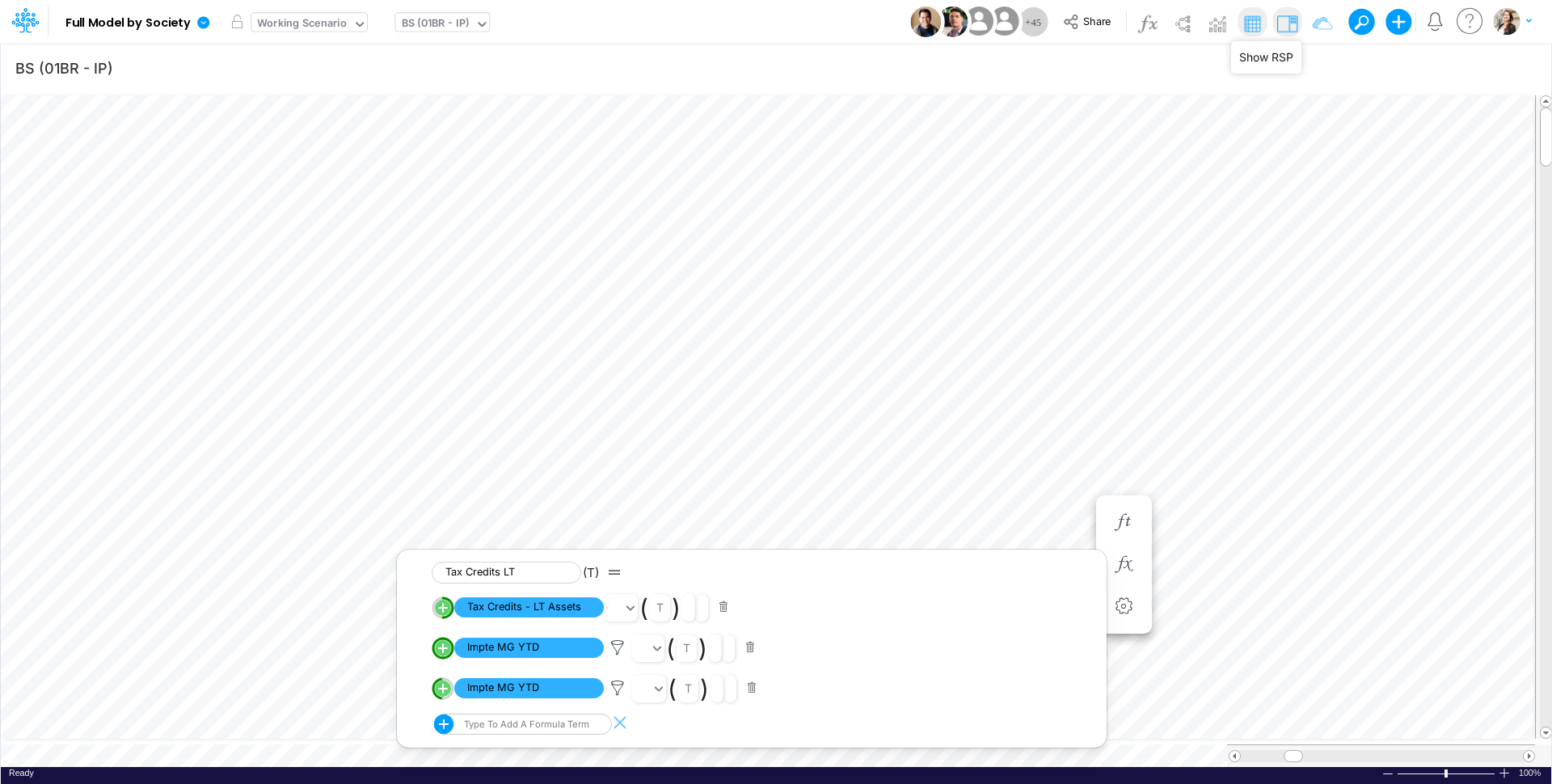
click at [1296, 27] on img at bounding box center [1287, 23] width 26 height 26
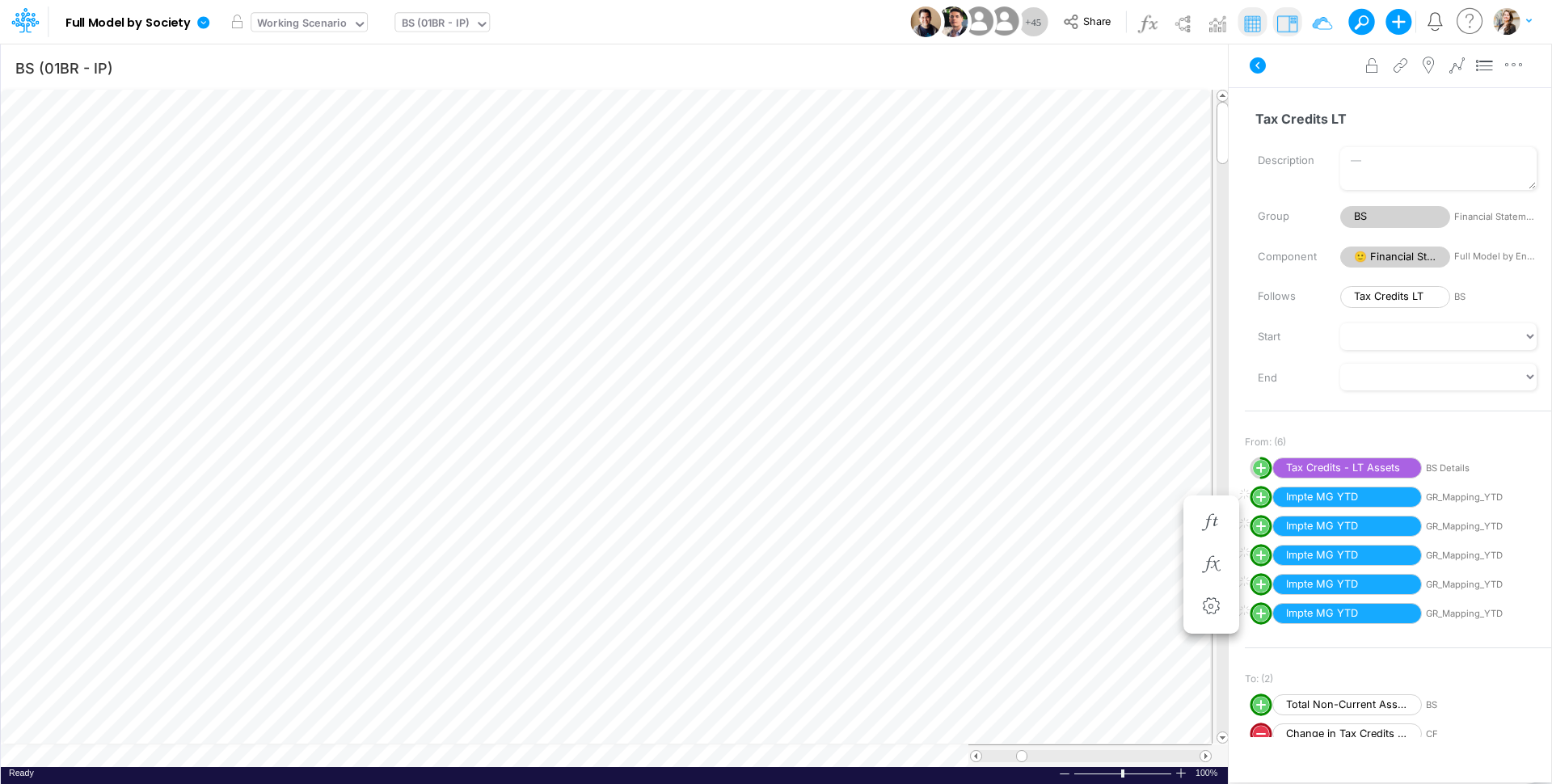
scroll to position [7, 24]
click at [1120, 568] on icon "button" at bounding box center [1123, 564] width 24 height 17
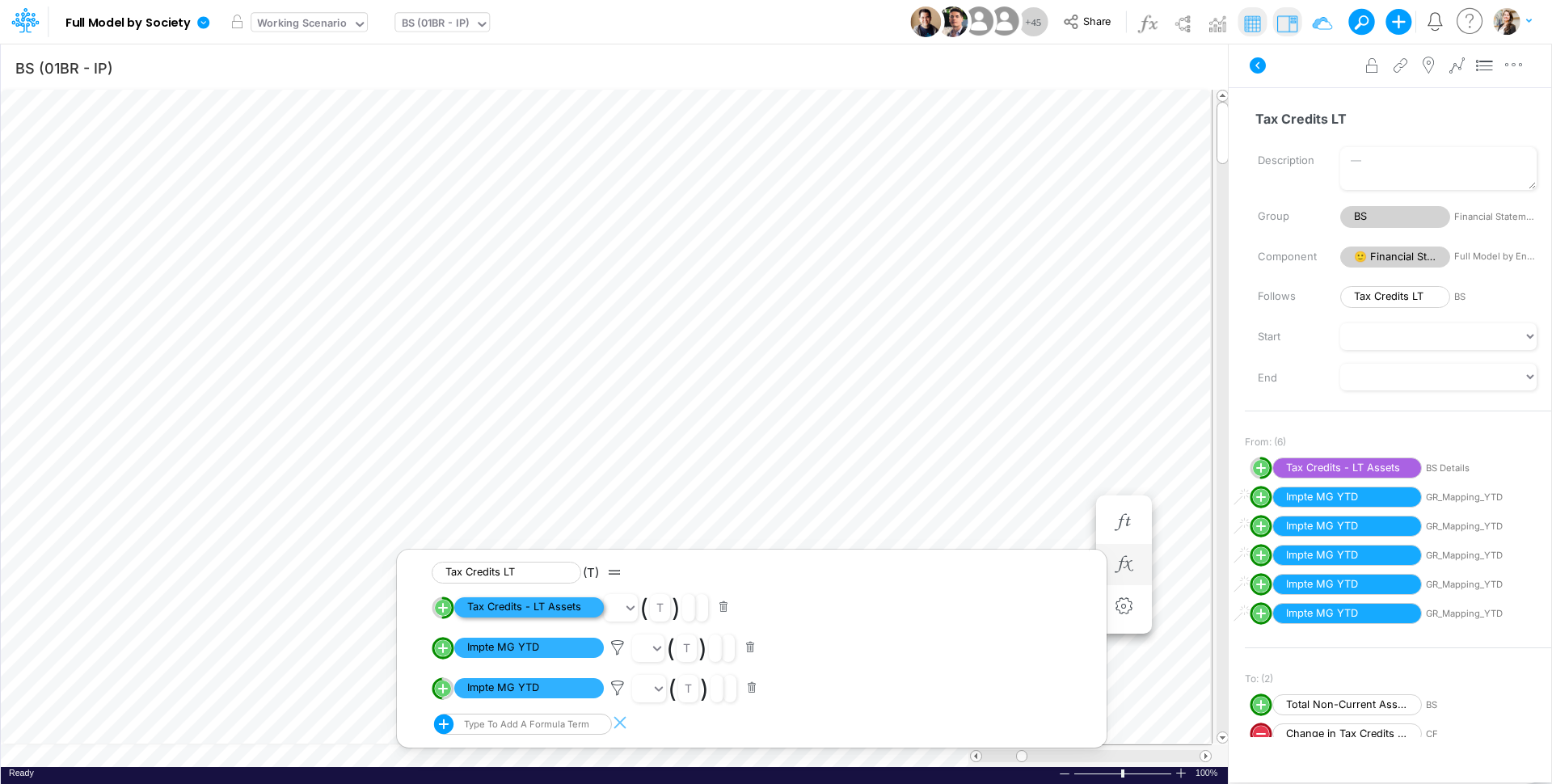
click at [573, 605] on span "Tax Credits - LT Assets" at bounding box center [528, 607] width 150 height 20
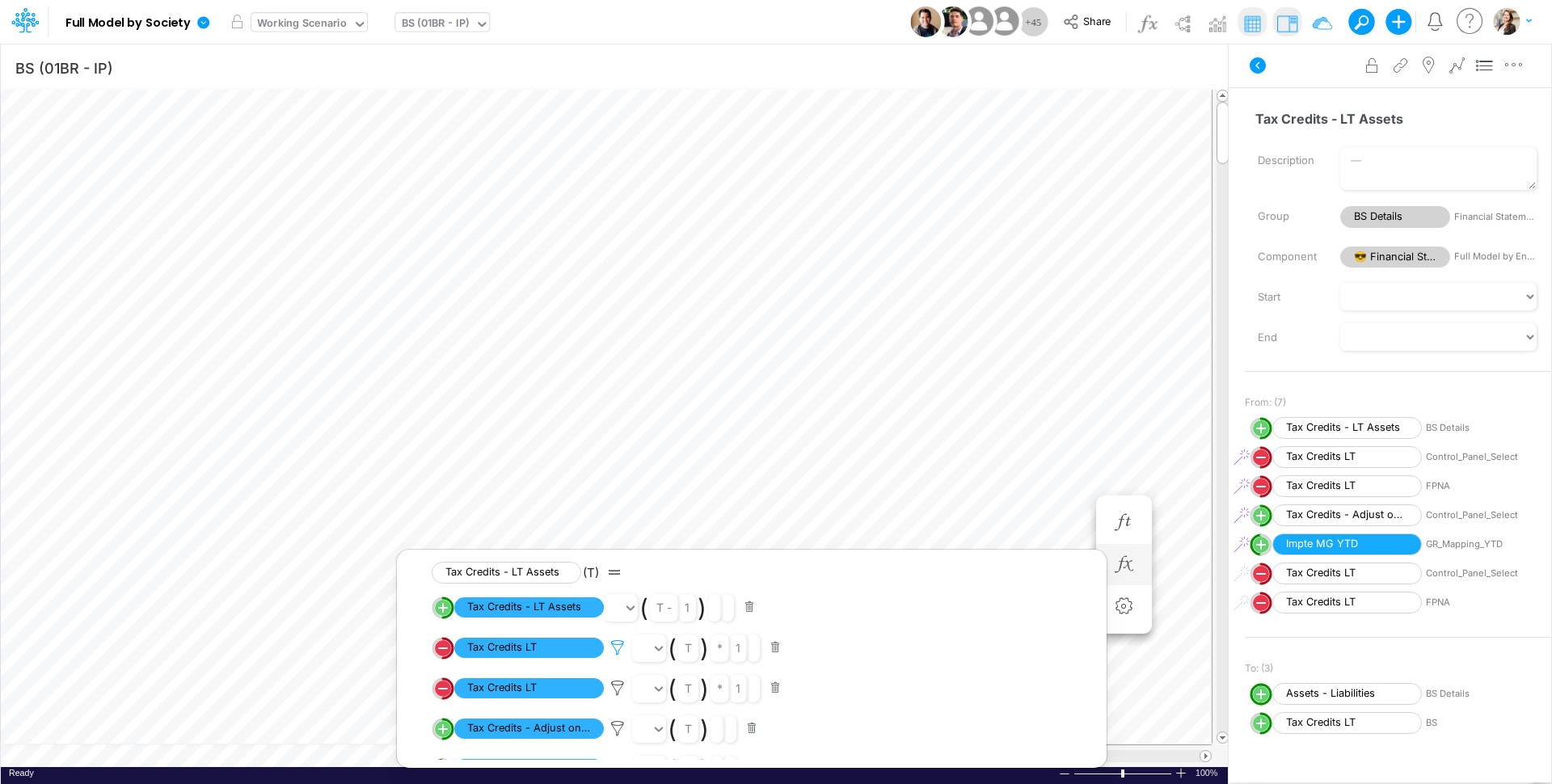
click at [621, 648] on icon at bounding box center [617, 648] width 24 height 17
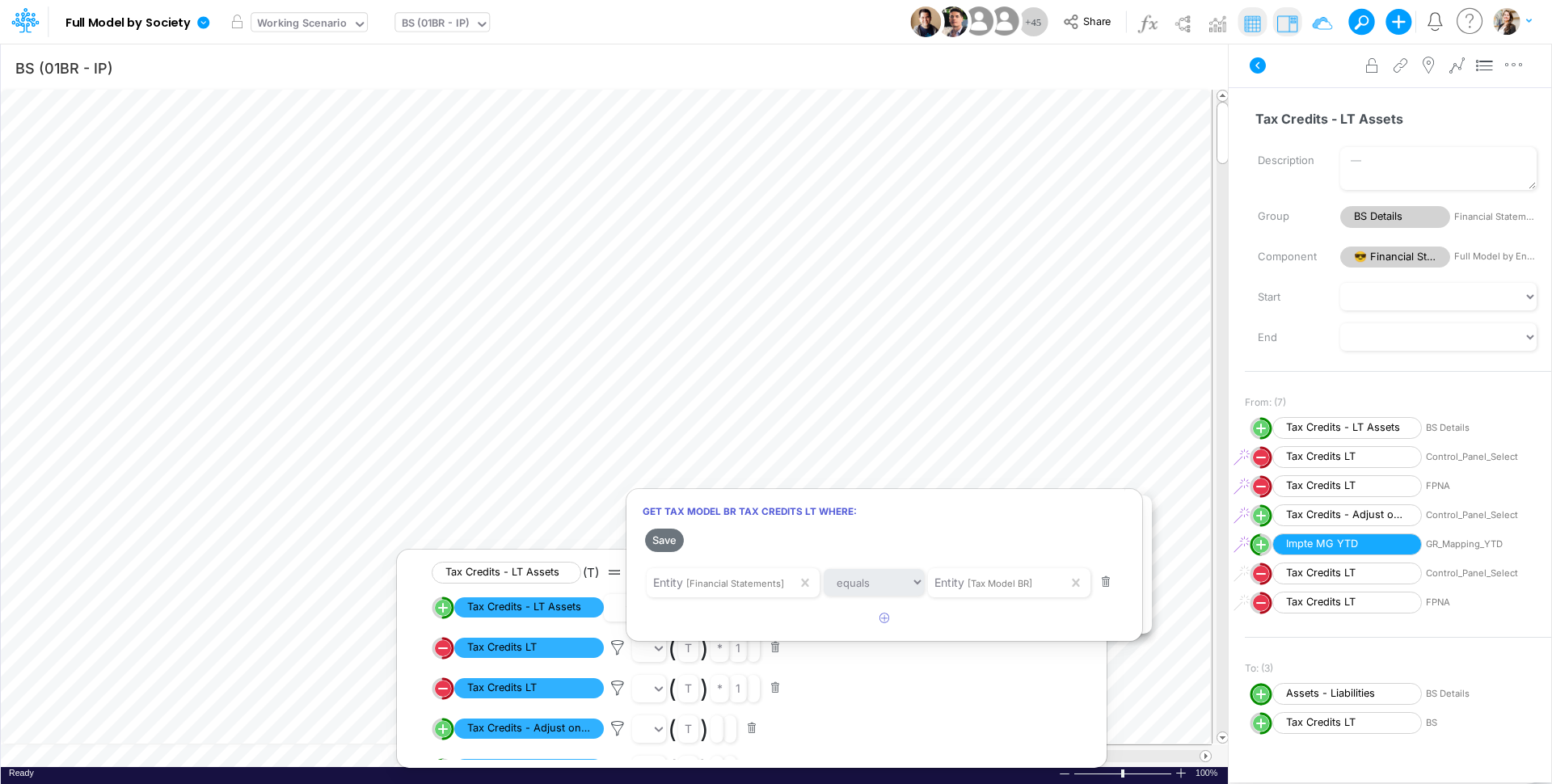
click at [1048, 279] on div at bounding box center [776, 396] width 1552 height 776
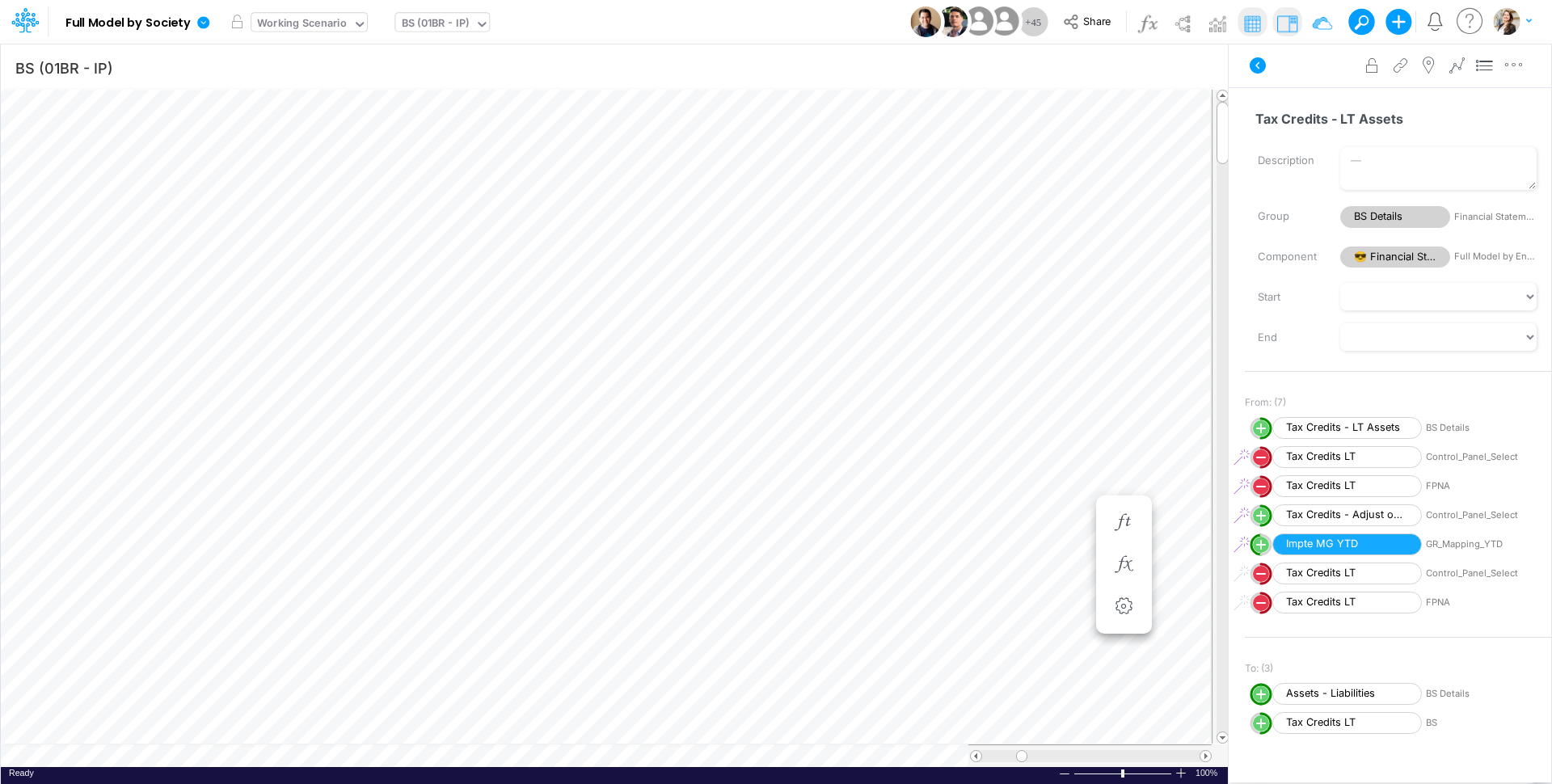
scroll to position [7, 24]
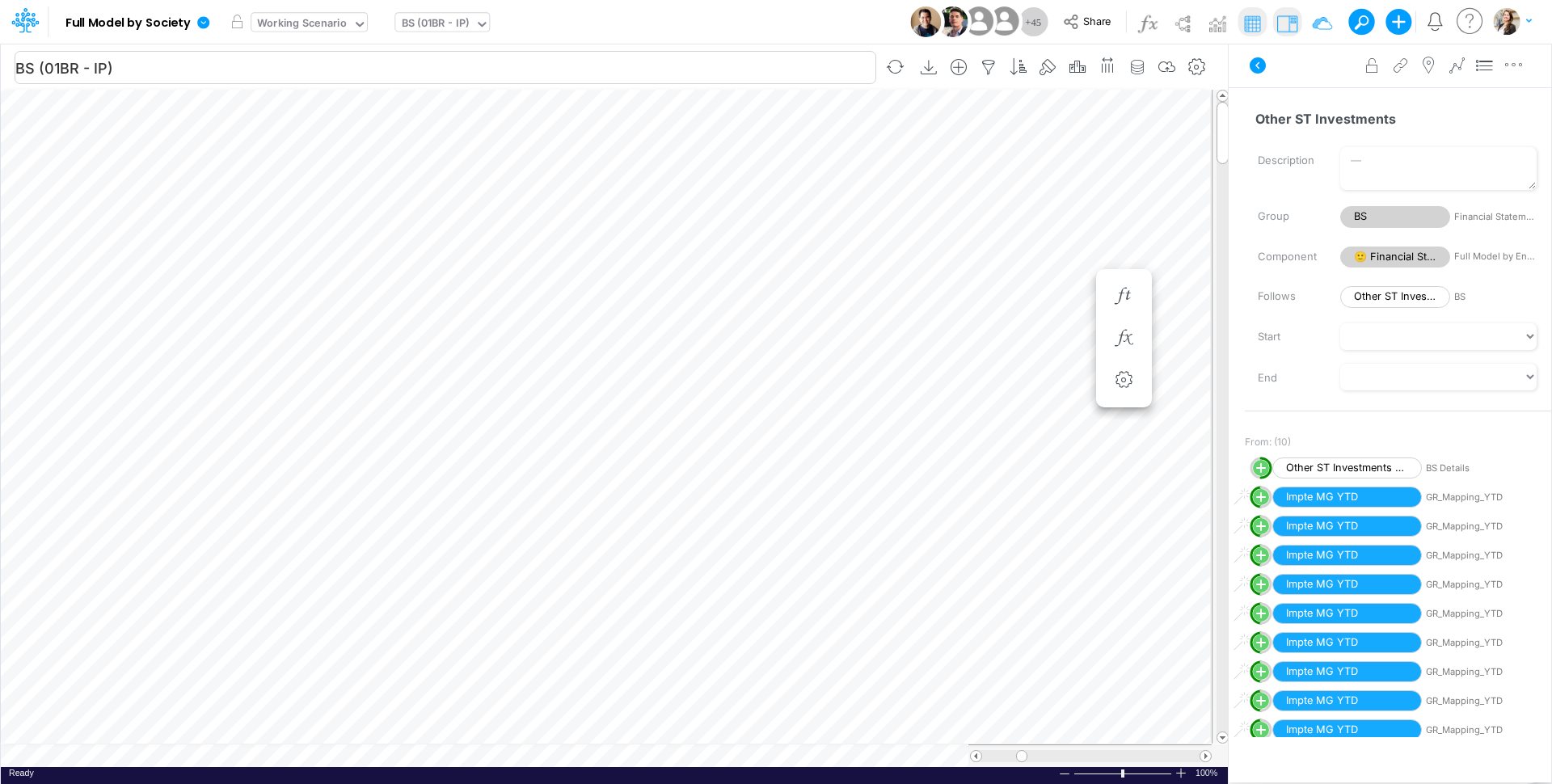
scroll to position [7, 53]
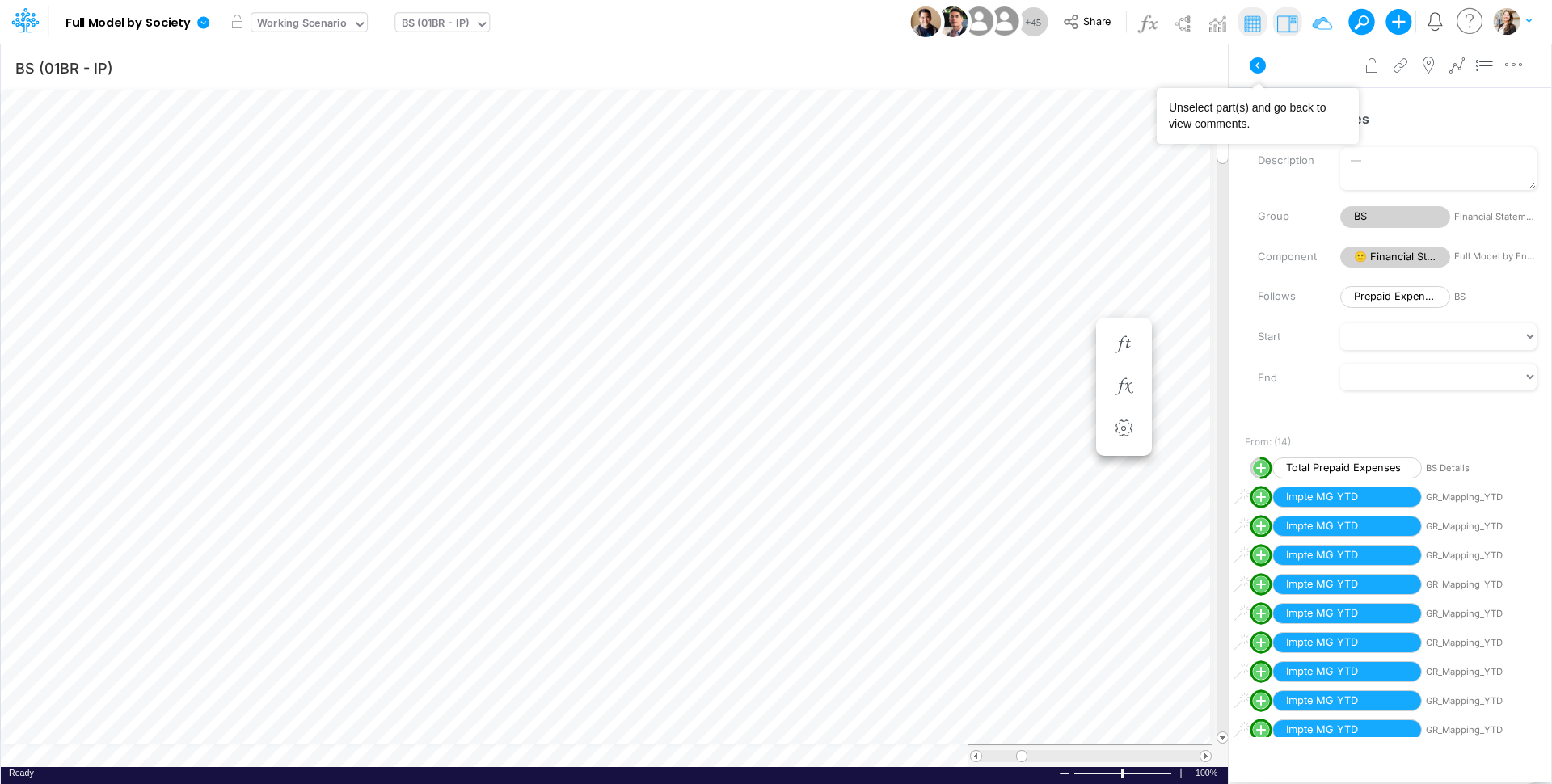
click at [1294, 27] on img at bounding box center [1287, 23] width 26 height 26
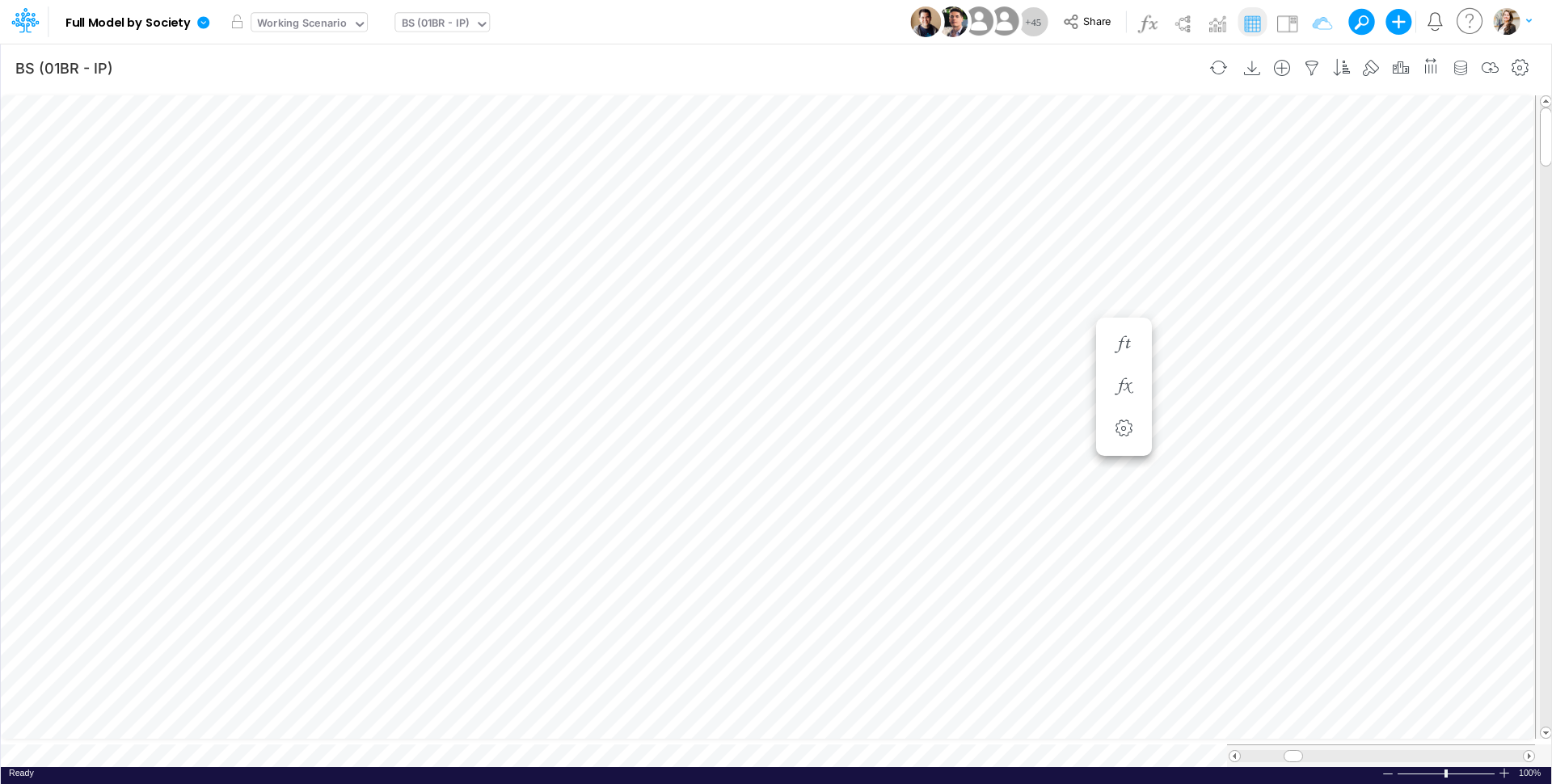
scroll to position [7, 24]
